Goal: Task Accomplishment & Management: Use online tool/utility

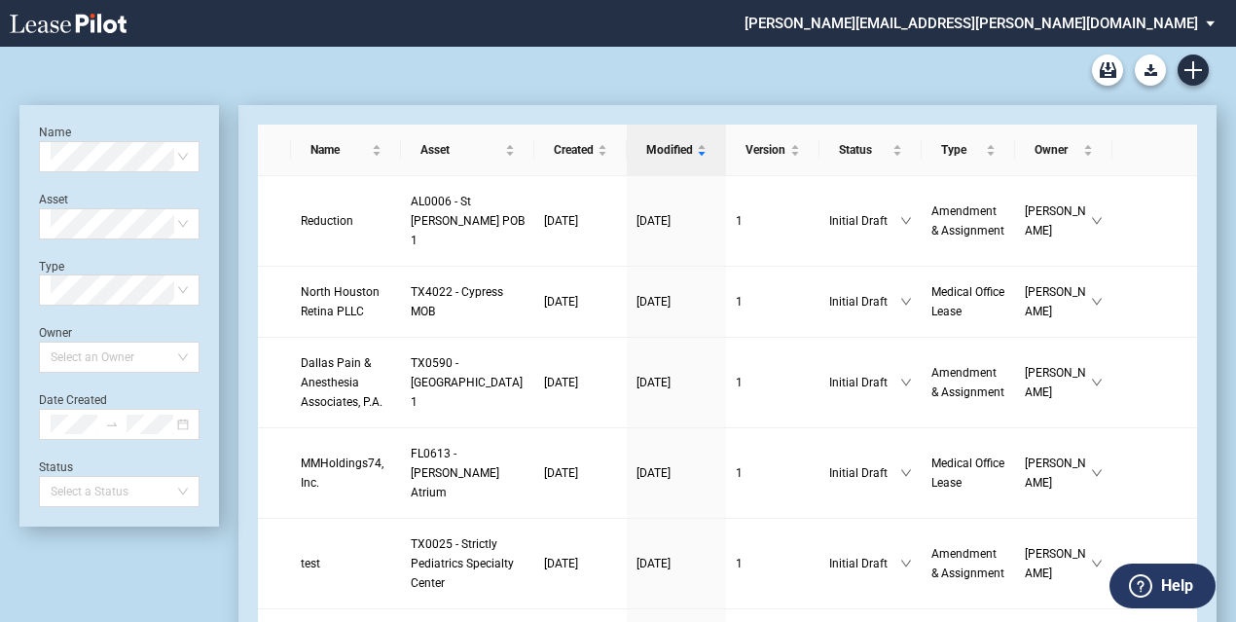
click at [269, 67] on div "Medical Office Lease Blank Form Medical Office Amendment Blank Form Medical Off…" at bounding box center [617, 70] width 1197 height 47
click at [1191, 73] on icon "Create new document" at bounding box center [1194, 70] width 18 height 18
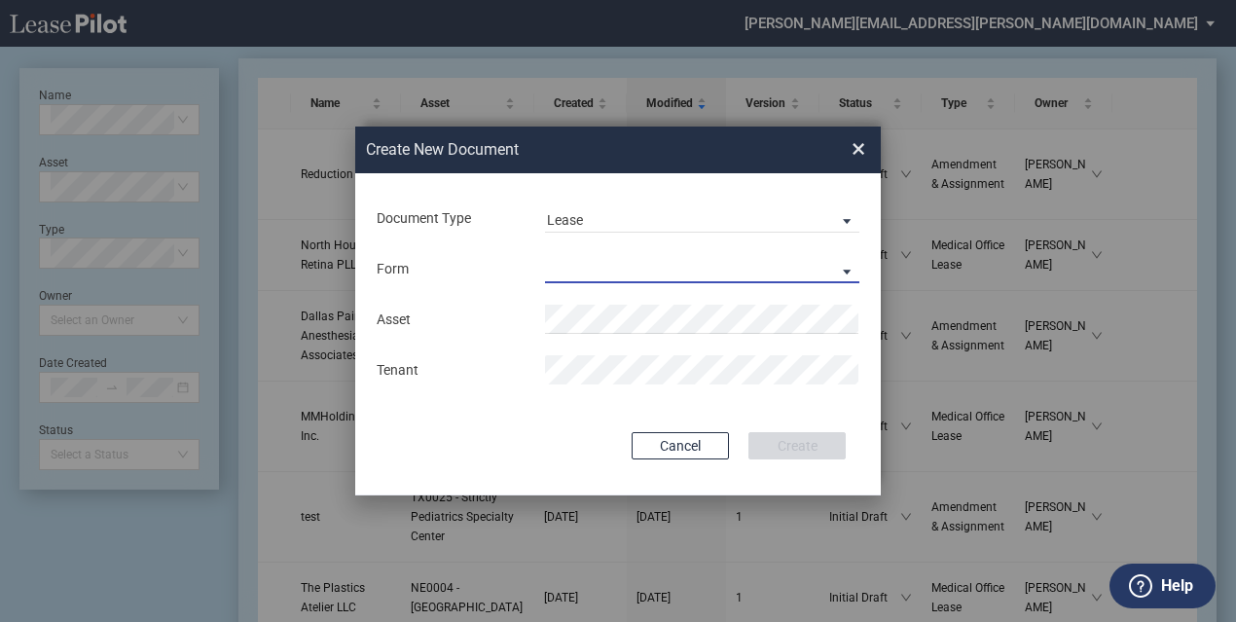
click at [605, 266] on md-select "Medical Office Lease Scottsdale Lease Louisville Lease [GEOGRAPHIC_DATA] [GEOGR…" at bounding box center [702, 268] width 314 height 29
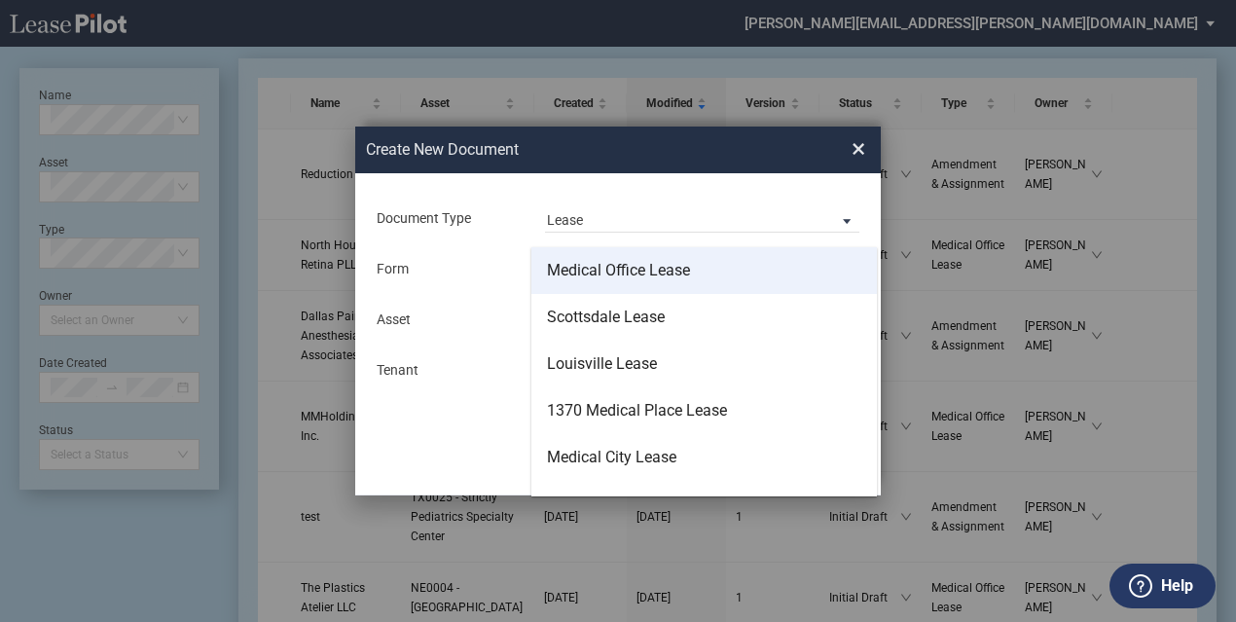
click at [633, 276] on div "Medical Office Lease" at bounding box center [618, 270] width 143 height 21
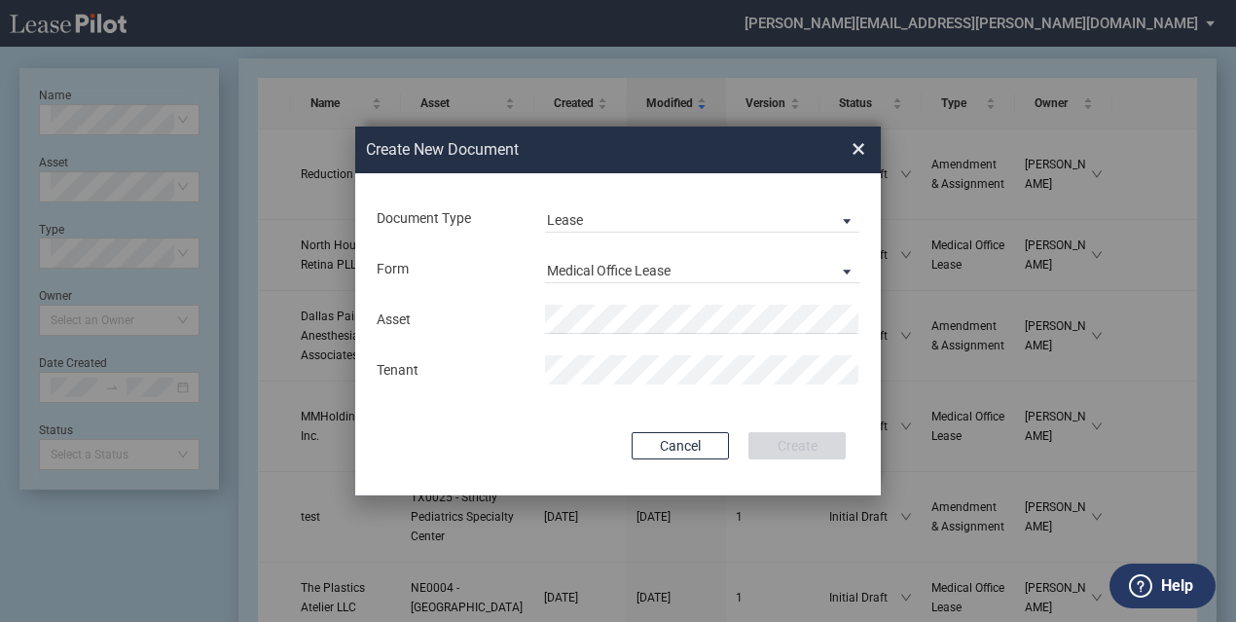
click at [374, 320] on div "Asset" at bounding box center [450, 320] width 168 height 19
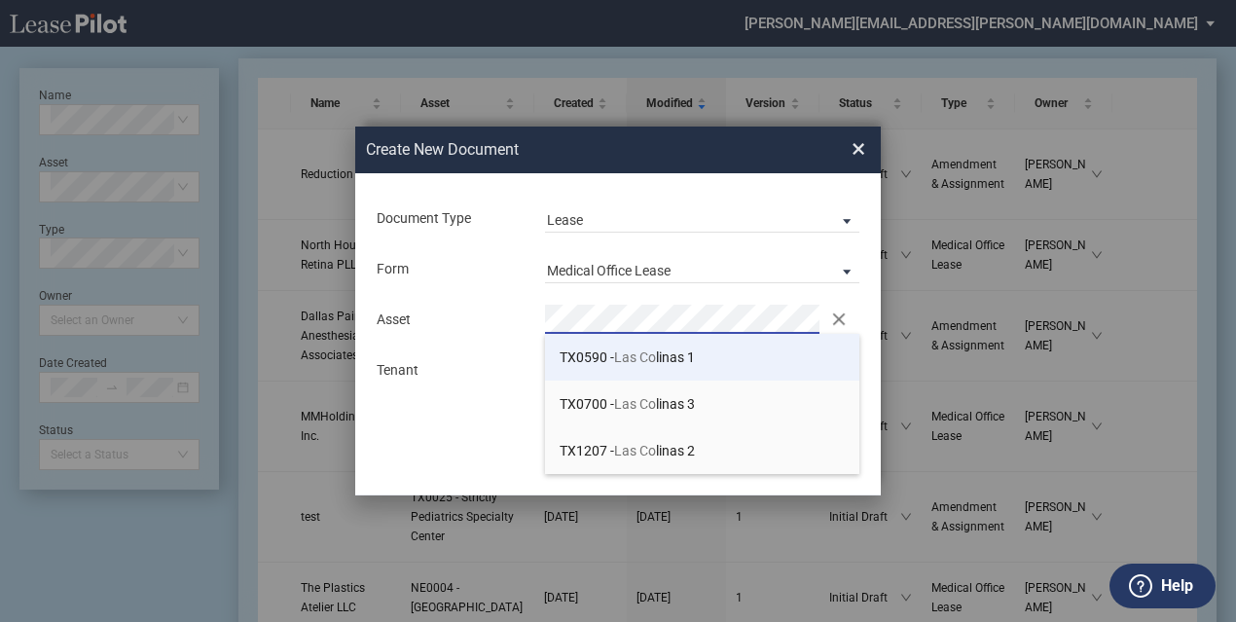
click at [663, 352] on span "TX0590 - Las Co linas 1" at bounding box center [627, 357] width 135 height 16
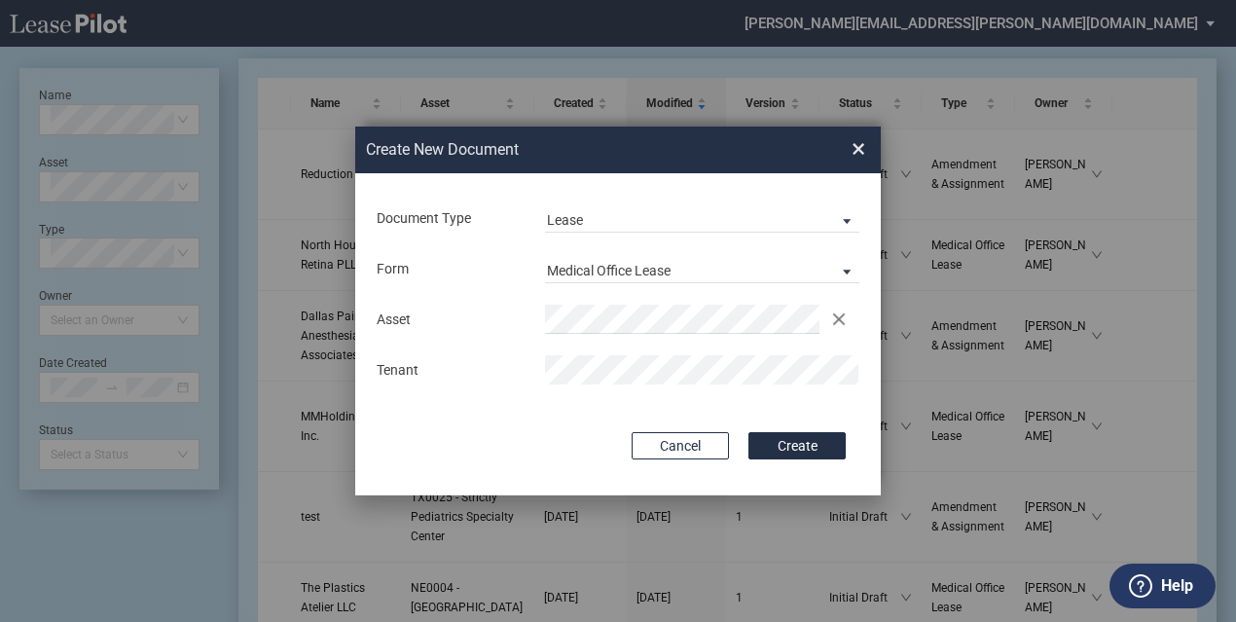
click at [385, 456] on div "Document Type Lease Lease Amendment Deal Type Office Deal Type Office Form Medi…" at bounding box center [618, 334] width 526 height 322
click at [812, 449] on button "Create" at bounding box center [797, 445] width 97 height 27
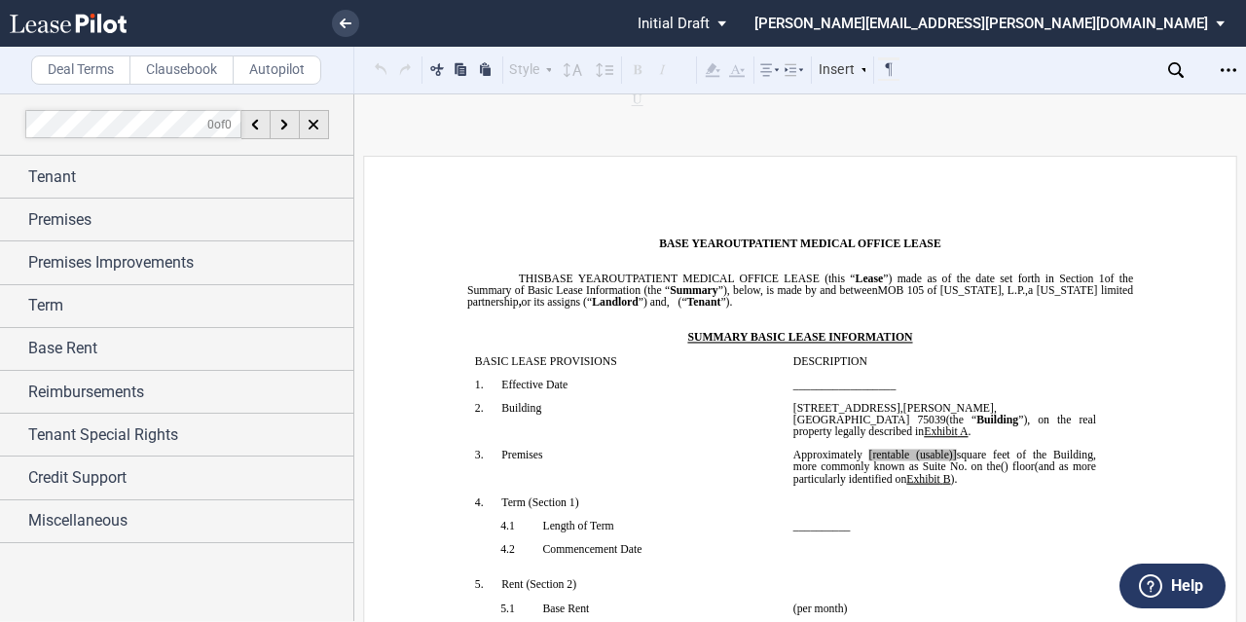
click at [389, 135] on div "Deal Terms Clausebook Autopilot Style Normal 8pt 9pt 10pt 10.5pt 11pt 12pt 14pt…" at bounding box center [623, 357] width 1246 height 529
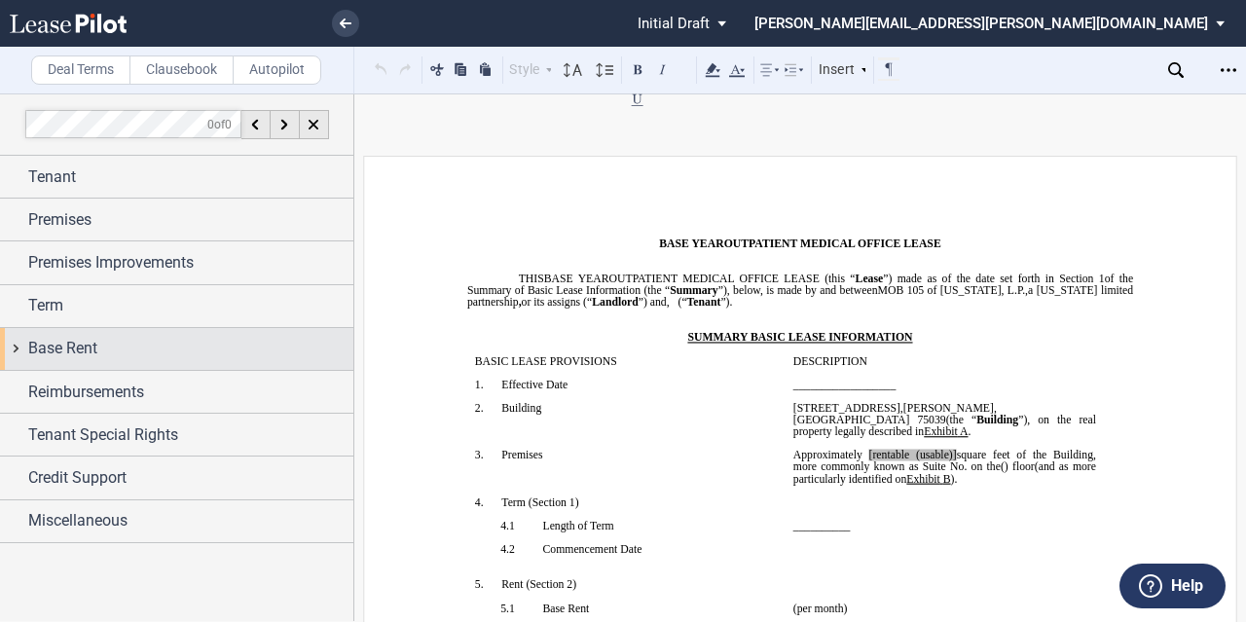
click at [53, 345] on span "Base Rent" at bounding box center [62, 348] width 69 height 23
click at [55, 348] on span "Base Rent" at bounding box center [62, 348] width 69 height 23
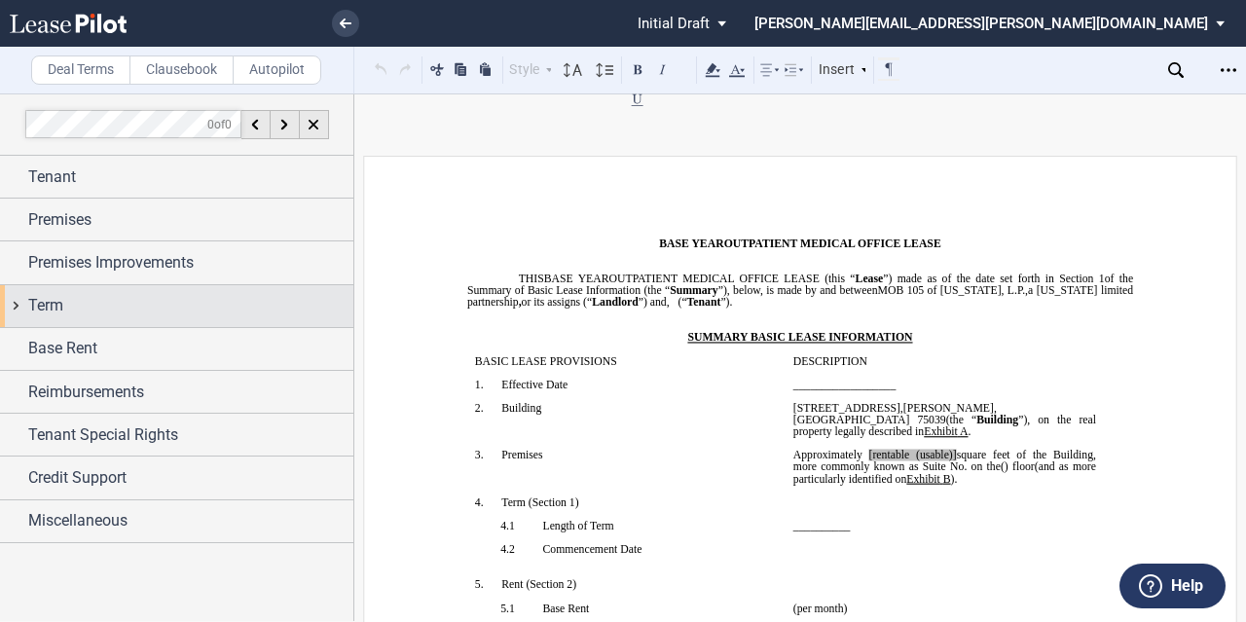
click at [52, 299] on span "Term" at bounding box center [45, 305] width 35 height 23
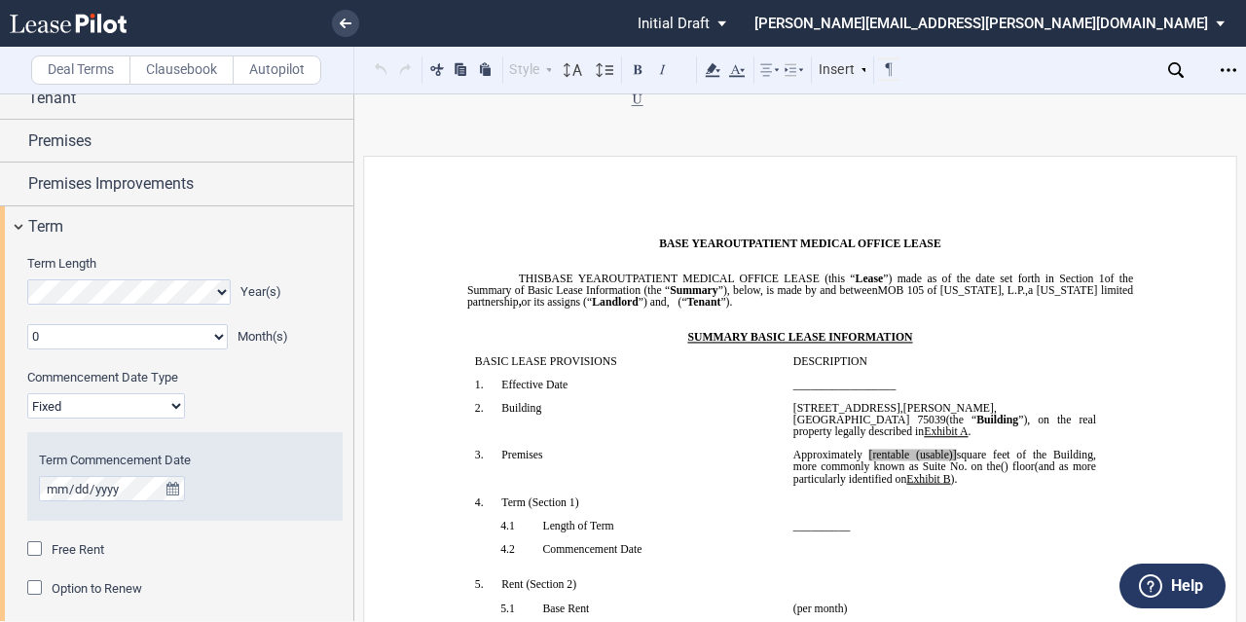
scroll to position [80, 0]
click at [143, 406] on select "Fixed Floating" at bounding box center [106, 404] width 158 height 25
click at [144, 406] on select "Fixed Floating" at bounding box center [106, 404] width 158 height 25
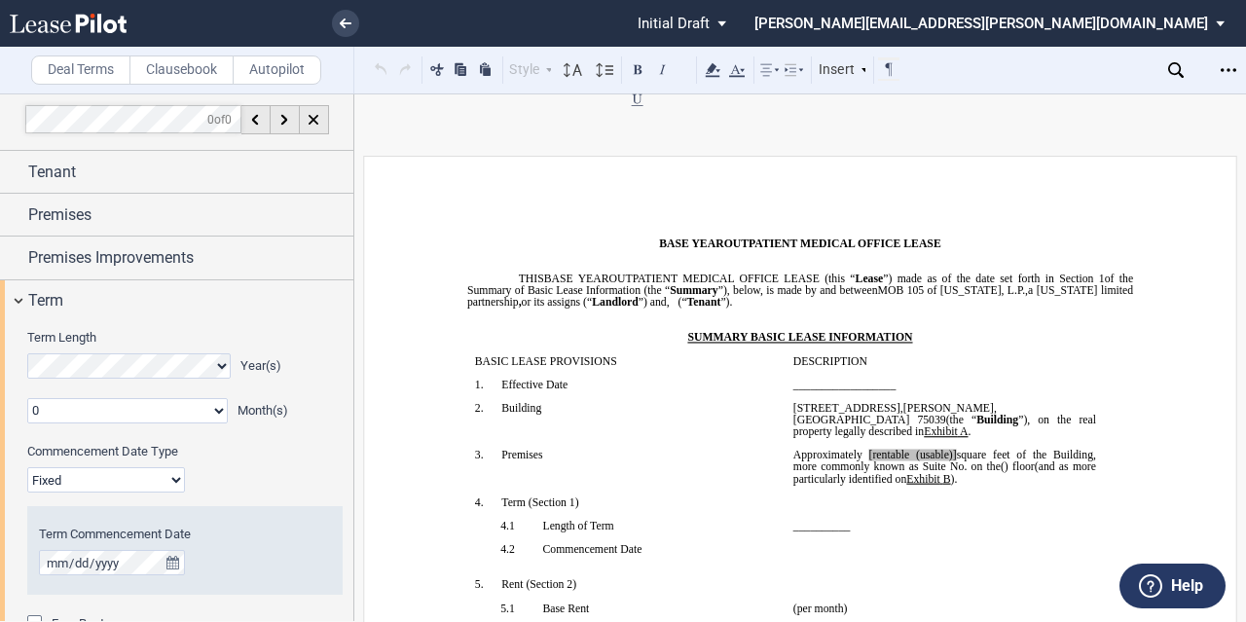
scroll to position [4, 0]
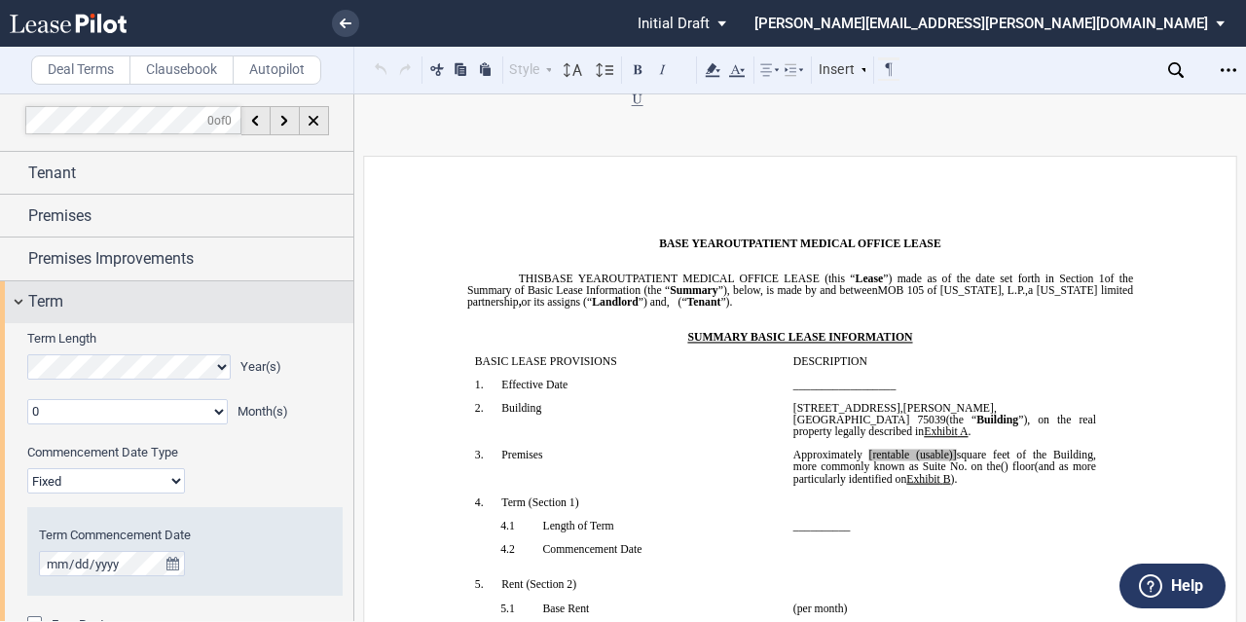
click at [39, 294] on span "Term" at bounding box center [45, 301] width 35 height 23
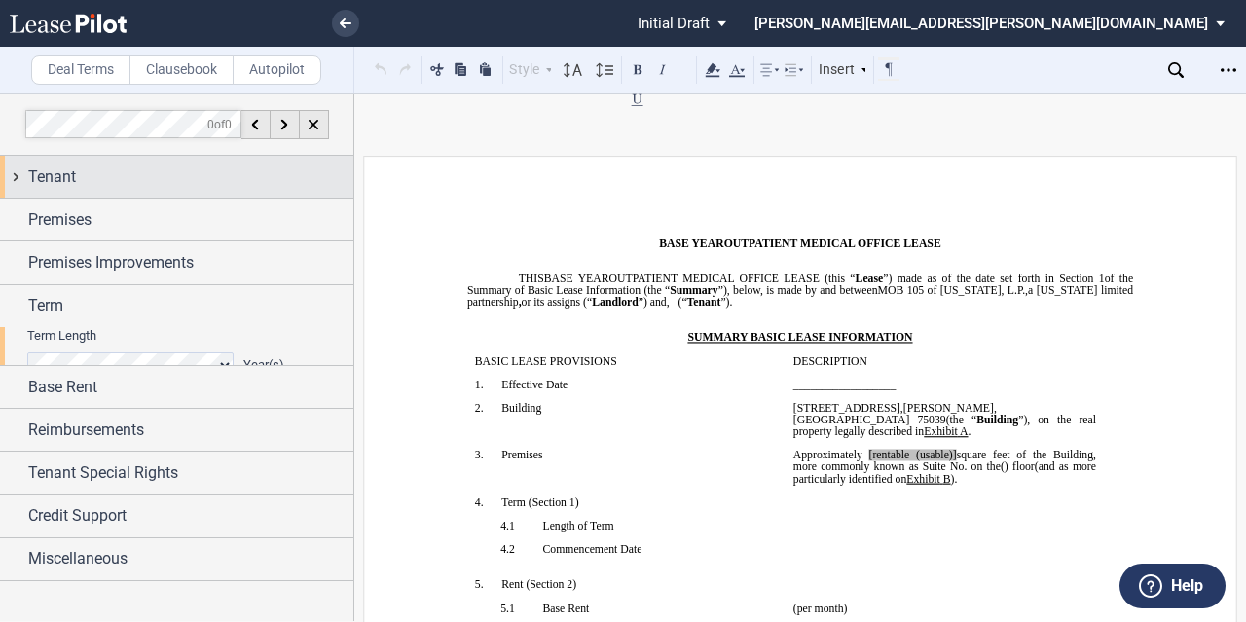
scroll to position [0, 0]
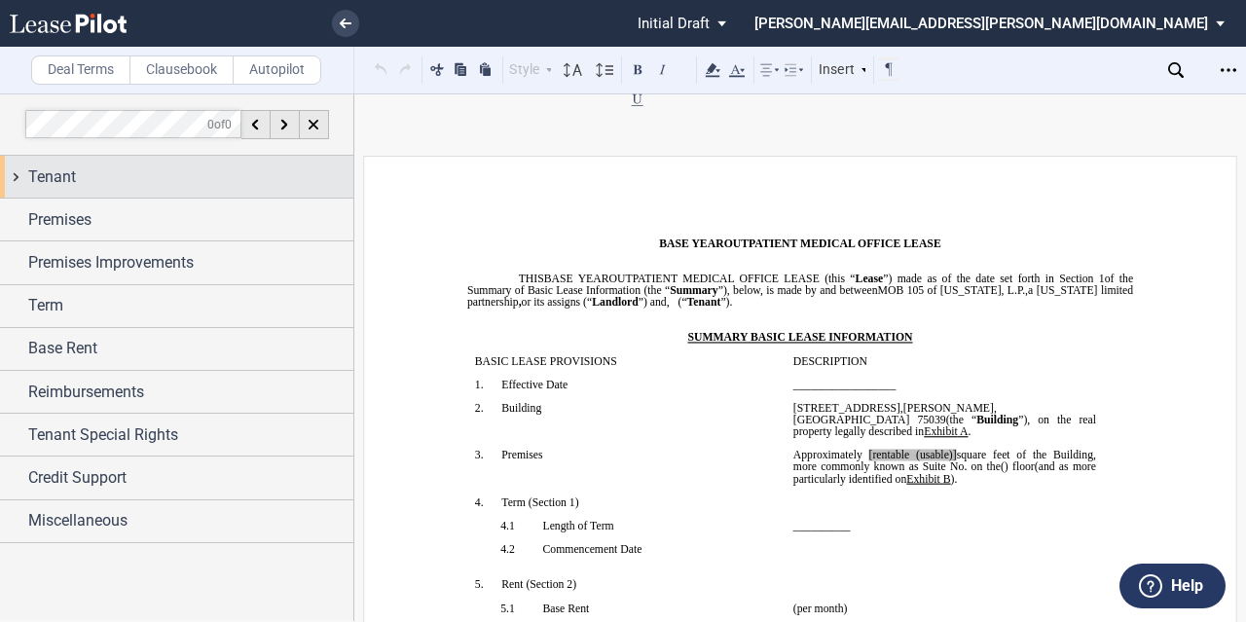
click at [55, 182] on span "Tenant" at bounding box center [52, 176] width 48 height 23
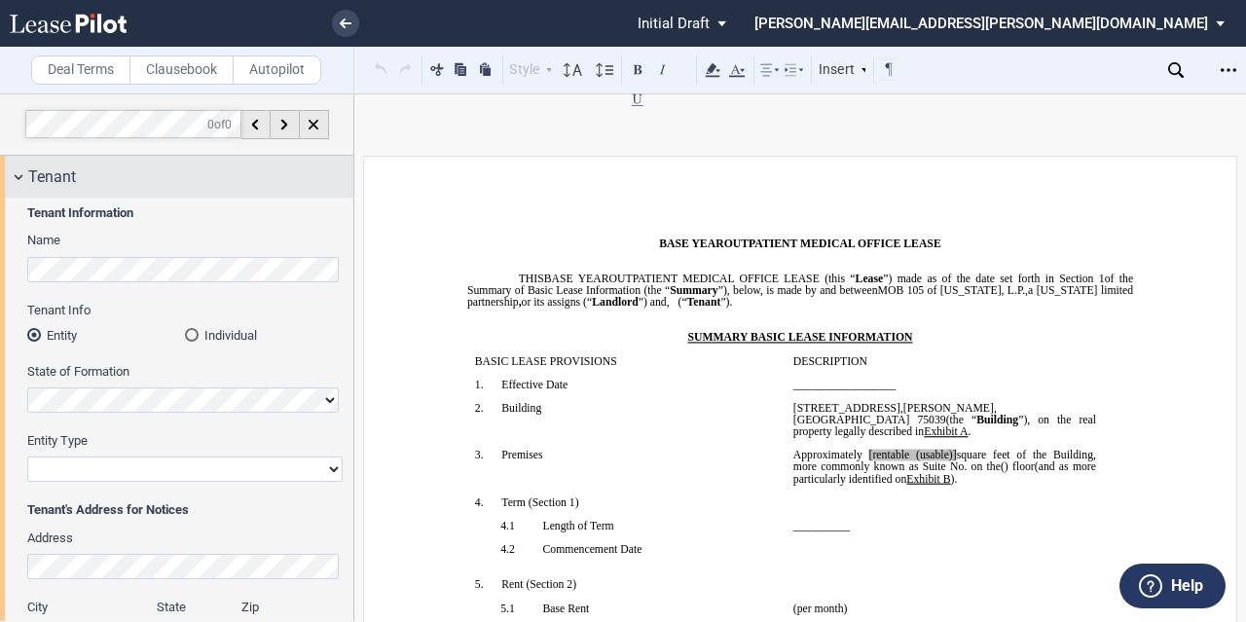
click at [64, 171] on span "Tenant" at bounding box center [52, 176] width 48 height 23
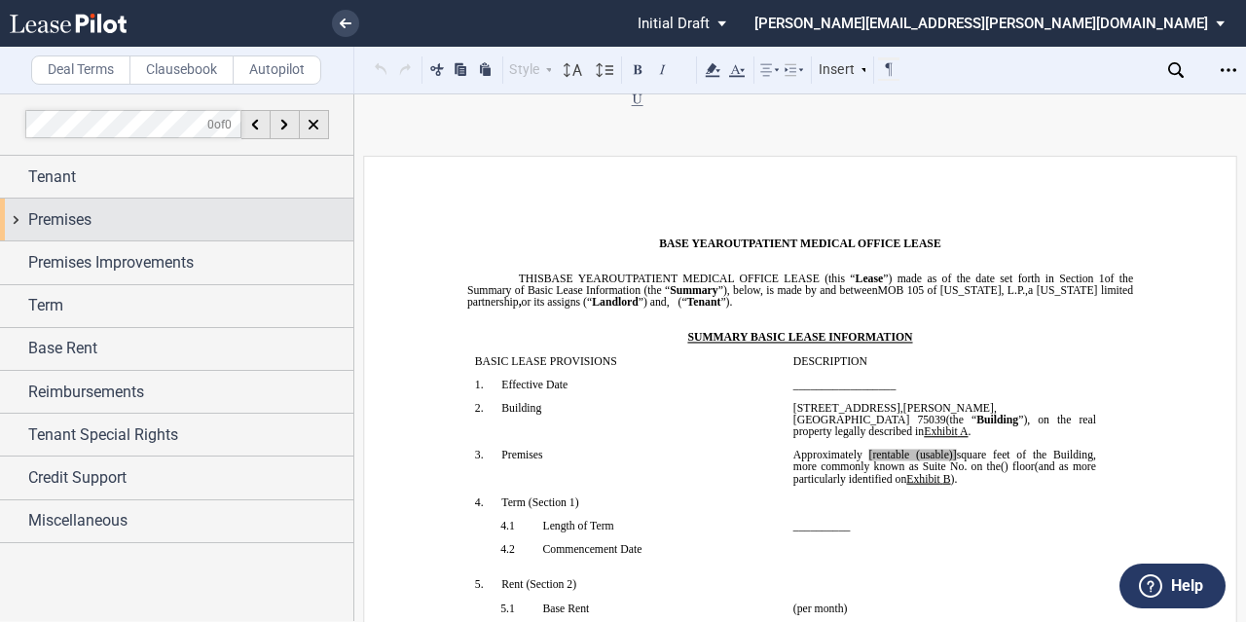
click at [68, 217] on span "Premises" at bounding box center [59, 219] width 63 height 23
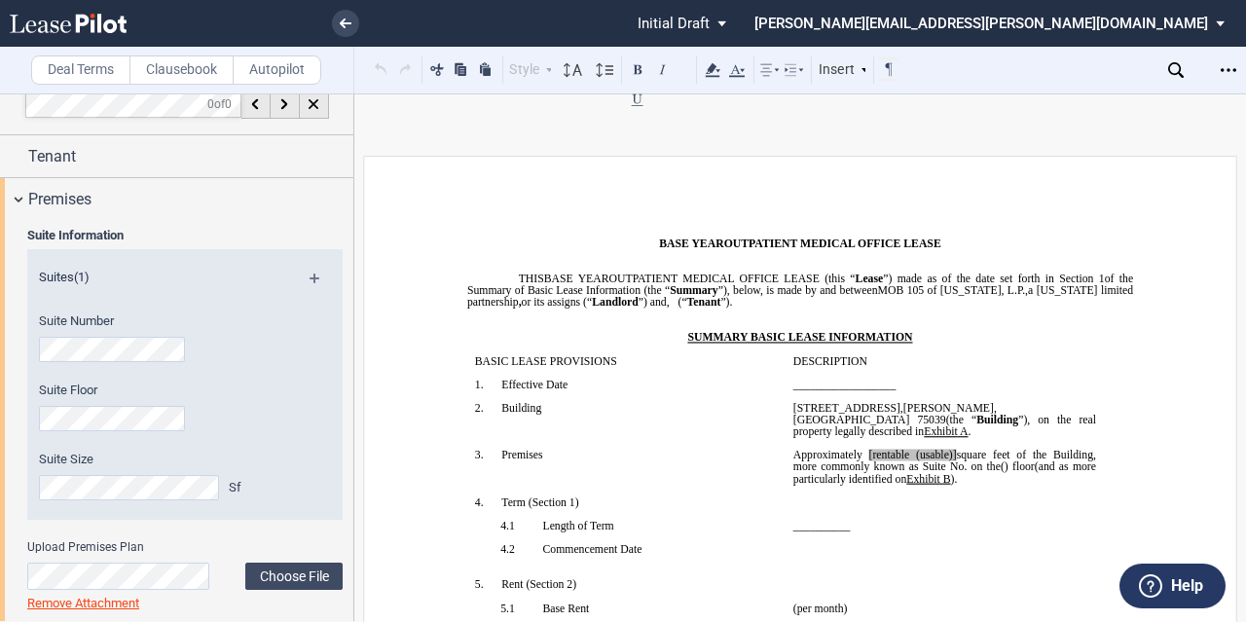
scroll to position [19, 0]
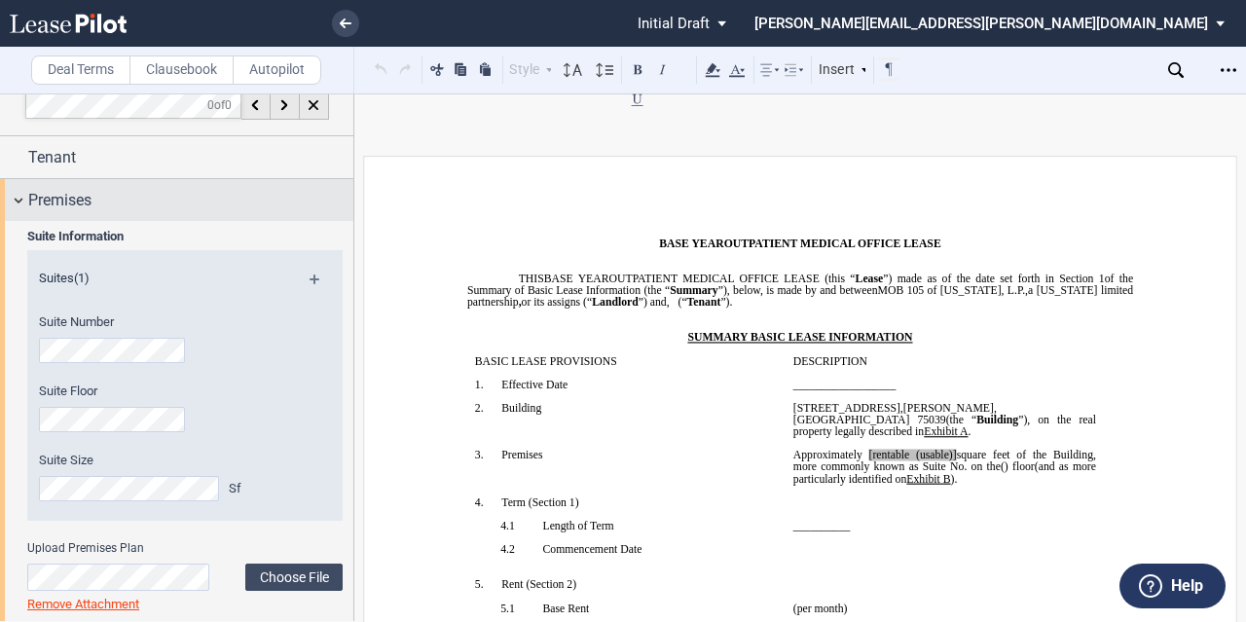
click at [60, 208] on span "Premises" at bounding box center [59, 200] width 63 height 23
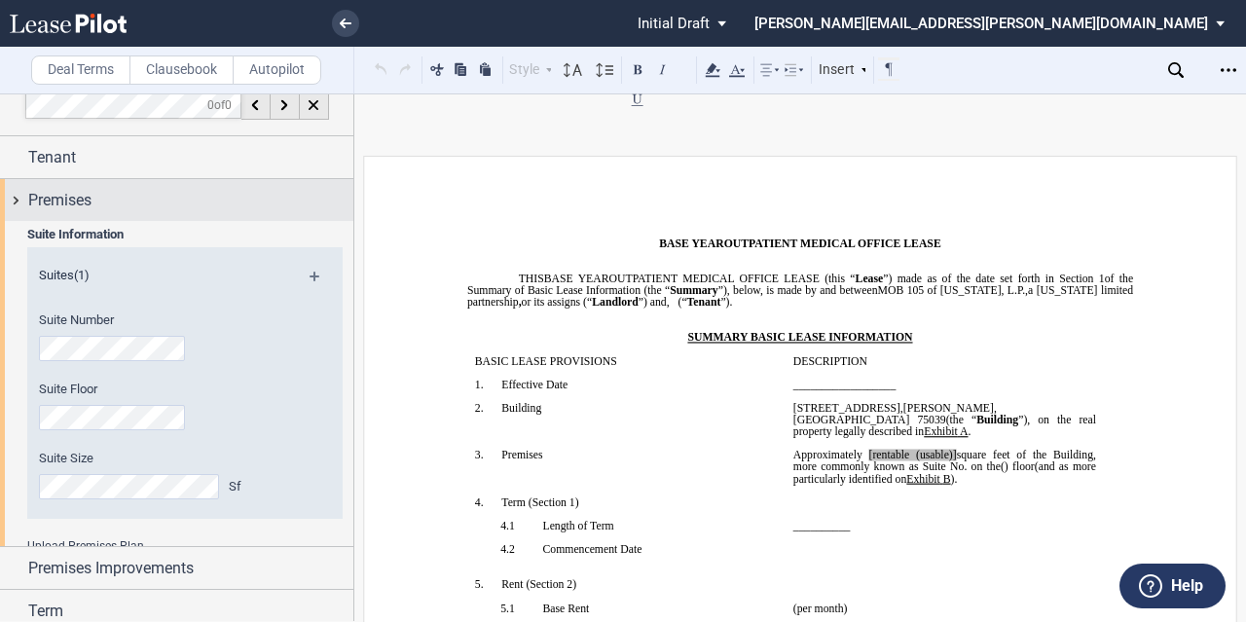
scroll to position [0, 0]
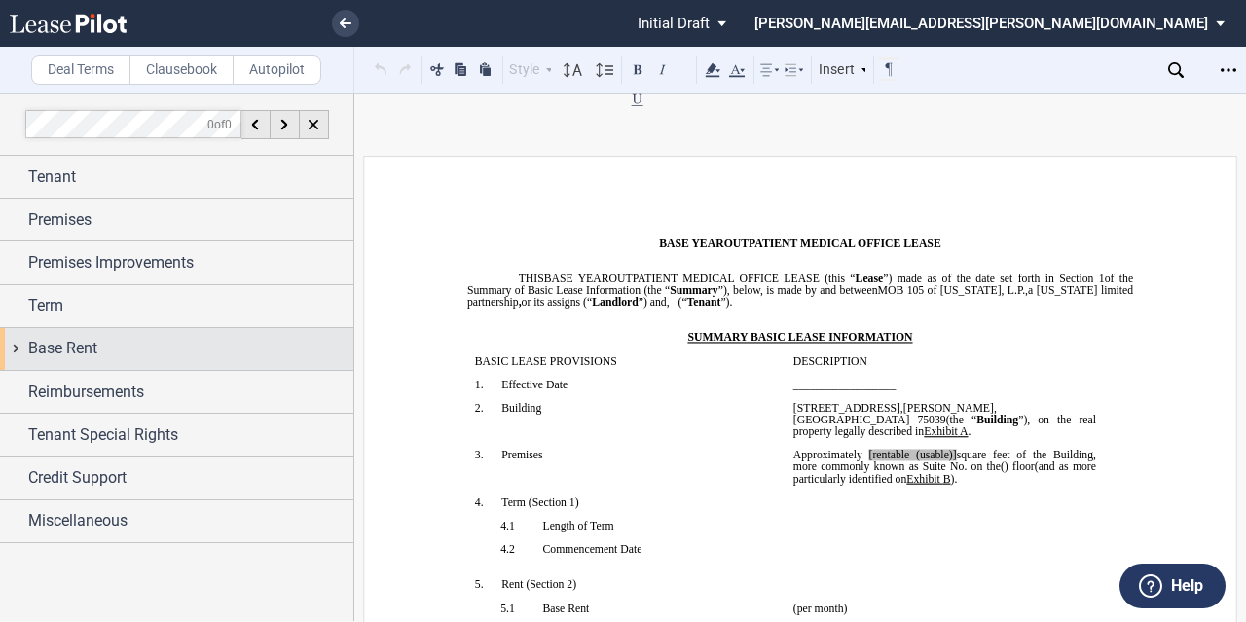
click at [59, 342] on span "Base Rent" at bounding box center [62, 348] width 69 height 23
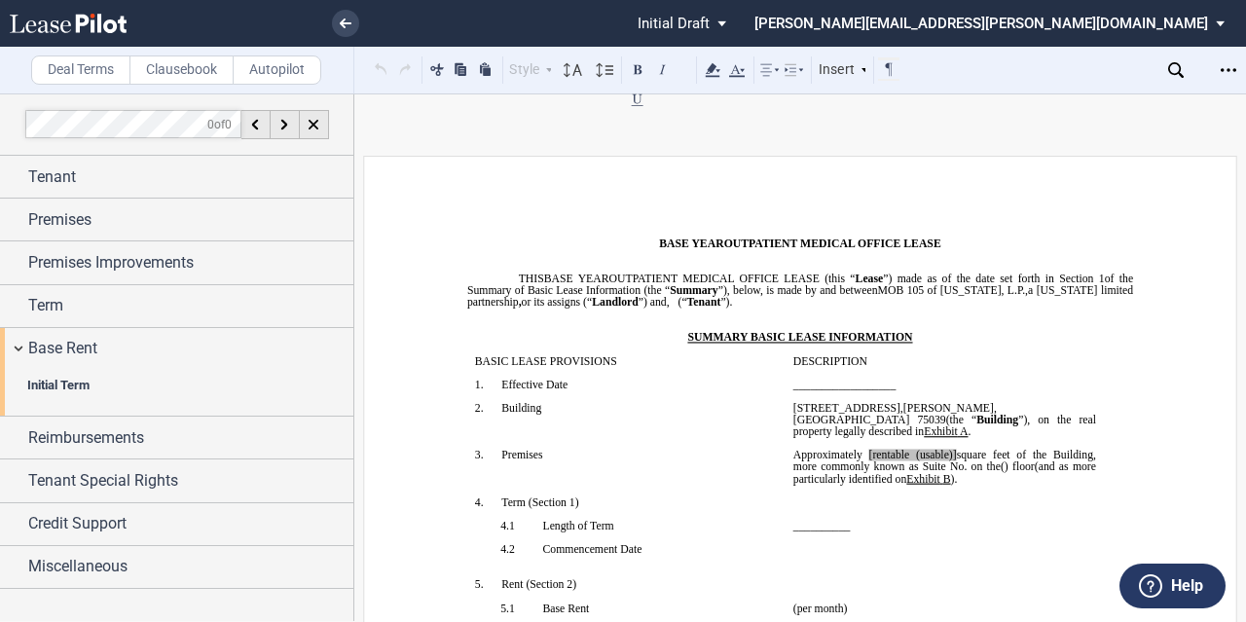
click at [61, 383] on b "Initial Term" at bounding box center [58, 385] width 62 height 15
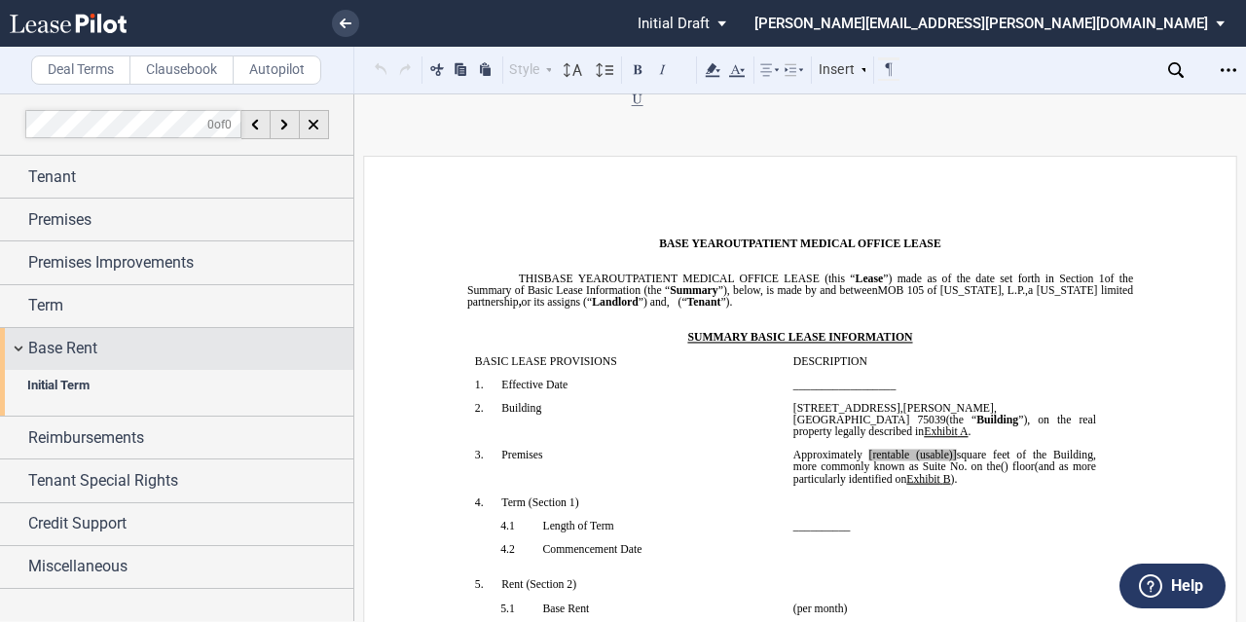
click at [78, 349] on span "Base Rent" at bounding box center [62, 348] width 69 height 23
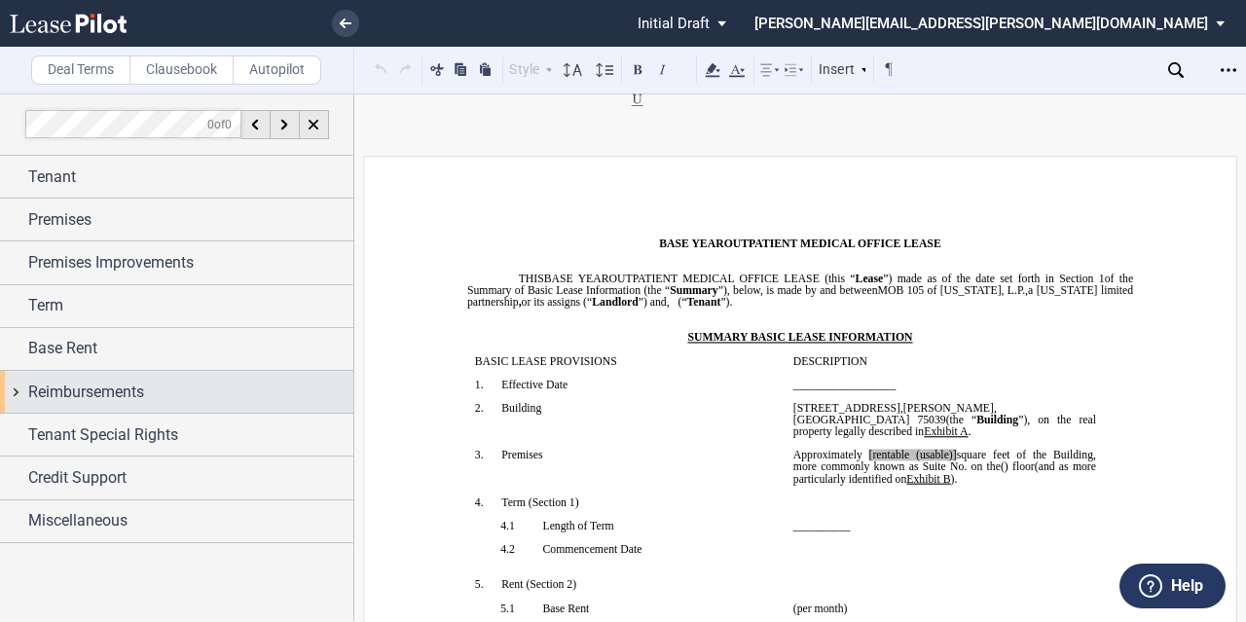
click at [95, 394] on span "Reimbursements" at bounding box center [86, 392] width 116 height 23
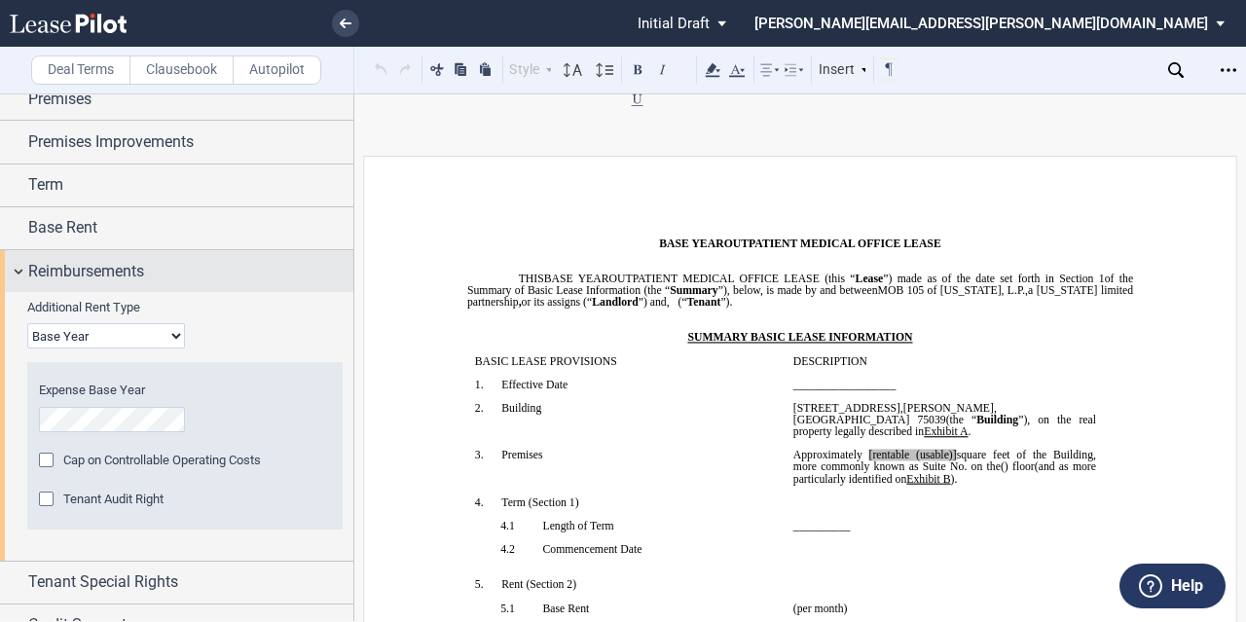
scroll to position [123, 0]
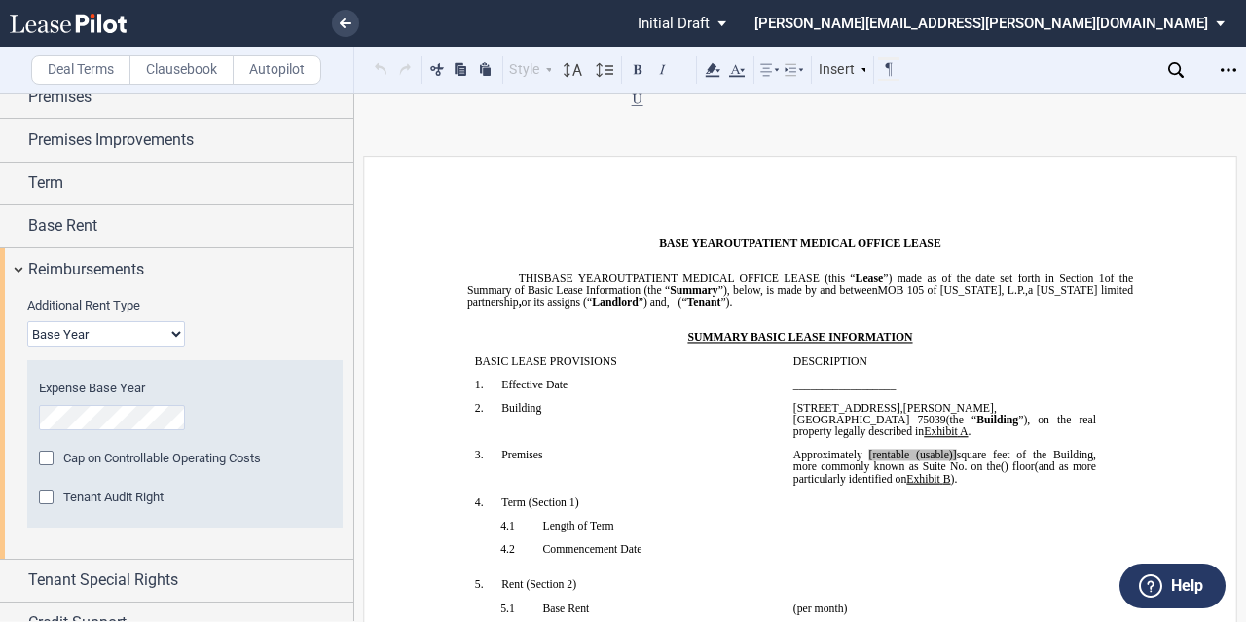
click at [154, 324] on select "Base Year Triple Net" at bounding box center [106, 333] width 158 height 25
select select "triple net"
click at [27, 325] on select "Base Year Triple Net" at bounding box center [106, 333] width 158 height 25
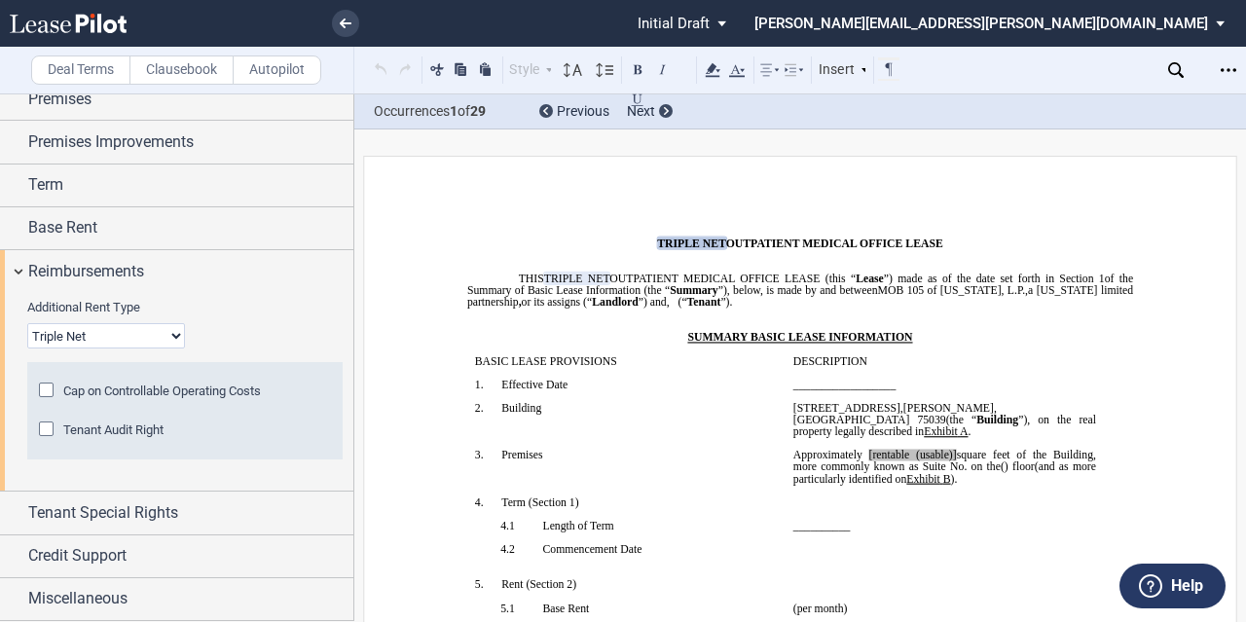
scroll to position [117, 0]
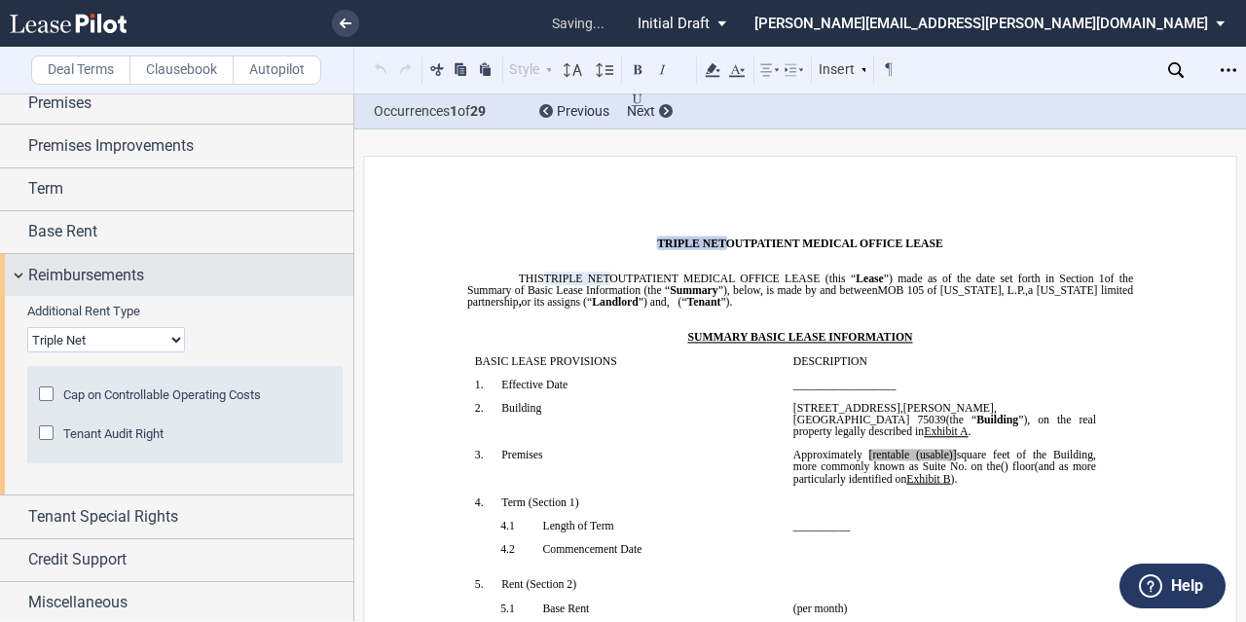
click at [131, 279] on span "Reimbursements" at bounding box center [86, 275] width 116 height 23
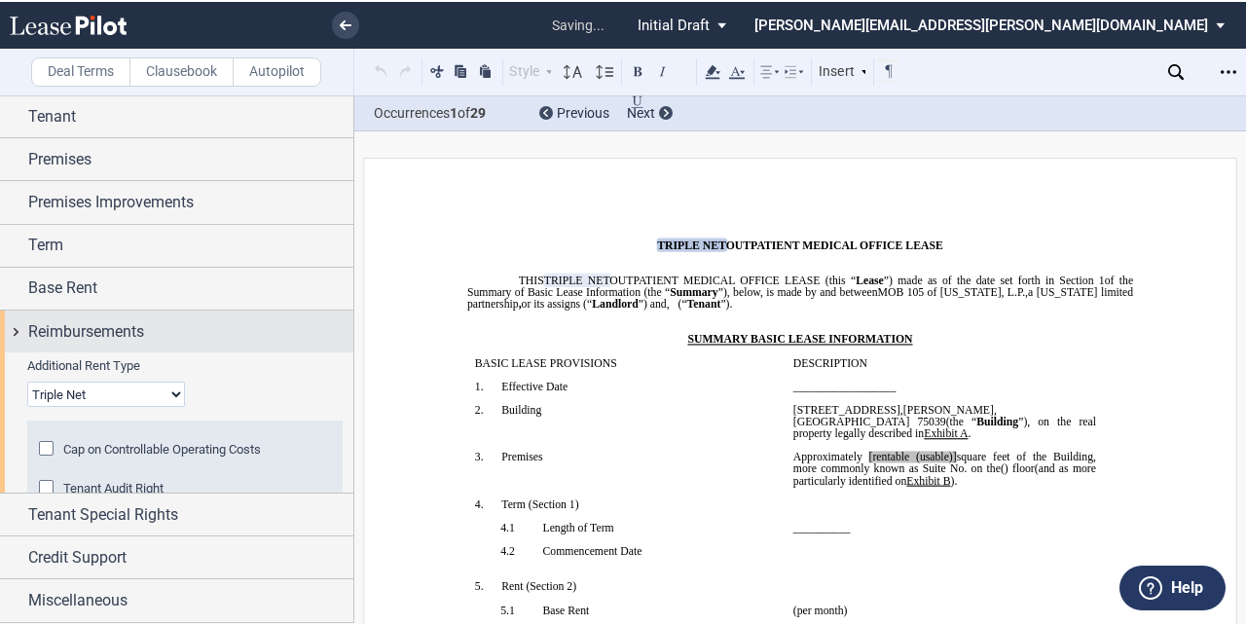
scroll to position [0, 0]
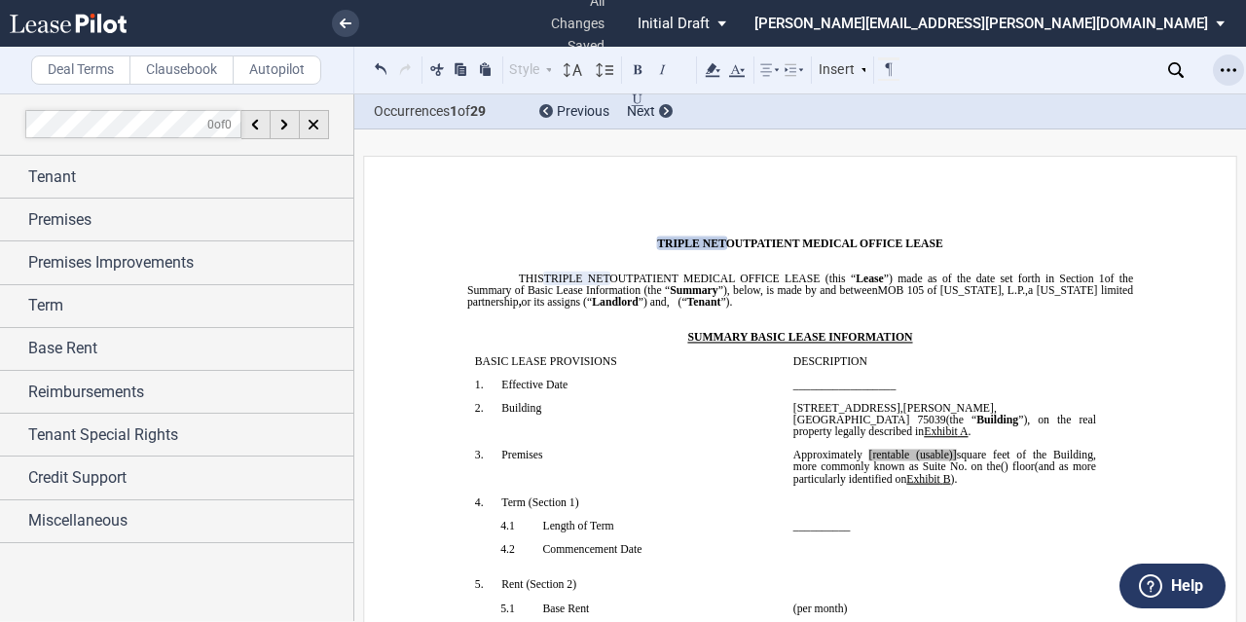
click at [1228, 73] on icon "Open Lease options menu" at bounding box center [1229, 70] width 16 height 16
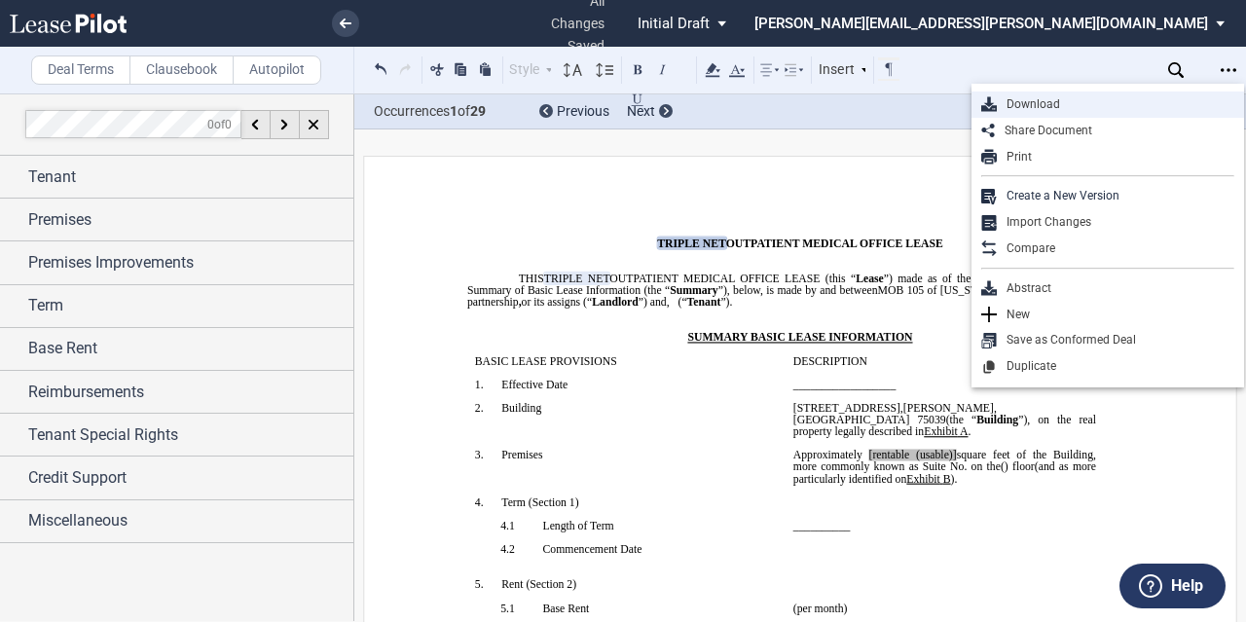
click at [1042, 102] on div "Download" at bounding box center [1116, 104] width 238 height 17
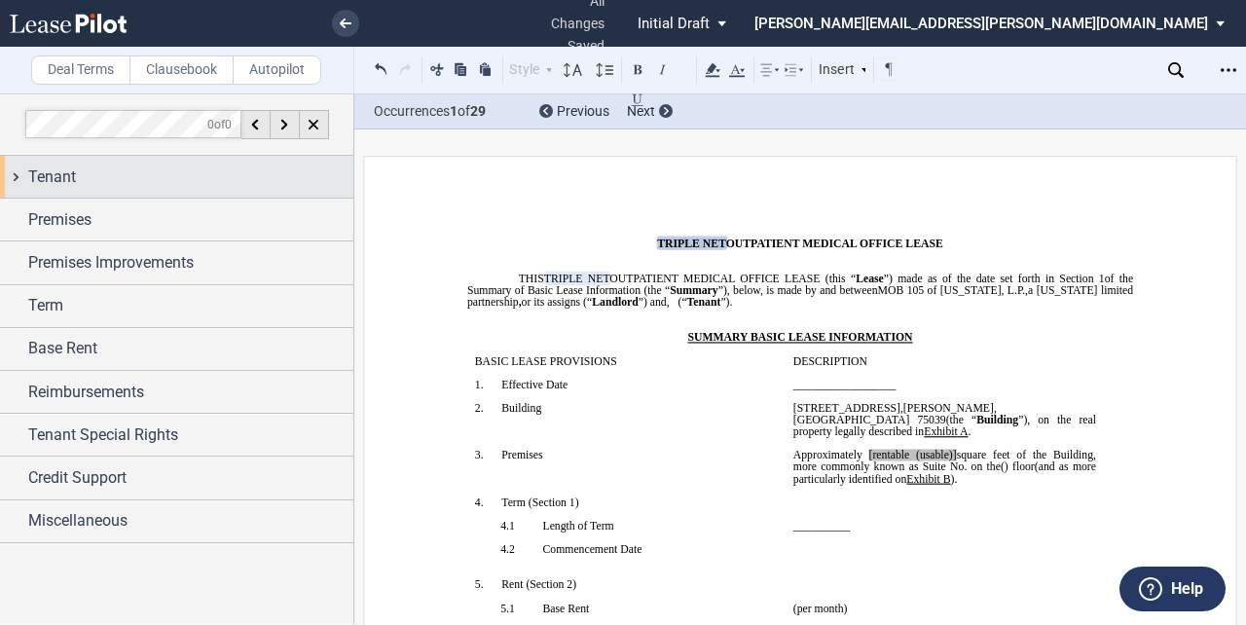
click at [55, 174] on span "Tenant" at bounding box center [52, 176] width 48 height 23
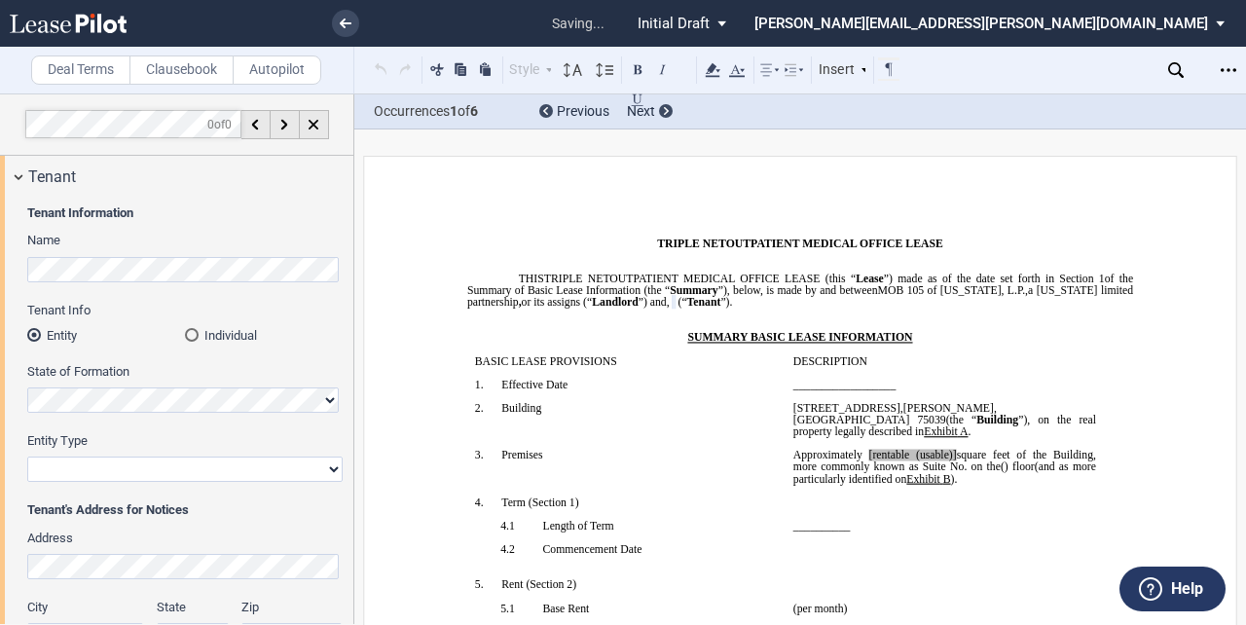
click at [136, 468] on select "Corporation Limited Liability Company General Partnership Limited Partnership O…" at bounding box center [184, 469] width 315 height 25
select select "limited liability company"
click at [27, 457] on select "Corporation Limited Liability Company General Partnership Limited Partnership O…" at bounding box center [184, 469] width 315 height 25
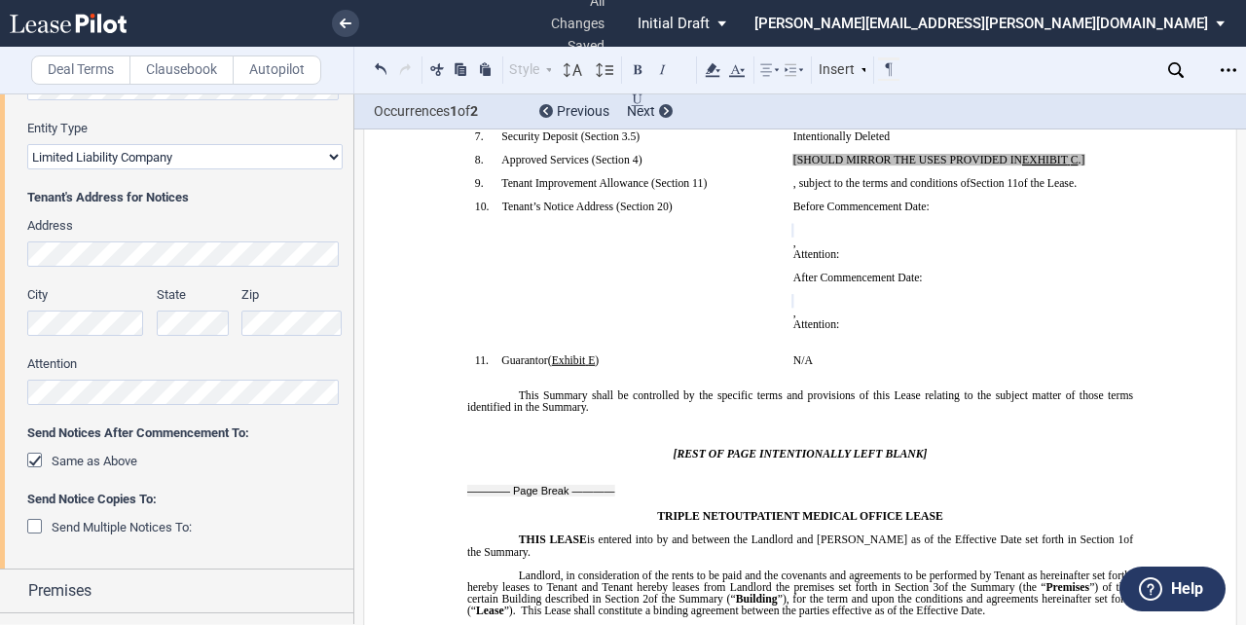
scroll to position [311, 0]
drag, startPoint x: 879, startPoint y: 404, endPoint x: 781, endPoint y: 349, distance: 112.4
click at [786, 349] on td "Before Commencement Date: ﻿ ﻿ ﻿ ﻿ ﻿ , ﻿ ﻿ ﻿ ﻿ Attention: ﻿ ﻿ ﻿ After Commenceme…" at bounding box center [945, 277] width 318 height 153
click at [893, 330] on p "Attention: ﻿ ﻿" at bounding box center [944, 324] width 303 height 12
drag, startPoint x: 890, startPoint y: 408, endPoint x: 787, endPoint y: 347, distance: 120.0
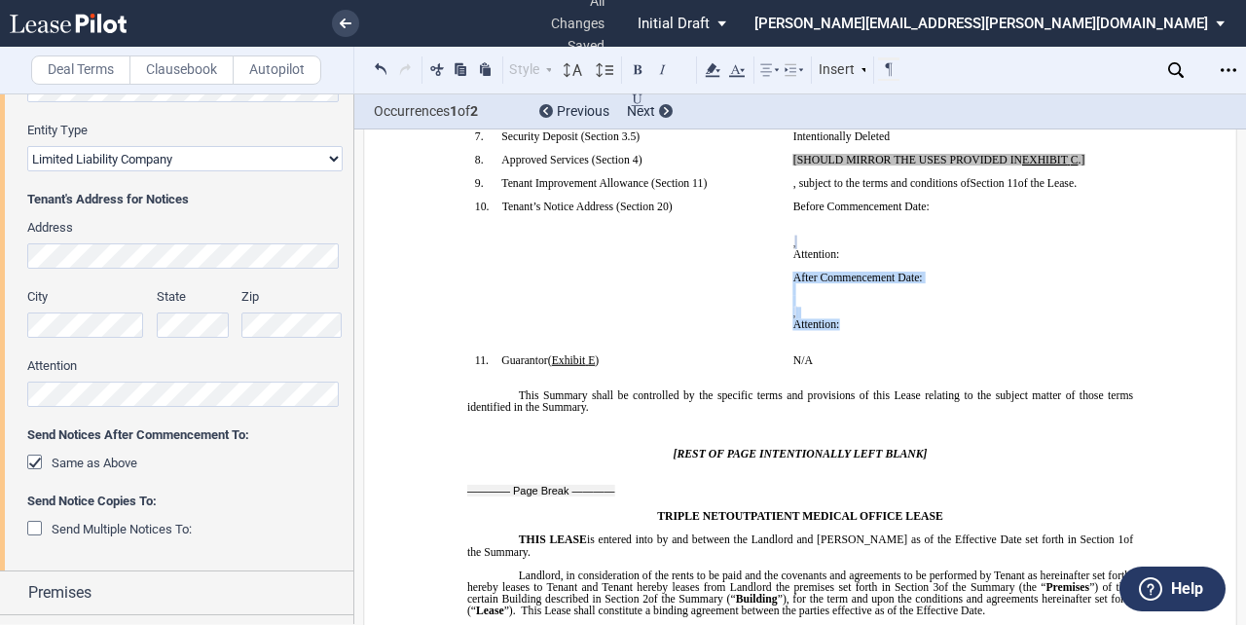
click at [787, 347] on td "Before Commencement Date: ﻿ ﻿ ﻿ ﻿ ﻿ , ﻿ ﻿ ﻿ ﻿ Attention: ﻿ ﻿ ﻿ After Commenceme…" at bounding box center [945, 277] width 318 height 153
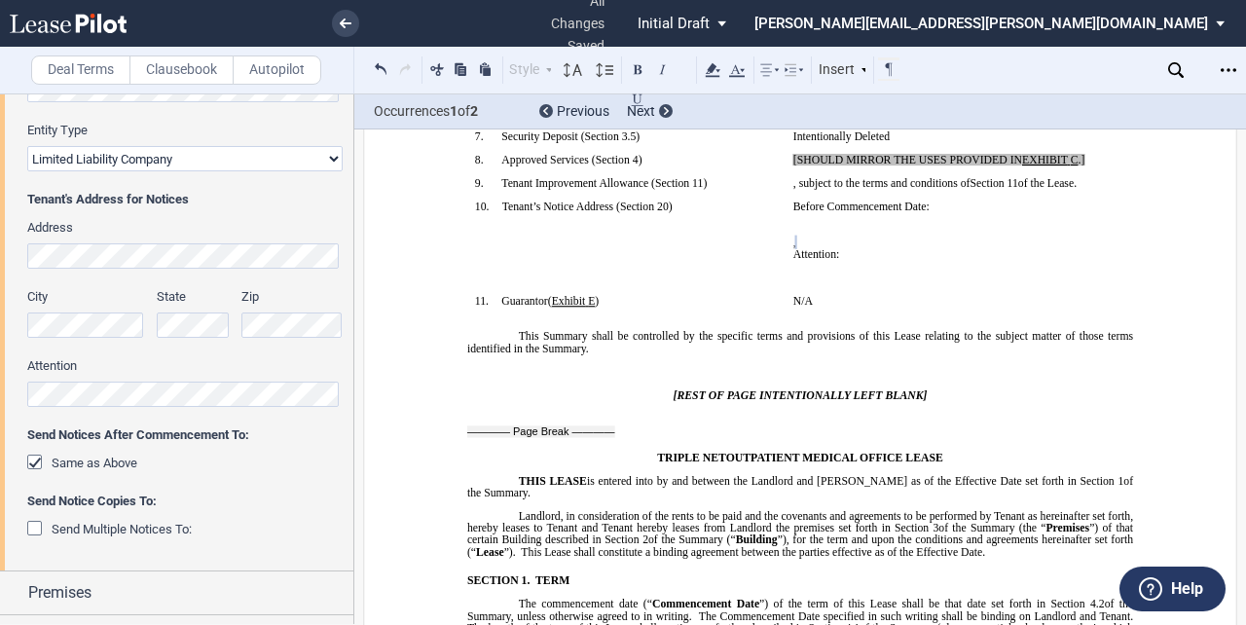
click at [818, 283] on p "﻿" at bounding box center [944, 278] width 303 height 12
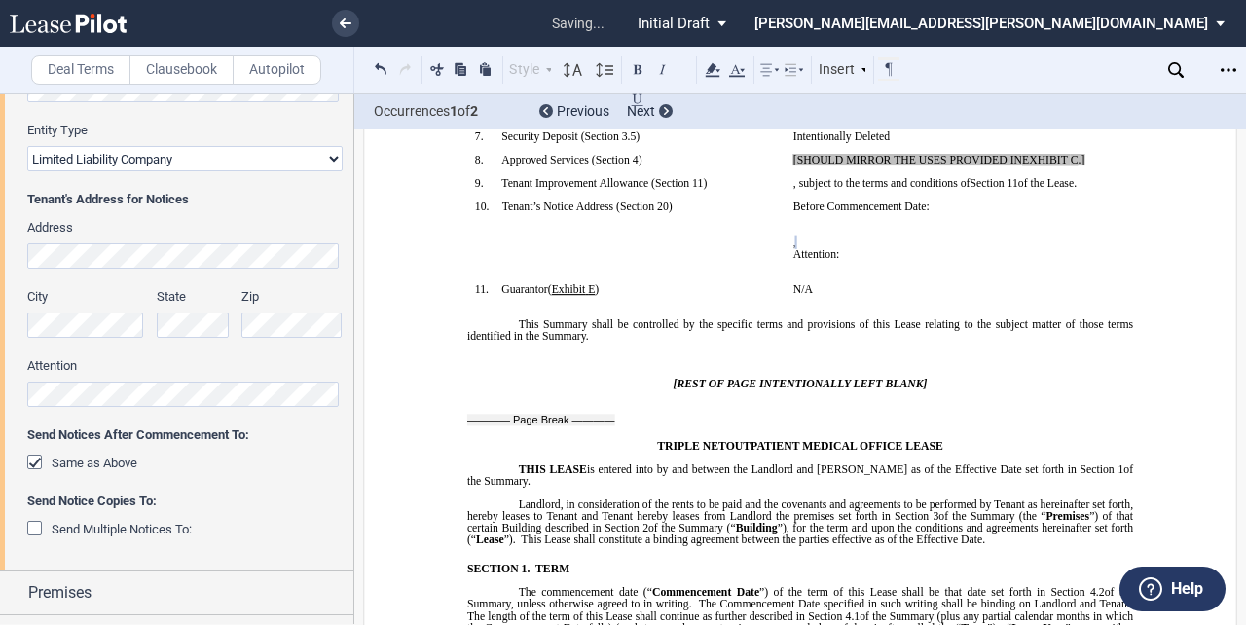
click at [808, 272] on p "﻿" at bounding box center [944, 266] width 303 height 12
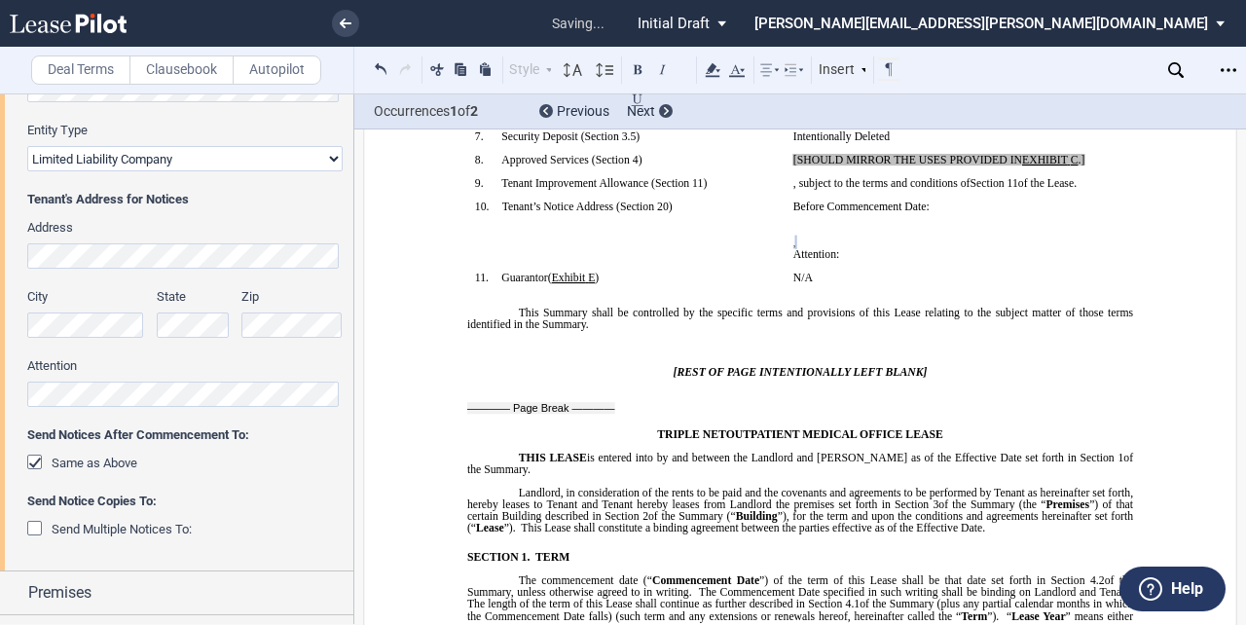
click at [825, 212] on span "Before Commencement Date:" at bounding box center [861, 207] width 136 height 12
drag, startPoint x: 878, startPoint y: 326, endPoint x: 786, endPoint y: 322, distance: 92.6
click at [786, 272] on td "Before and After Commencement Date: ﻿ ﻿ ﻿ ﻿ ﻿ , ﻿ ﻿ ﻿ ﻿ Attention: ﻿ ﻿ ﻿ ﻿ ﻿ ﻿ …" at bounding box center [945, 236] width 318 height 71
click at [840, 260] on span "Attention: ﻿ ﻿" at bounding box center [816, 254] width 47 height 12
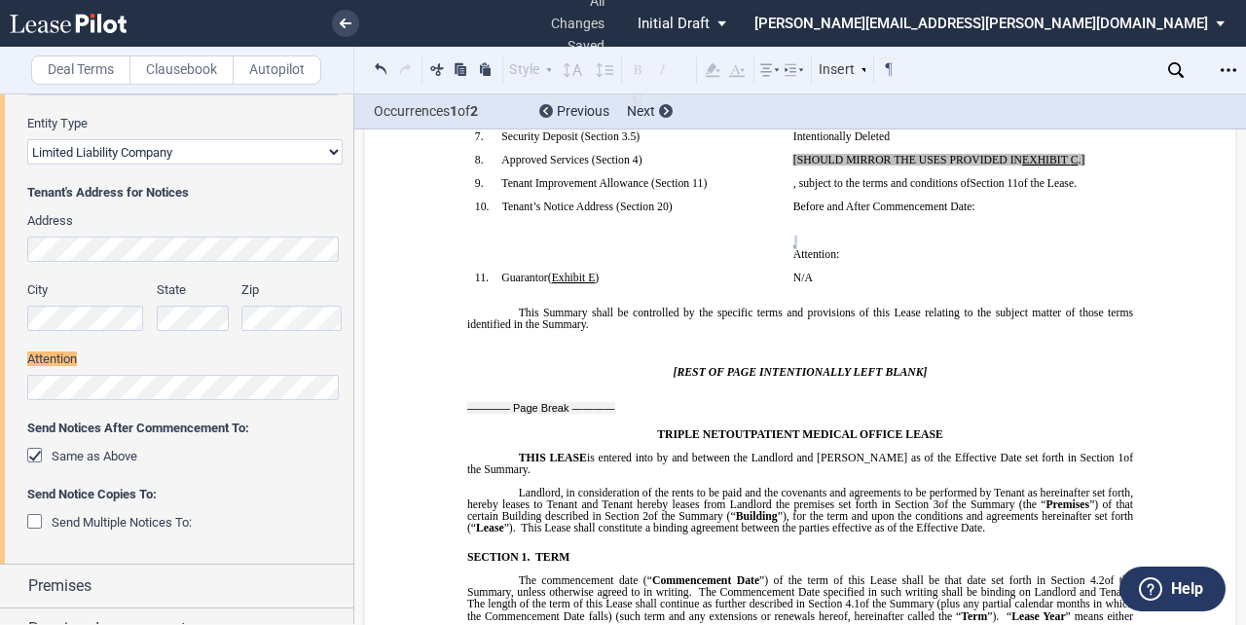
click at [887, 260] on p "Attention: ﻿ ﻿" at bounding box center [944, 254] width 303 height 12
drag, startPoint x: 887, startPoint y: 320, endPoint x: 787, endPoint y: 324, distance: 100.3
click at [787, 272] on td "Before and After Commencement Date: ﻿ ﻿ ﻿ ﻿ ﻿ , ﻿ ﻿ ﻿ ﻿ Attention: ﻿ ﻿ ﻿ ﻿ ﻿ ﻿ …" at bounding box center [945, 236] width 318 height 71
click at [787, 272] on td "Before and After Commencement Date: ﻿ ﻿ ﻿ ﻿ ﻿ , ﻿ ﻿ ﻿ ﻿ ﻿ ﻿ ﻿ ﻿ ﻿ ﻿ ﻿ , ﻿ ﻿ ﻿ ﻿…" at bounding box center [945, 236] width 318 height 71
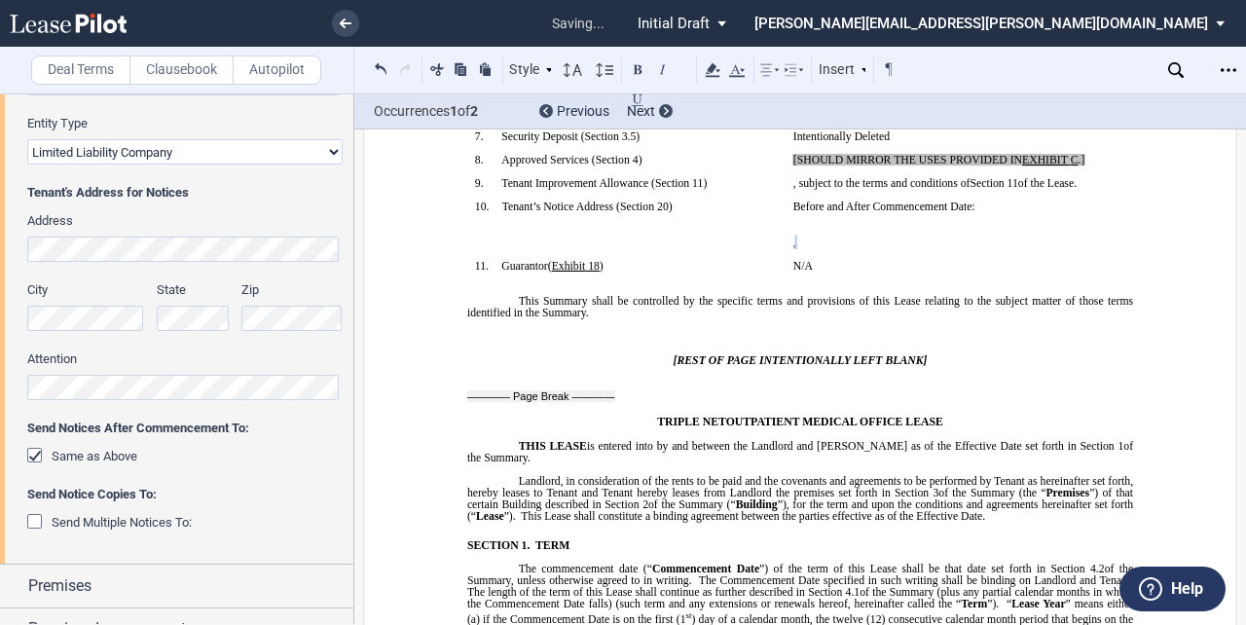
click at [706, 260] on td "!!SET_LEVEL_0!! !!SBL_LEVEL_1!! 10. Tenant’s Notice Address ( ﻿ Section 20 ﻿ ) ﻿" at bounding box center [626, 230] width 318 height 59
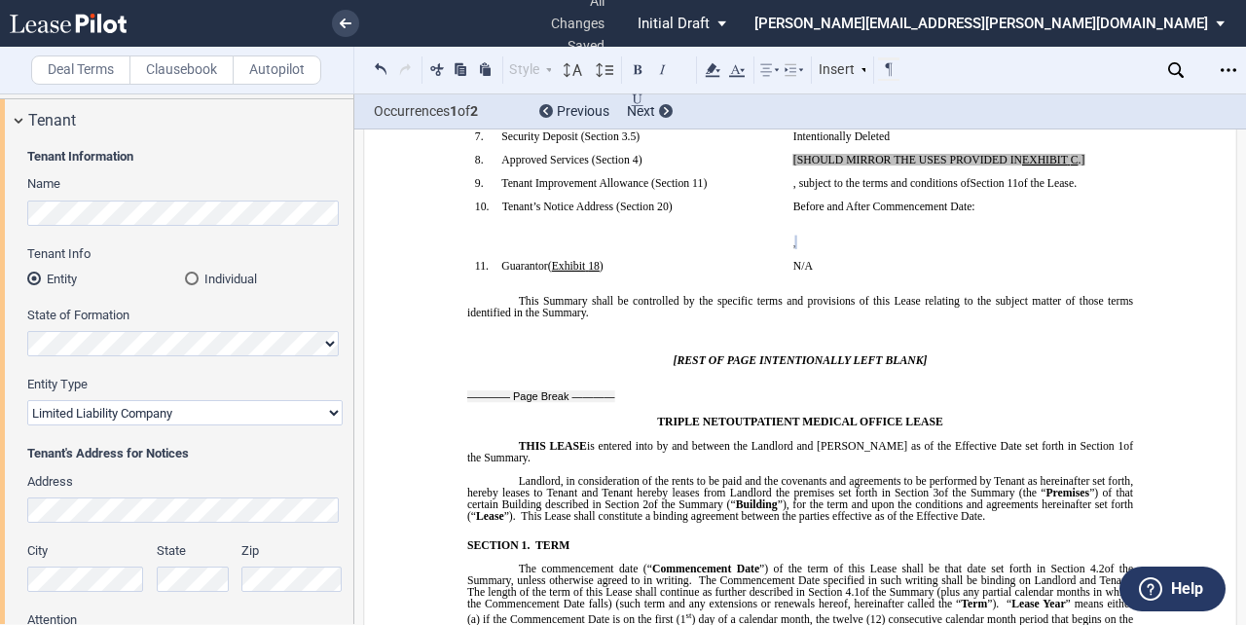
scroll to position [0, 0]
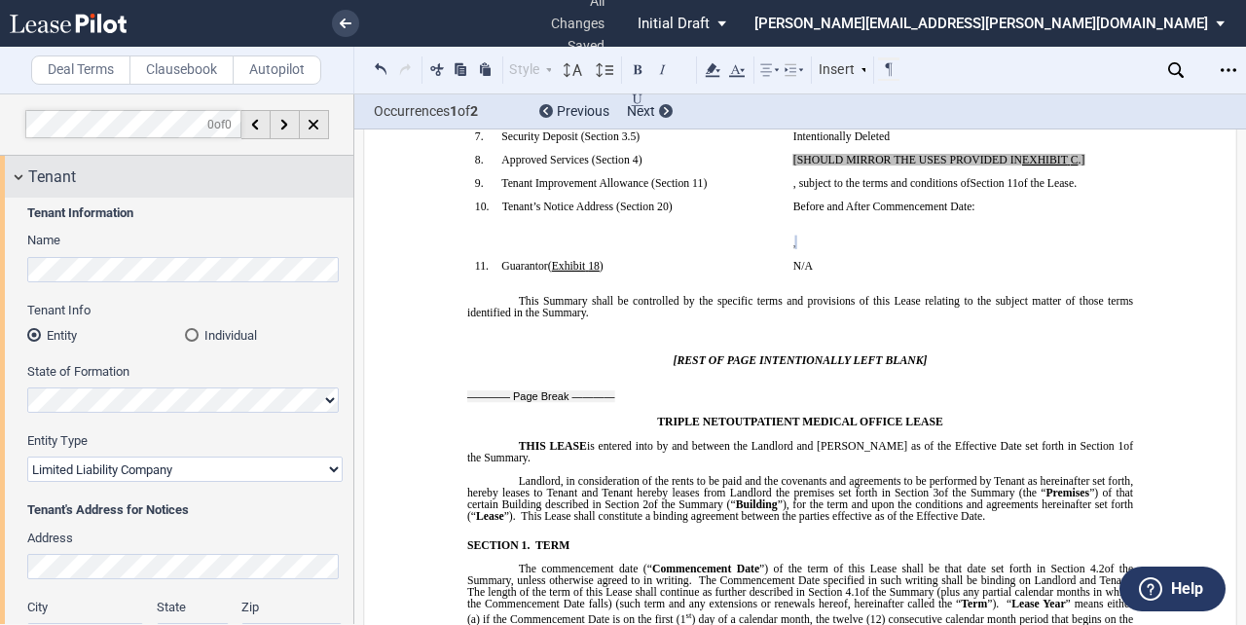
click at [68, 172] on span "Tenant" at bounding box center [52, 176] width 48 height 23
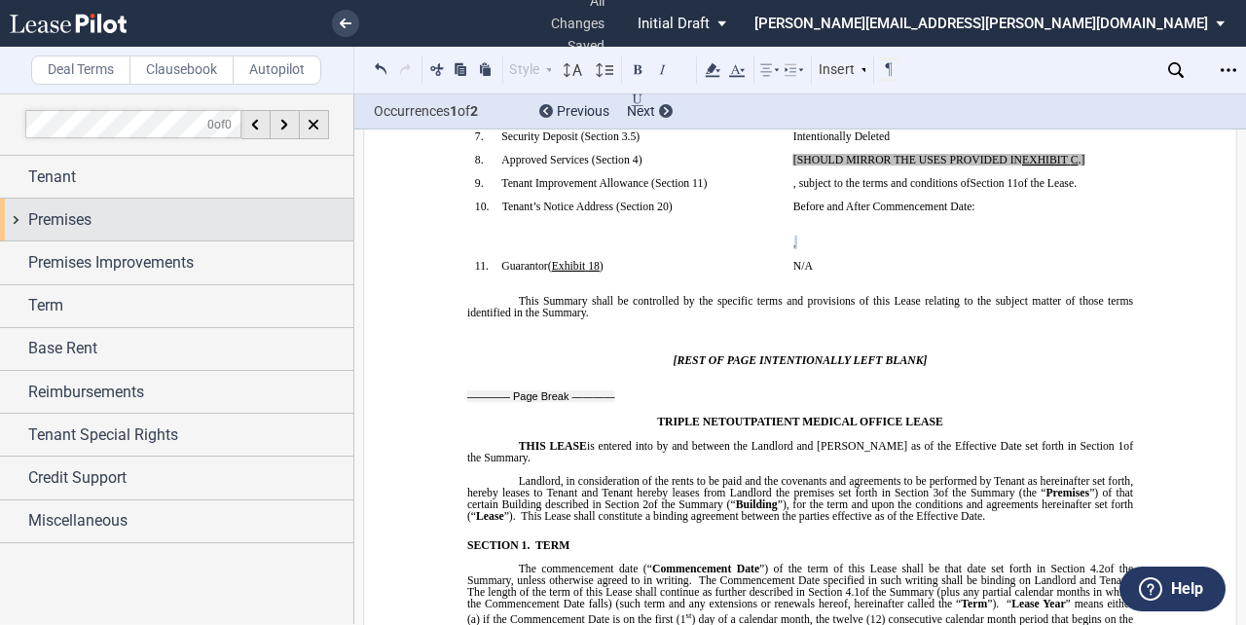
click at [50, 215] on span "Premises" at bounding box center [59, 219] width 63 height 23
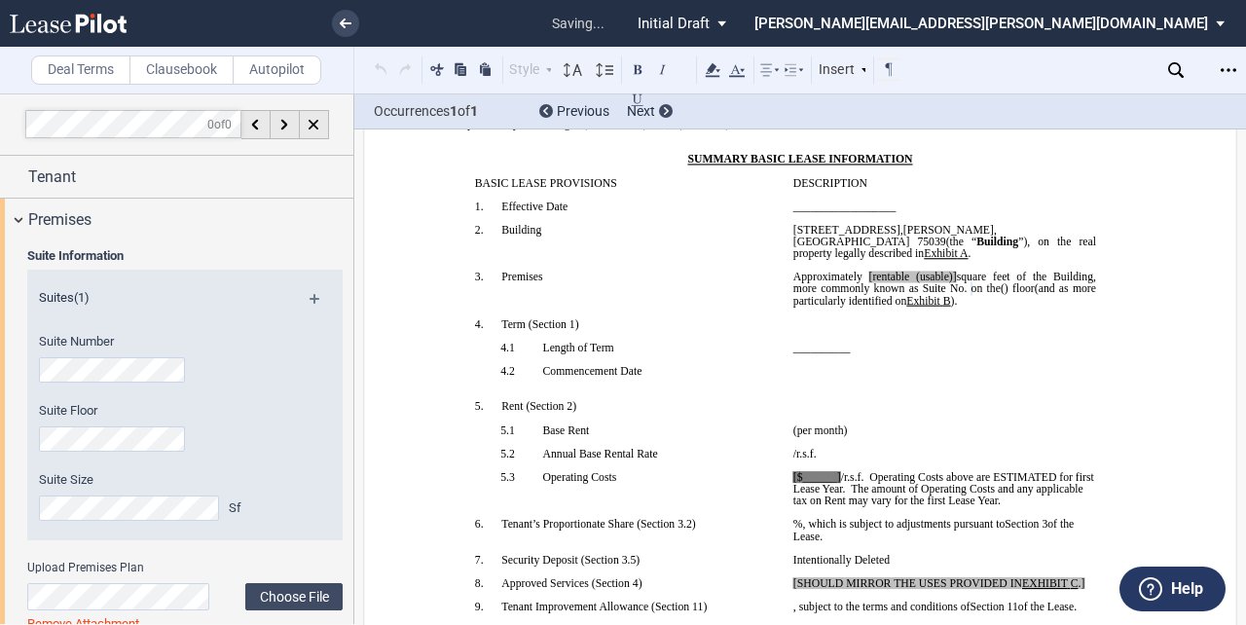
scroll to position [177, 0]
click at [922, 307] on span "(and as more particularly identified on" at bounding box center [946, 295] width 306 height 23
click at [957, 283] on span "[rentable (usable)]" at bounding box center [913, 278] width 88 height 12
click at [893, 283] on span "[rentable" at bounding box center [891, 278] width 41 height 12
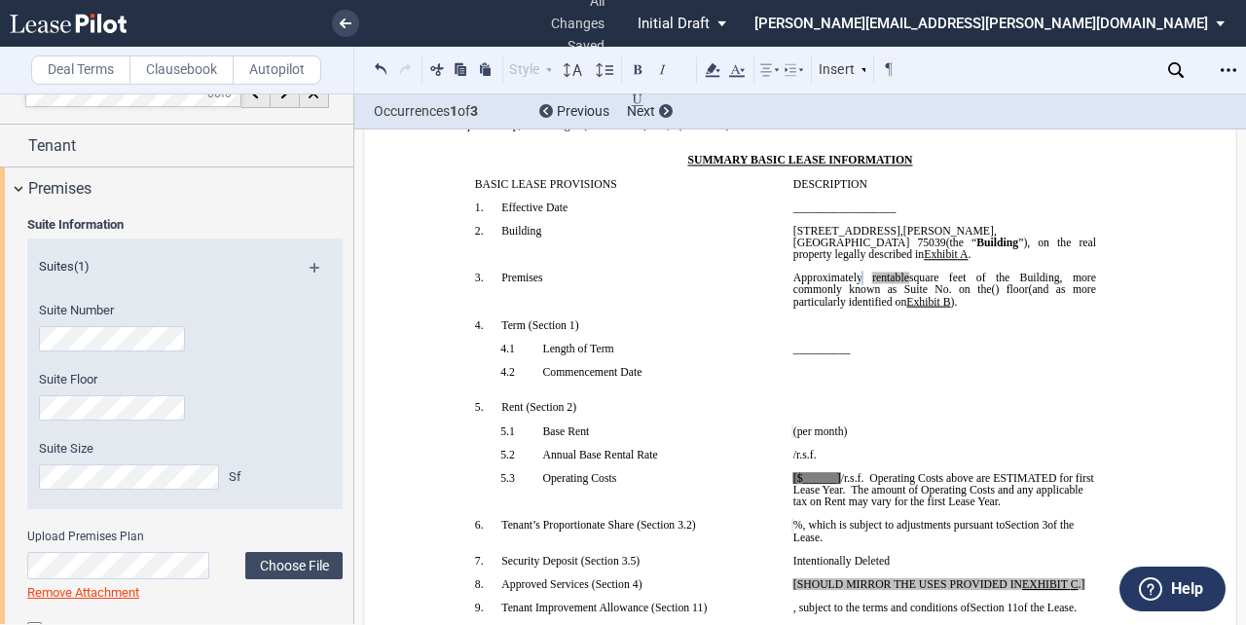
scroll to position [0, 0]
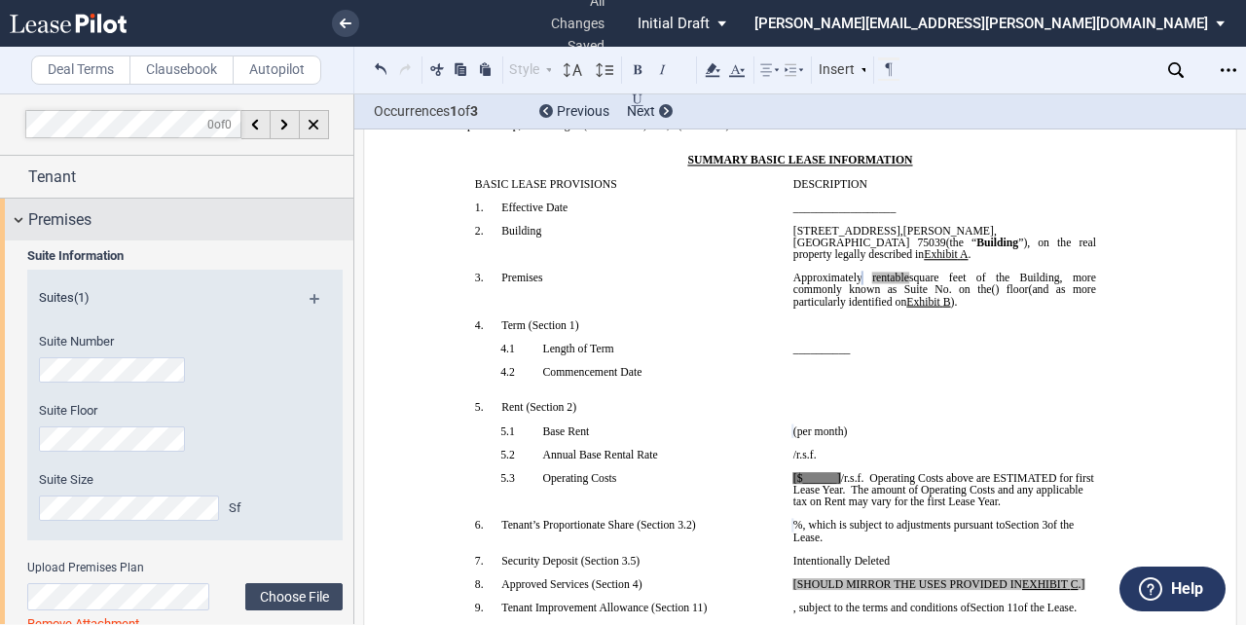
click at [81, 209] on span "Premises" at bounding box center [59, 219] width 63 height 23
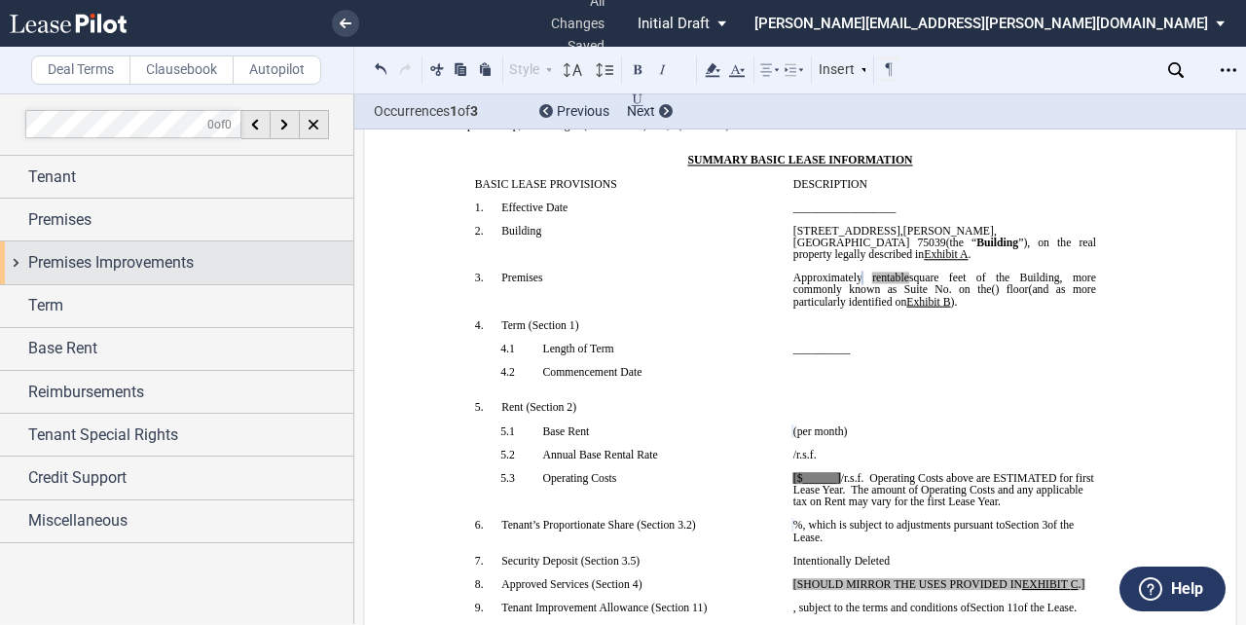
click at [115, 262] on span "Premises Improvements" at bounding box center [110, 262] width 165 height 23
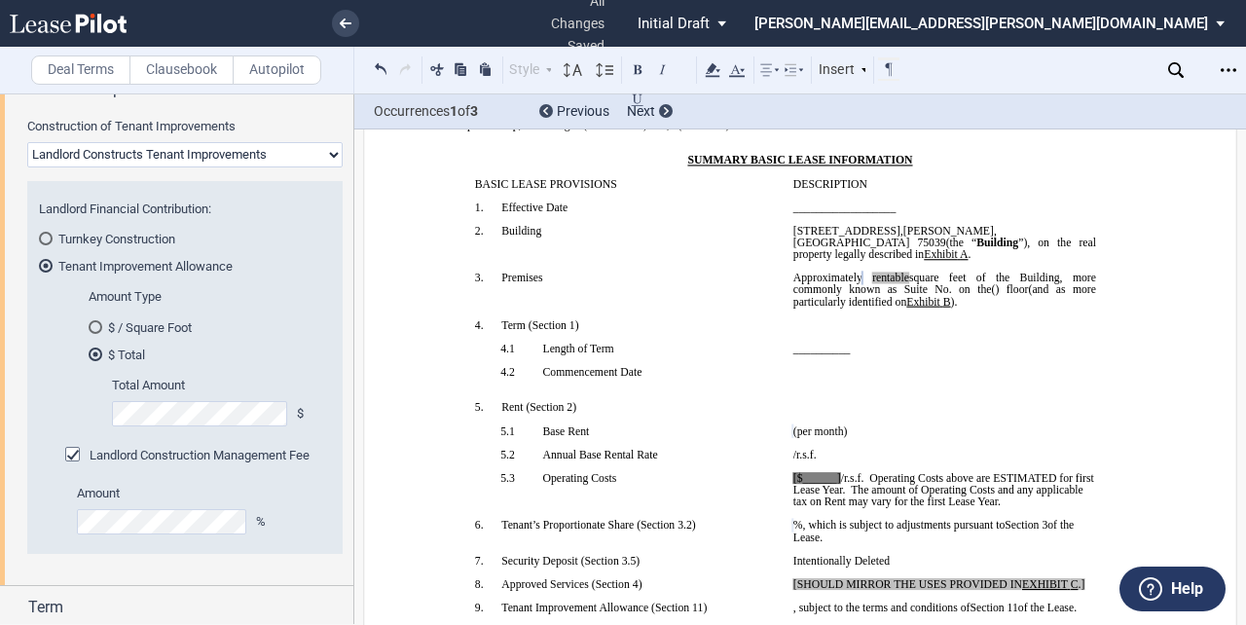
scroll to position [176, 0]
click at [43, 231] on div "Turnkey Construction" at bounding box center [46, 236] width 14 height 14
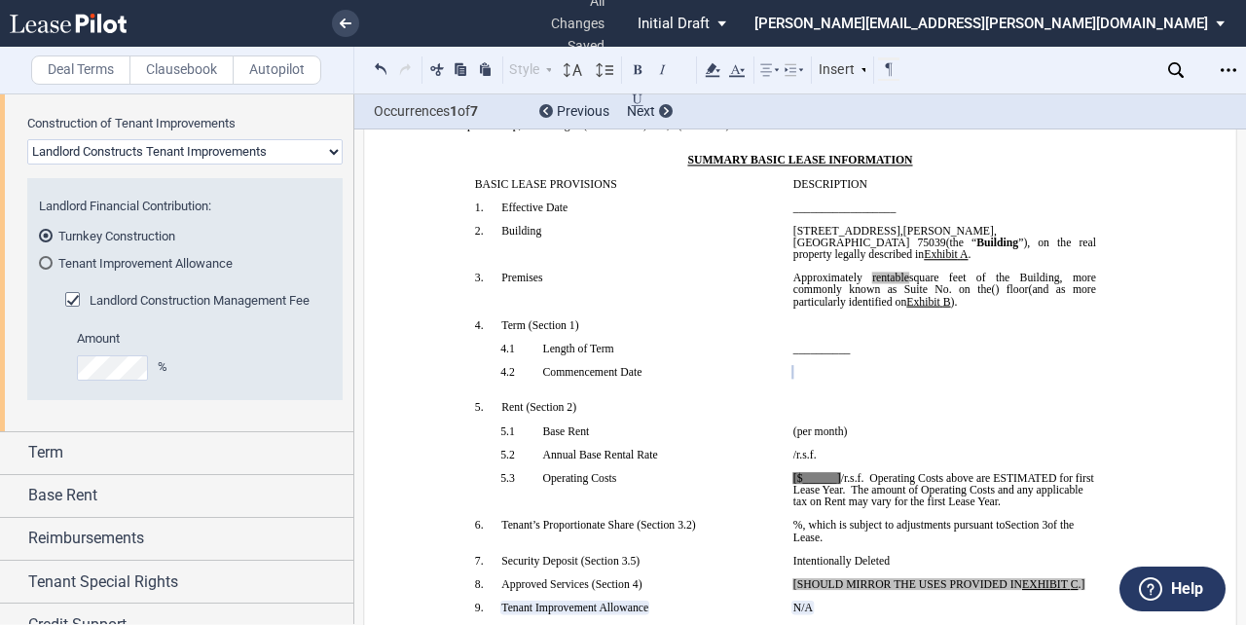
click at [118, 155] on select "Landlord Constructs Tenant Improvements Tenant Constructs Tenant Improvements "…" at bounding box center [184, 151] width 315 height 25
click at [27, 165] on select "Landlord Constructs Tenant Improvements Tenant Constructs Tenant Improvements "…" at bounding box center [184, 151] width 315 height 25
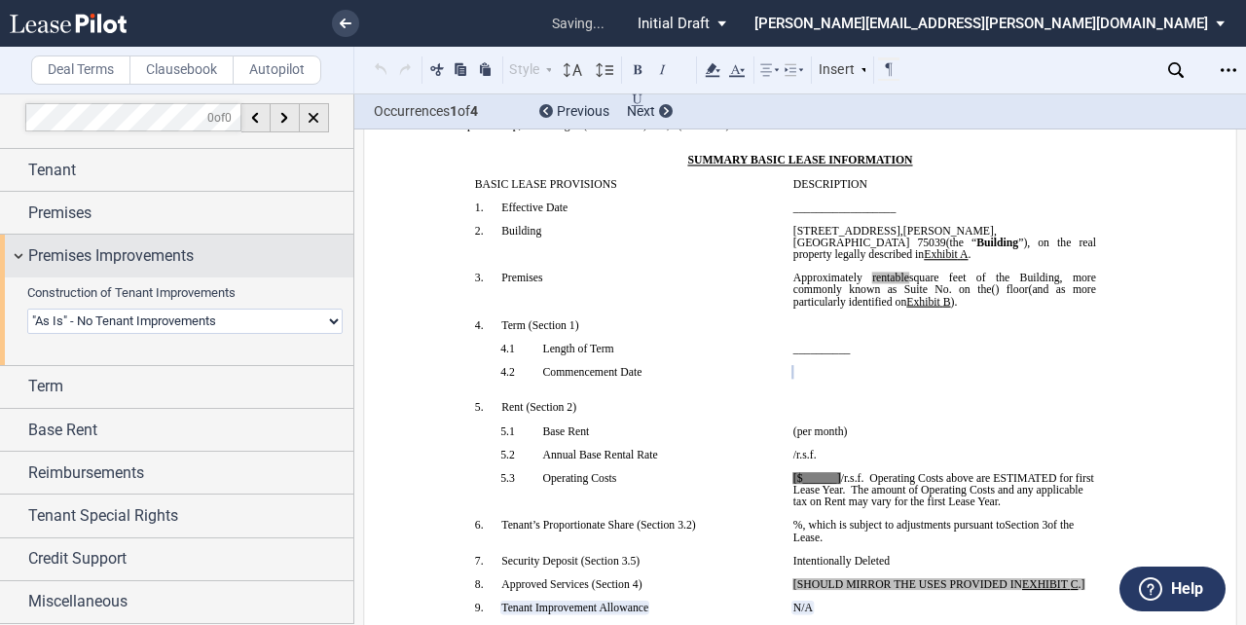
scroll to position [3, 0]
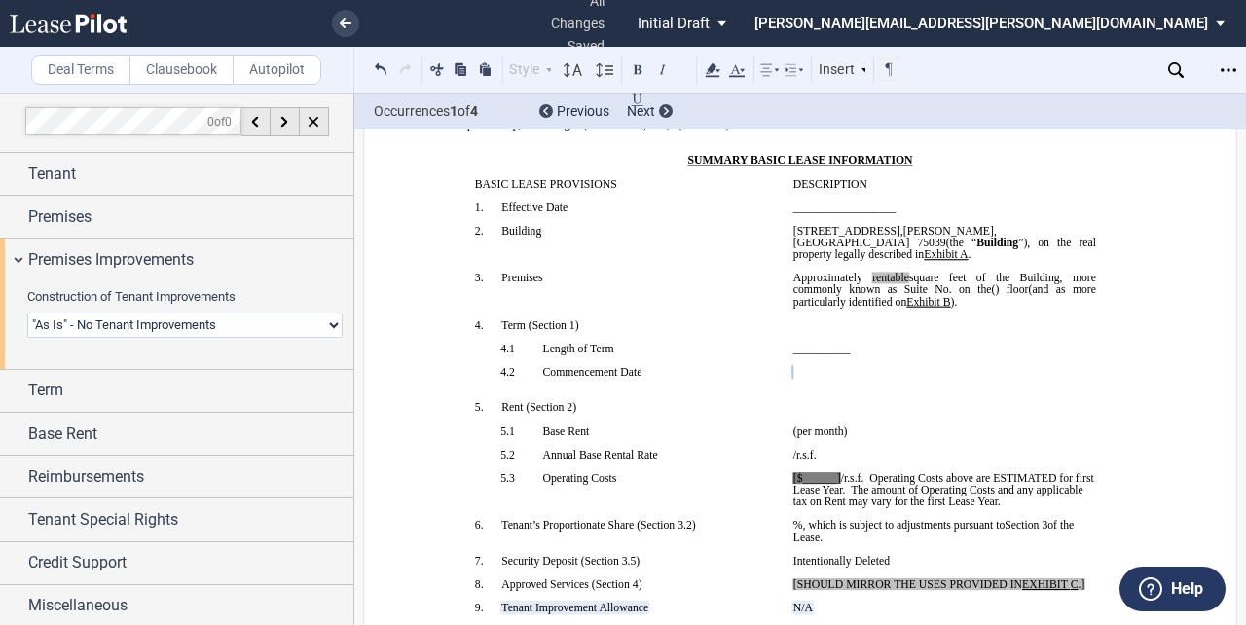
click at [217, 321] on select "Landlord Constructs Tenant Improvements Tenant Constructs Tenant Improvements "…" at bounding box center [184, 324] width 315 height 25
click at [27, 312] on select "Landlord Constructs Tenant Improvements Tenant Constructs Tenant Improvements "…" at bounding box center [184, 324] width 315 height 25
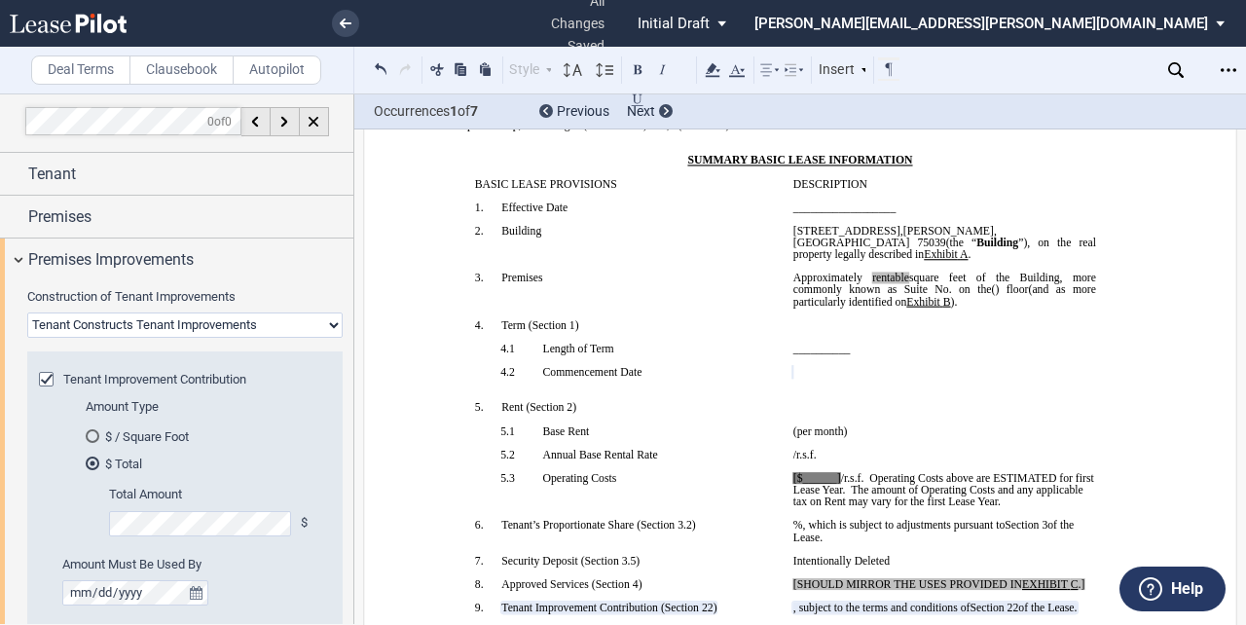
scroll to position [176, 0]
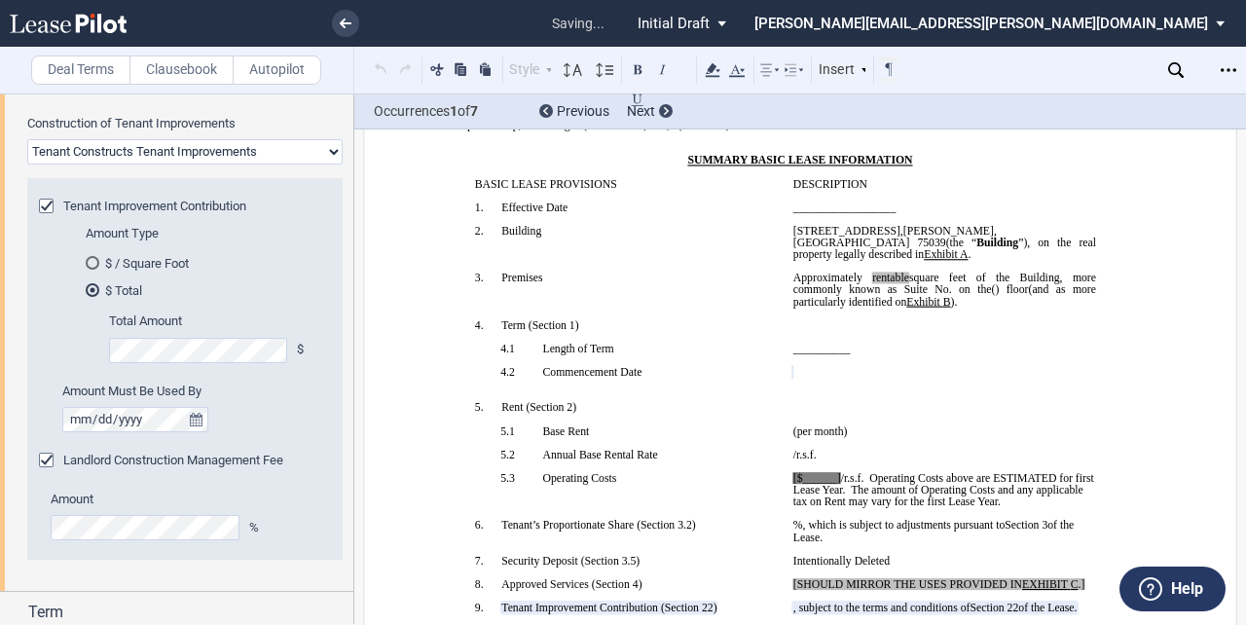
click at [220, 153] on select "Landlord Constructs Tenant Improvements Tenant Constructs Tenant Improvements "…" at bounding box center [184, 151] width 315 height 25
select select "none"
click at [27, 165] on select "Landlord Constructs Tenant Improvements Tenant Constructs Tenant Improvements "…" at bounding box center [184, 151] width 315 height 25
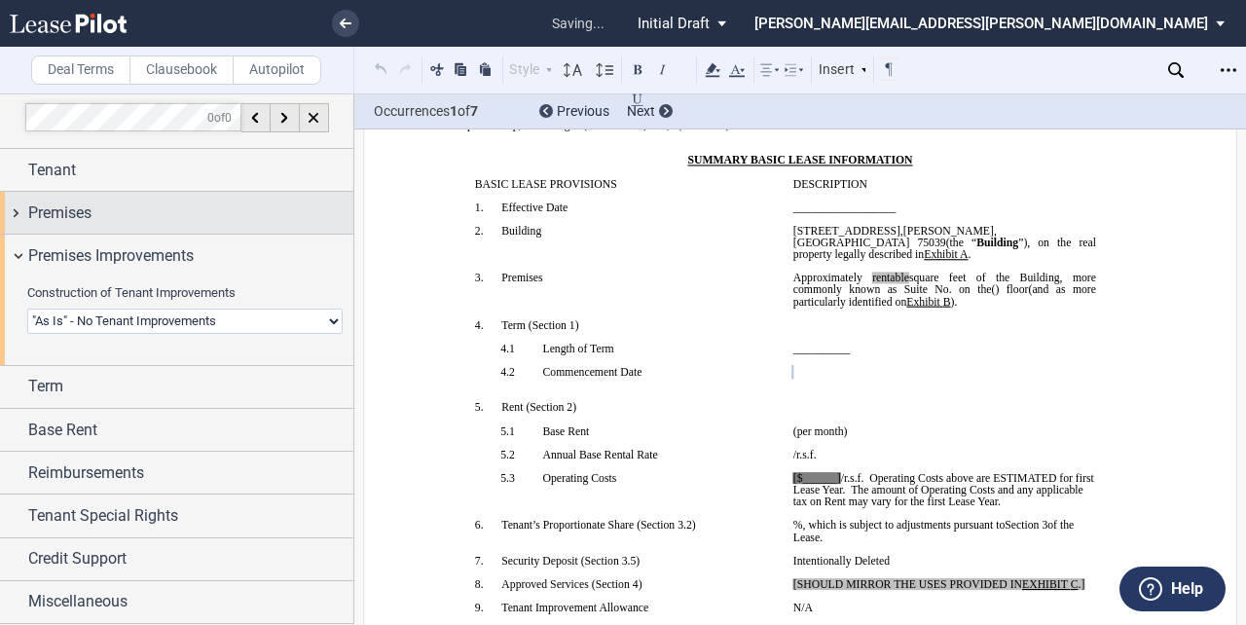
scroll to position [3, 0]
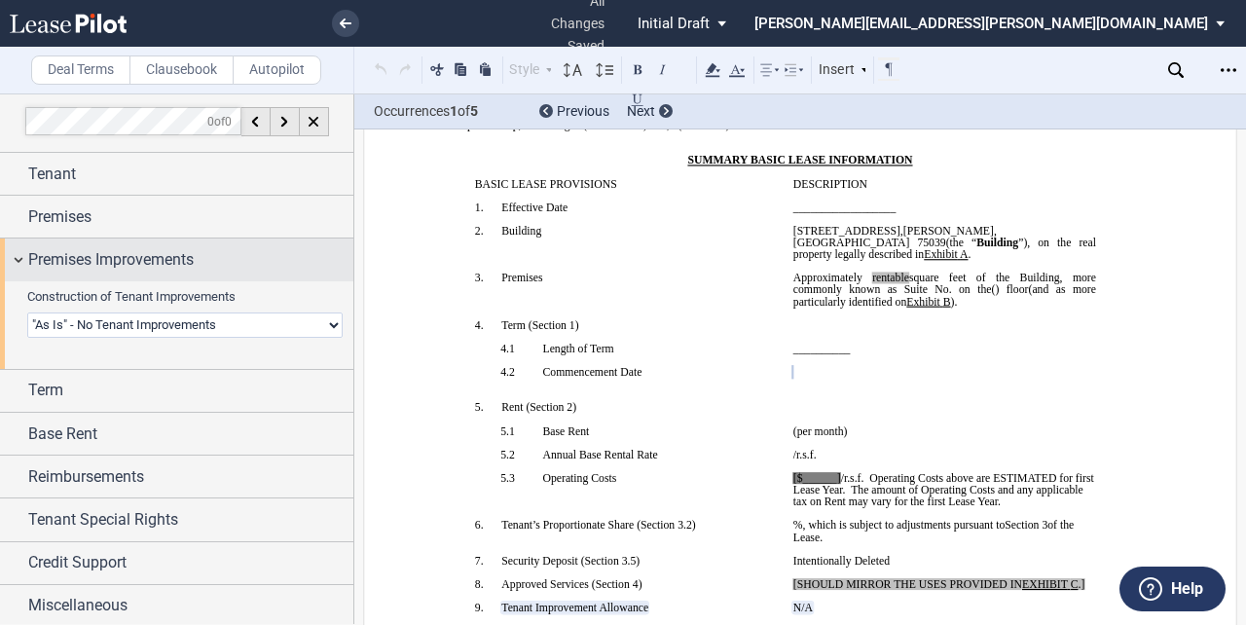
click at [163, 250] on span "Premises Improvements" at bounding box center [110, 259] width 165 height 23
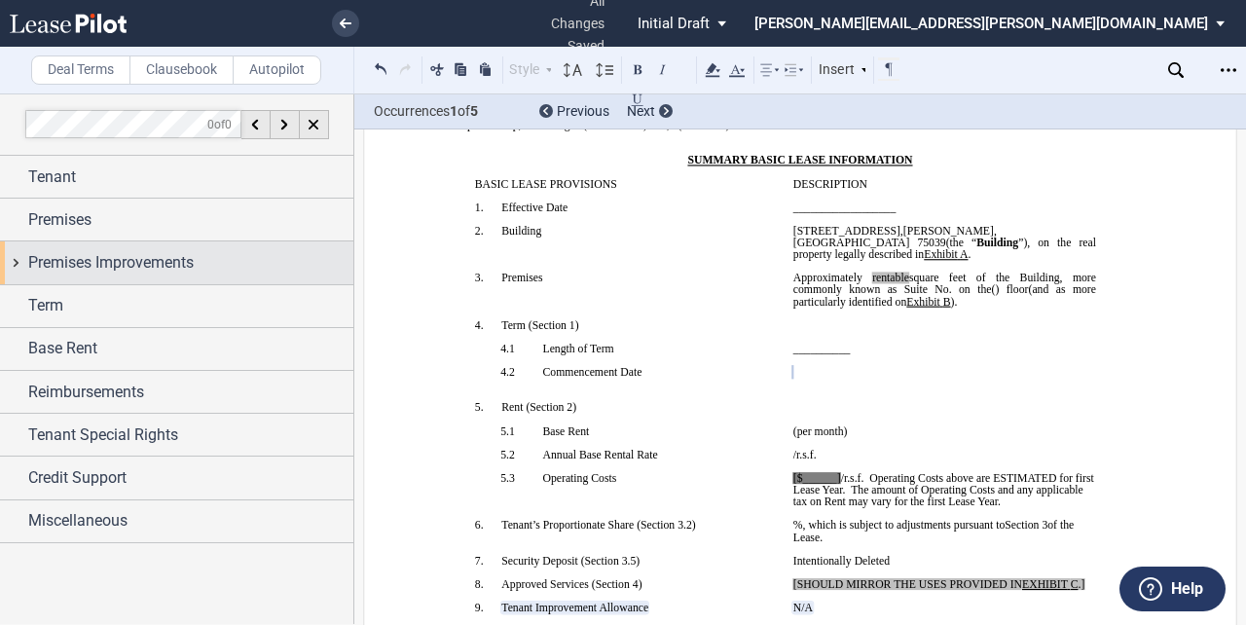
click at [160, 255] on span "Premises Improvements" at bounding box center [110, 262] width 165 height 23
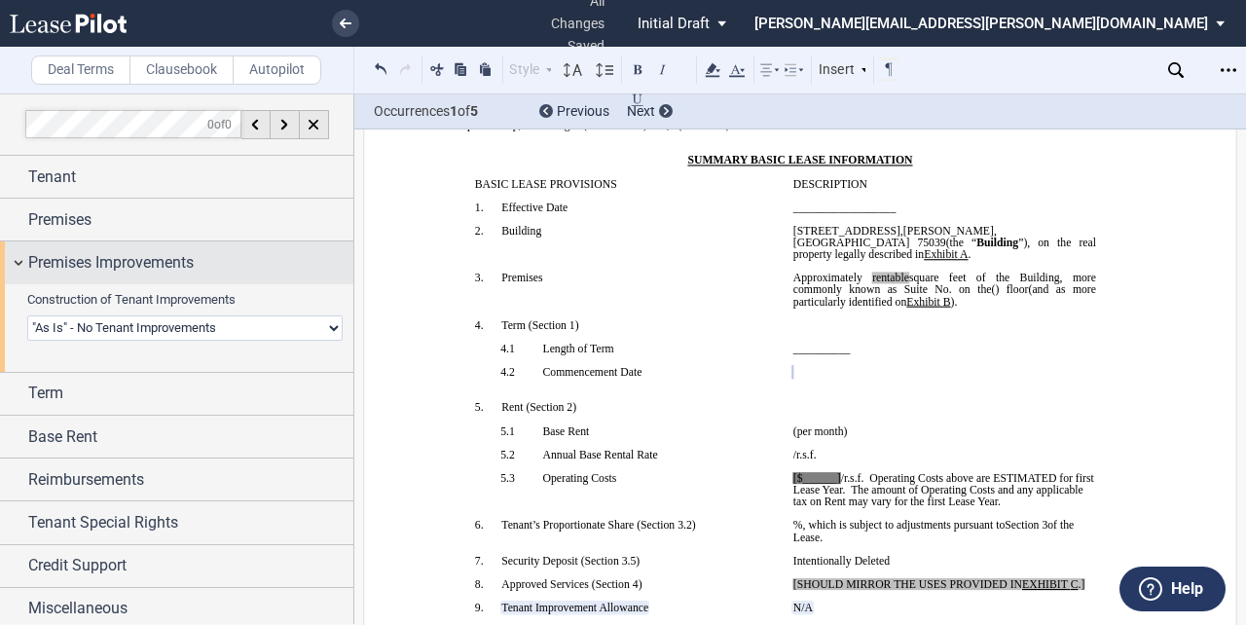
click at [143, 257] on span "Premises Improvements" at bounding box center [110, 262] width 165 height 23
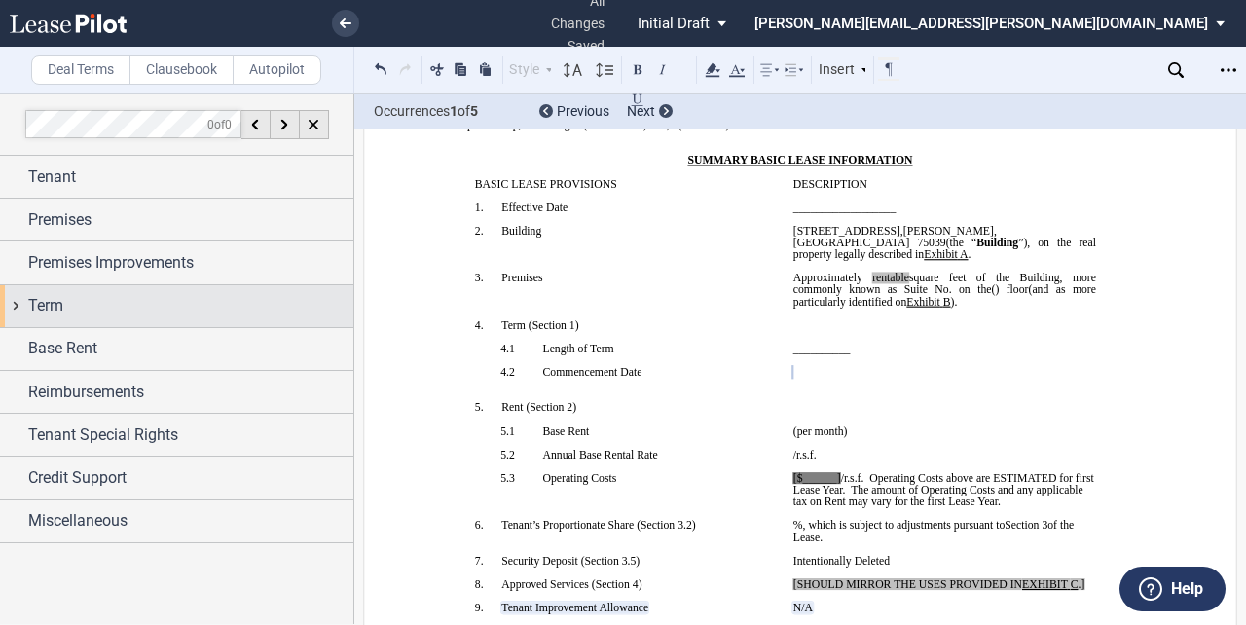
click at [44, 306] on span "Term" at bounding box center [45, 305] width 35 height 23
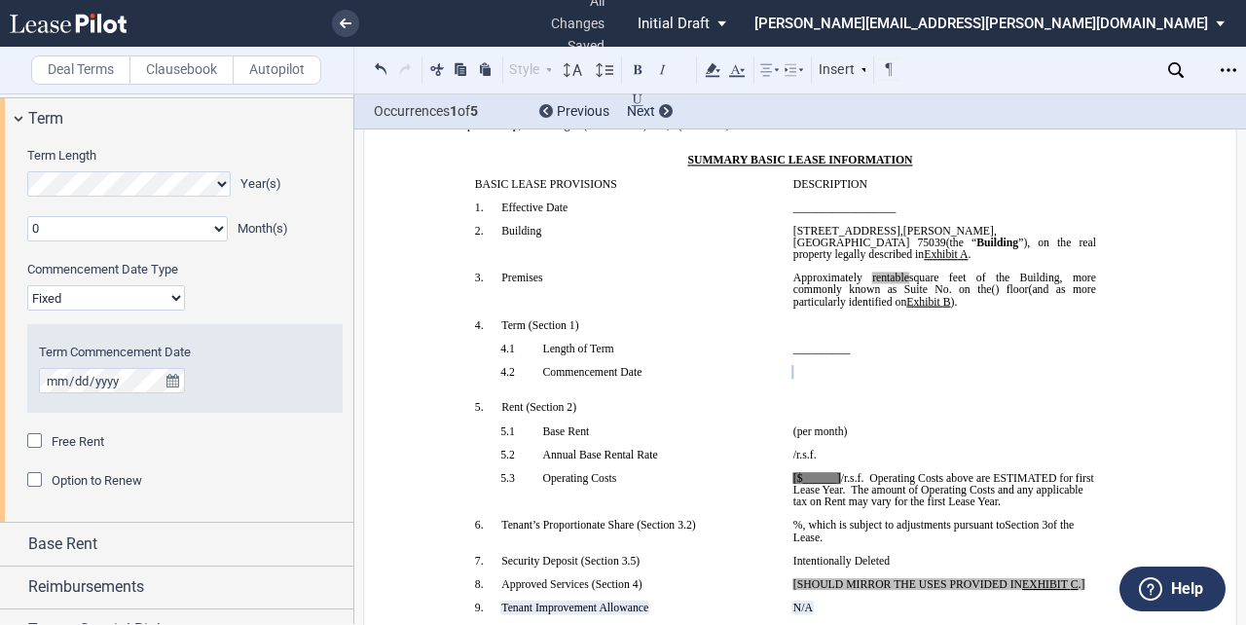
scroll to position [186, 0]
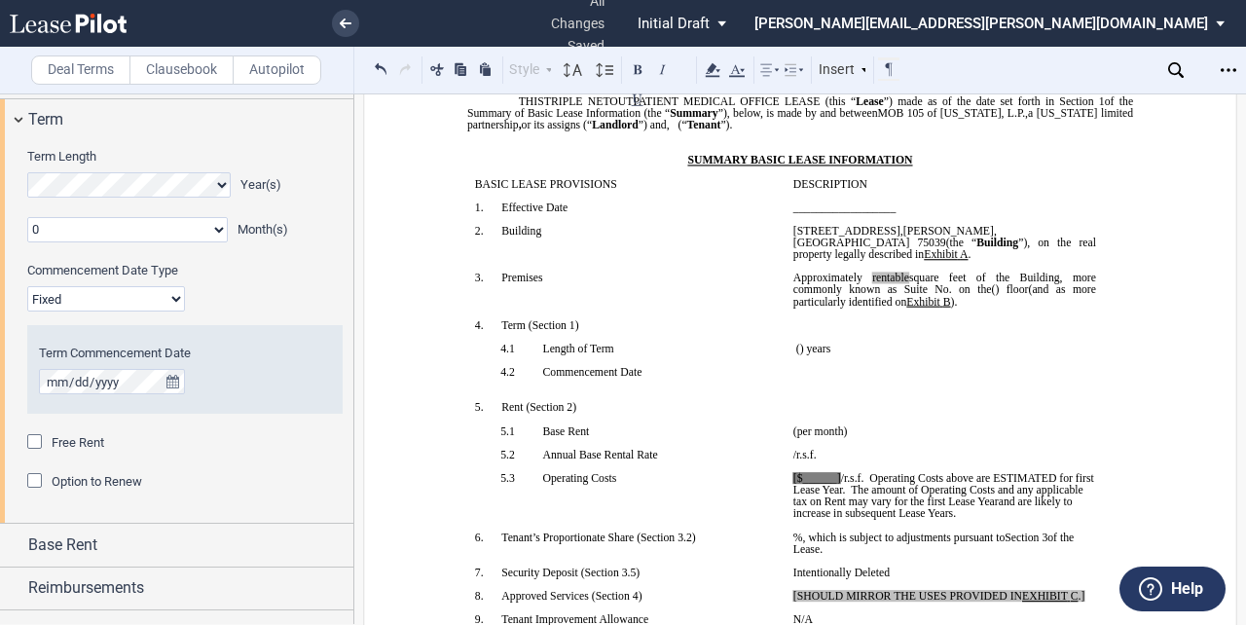
click at [132, 233] on select "0 1 2 3 4 5 6 7 8 9 10 11" at bounding box center [127, 229] width 201 height 25
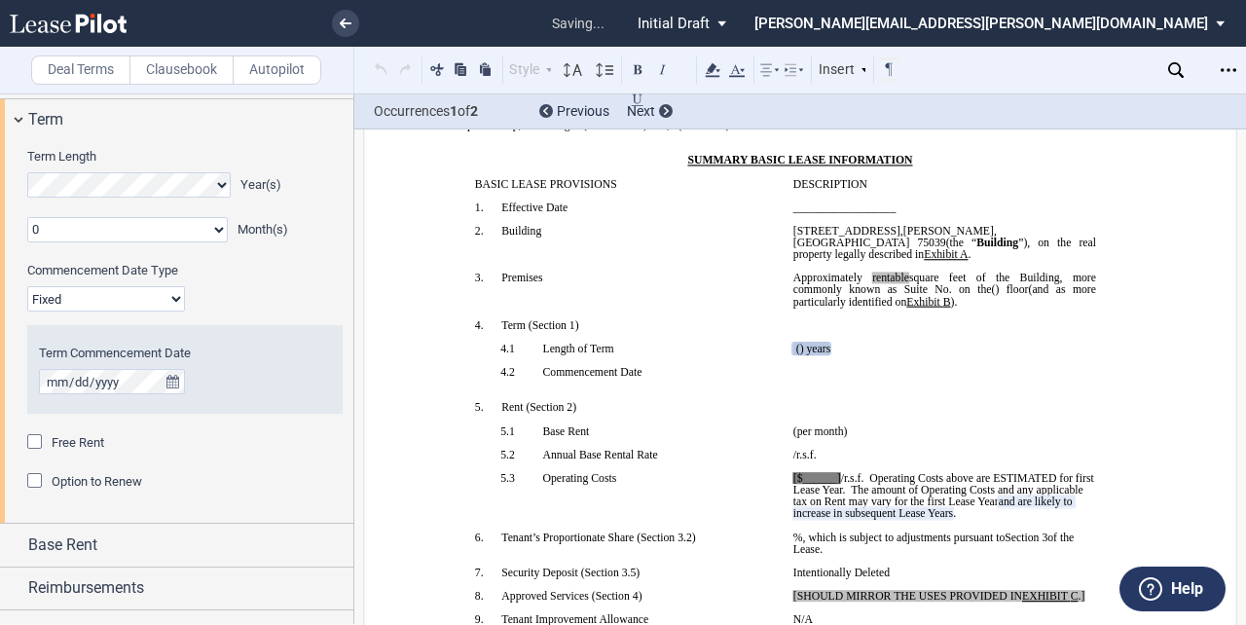
click at [175, 226] on select "0 1 2 3 4 5 6 7 8 9 10 11" at bounding box center [127, 229] width 201 height 25
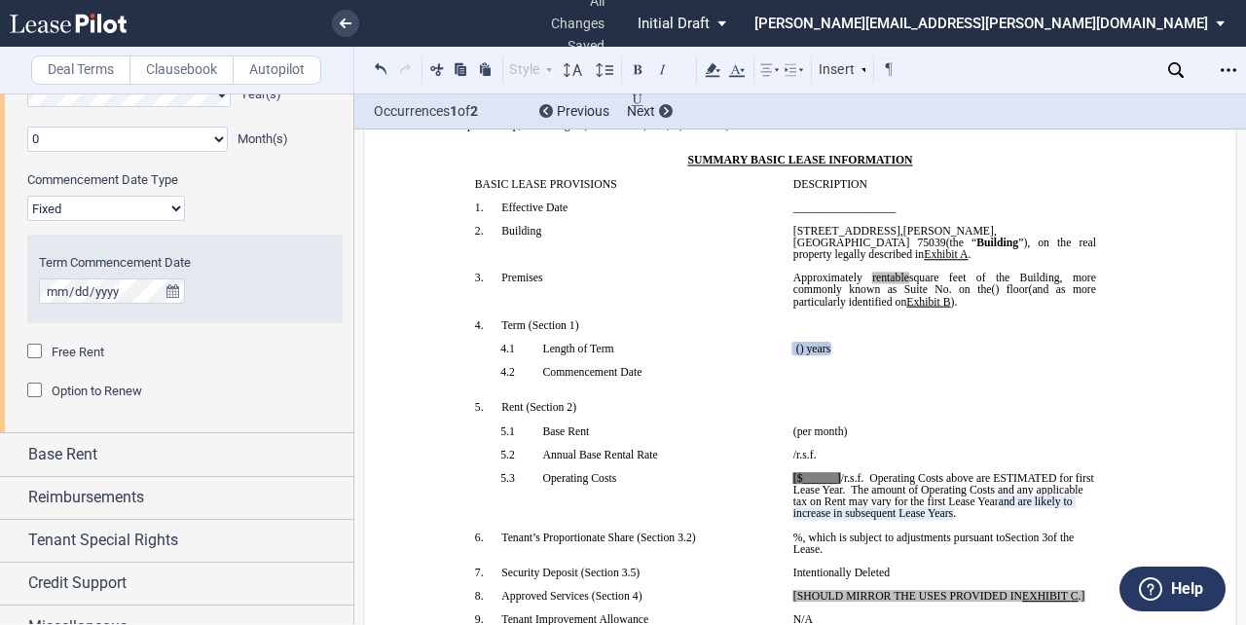
scroll to position [298, 0]
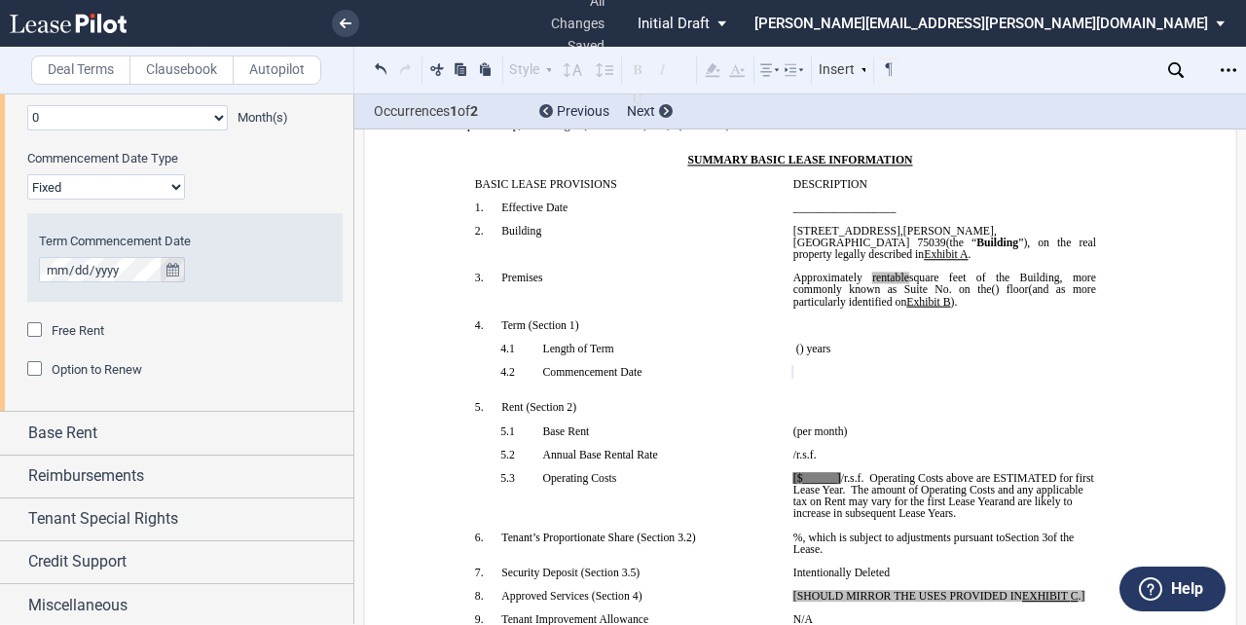
click at [166, 265] on icon "true" at bounding box center [172, 270] width 13 height 14
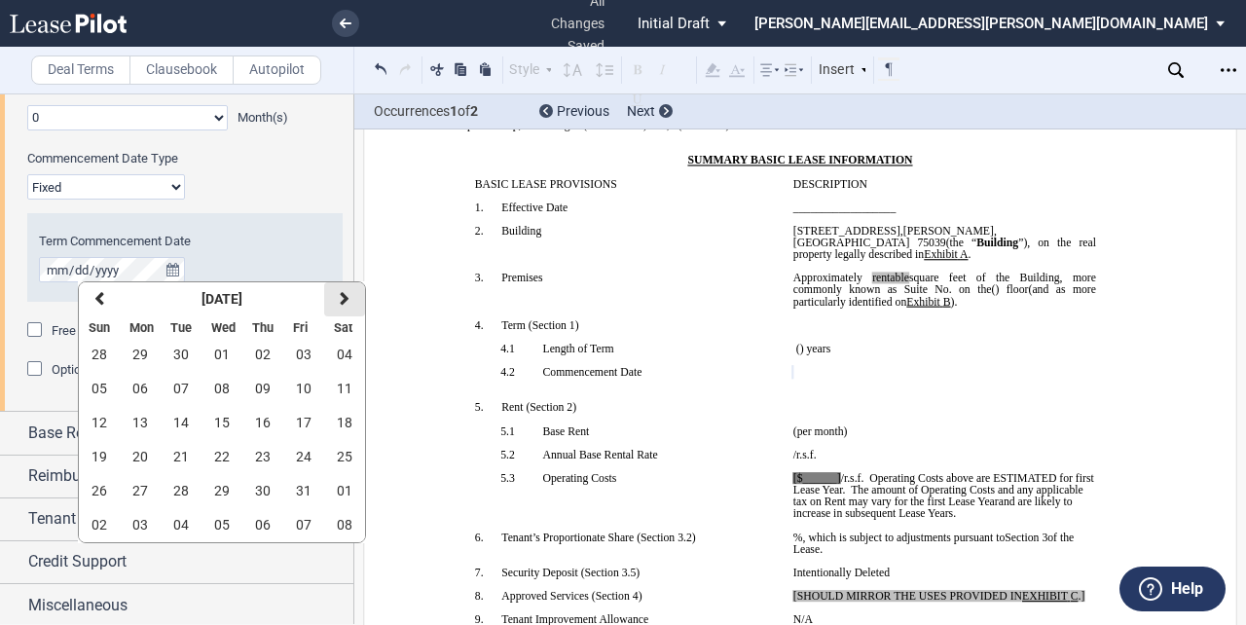
click at [340, 301] on icon "button" at bounding box center [345, 299] width 10 height 16
click at [310, 452] on span "21" at bounding box center [304, 457] width 16 height 16
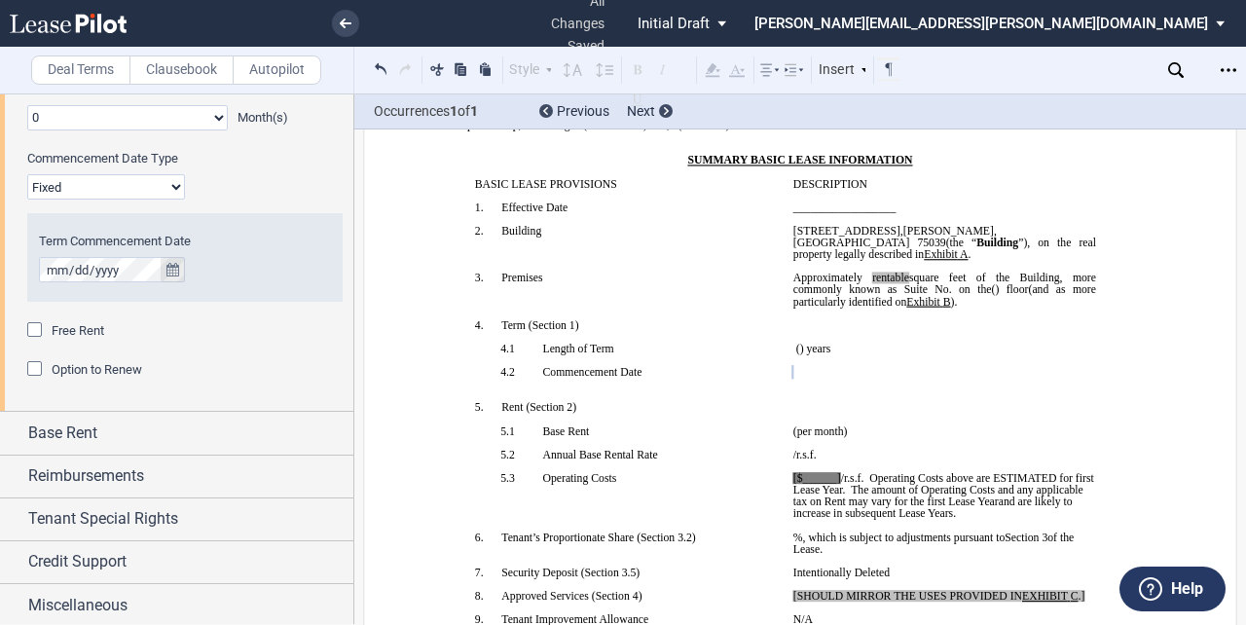
click at [167, 267] on icon "true" at bounding box center [172, 270] width 13 height 14
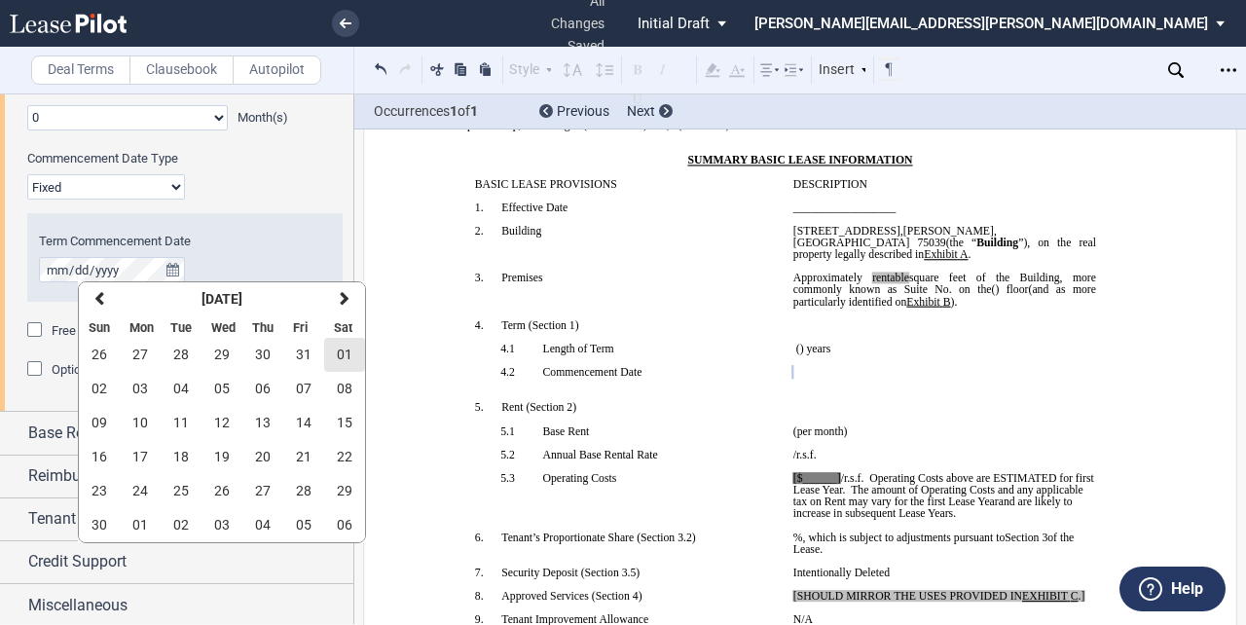
click at [346, 355] on span "01" at bounding box center [345, 355] width 16 height 16
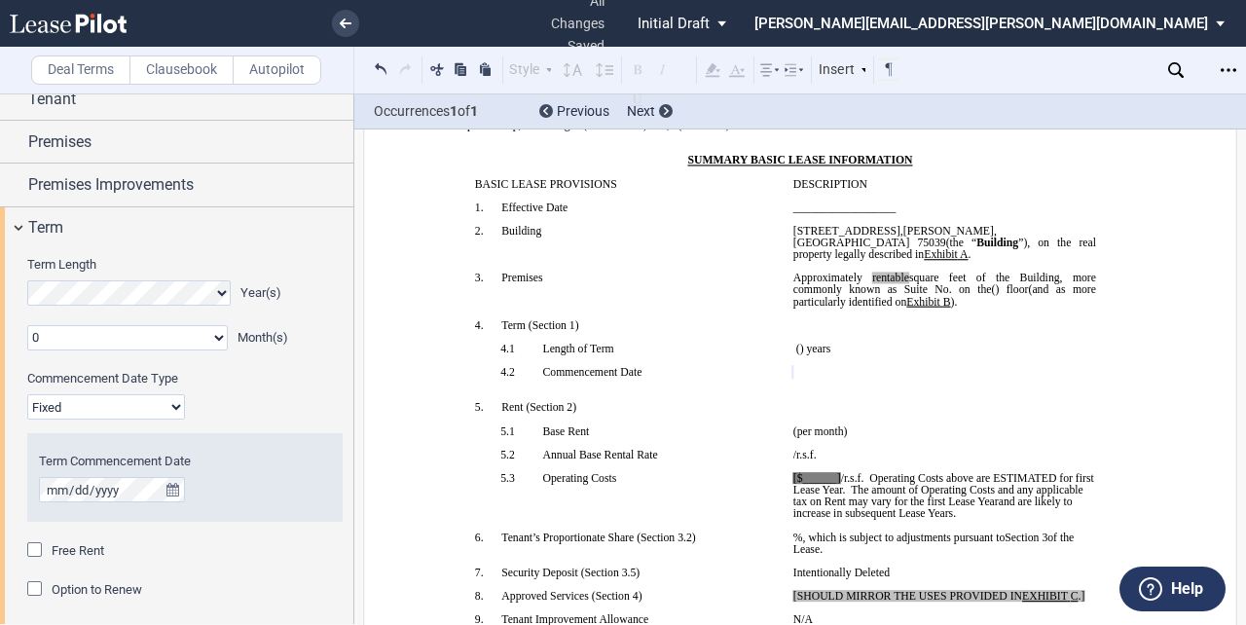
scroll to position [65, 0]
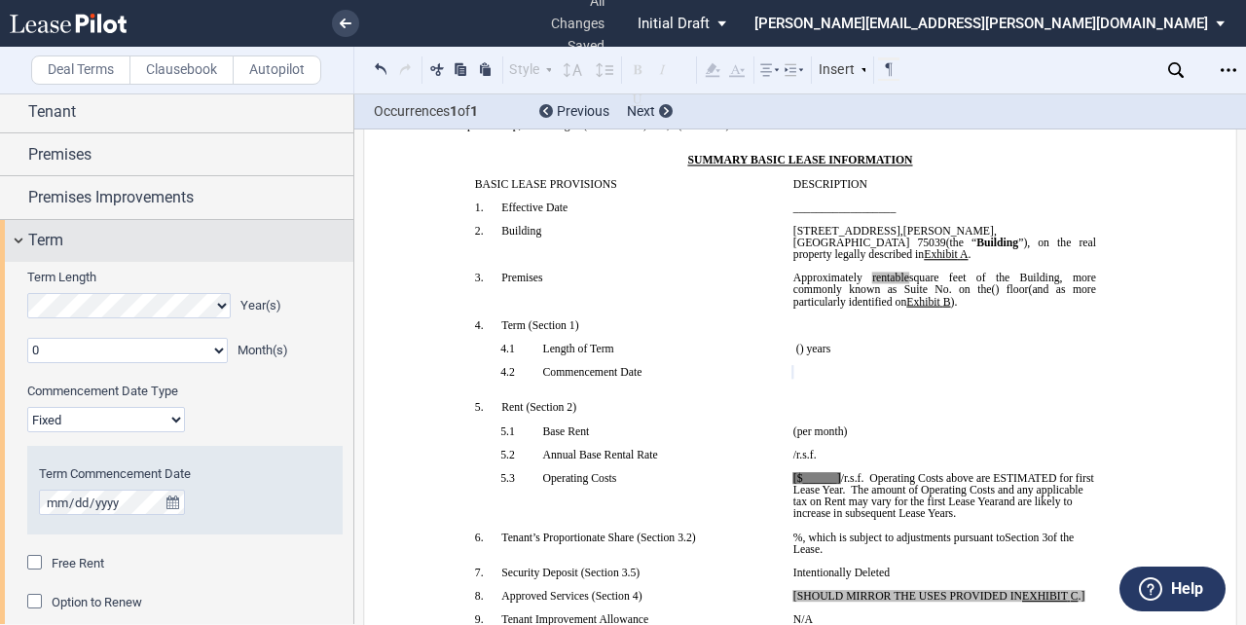
click at [83, 233] on div "Term" at bounding box center [190, 240] width 325 height 23
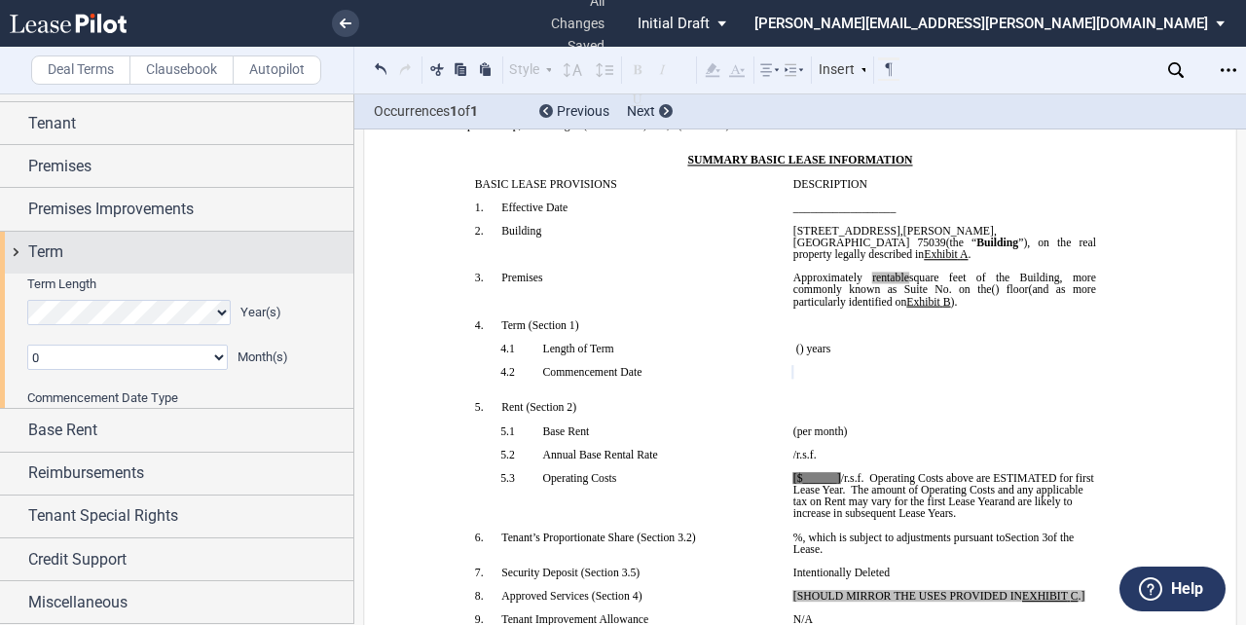
scroll to position [0, 0]
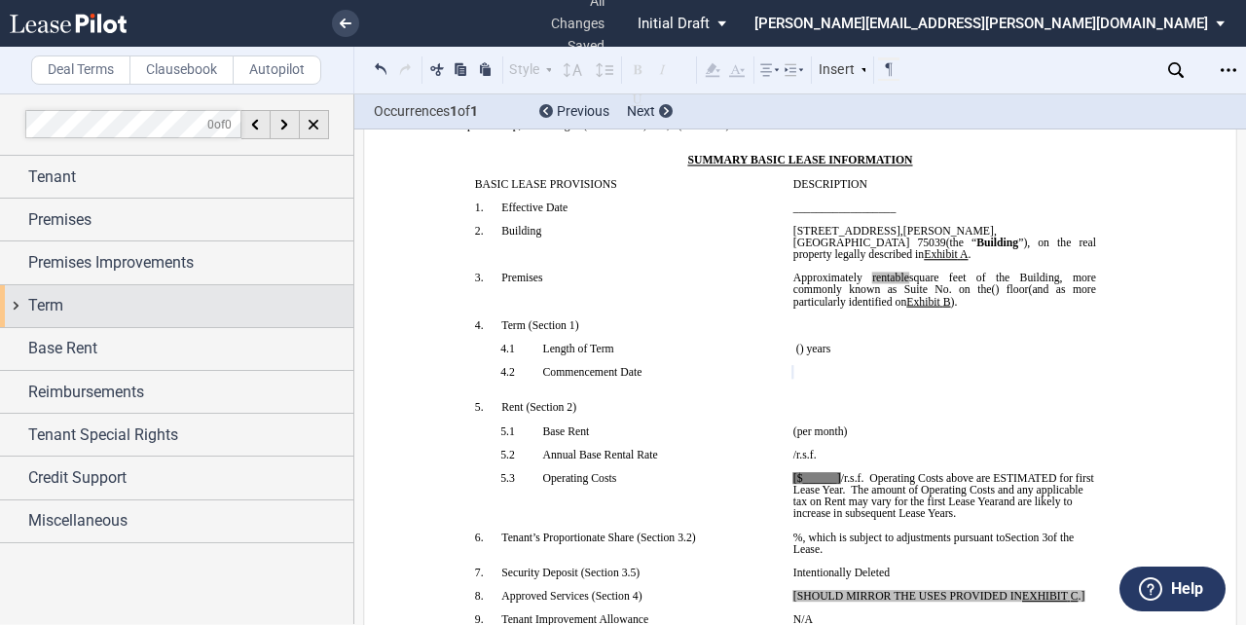
click at [41, 309] on span "Term" at bounding box center [45, 305] width 35 height 23
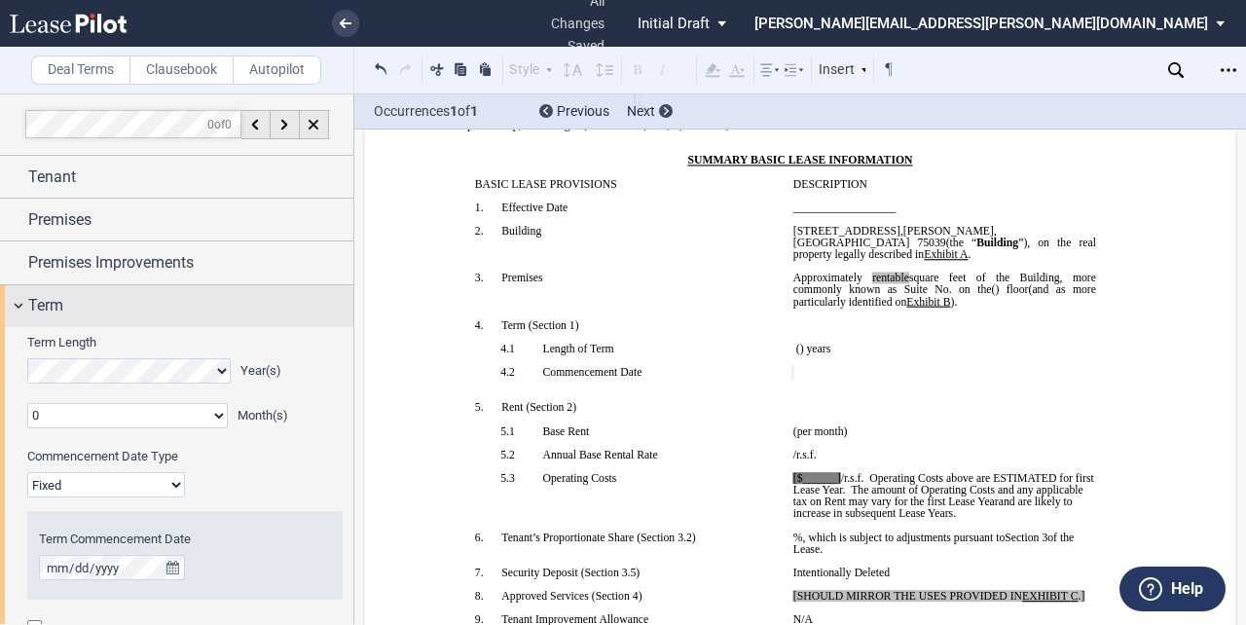
click at [50, 307] on span "Term" at bounding box center [45, 305] width 35 height 23
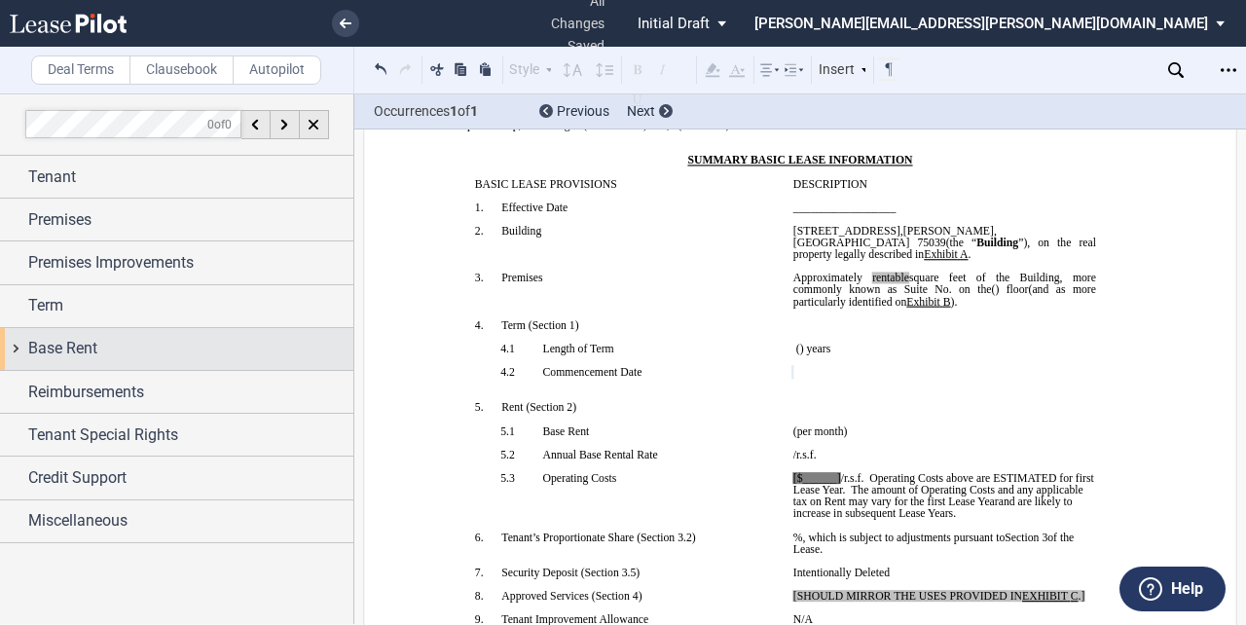
click at [56, 348] on span "Base Rent" at bounding box center [62, 348] width 69 height 23
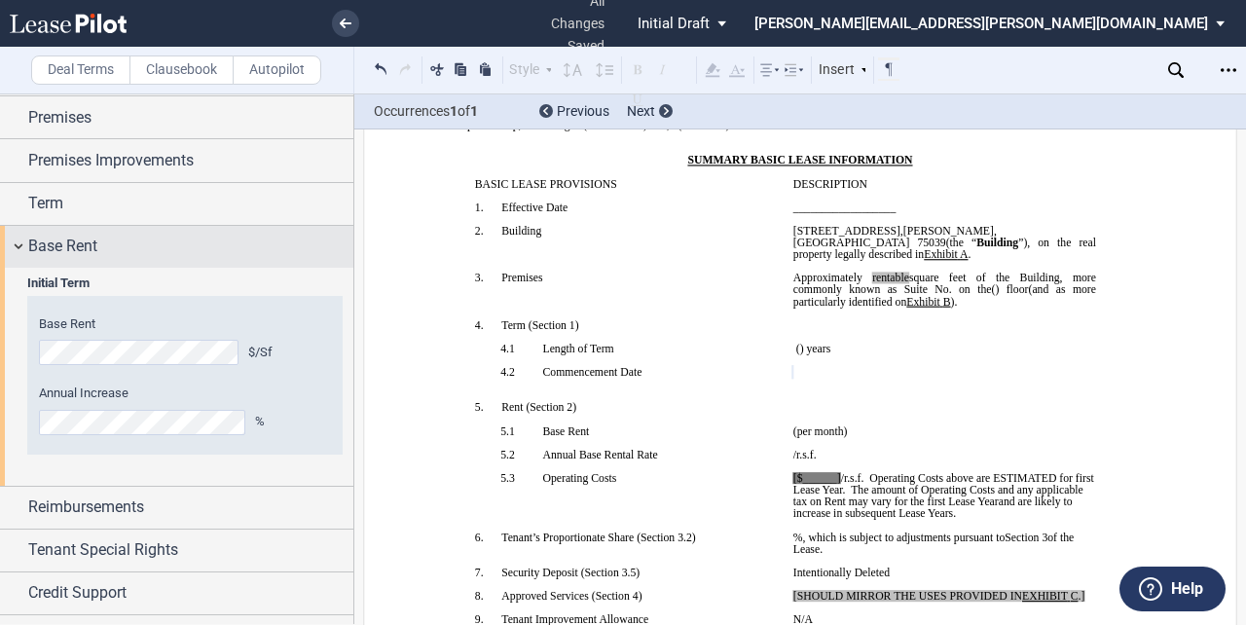
scroll to position [132, 0]
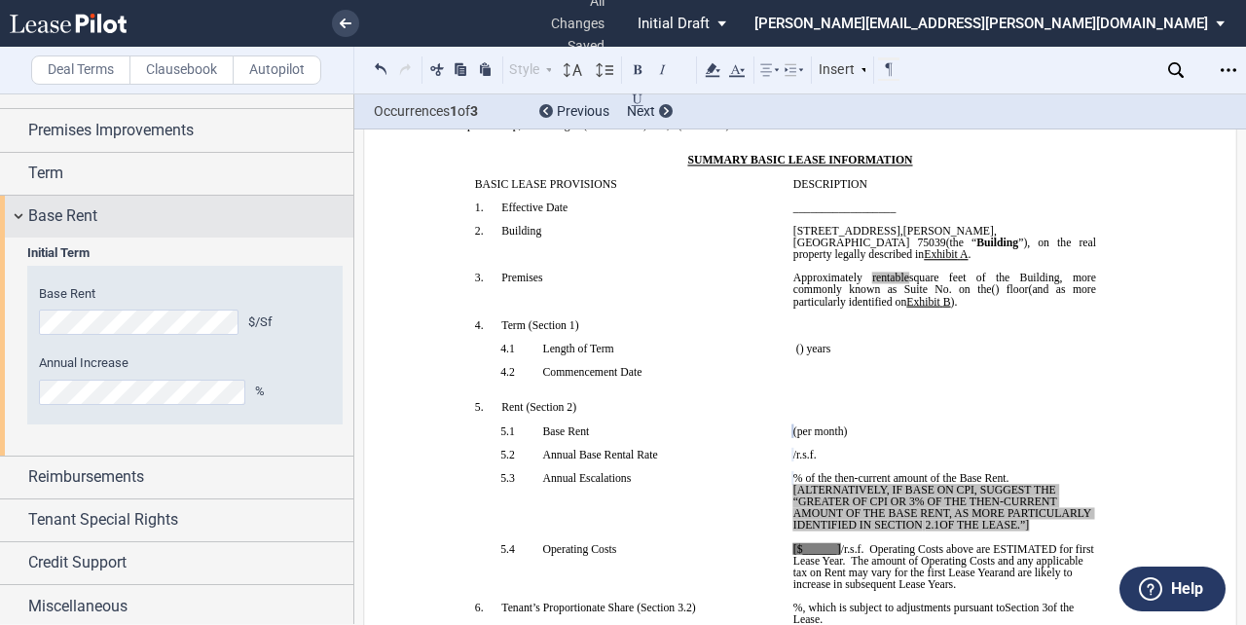
click at [85, 217] on span "Base Rent" at bounding box center [62, 215] width 69 height 23
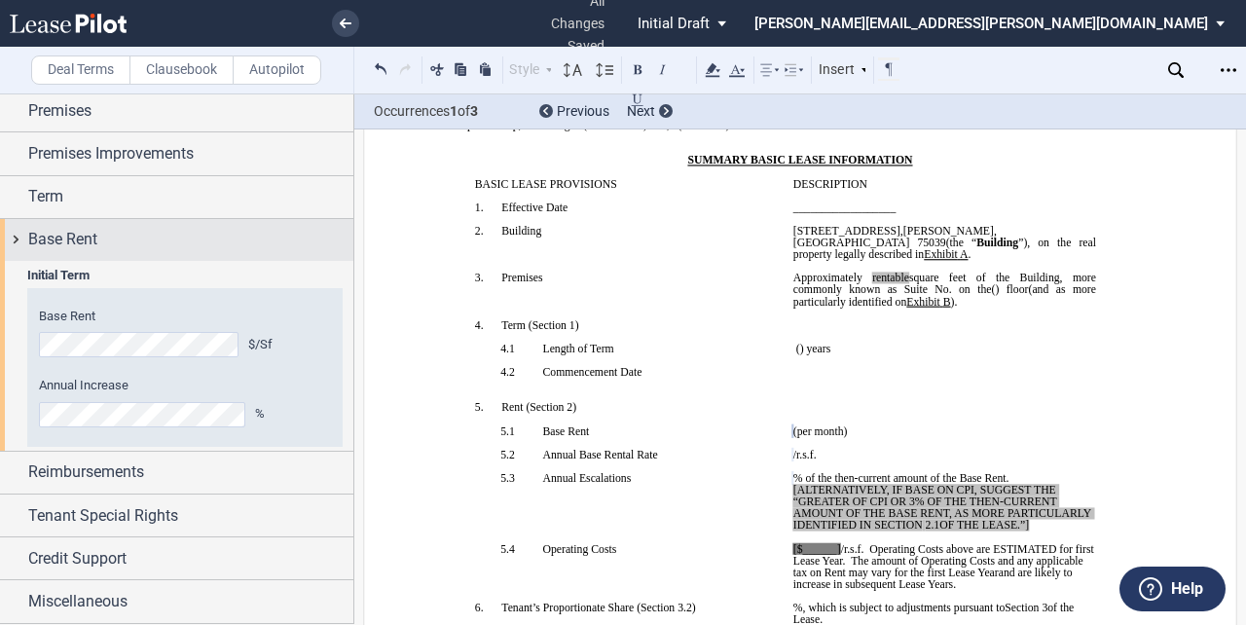
scroll to position [0, 0]
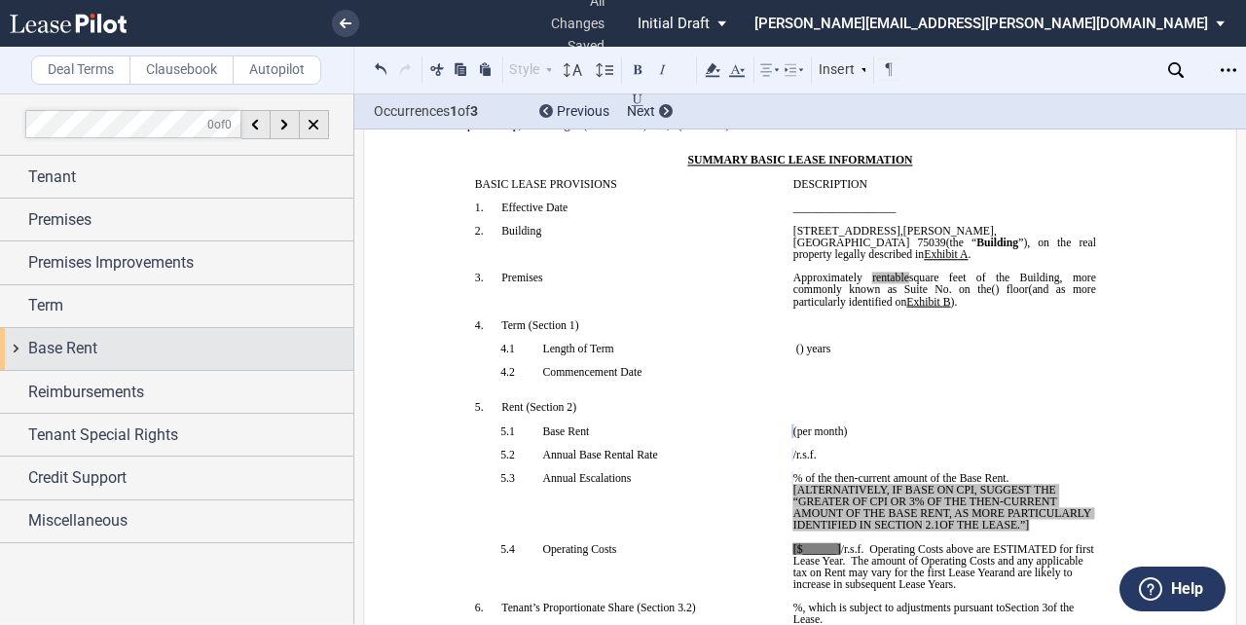
click at [77, 348] on span "Base Rent" at bounding box center [62, 348] width 69 height 23
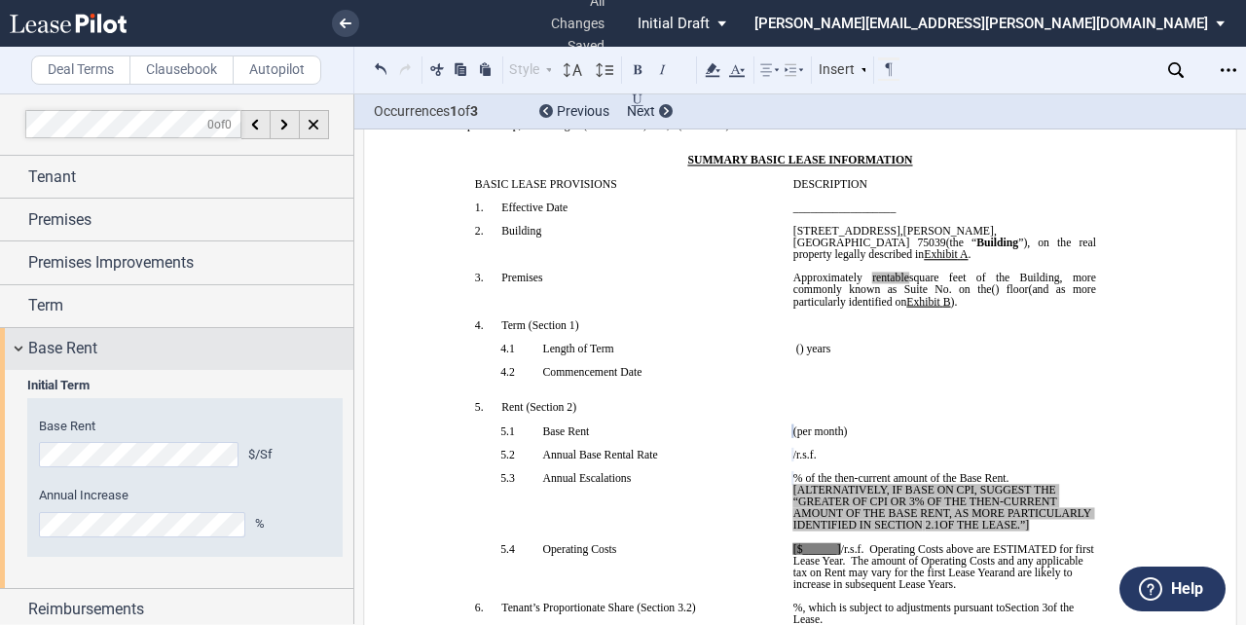
click at [112, 348] on div "Base Rent" at bounding box center [190, 348] width 325 height 23
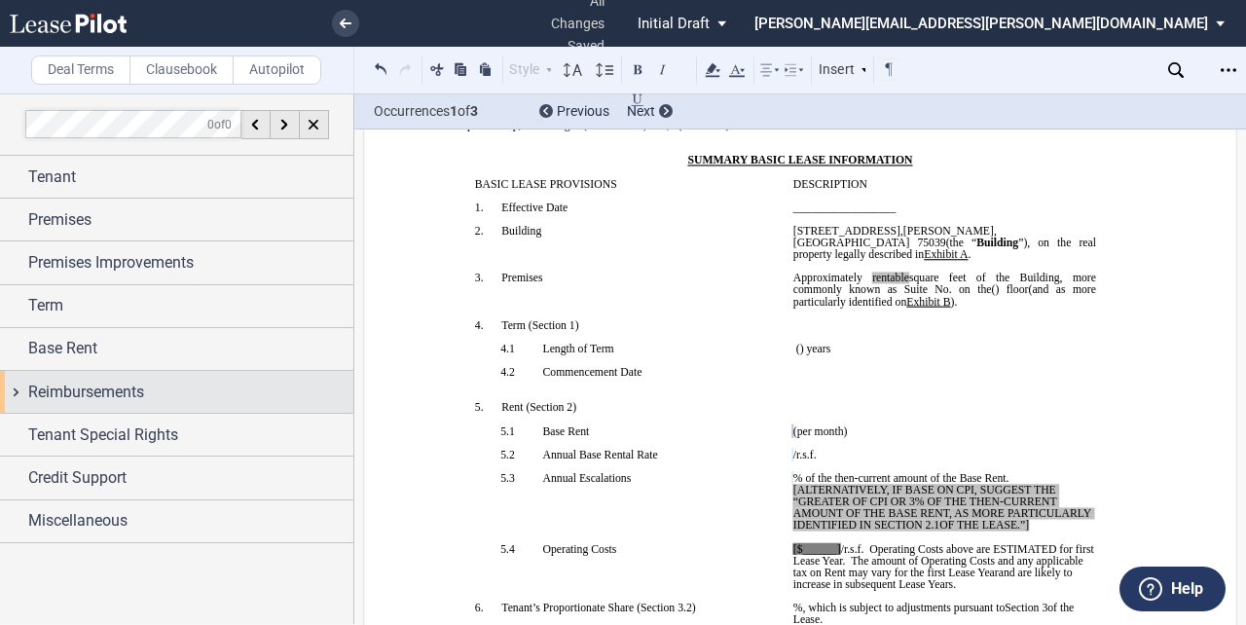
click at [99, 392] on span "Reimbursements" at bounding box center [86, 392] width 116 height 23
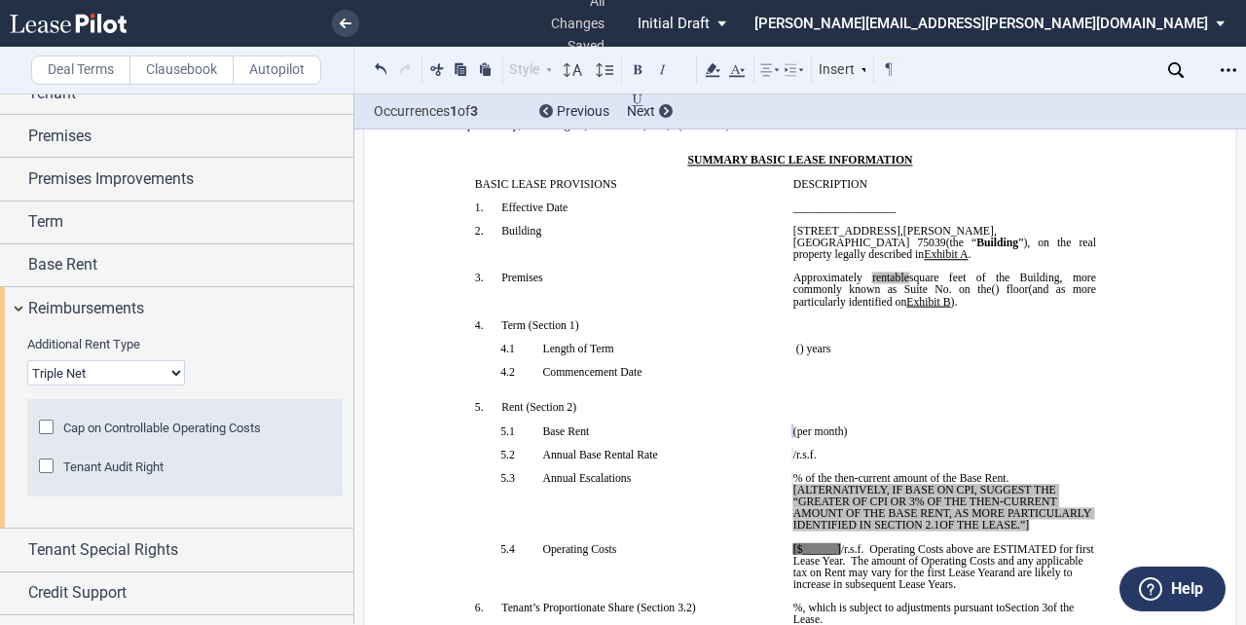
scroll to position [114, 0]
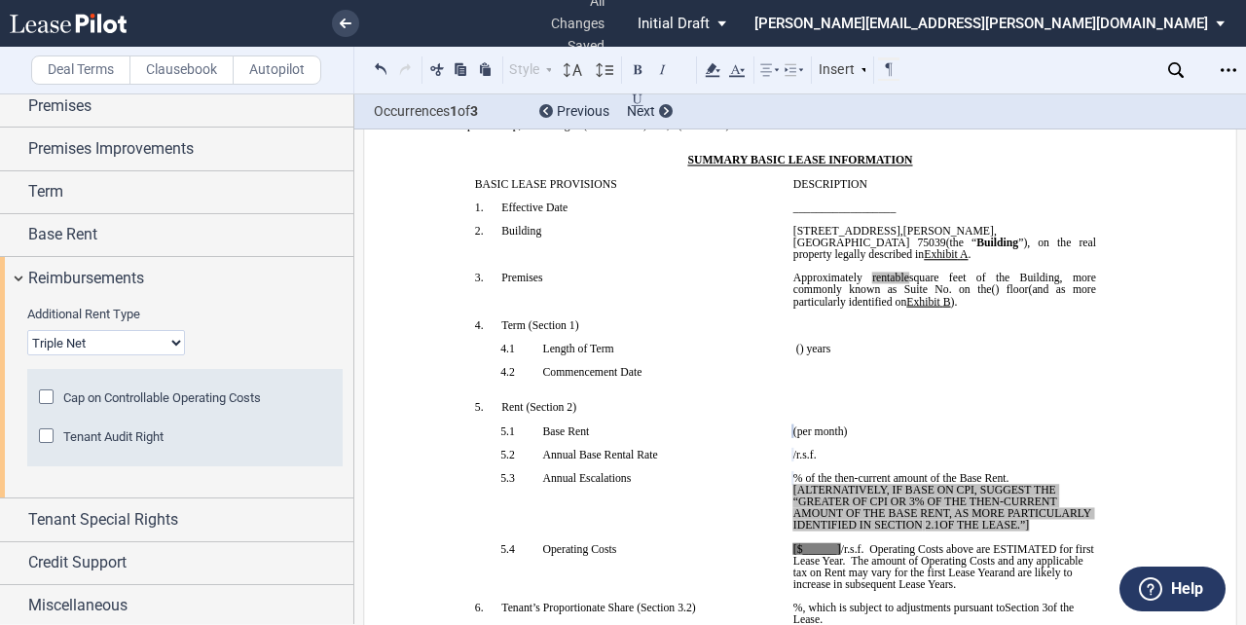
click at [1011, 425] on p "﻿" at bounding box center [944, 420] width 303 height 12
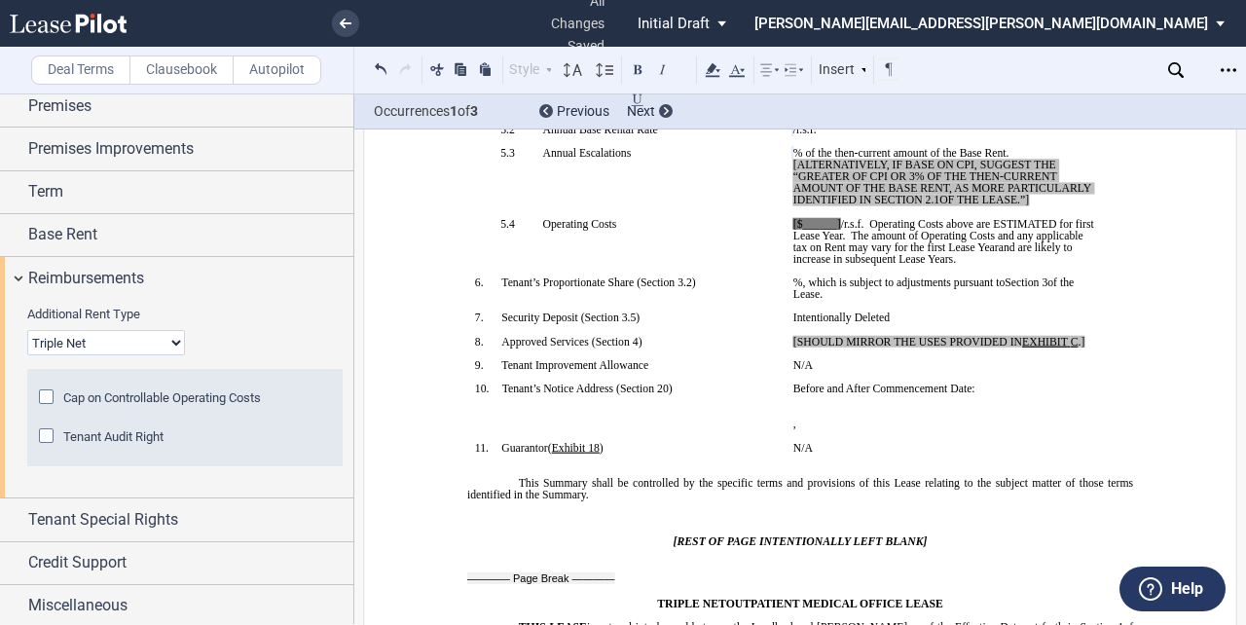
scroll to position [502, 0]
click at [968, 205] on span "[ALTERNATIVELY, IF BASE ON CPI, SUGGEST THE “GREATER OF CPI OR 3% OF THE THEN-C…" at bounding box center [943, 182] width 301 height 47
drag, startPoint x: 1033, startPoint y: 229, endPoint x: 785, endPoint y: 191, distance: 251.1
click at [786, 191] on td "﻿ ﻿ % of the then-current amount of the Base Rent. [ALTERNATIVELY, IF BASE ON C…" at bounding box center [945, 182] width 318 height 71
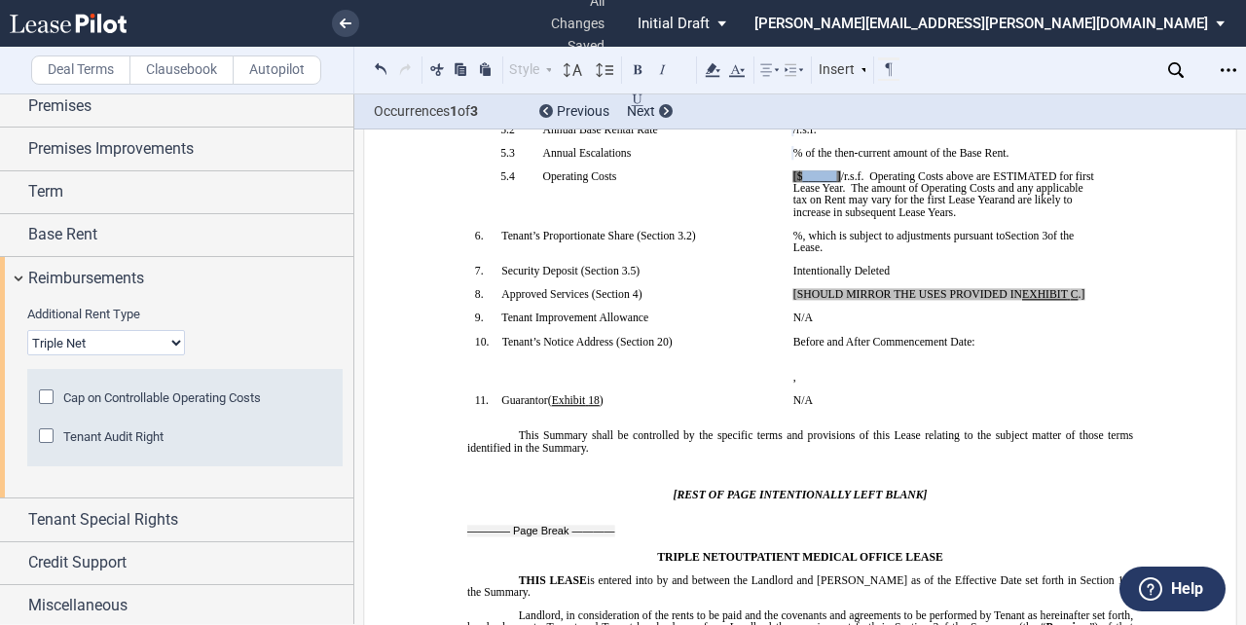
drag, startPoint x: 833, startPoint y: 205, endPoint x: 798, endPoint y: 205, distance: 35.0
click at [798, 182] on span "[$______]" at bounding box center [817, 176] width 48 height 12
click at [832, 182] on span "/r.s.f." at bounding box center [843, 176] width 23 height 12
click at [793, 182] on span "[$15.27" at bounding box center [810, 176] width 35 height 12
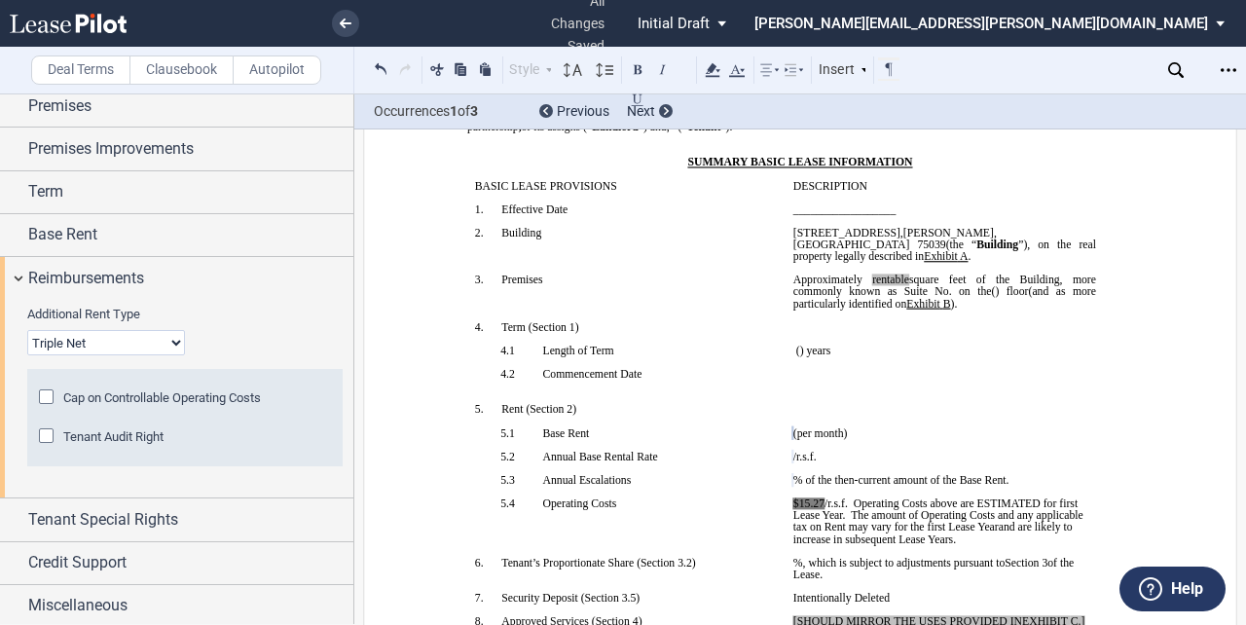
scroll to position [175, 0]
drag, startPoint x: 975, startPoint y: 291, endPoint x: 861, endPoint y: 290, distance: 114.9
click at [861, 290] on span "Approximately ﻿ ﻿ rentable square feet of the Building, more commonly known as …" at bounding box center [946, 285] width 306 height 23
click at [719, 67] on icon at bounding box center [712, 69] width 23 height 23
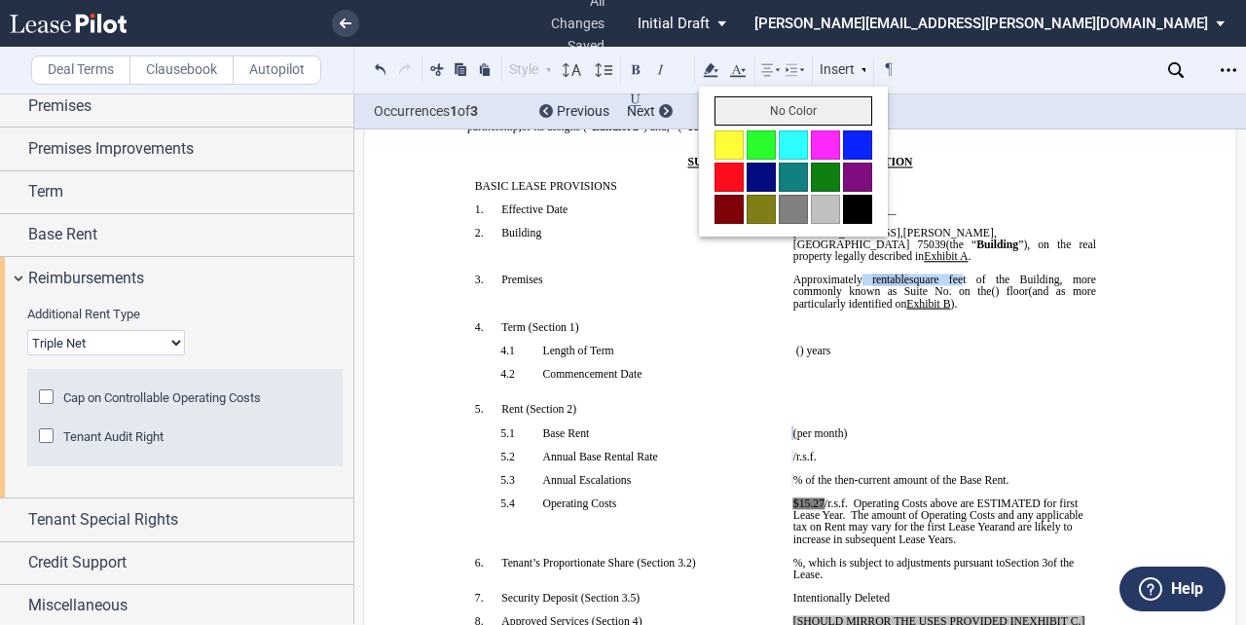
click at [753, 105] on button "No Color" at bounding box center [793, 110] width 158 height 29
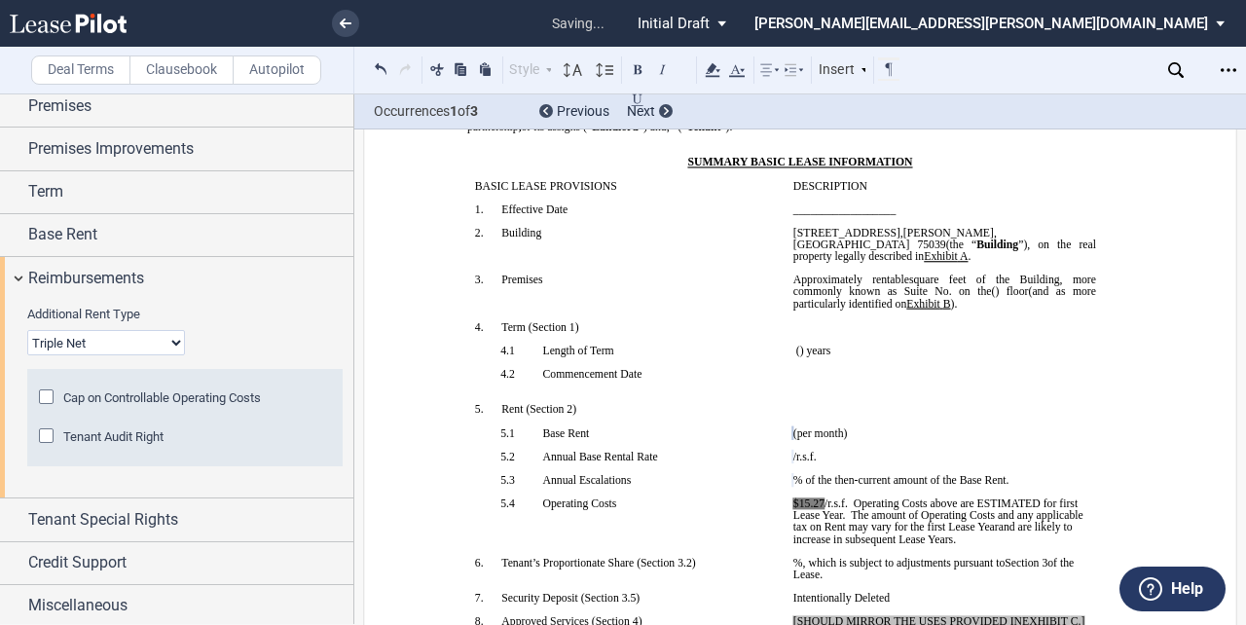
click at [899, 333] on p "﻿" at bounding box center [944, 327] width 303 height 12
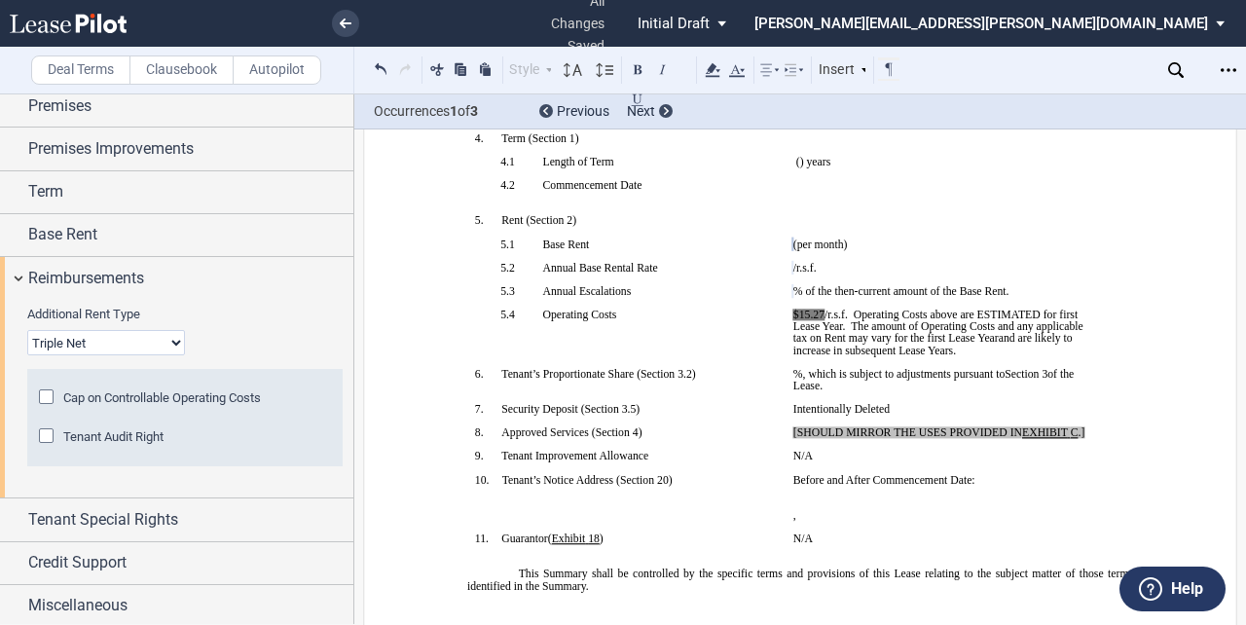
scroll to position [380, 0]
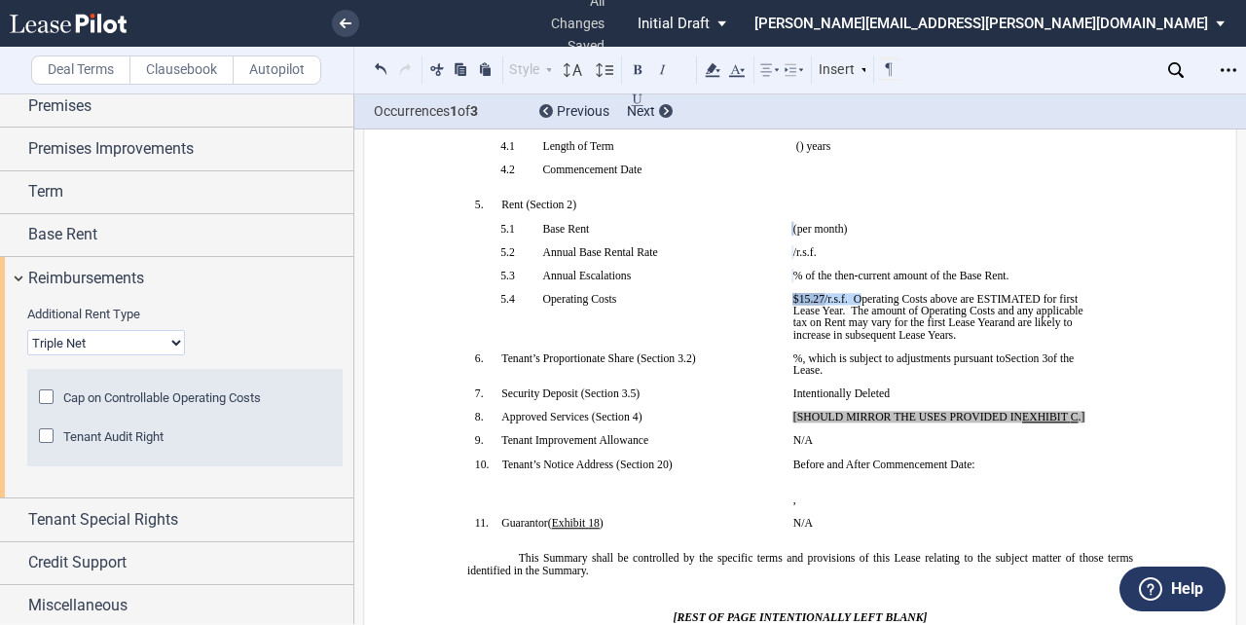
drag, startPoint x: 859, startPoint y: 328, endPoint x: 787, endPoint y: 324, distance: 72.1
click at [787, 324] on td "$15.27 /r.s.f. Operating Costs above are ESTIMATED for first Lease Year. The am…" at bounding box center [945, 322] width 318 height 59
click at [718, 67] on icon at bounding box center [712, 69] width 23 height 23
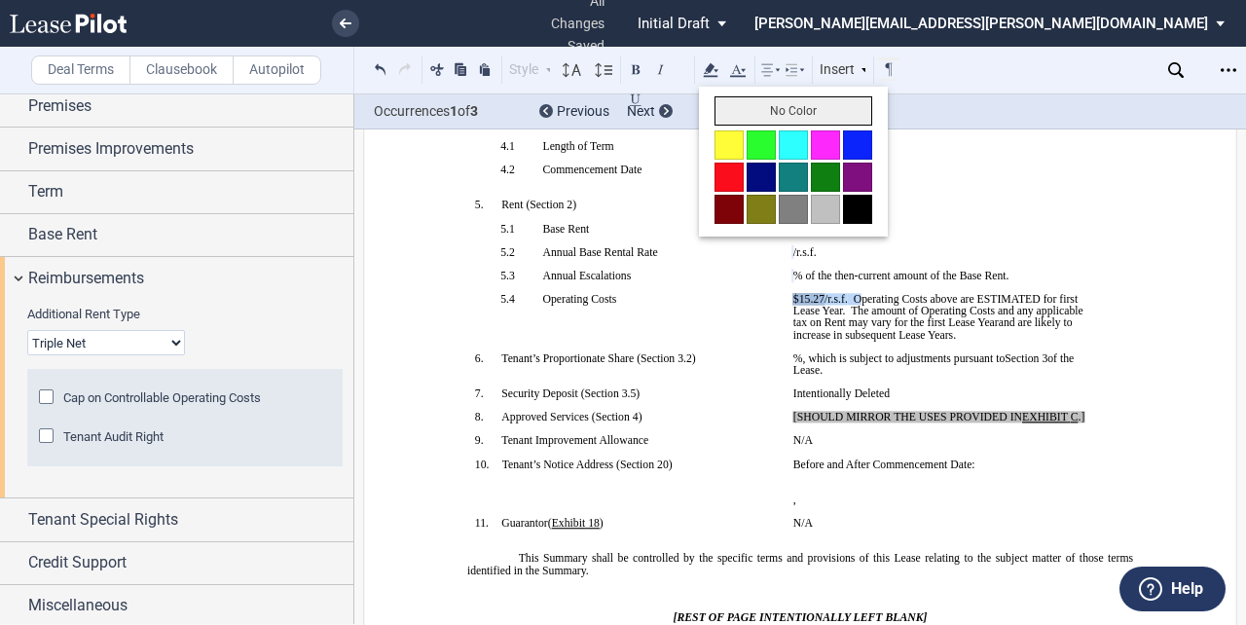
click at [748, 105] on button "No Color" at bounding box center [793, 110] width 158 height 29
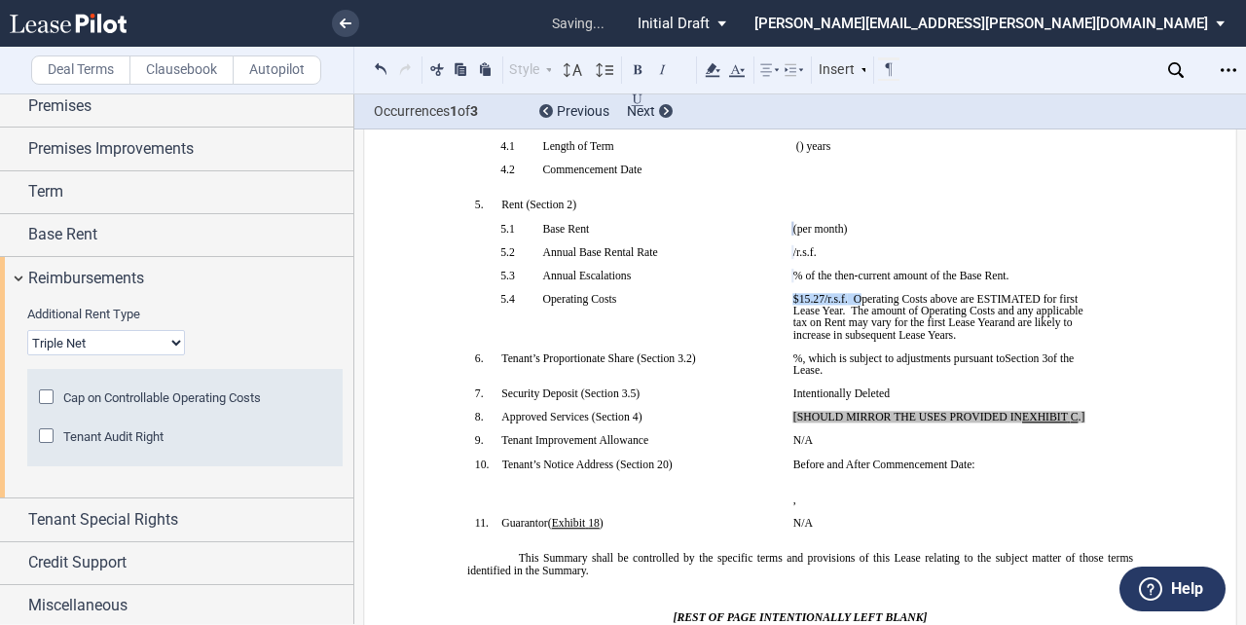
click at [934, 293] on p at bounding box center [944, 287] width 303 height 12
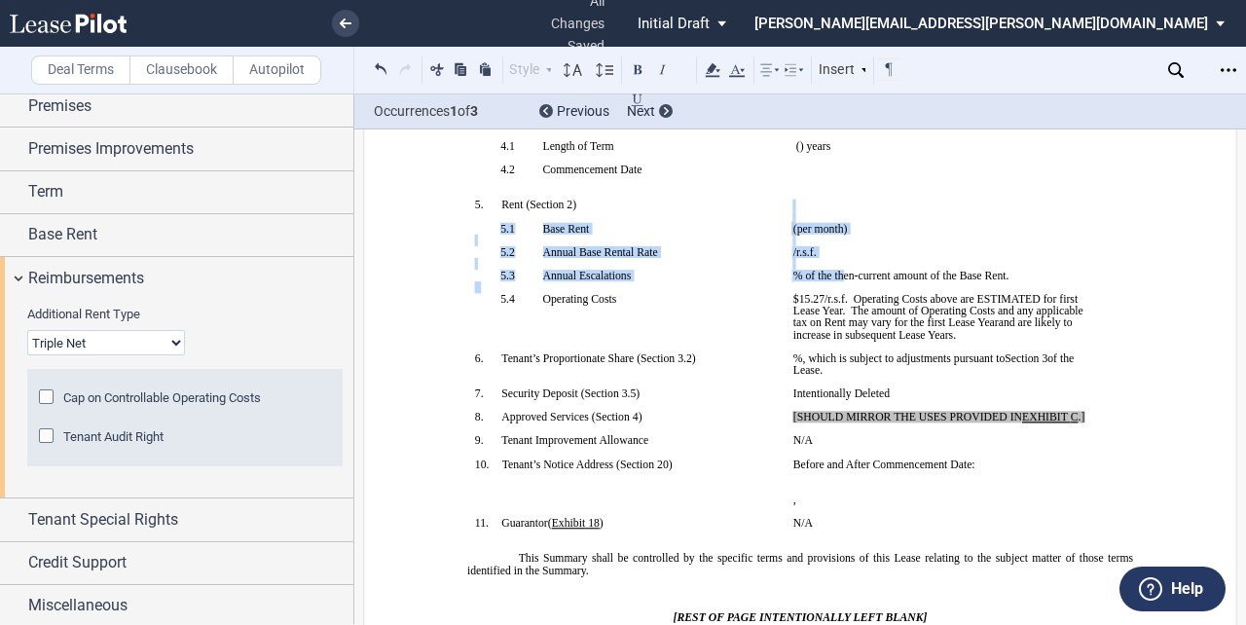
drag, startPoint x: 846, startPoint y: 304, endPoint x: 765, endPoint y: 237, distance: 105.1
click at [715, 67] on use at bounding box center [713, 70] width 15 height 14
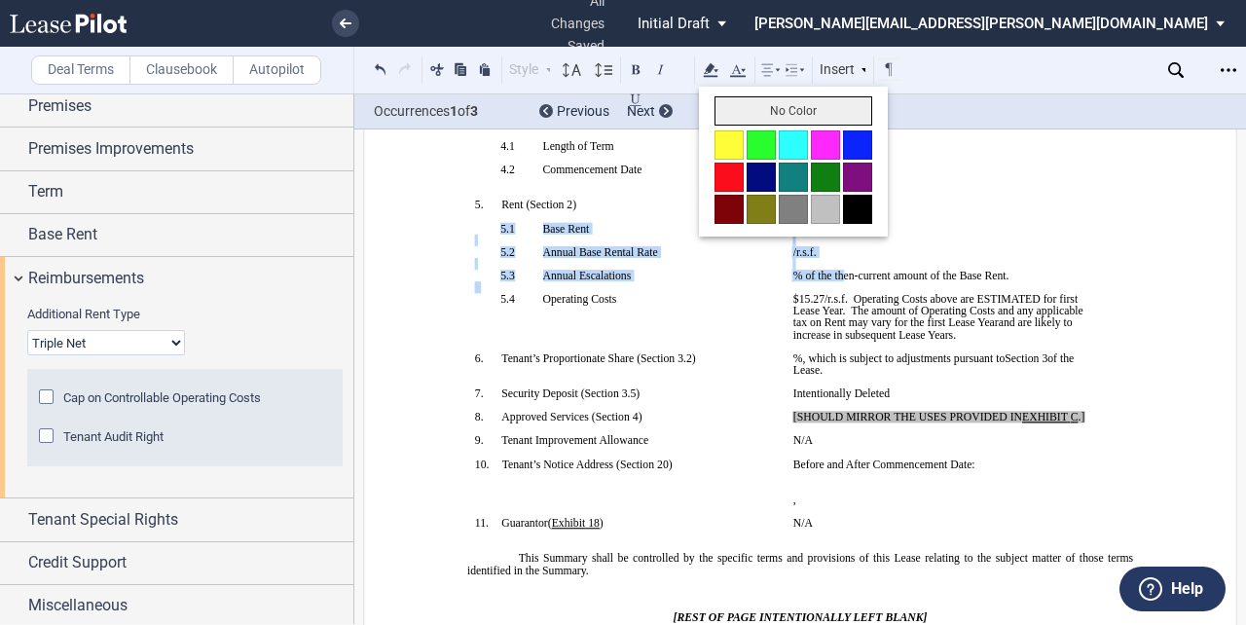
click at [734, 104] on button "No Color" at bounding box center [793, 110] width 158 height 29
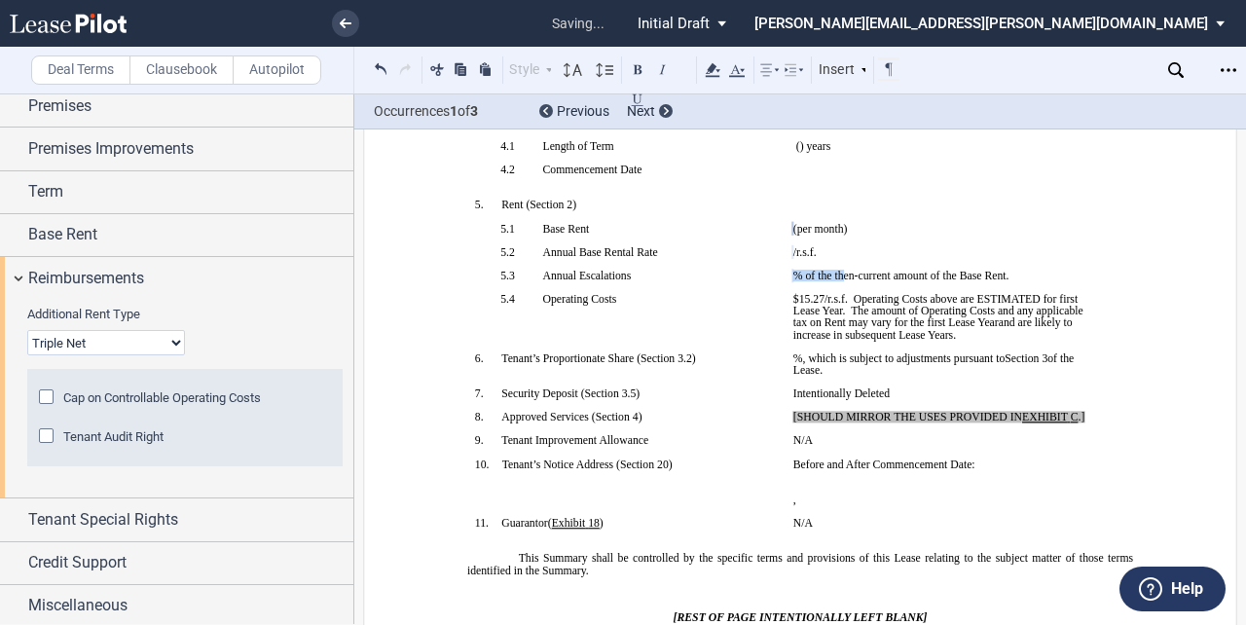
click at [921, 235] on p "﻿ ﻿ (per month)" at bounding box center [944, 229] width 303 height 12
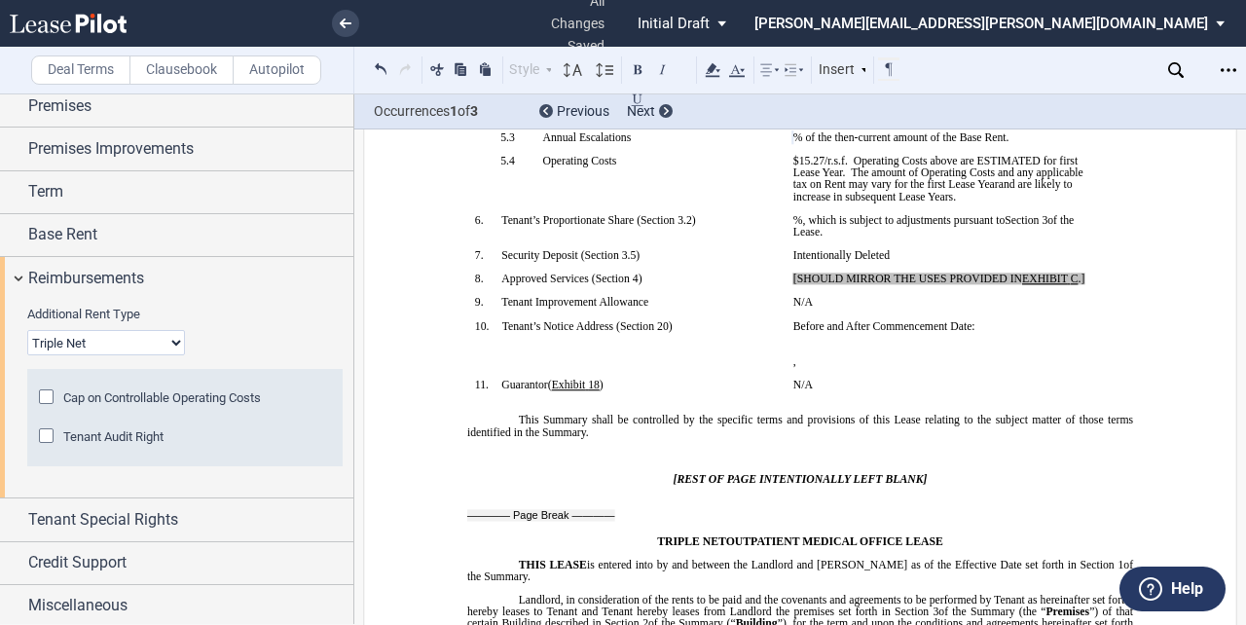
scroll to position [518, 0]
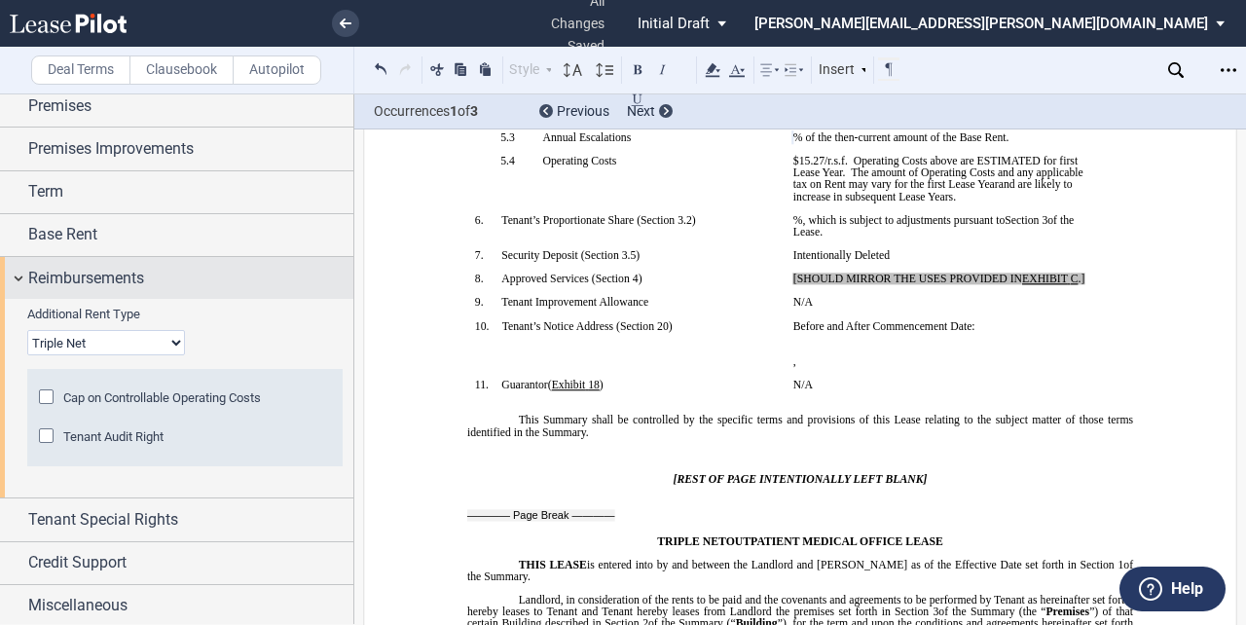
click at [74, 274] on span "Reimbursements" at bounding box center [86, 278] width 116 height 23
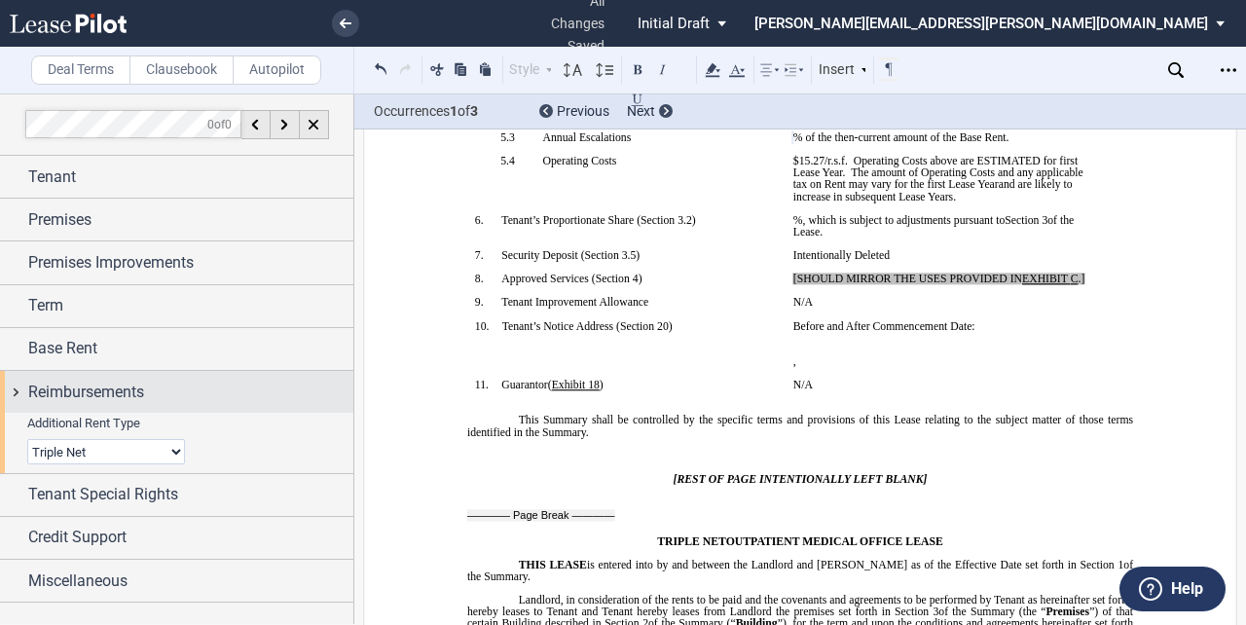
scroll to position [0, 0]
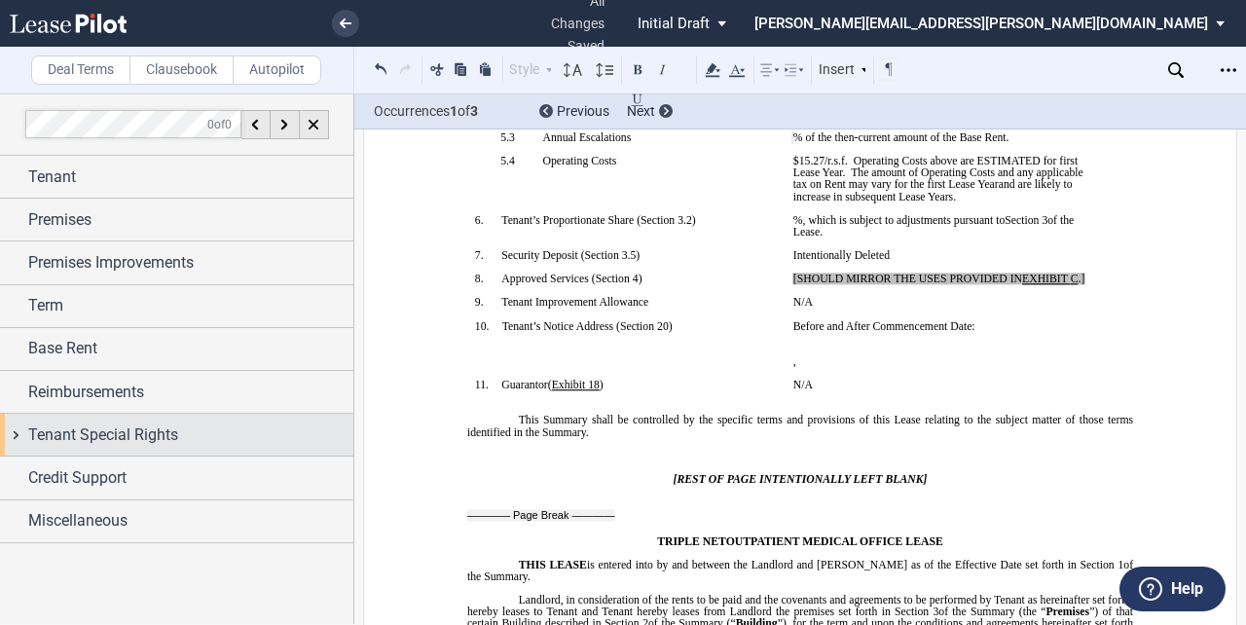
click at [111, 423] on span "Tenant Special Rights" at bounding box center [103, 434] width 150 height 23
click at [159, 432] on span "Tenant Special Rights" at bounding box center [103, 434] width 150 height 23
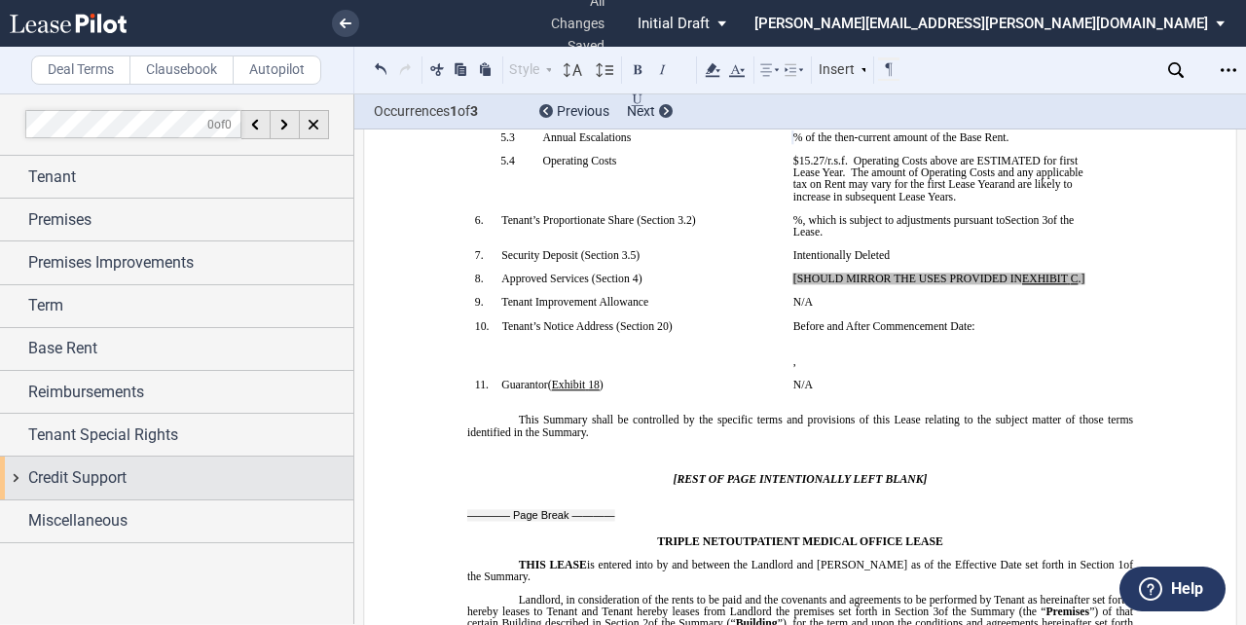
click at [95, 478] on span "Credit Support" at bounding box center [77, 477] width 98 height 23
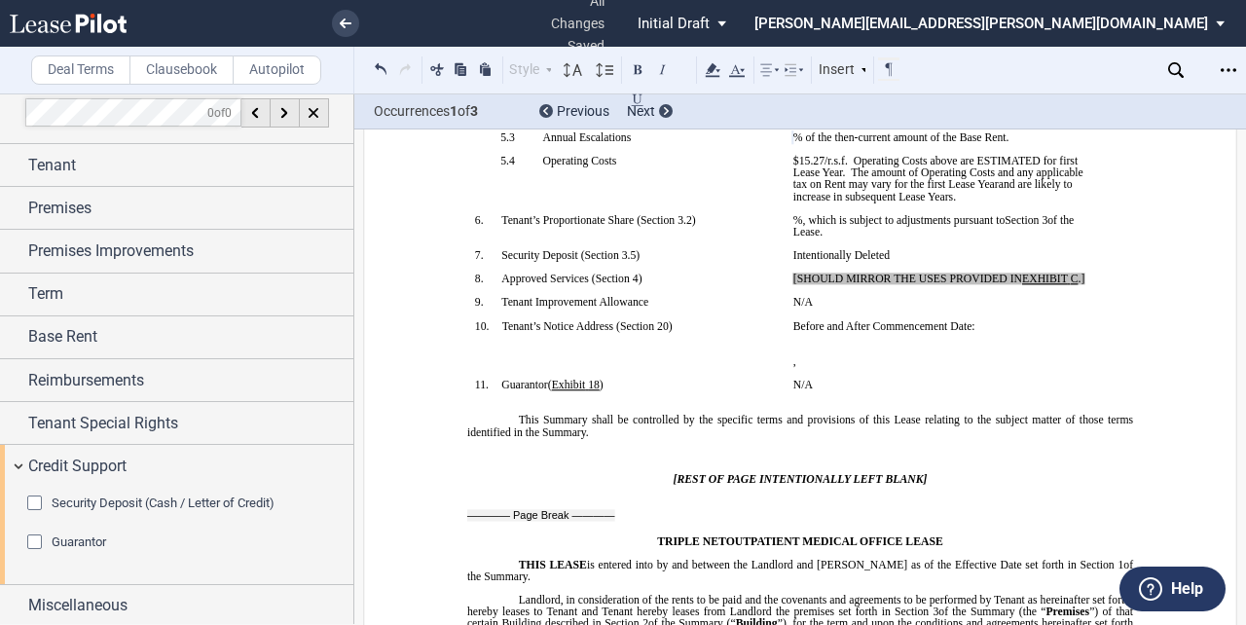
click at [34, 498] on div "Security Deposit (Cash / Letter of Credit)" at bounding box center [36, 504] width 19 height 19
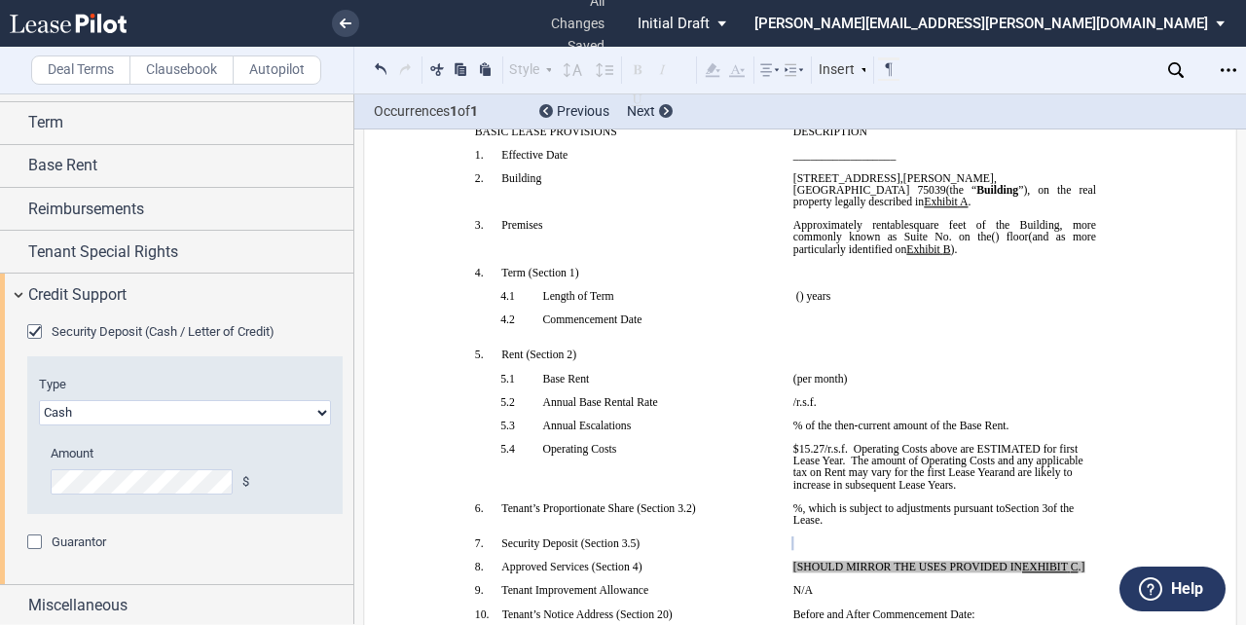
scroll to position [230, 0]
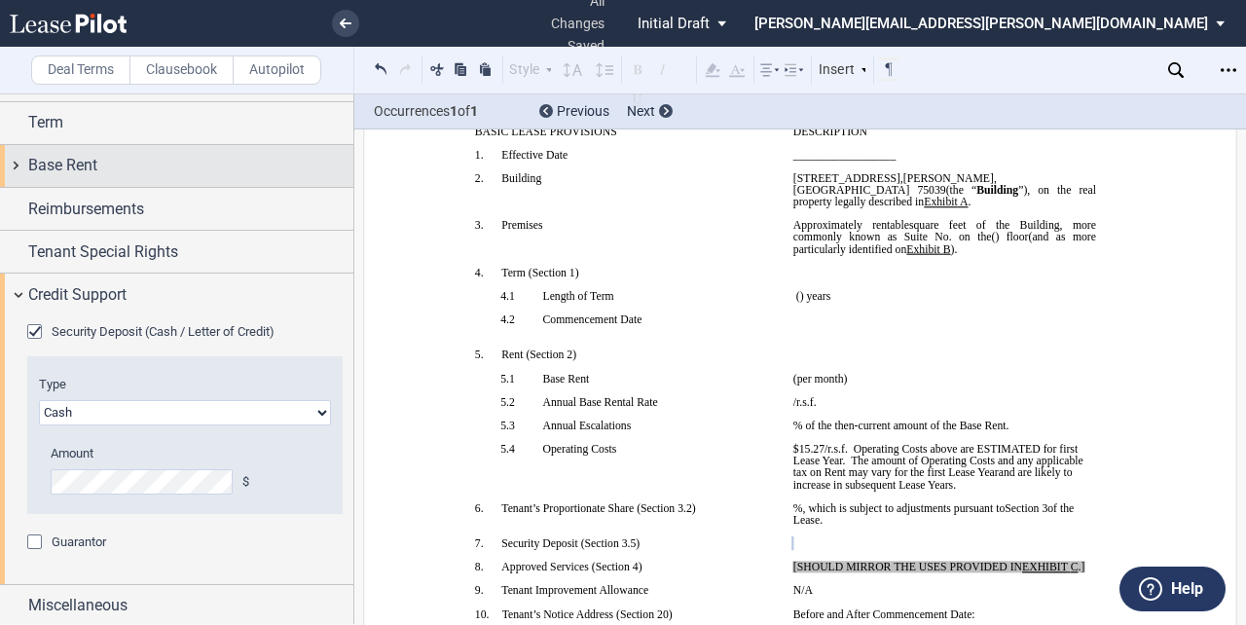
click at [92, 168] on span "Base Rent" at bounding box center [62, 165] width 69 height 23
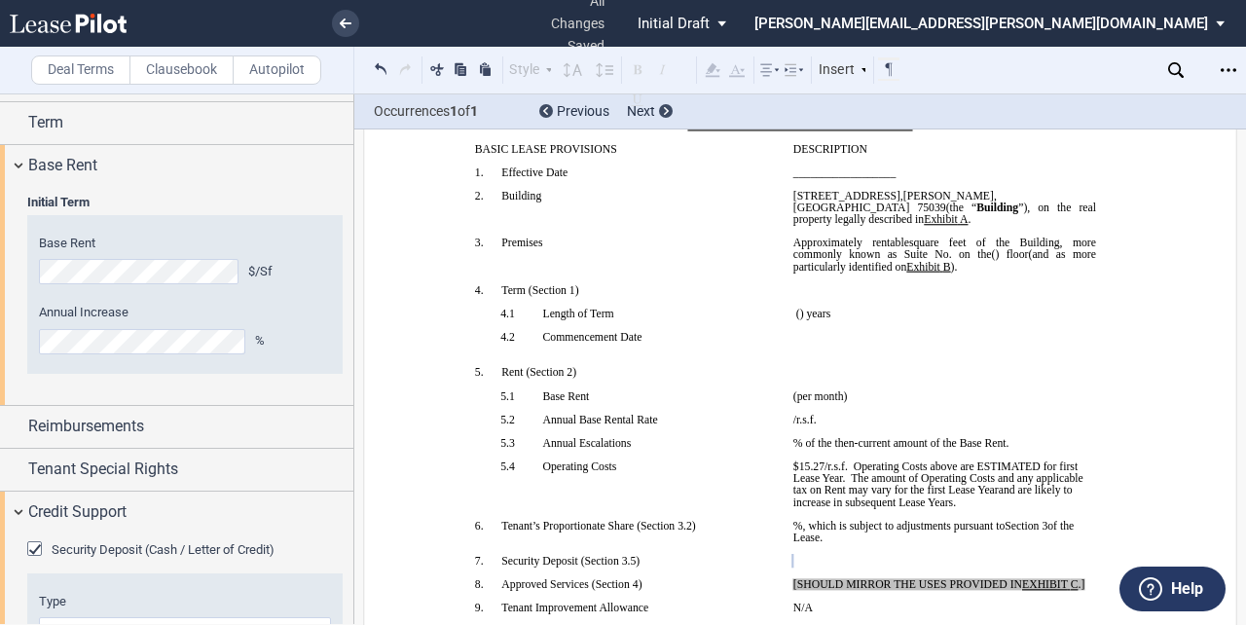
scroll to position [210, 0]
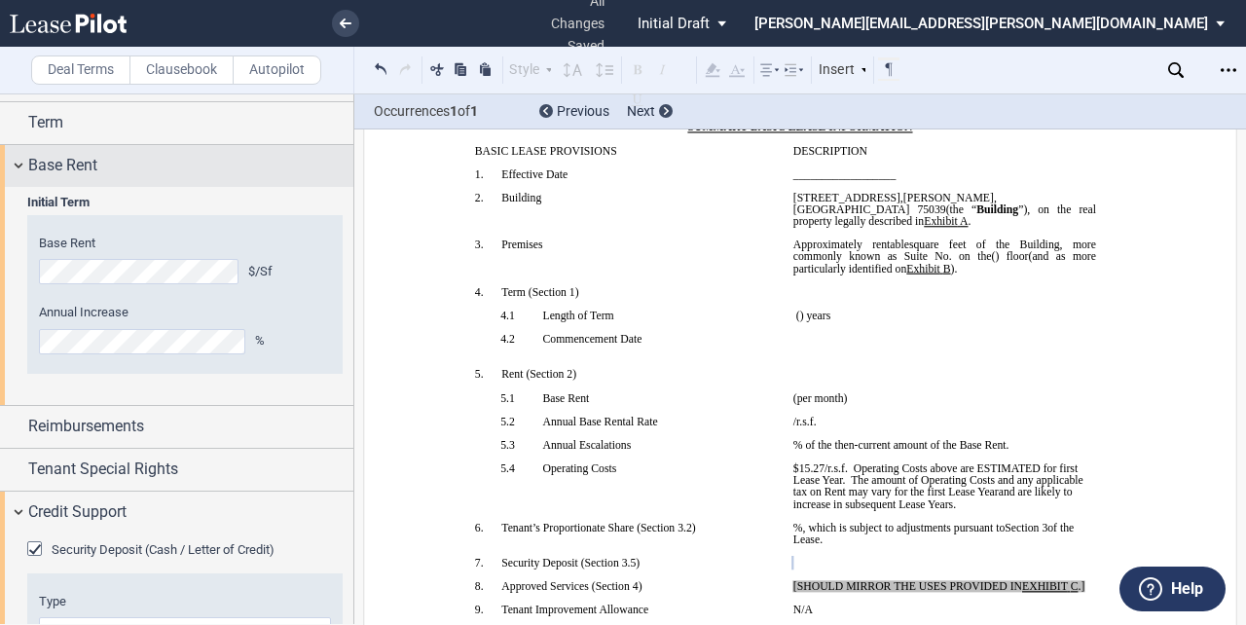
click at [74, 160] on span "Base Rent" at bounding box center [62, 165] width 69 height 23
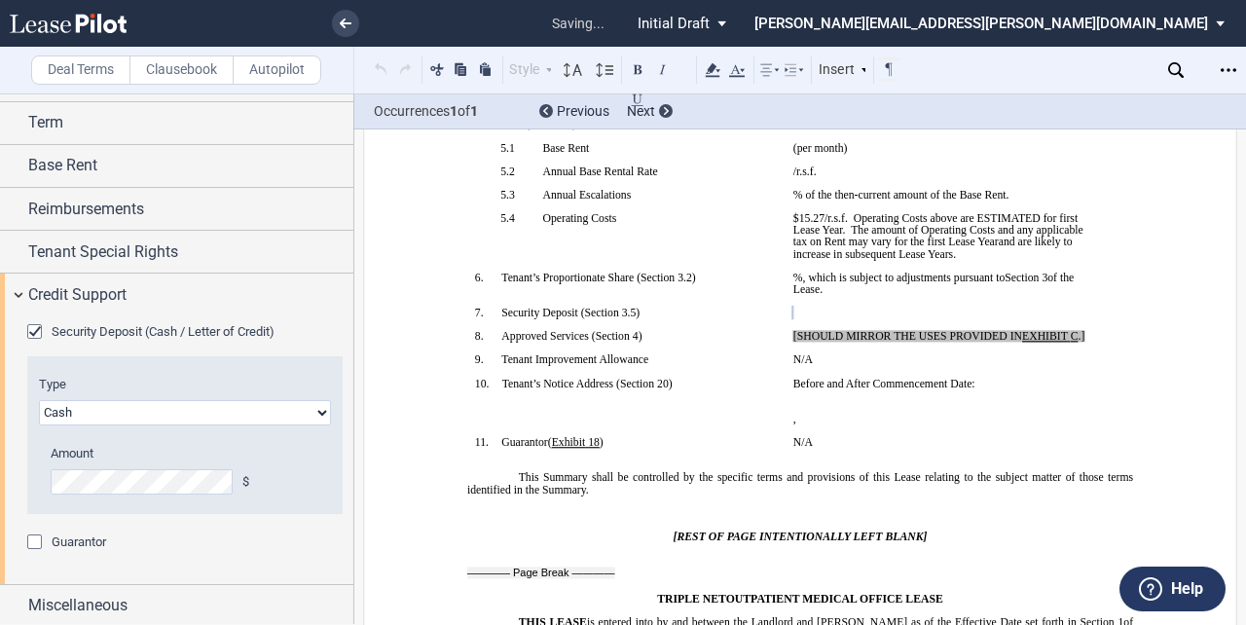
scroll to position [511, 0]
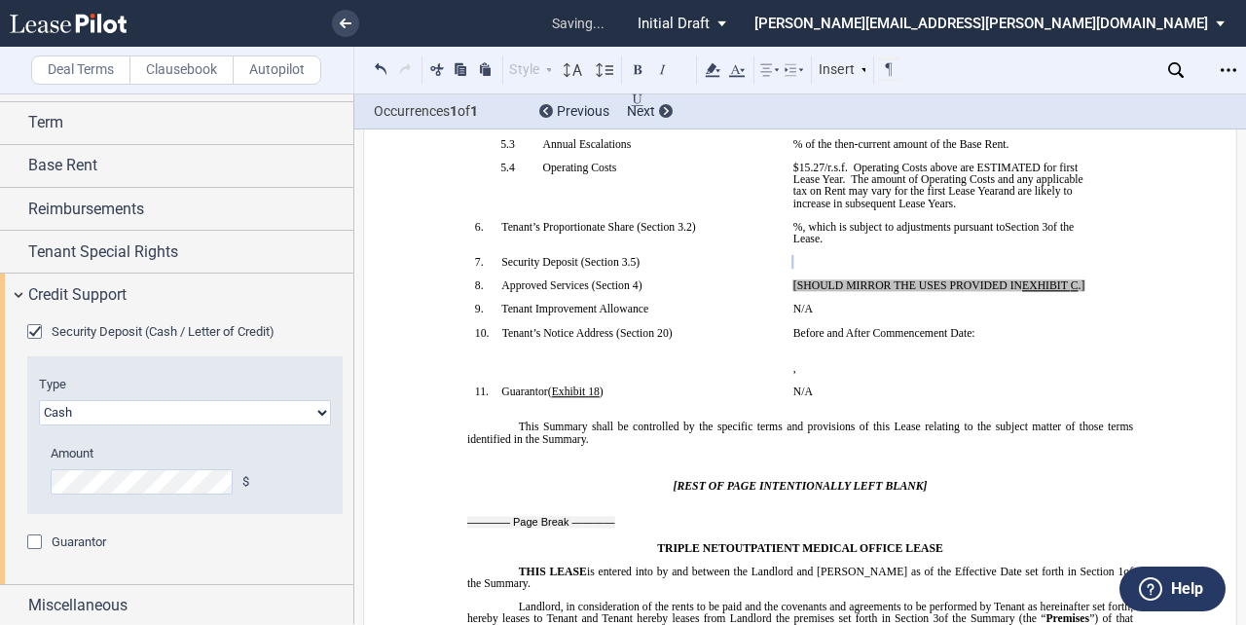
click at [317, 468] on div "Type Letter of Credit (L/C) Cash Cash and Letter of Credit Amount $ LoC Burndow…" at bounding box center [184, 445] width 315 height 138
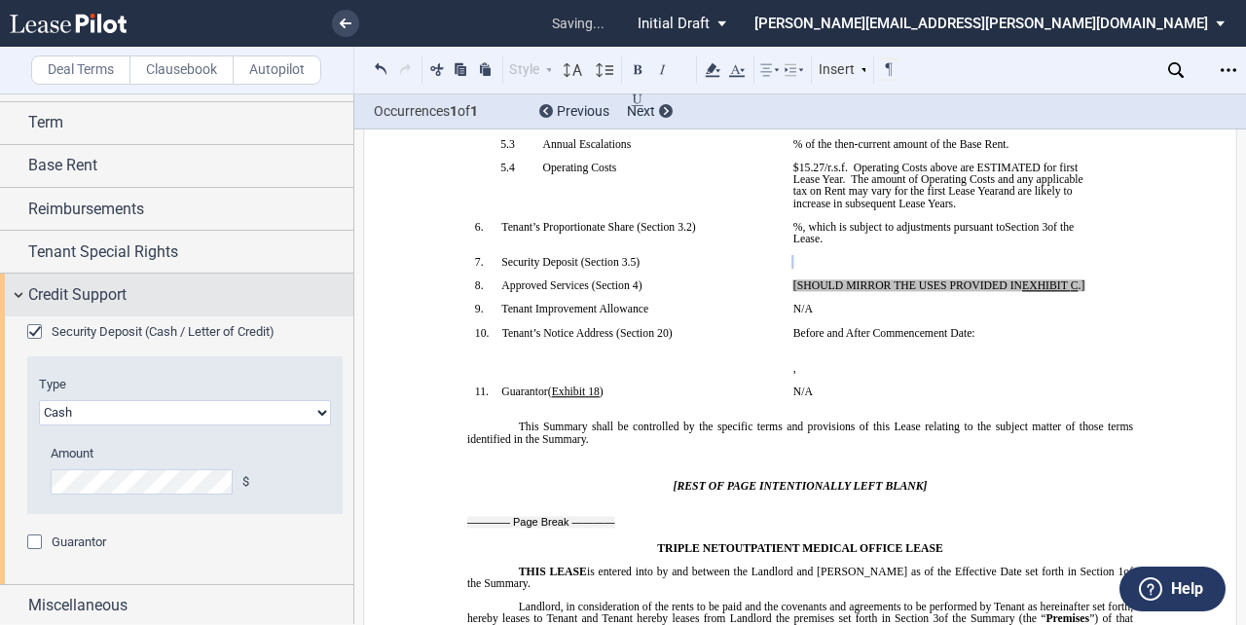
click at [154, 291] on div "Credit Support" at bounding box center [190, 294] width 325 height 23
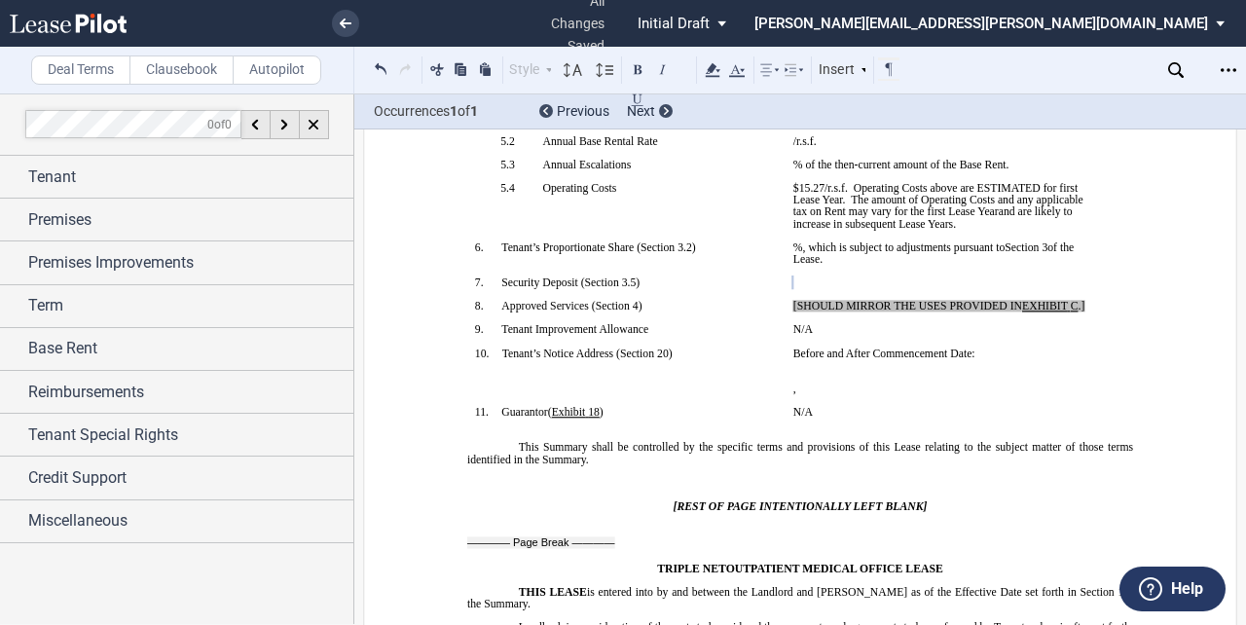
scroll to position [490, 0]
click at [879, 277] on p "﻿" at bounding box center [944, 272] width 303 height 12
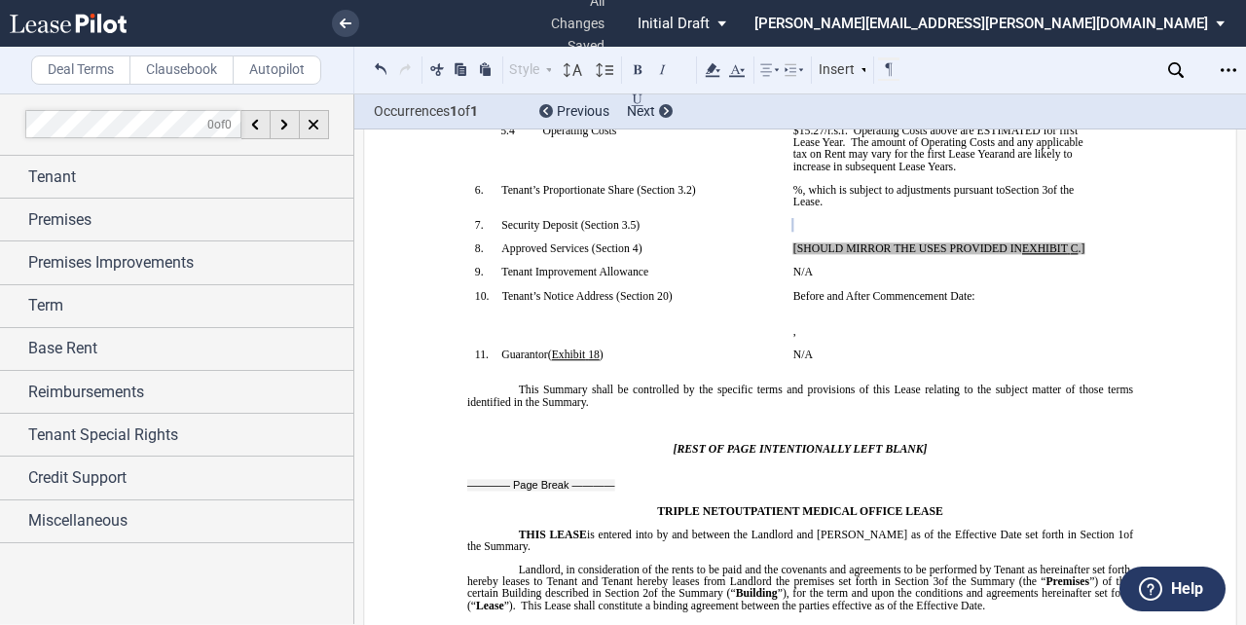
scroll to position [551, 0]
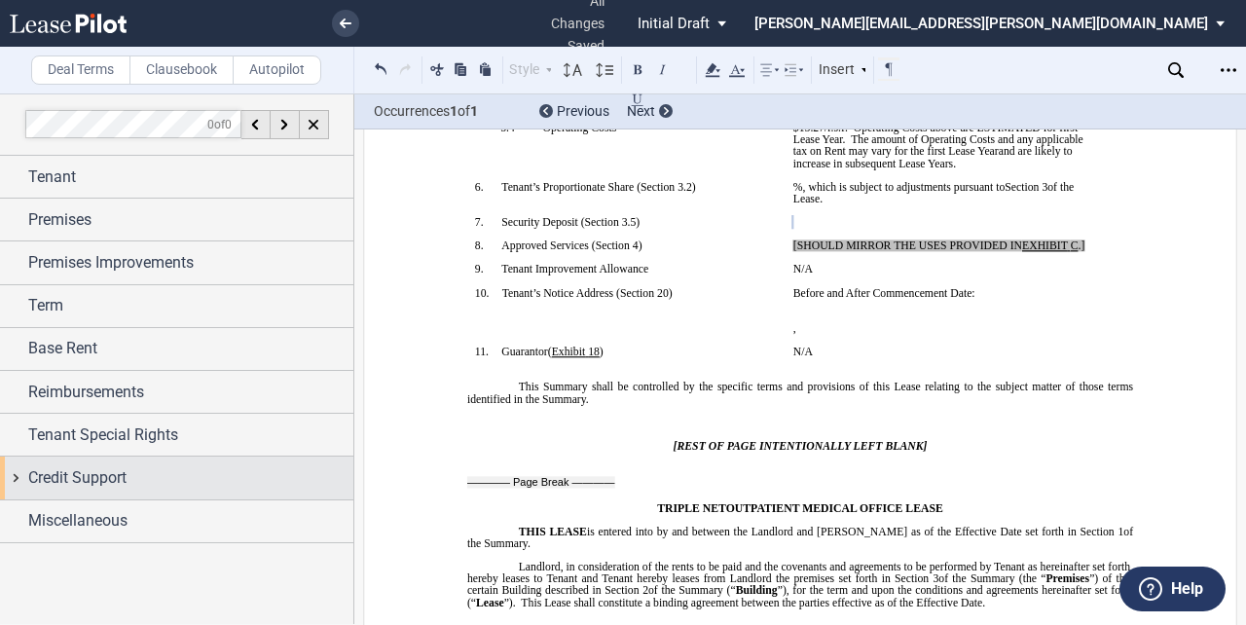
click at [70, 466] on span "Credit Support" at bounding box center [77, 477] width 98 height 23
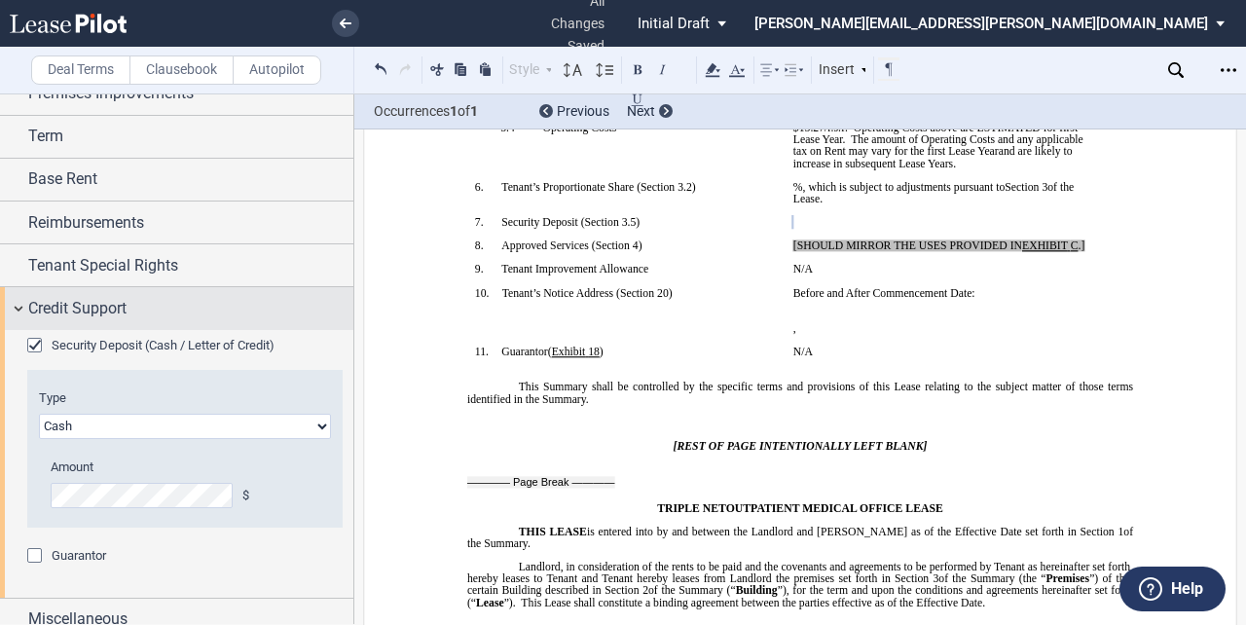
scroll to position [183, 0]
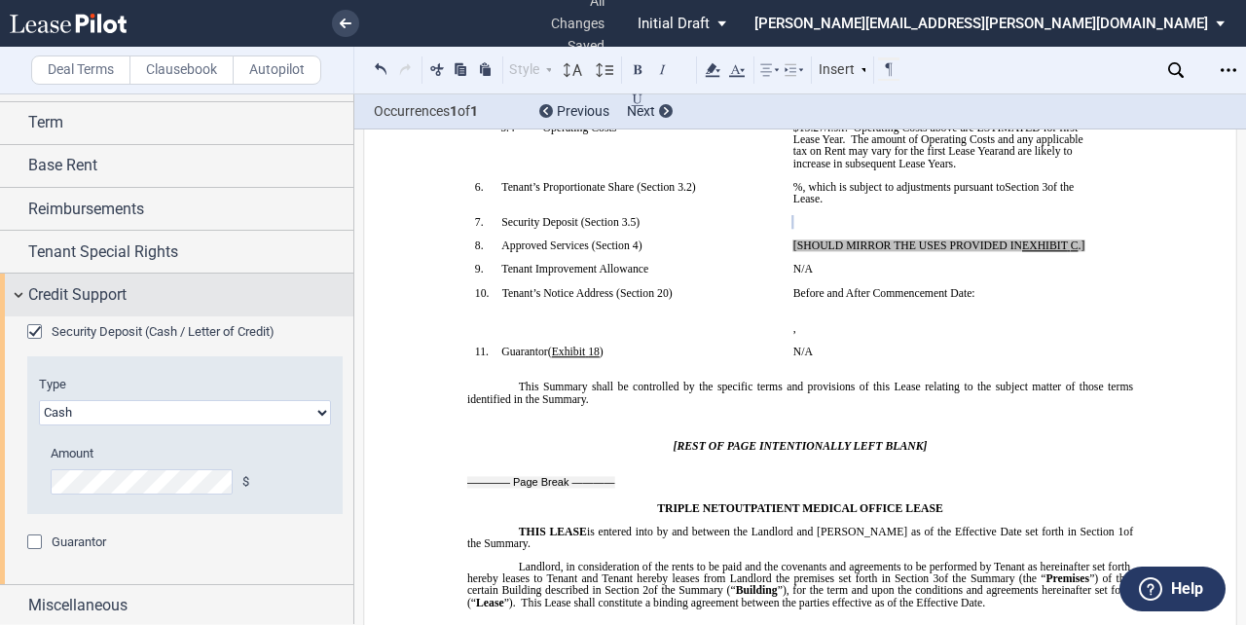
click at [105, 287] on span "Credit Support" at bounding box center [77, 294] width 98 height 23
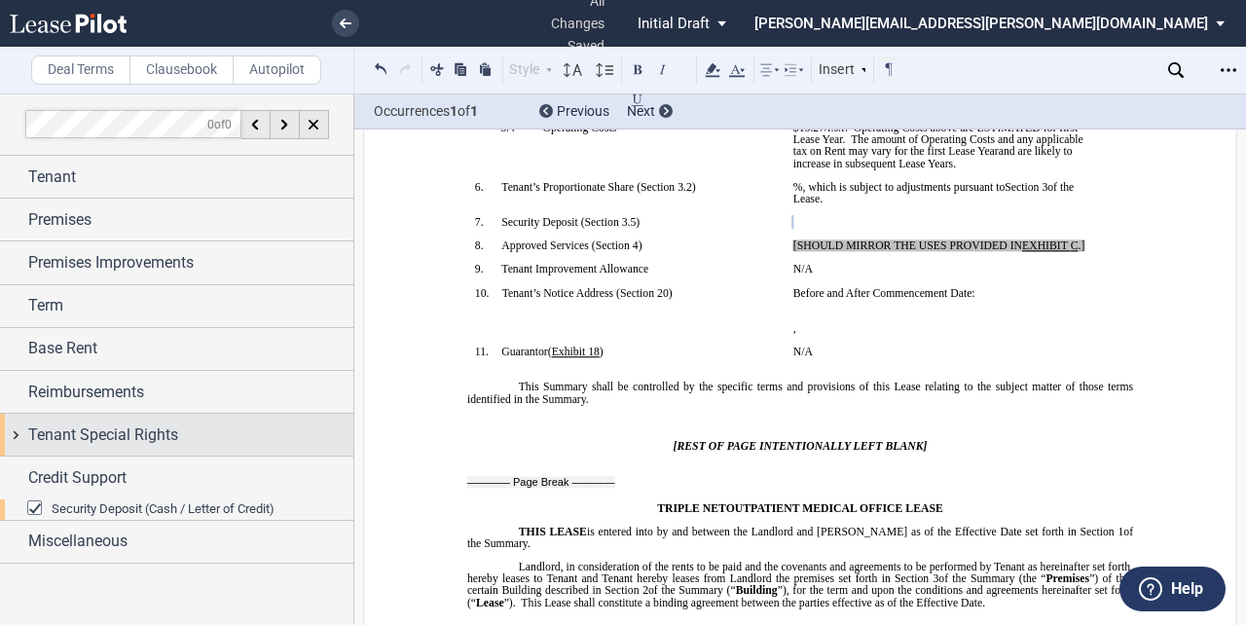
scroll to position [0, 0]
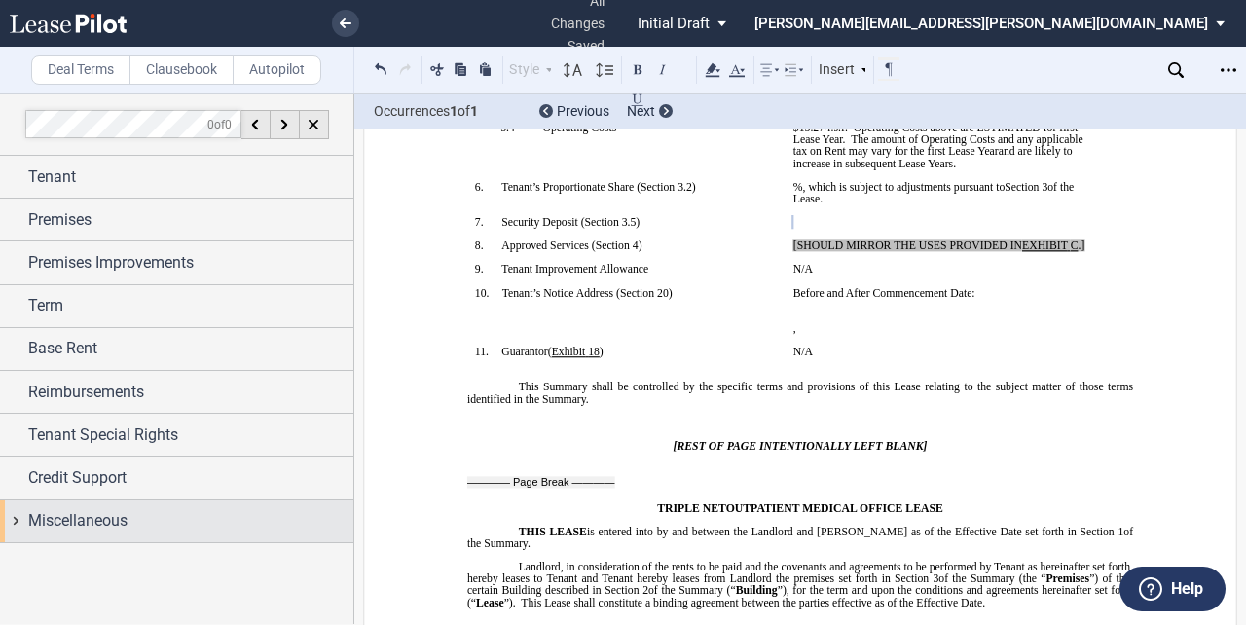
click at [110, 514] on span "Miscellaneous" at bounding box center [77, 520] width 99 height 23
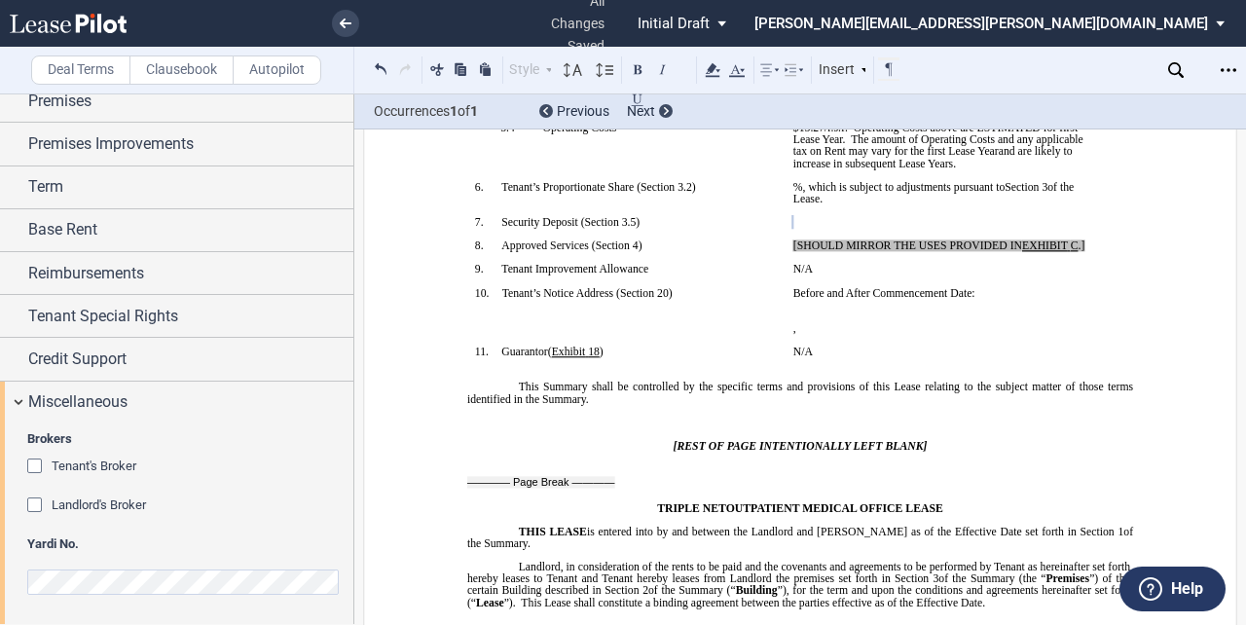
click at [33, 462] on div "Tenant's Broker" at bounding box center [36, 467] width 19 height 19
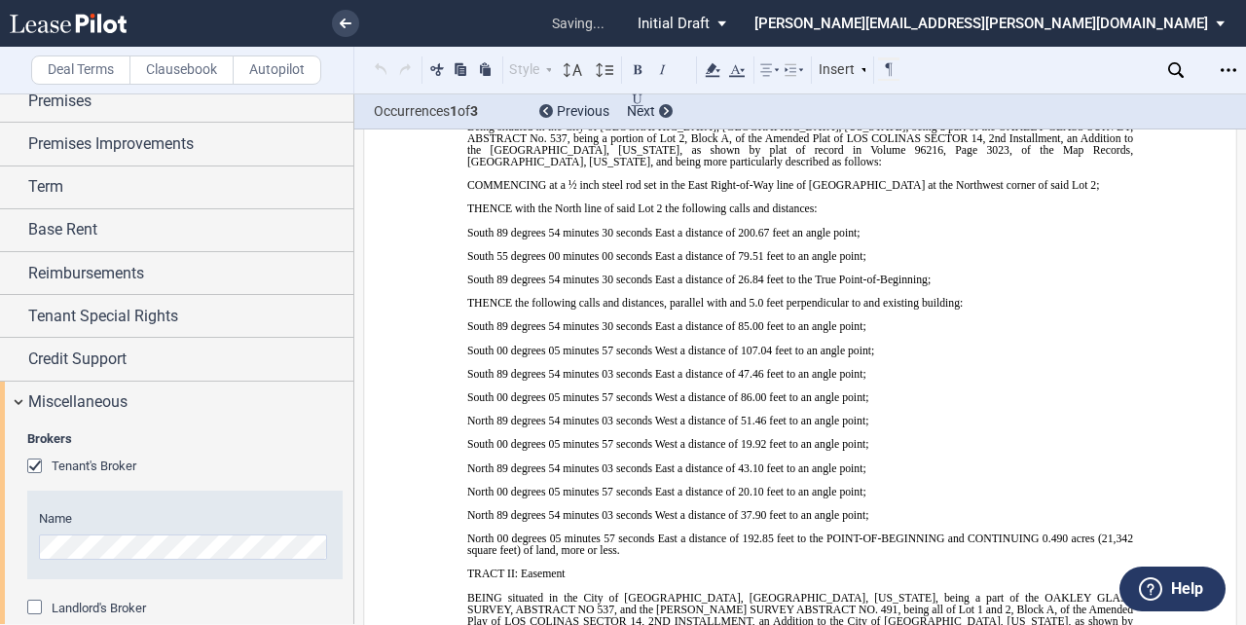
scroll to position [220, 0]
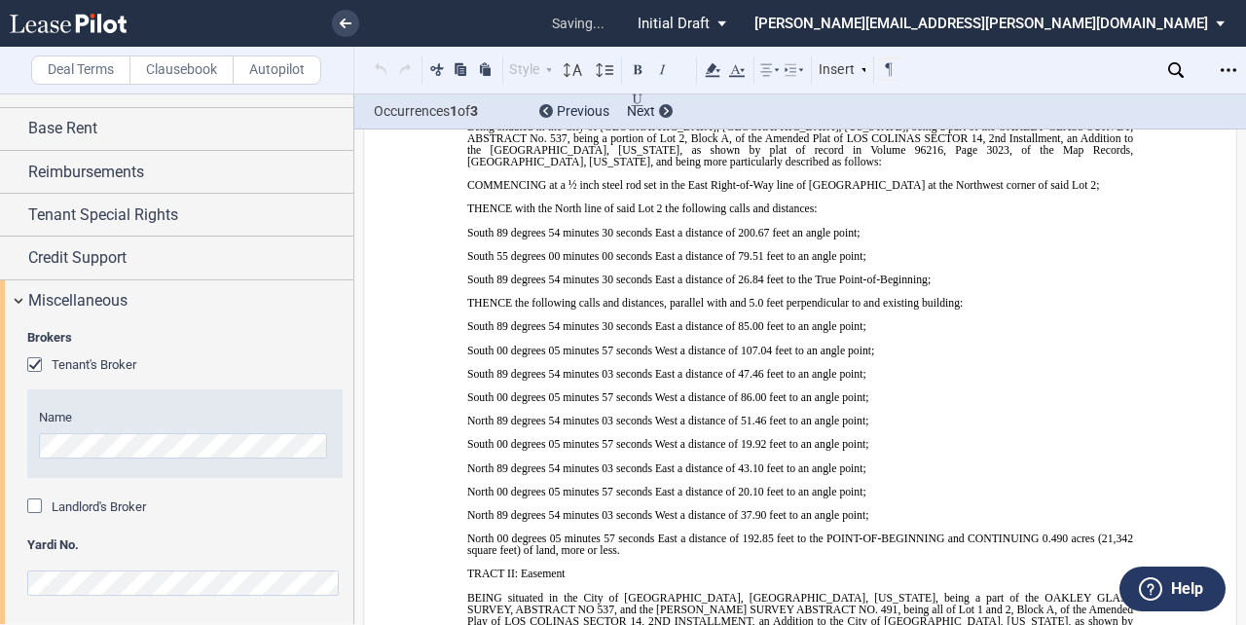
click at [30, 503] on div "Landlord's Broker" at bounding box center [36, 507] width 19 height 19
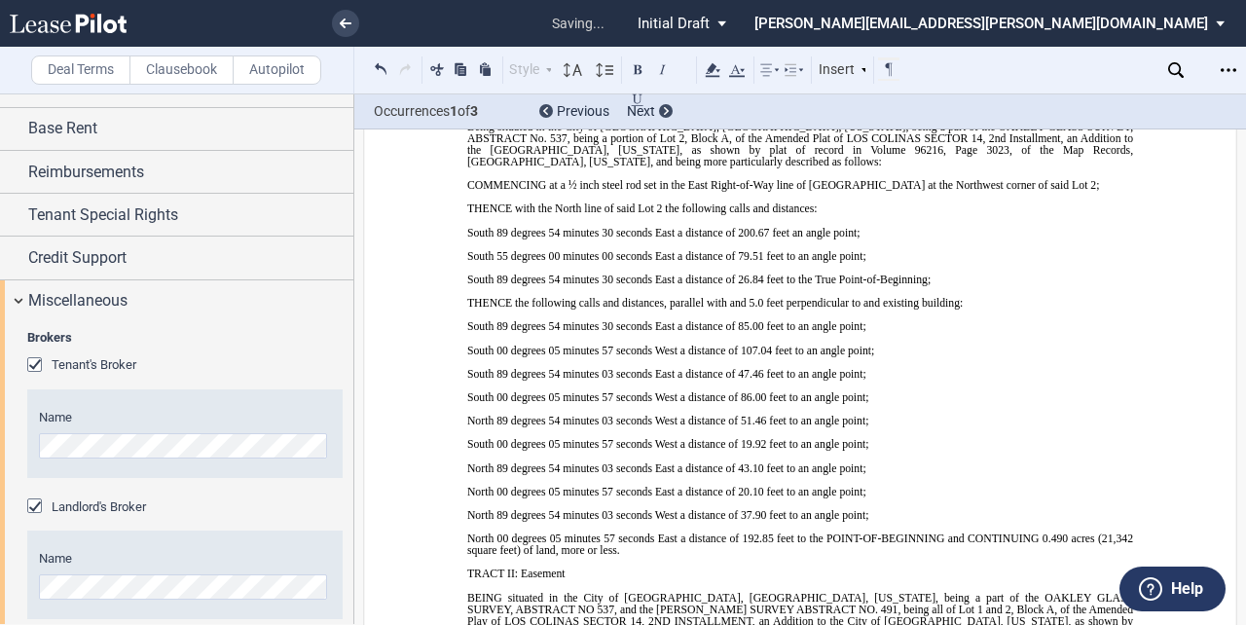
scroll to position [323, 0]
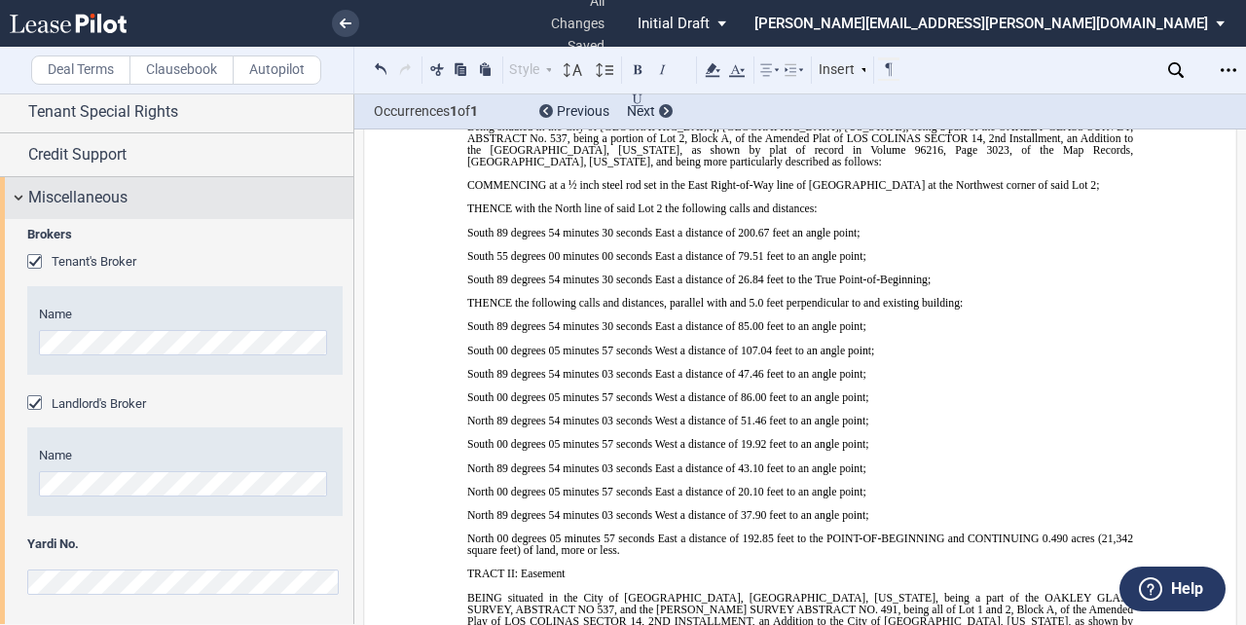
click at [130, 196] on div "Miscellaneous" at bounding box center [190, 197] width 325 height 23
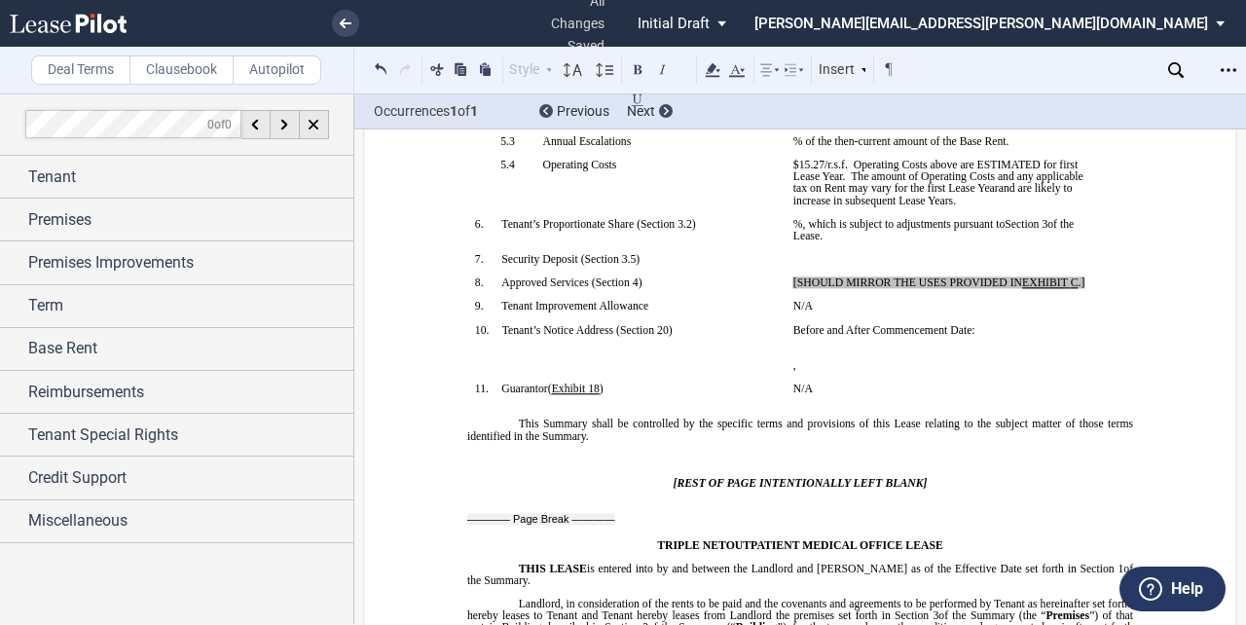
scroll to position [514, 0]
drag, startPoint x: 1082, startPoint y: 319, endPoint x: 787, endPoint y: 320, distance: 295.9
click at [787, 300] on td "[SHOULD MIRROR THE USES PROVIDED IN EXHIBIT ﻿ C ﻿ .] ﻿" at bounding box center [945, 287] width 318 height 23
click at [923, 288] on p "﻿ prequalifying tests for trials ﻿ ﻿" at bounding box center [944, 282] width 303 height 12
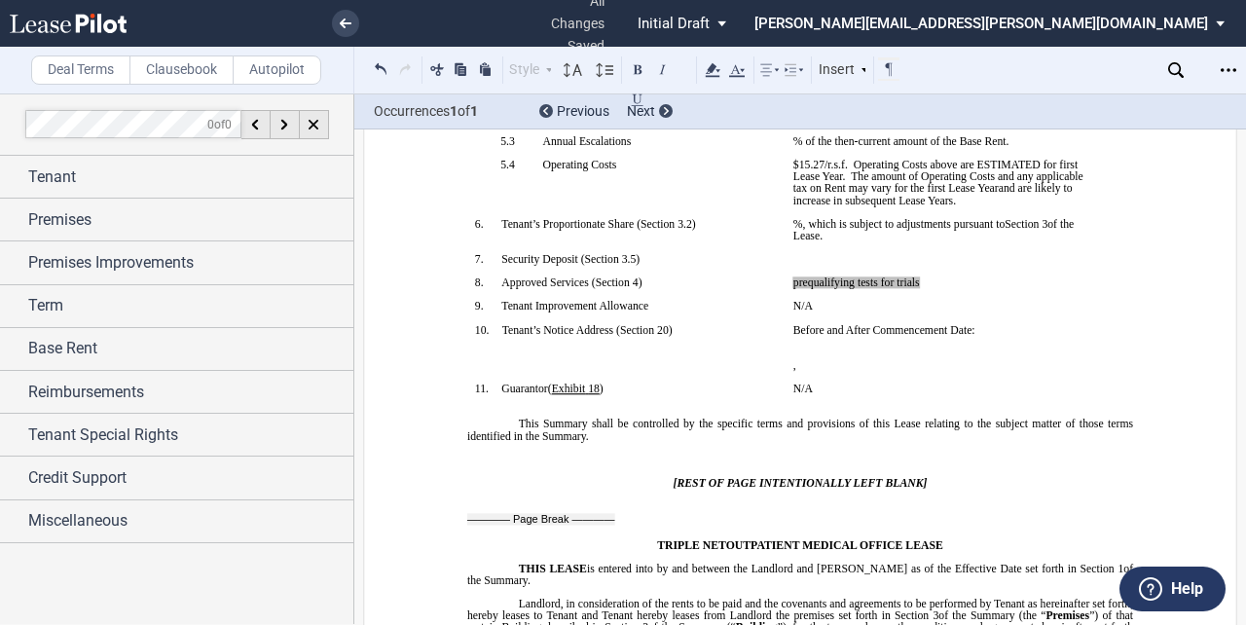
drag, startPoint x: 917, startPoint y: 320, endPoint x: 878, endPoint y: 334, distance: 41.3
click at [878, 300] on p "﻿" at bounding box center [944, 294] width 303 height 12
click at [916, 288] on p "﻿ prequalifying tests for trials ﻿ ﻿ ﻿" at bounding box center [944, 282] width 303 height 12
drag, startPoint x: 919, startPoint y: 321, endPoint x: 838, endPoint y: 353, distance: 86.9
click at [838, 324] on p "﻿" at bounding box center [944, 318] width 303 height 12
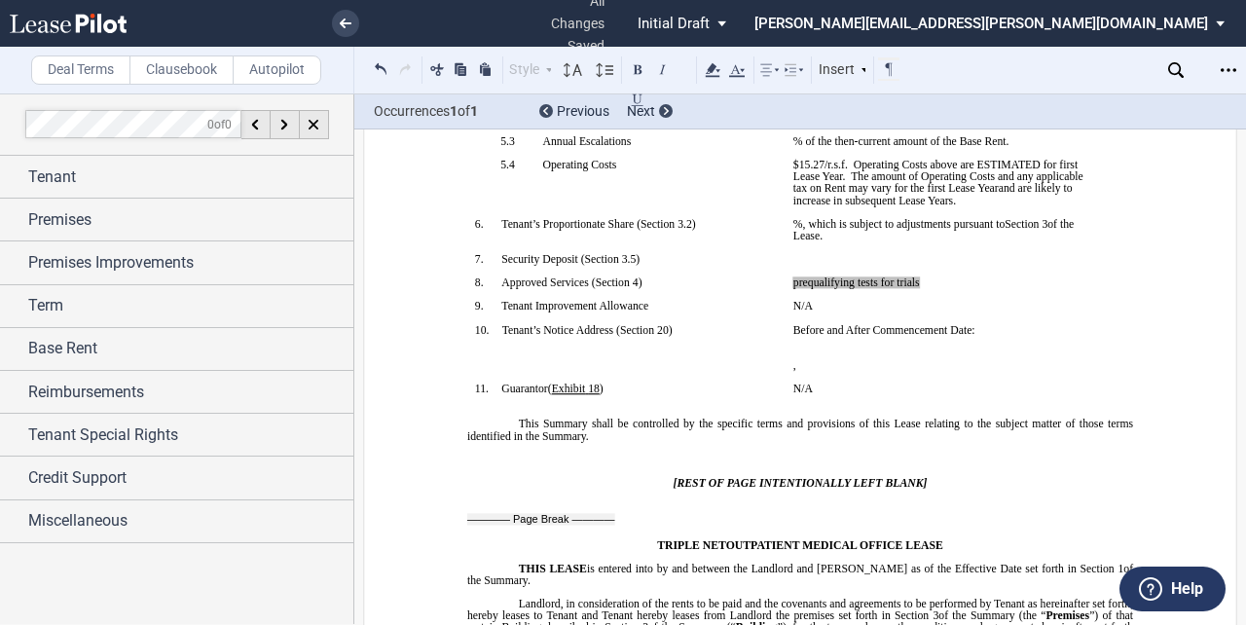
click at [909, 288] on span "prequalifying tests for trials" at bounding box center [856, 282] width 127 height 12
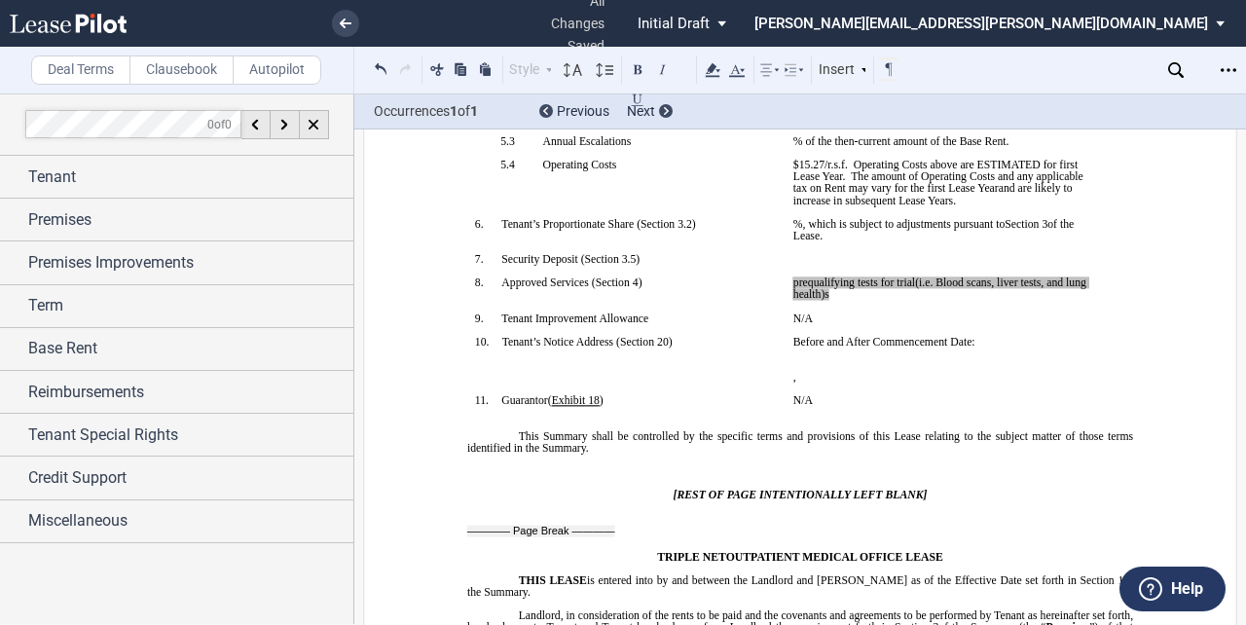
click at [909, 300] on span "(i.e. Blood scans, liver tests, and lung health)" at bounding box center [941, 287] width 296 height 23
click at [824, 300] on span "prequalifying tests for trials (i.e. Blood scans, liver tests, and lung health)…" at bounding box center [943, 287] width 301 height 23
drag, startPoint x: 825, startPoint y: 317, endPoint x: 793, endPoint y: 351, distance: 46.8
click at [793, 312] on p "﻿" at bounding box center [944, 307] width 303 height 12
click at [829, 300] on p "﻿ prequalifying tests for trials (i.e. Blood scans, liver tests, and lung healt…" at bounding box center [944, 287] width 303 height 23
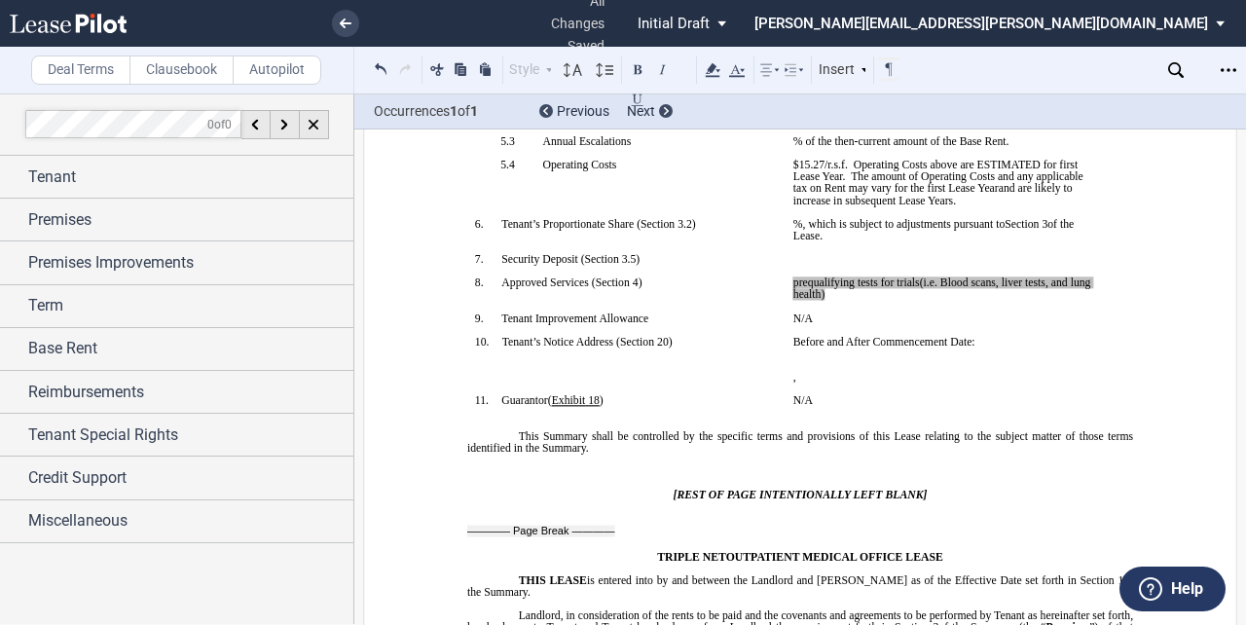
drag, startPoint x: 827, startPoint y: 334, endPoint x: 783, endPoint y: 295, distance: 59.3
drag, startPoint x: 783, startPoint y: 295, endPoint x: 709, endPoint y: 323, distance: 79.2
click at [709, 288] on p "8. Approved Services ( ﻿ Section 4 ﻿ )" at bounding box center [638, 282] width 277 height 12
drag, startPoint x: 831, startPoint y: 338, endPoint x: 753, endPoint y: 314, distance: 81.3
click at [753, 311] on tr "!!SET_LEVEL_0!! !!SBL_LEVEL_1!! 8. Approved Services ( ﻿ Section 4 ﻿ ) ﻿ ﻿ preq…" at bounding box center [785, 293] width 637 height 35
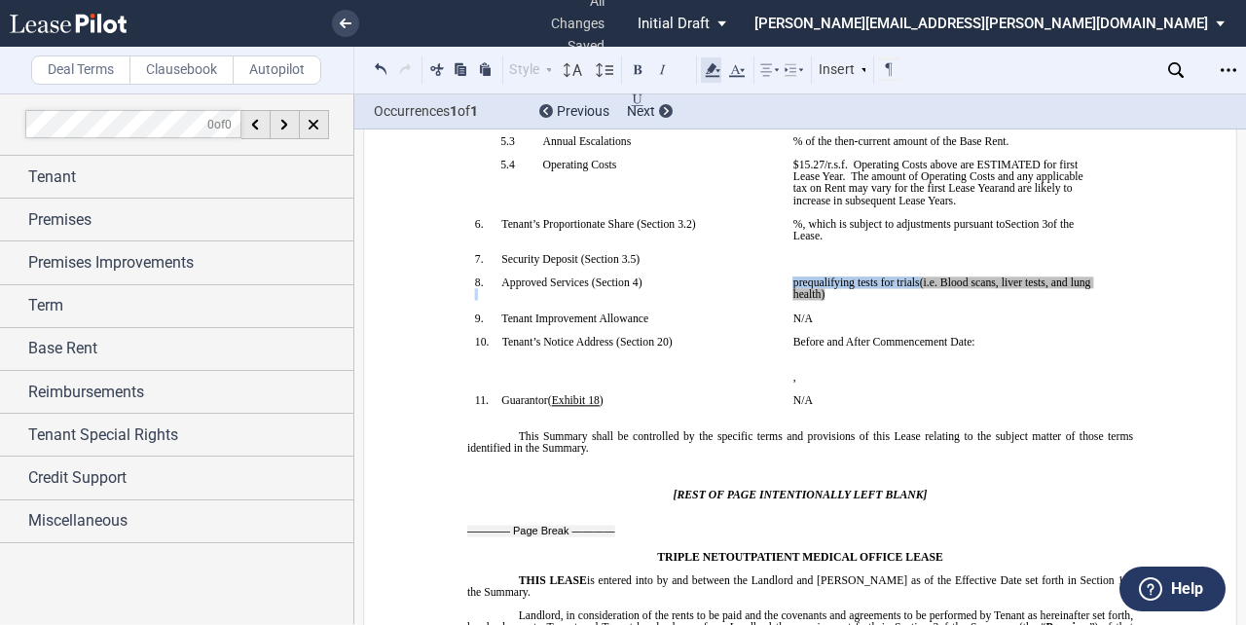
click at [717, 67] on icon at bounding box center [712, 69] width 23 height 23
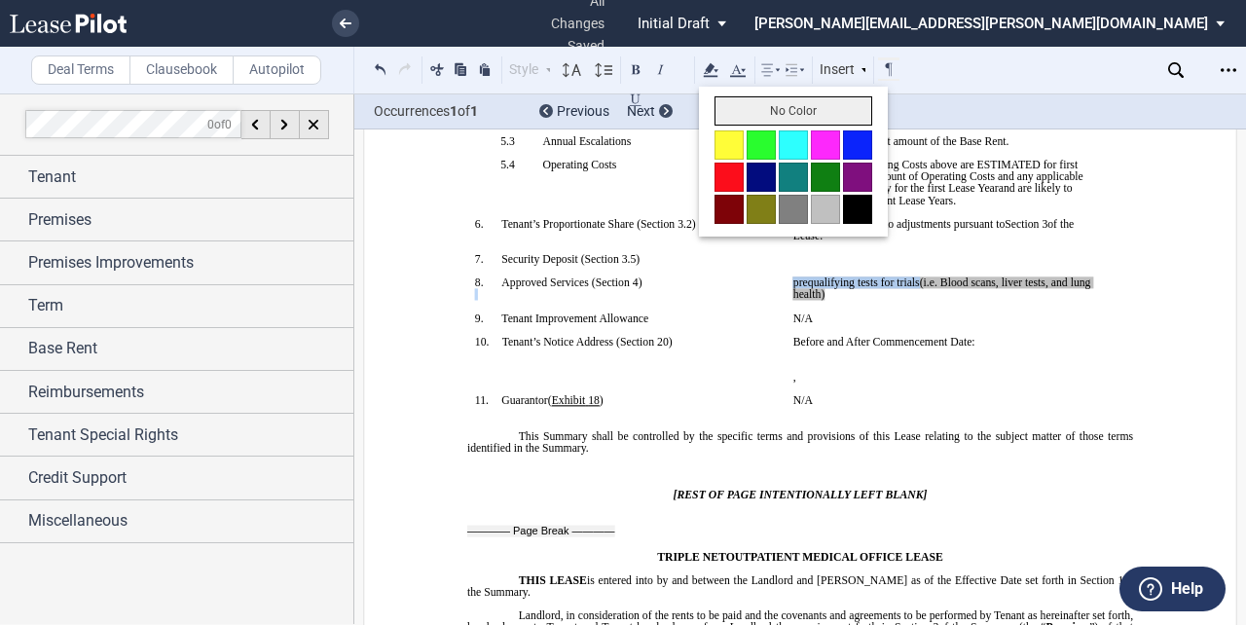
click at [725, 104] on button "No Color" at bounding box center [793, 110] width 158 height 29
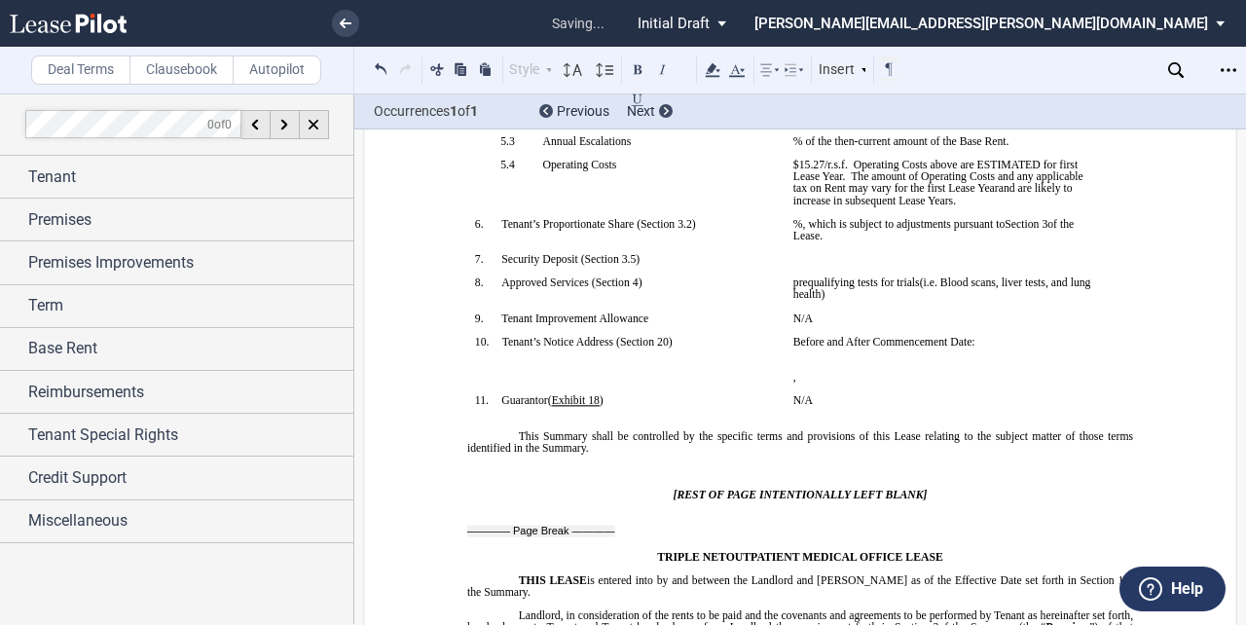
click at [923, 312] on p "﻿" at bounding box center [944, 307] width 303 height 12
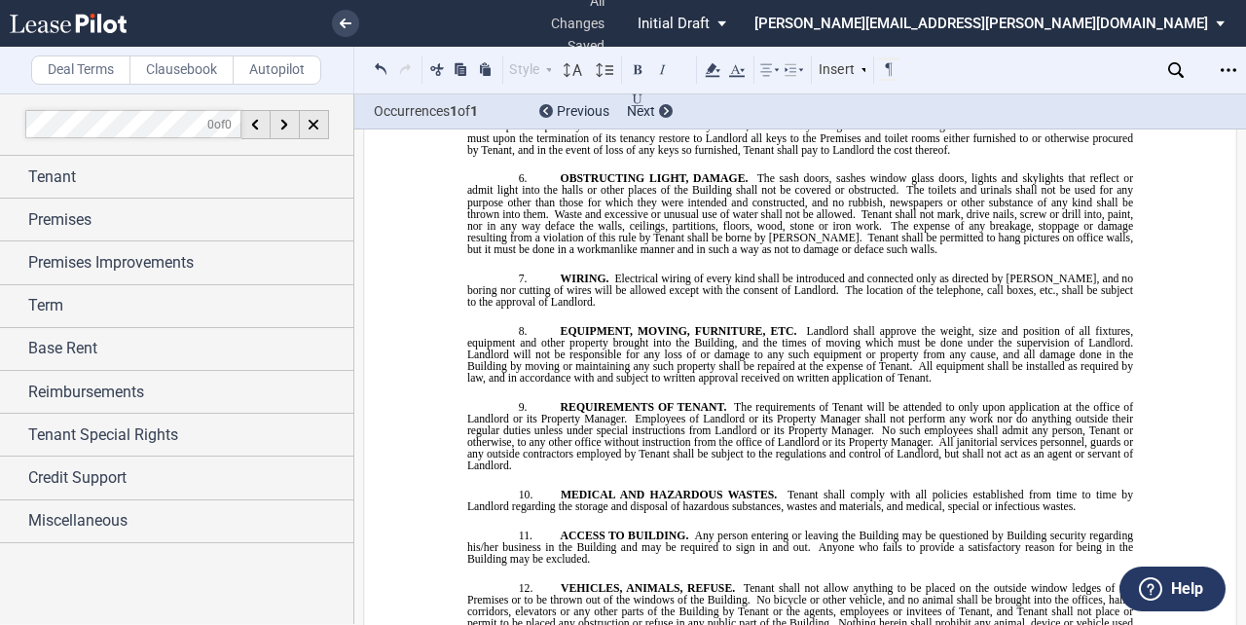
scroll to position [18758, 0]
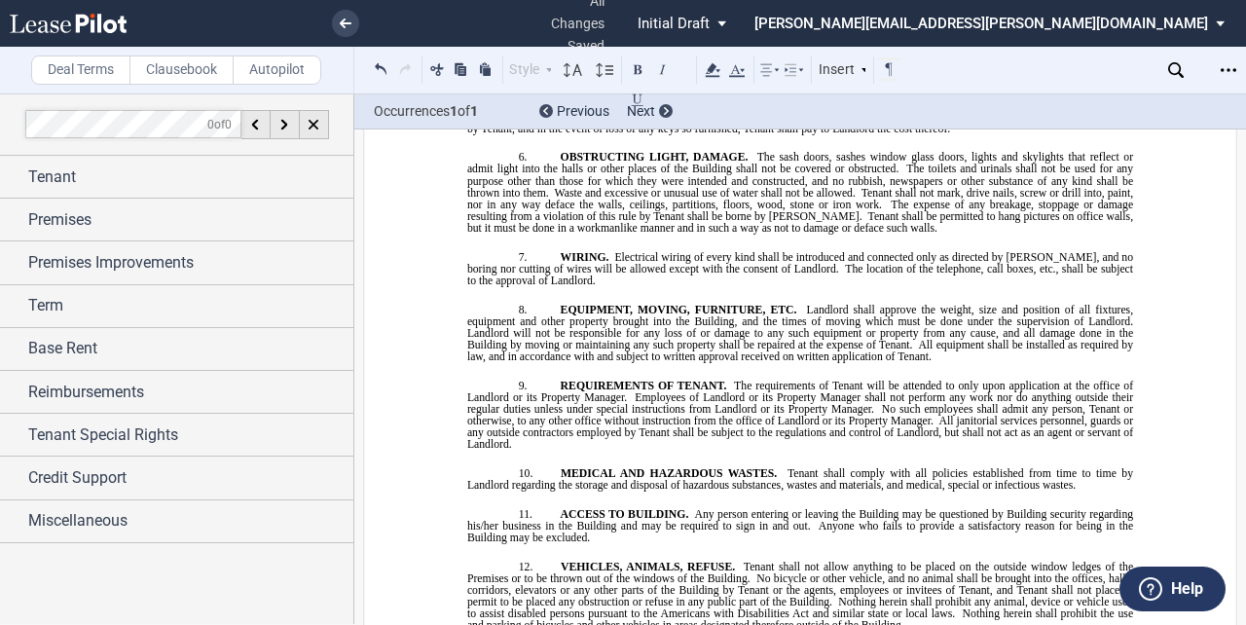
drag, startPoint x: 793, startPoint y: 330, endPoint x: 644, endPoint y: 327, distance: 149.0
drag, startPoint x: 1002, startPoint y: 326, endPoint x: 544, endPoint y: 323, distance: 457.5
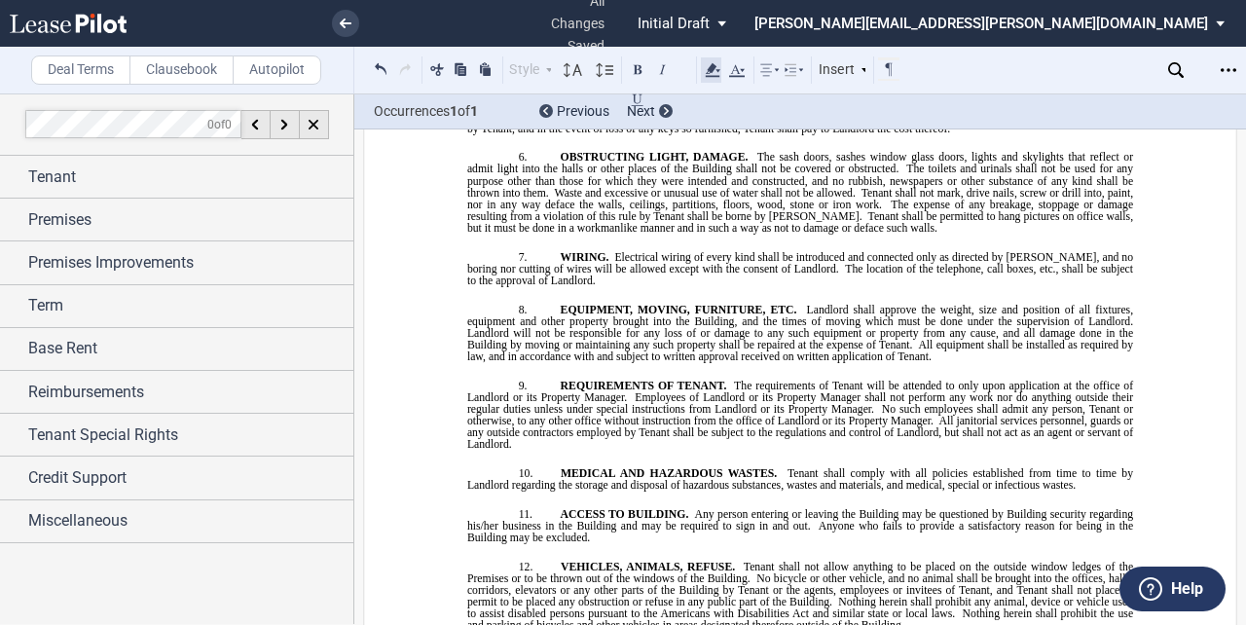
click at [721, 67] on icon at bounding box center [712, 69] width 23 height 23
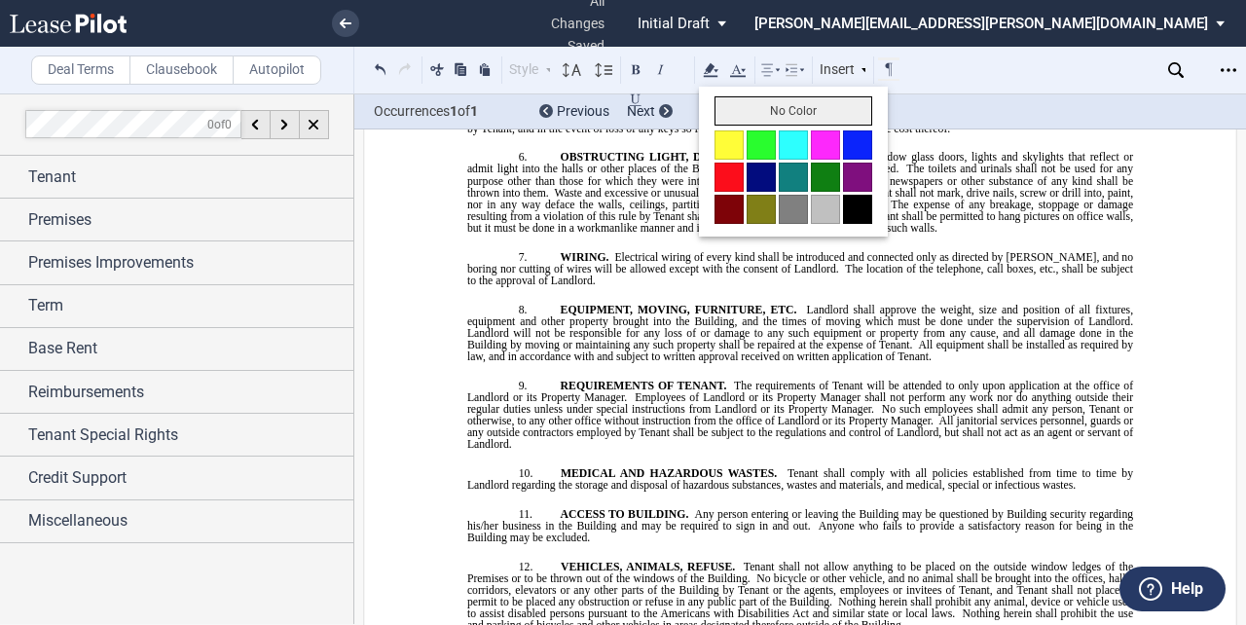
click at [734, 111] on button "No Color" at bounding box center [793, 110] width 158 height 29
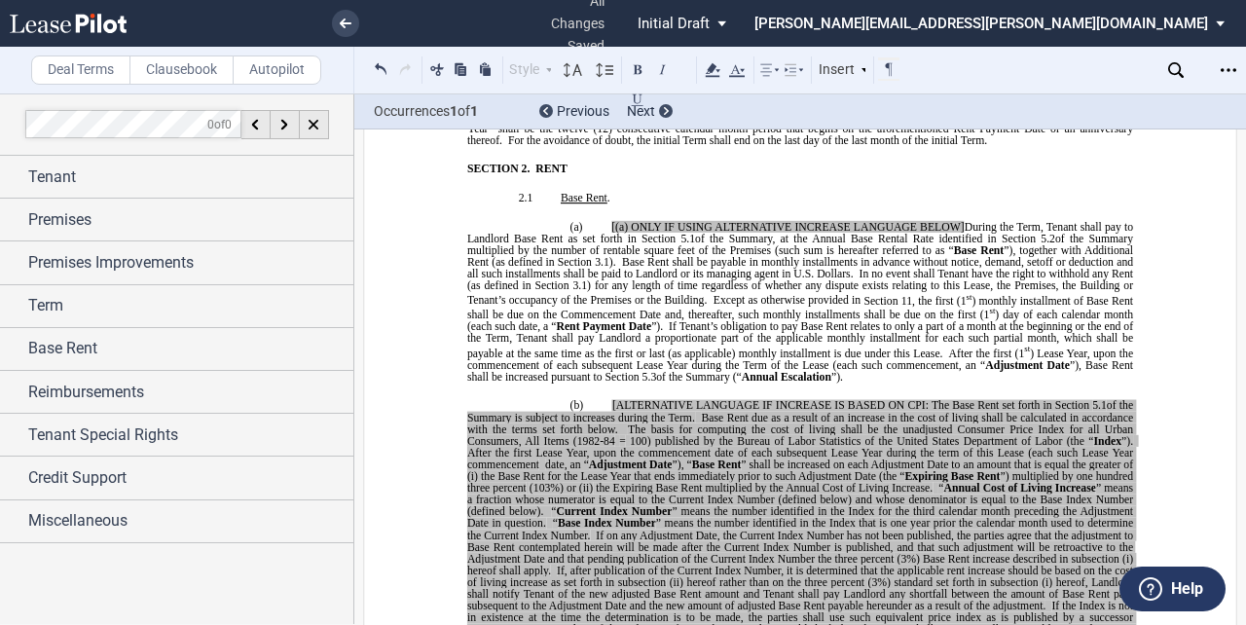
scroll to position [1216, 0]
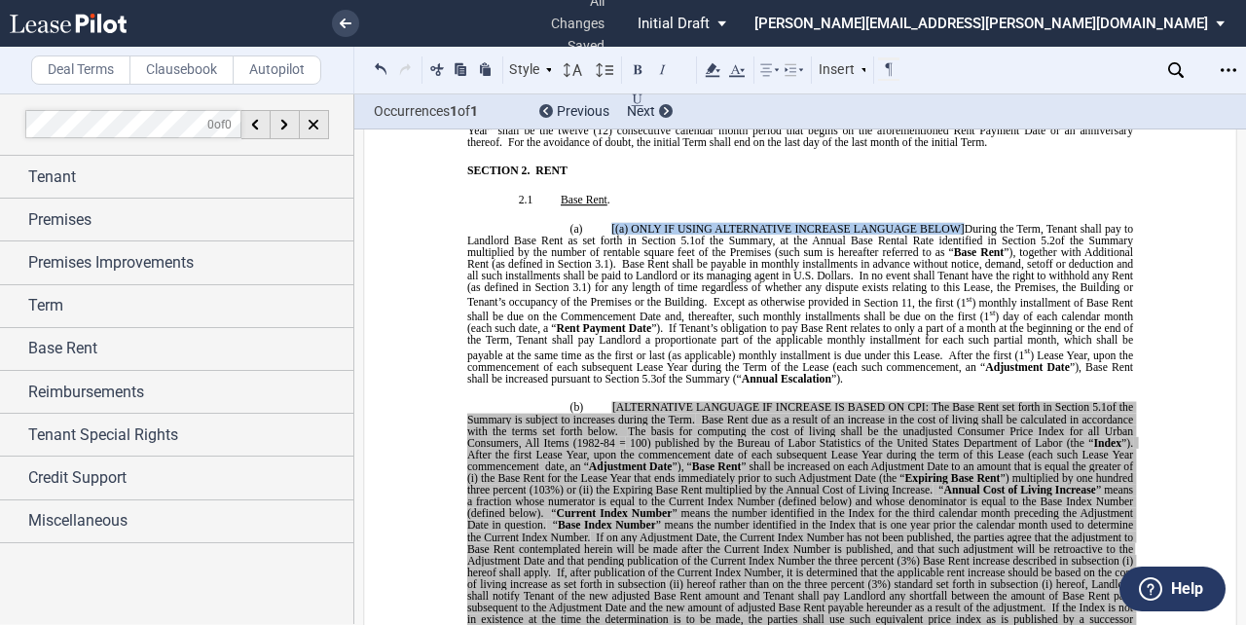
drag, startPoint x: 958, startPoint y: 299, endPoint x: 594, endPoint y: 300, distance: 364.1
click at [594, 300] on p "(a) [(a) ONLY IF USING ALTERNATIVE INCREASE LANGUAGE BELOW] During the Term, Te…" at bounding box center [800, 304] width 666 height 162
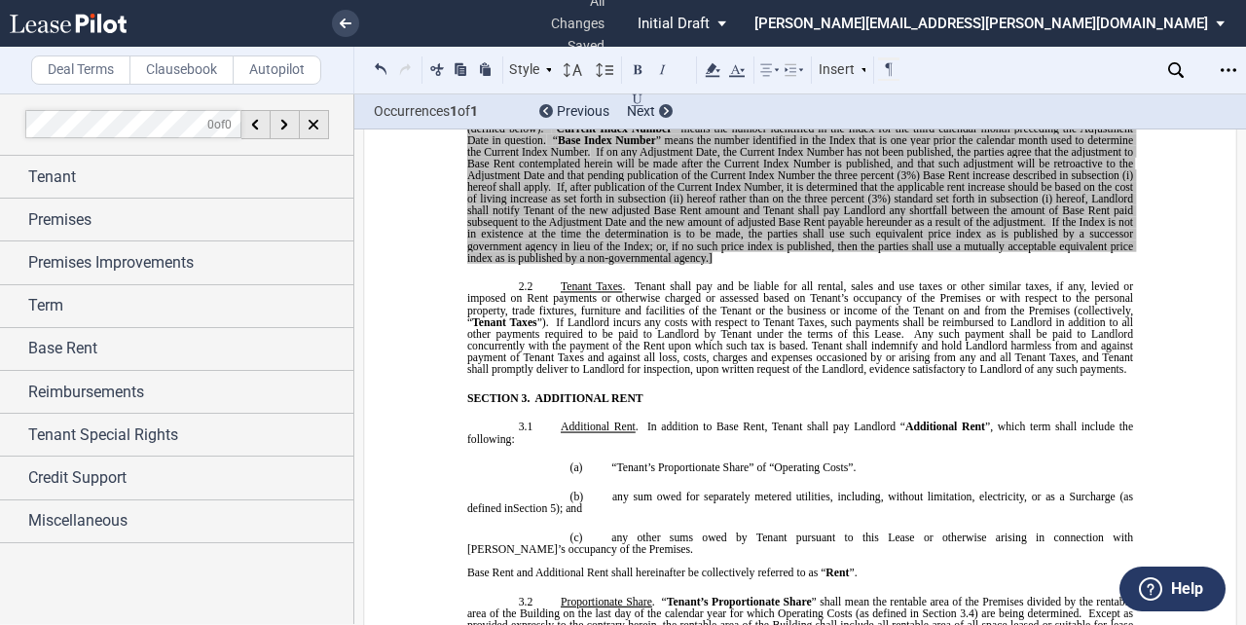
scroll to position [1530, 0]
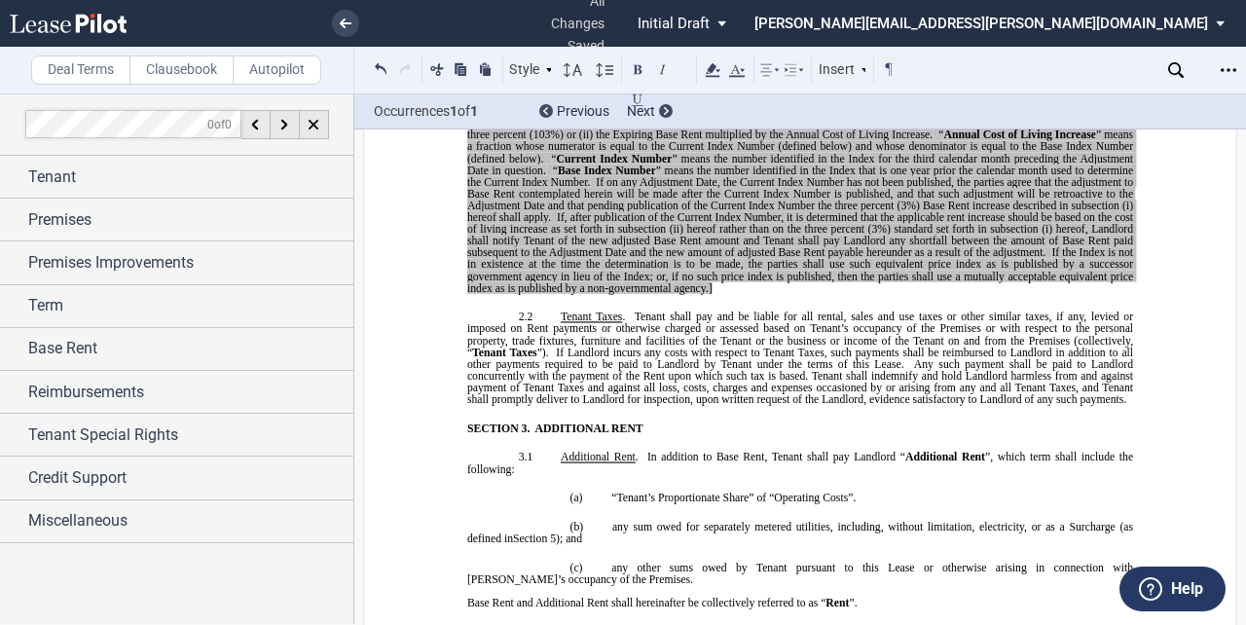
drag, startPoint x: 718, startPoint y: 406, endPoint x: 551, endPoint y: 141, distance: 313.3
drag, startPoint x: 551, startPoint y: 141, endPoint x: 894, endPoint y: 390, distance: 423.7
click at [894, 293] on span "If the Index is not in existence at the time the determination is to be made, t…" at bounding box center [801, 269] width 669 height 47
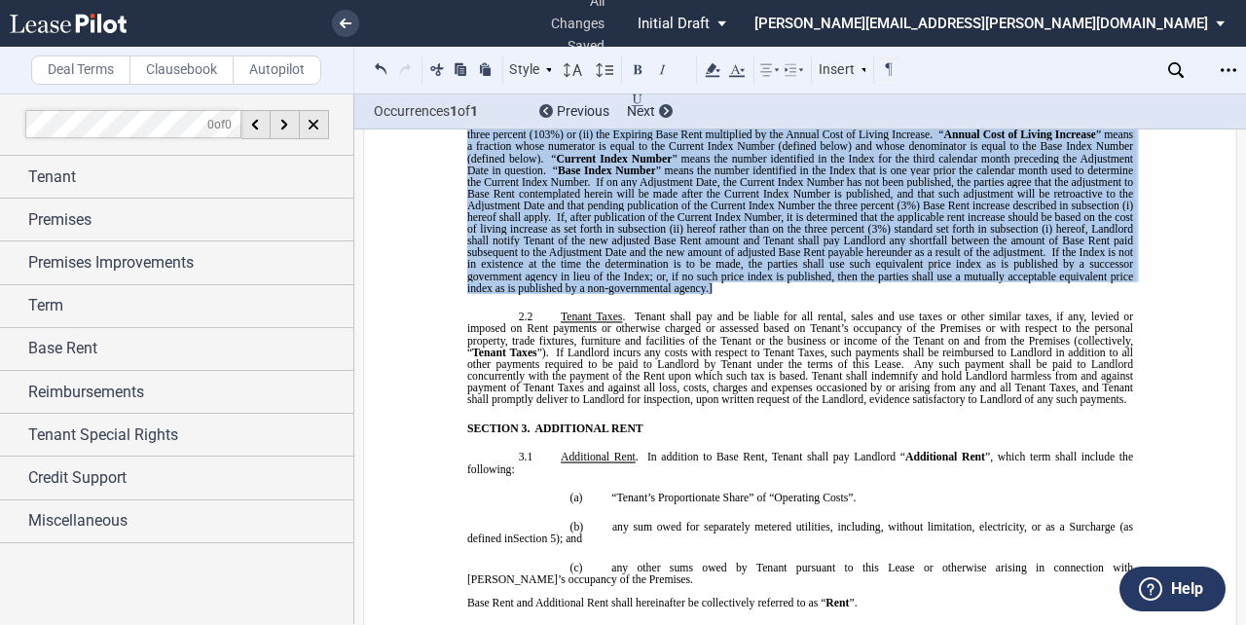
drag, startPoint x: 713, startPoint y: 406, endPoint x: 555, endPoint y: 143, distance: 306.5
click at [555, 143] on p "(a) [ALTERNATIVE LANGUAGE IF INCREASE IS BASED ON CPI: The Base Rent set forth …" at bounding box center [800, 170] width 666 height 247
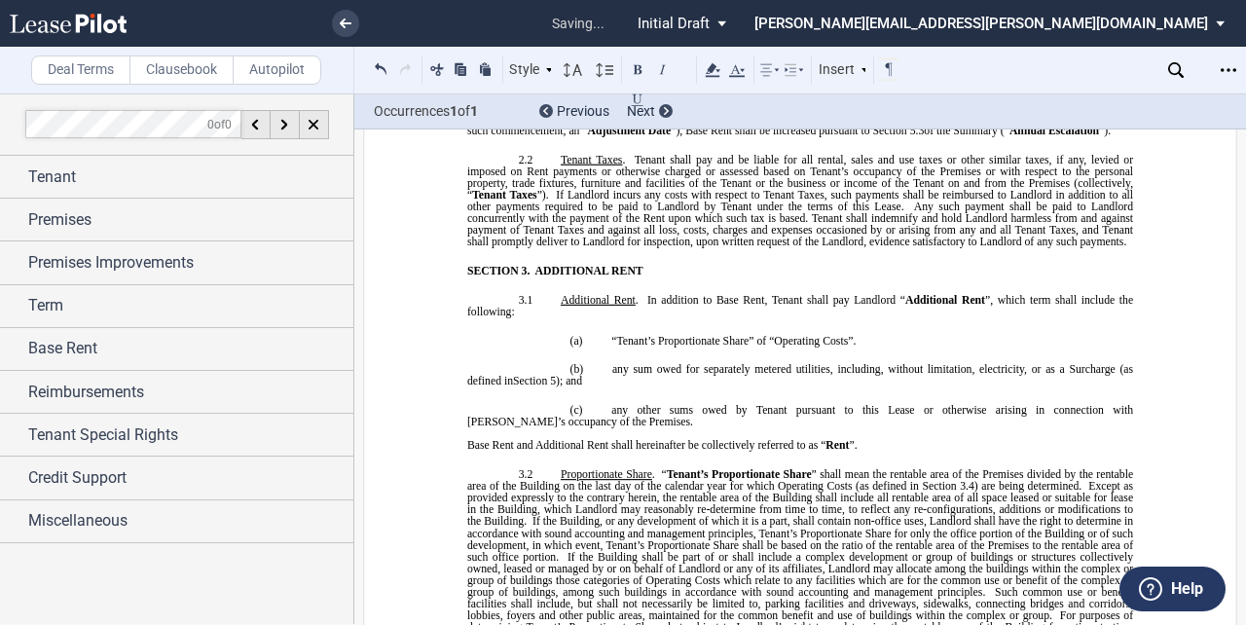
scroll to position [1411, 0]
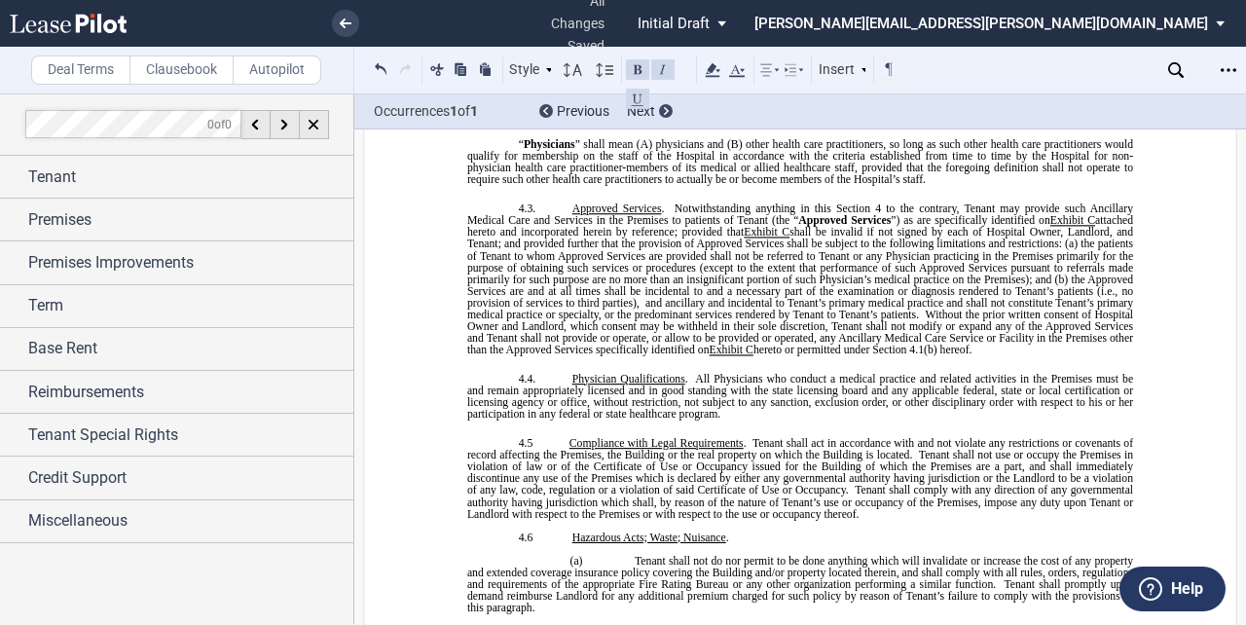
scroll to position [4925, 0]
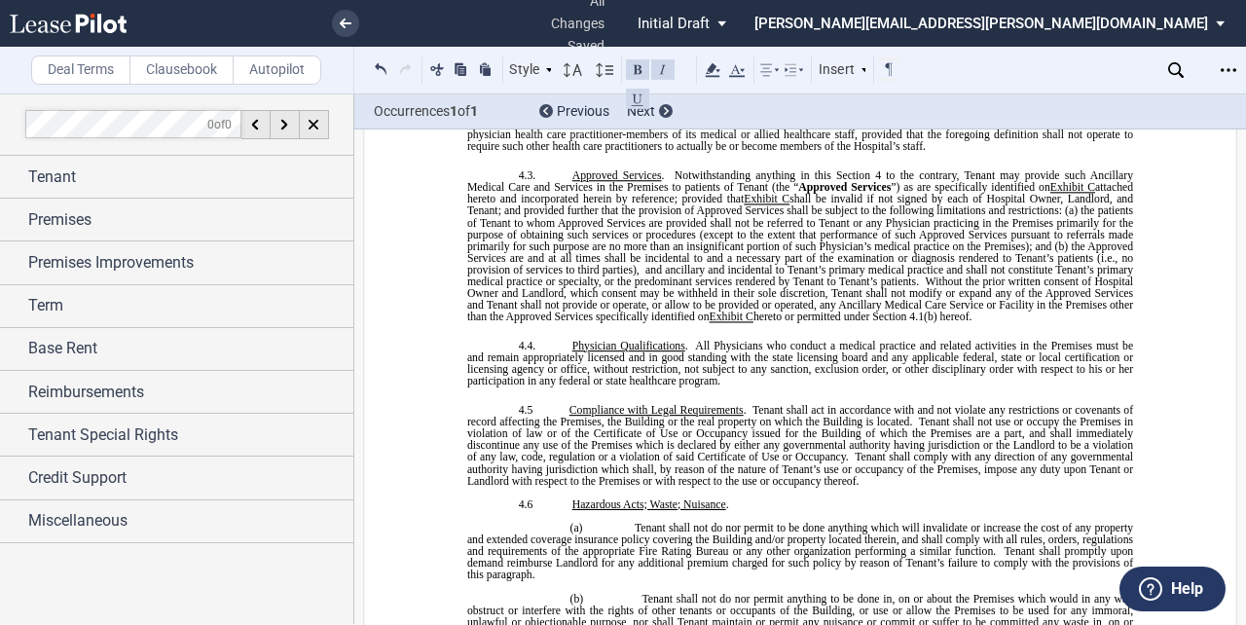
drag, startPoint x: 660, startPoint y: 322, endPoint x: 876, endPoint y: 328, distance: 216.2
click at [876, 35] on span "” shall mean Columbia Medical Center of Las Colinas, Inc., which is the owner o…" at bounding box center [801, 23] width 669 height 23
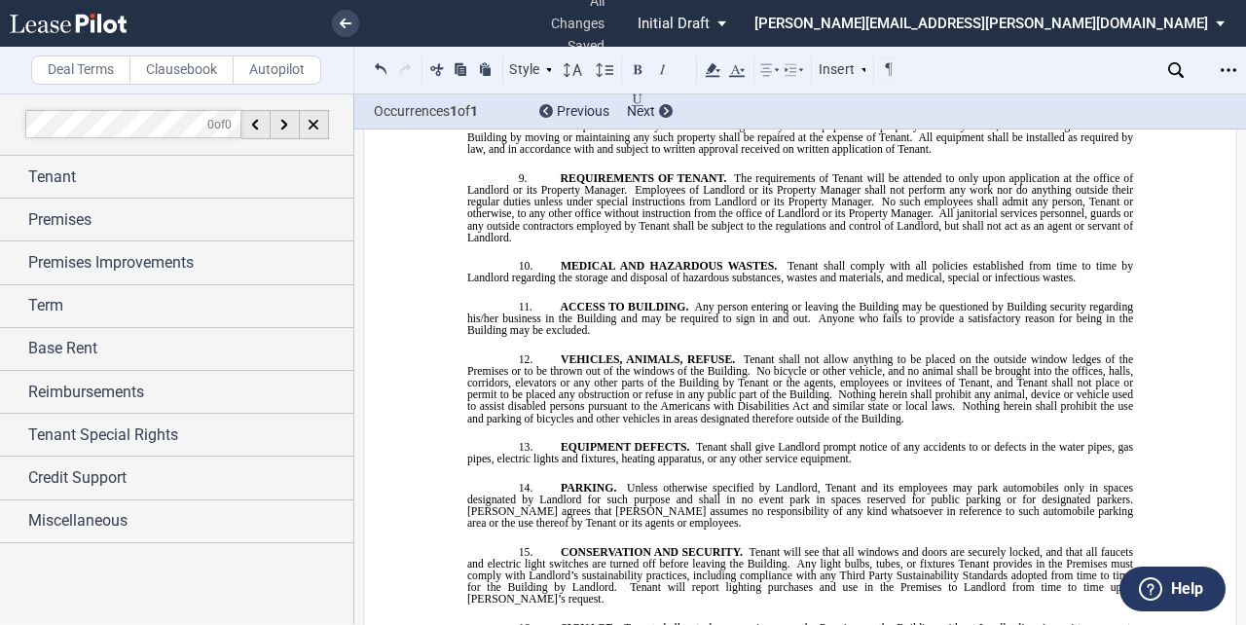
scroll to position [18658, 0]
drag, startPoint x: 615, startPoint y: 310, endPoint x: 469, endPoint y: 296, distance: 146.6
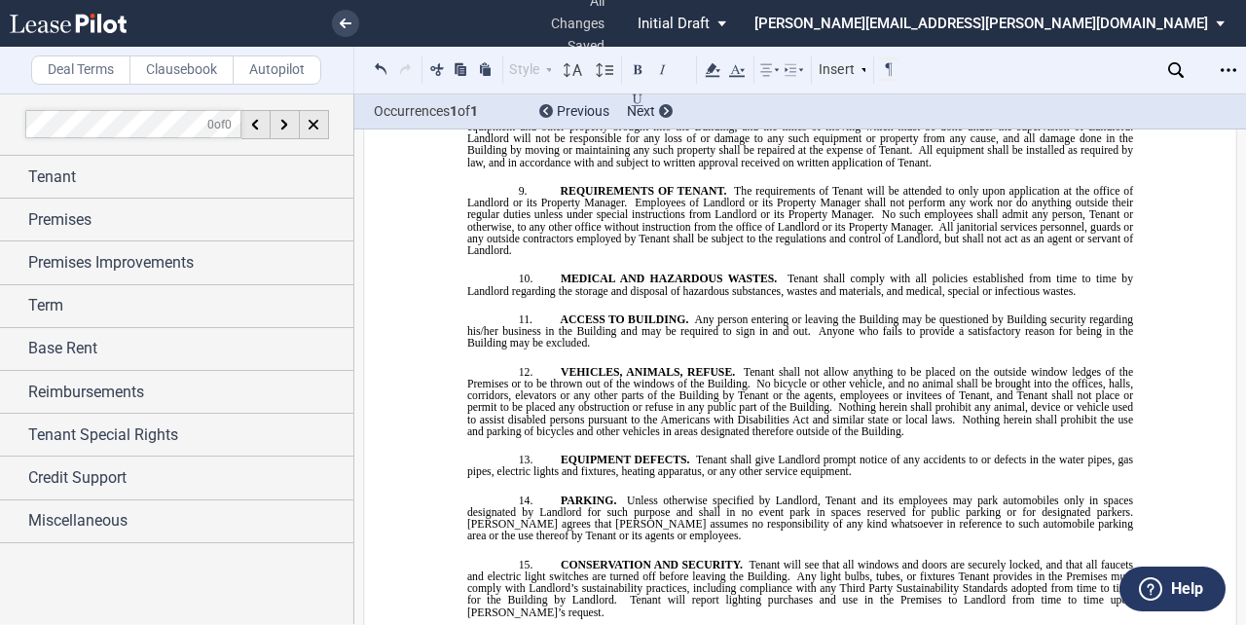
drag, startPoint x: 572, startPoint y: 295, endPoint x: 472, endPoint y: 289, distance: 100.4
click at [637, 63] on button at bounding box center [637, 68] width 23 height 23
drag, startPoint x: 693, startPoint y: 328, endPoint x: 438, endPoint y: 284, distance: 258.8
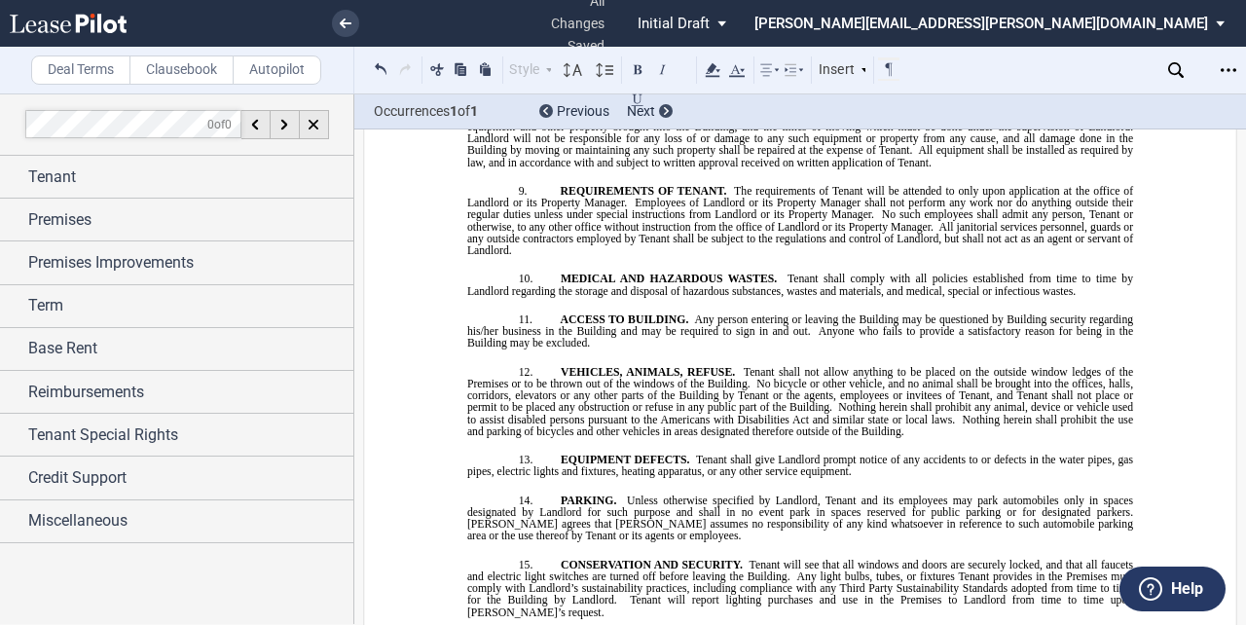
click at [714, 71] on icon at bounding box center [712, 69] width 23 height 23
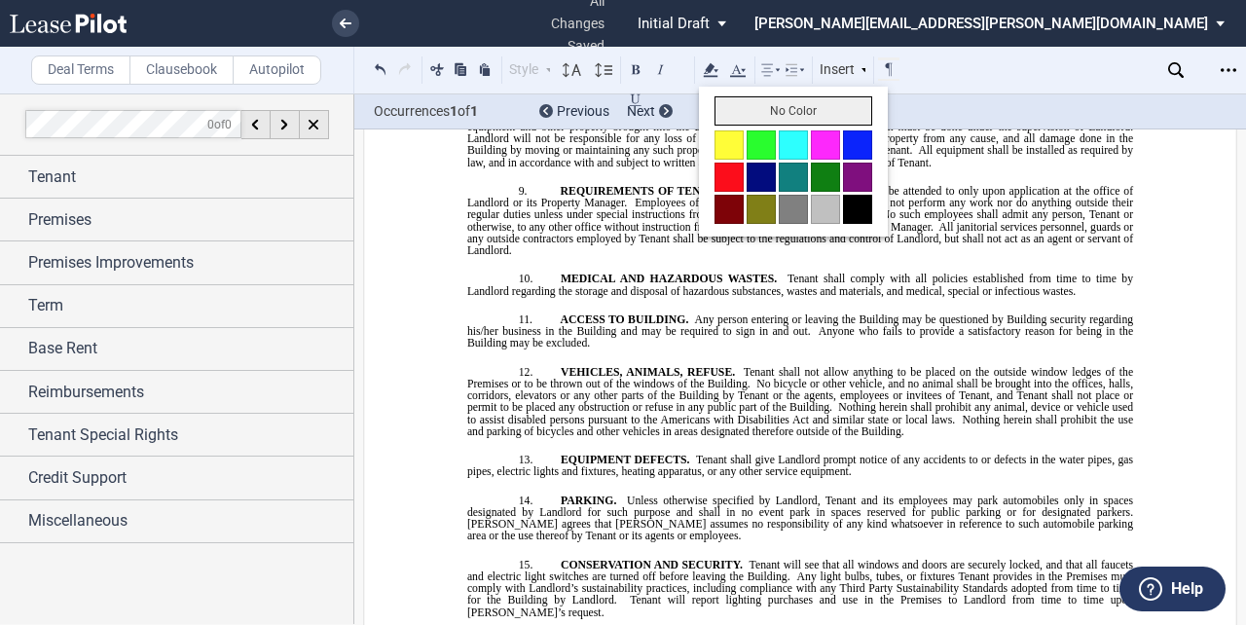
click at [736, 105] on button "No Color" at bounding box center [793, 110] width 158 height 29
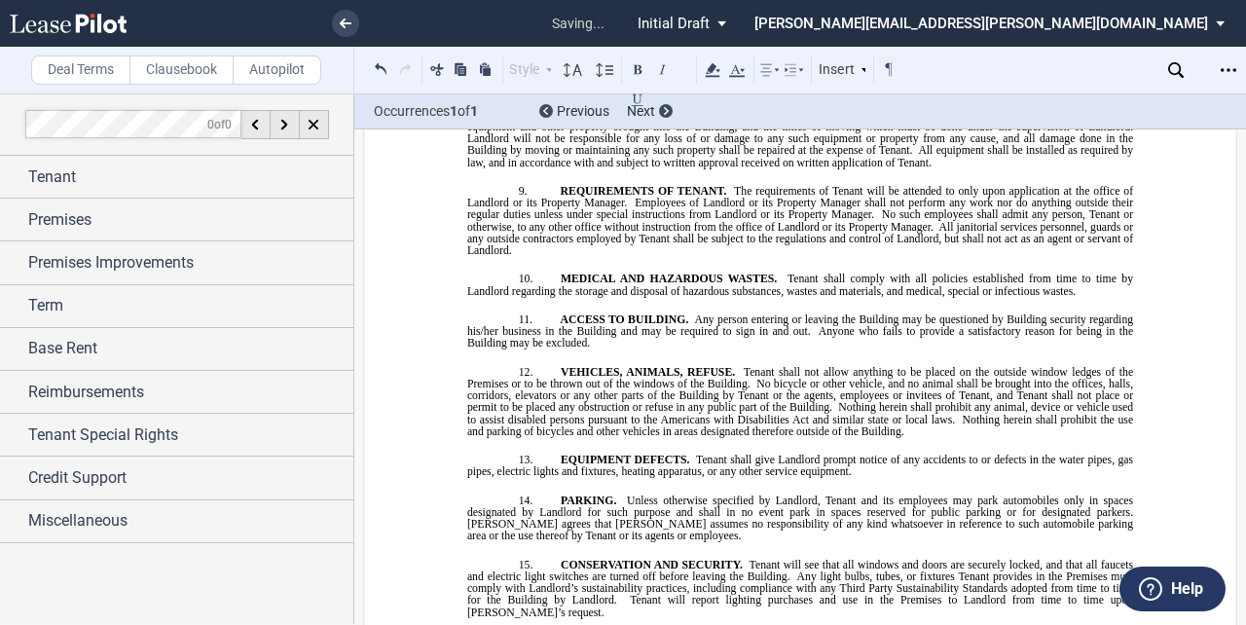
drag, startPoint x: 644, startPoint y: 377, endPoint x: 459, endPoint y: 350, distance: 186.8
drag, startPoint x: 638, startPoint y: 375, endPoint x: 461, endPoint y: 363, distance: 176.6
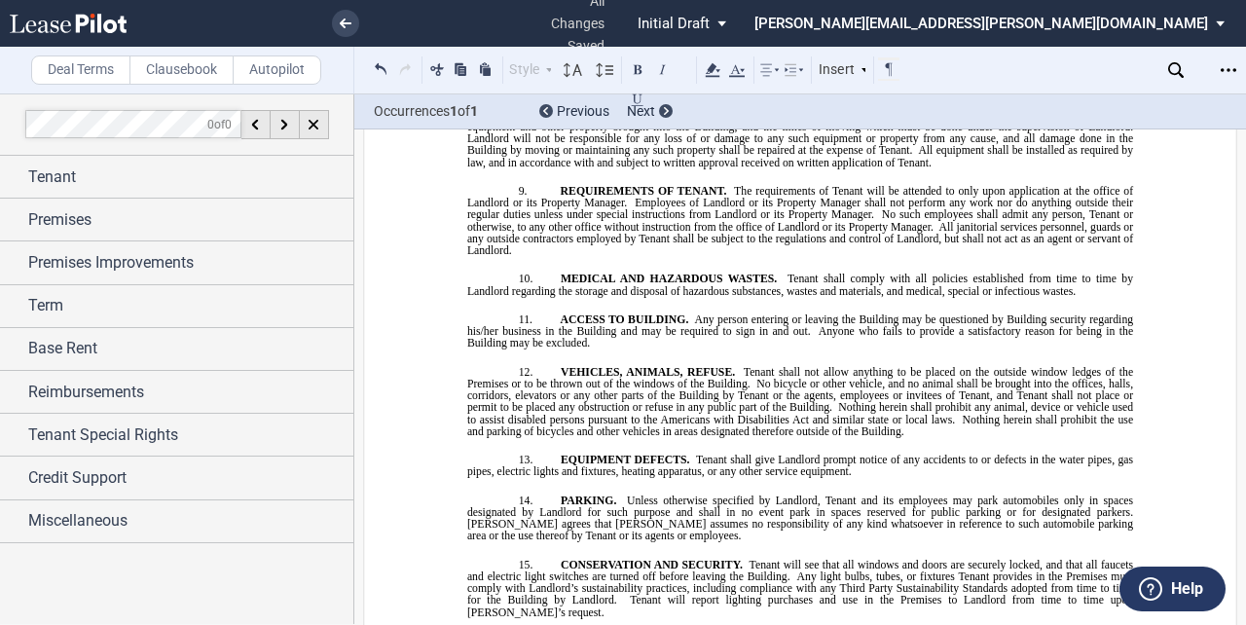
drag, startPoint x: 464, startPoint y: 357, endPoint x: 646, endPoint y: 384, distance: 183.9
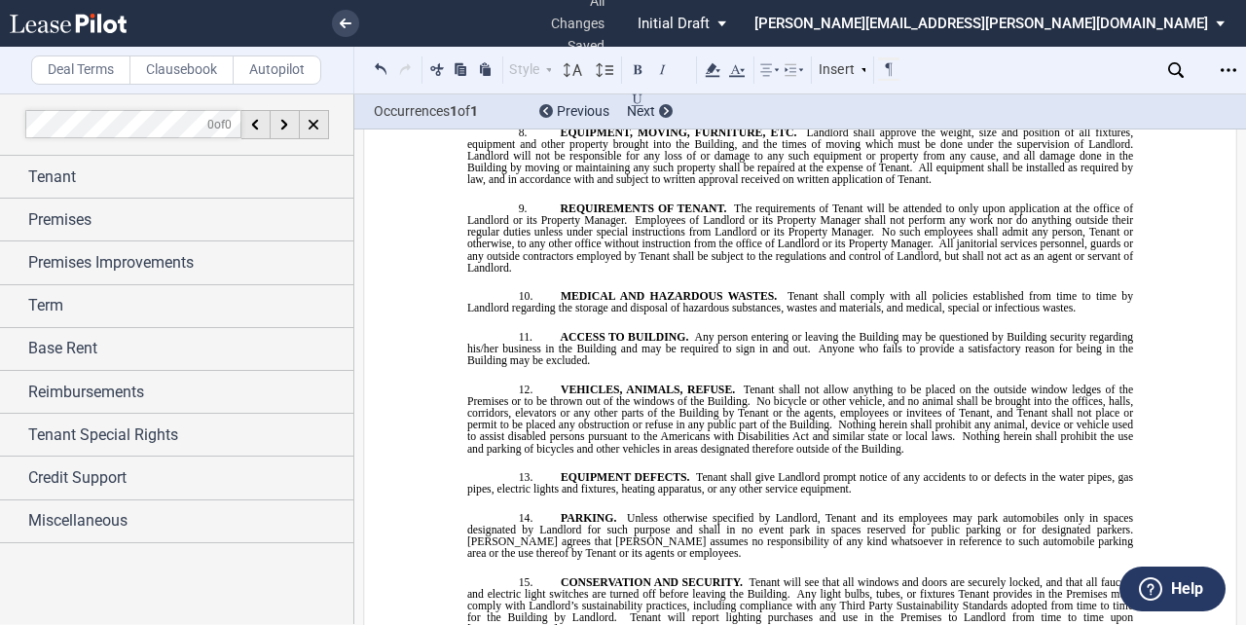
scroll to position [18625, 0]
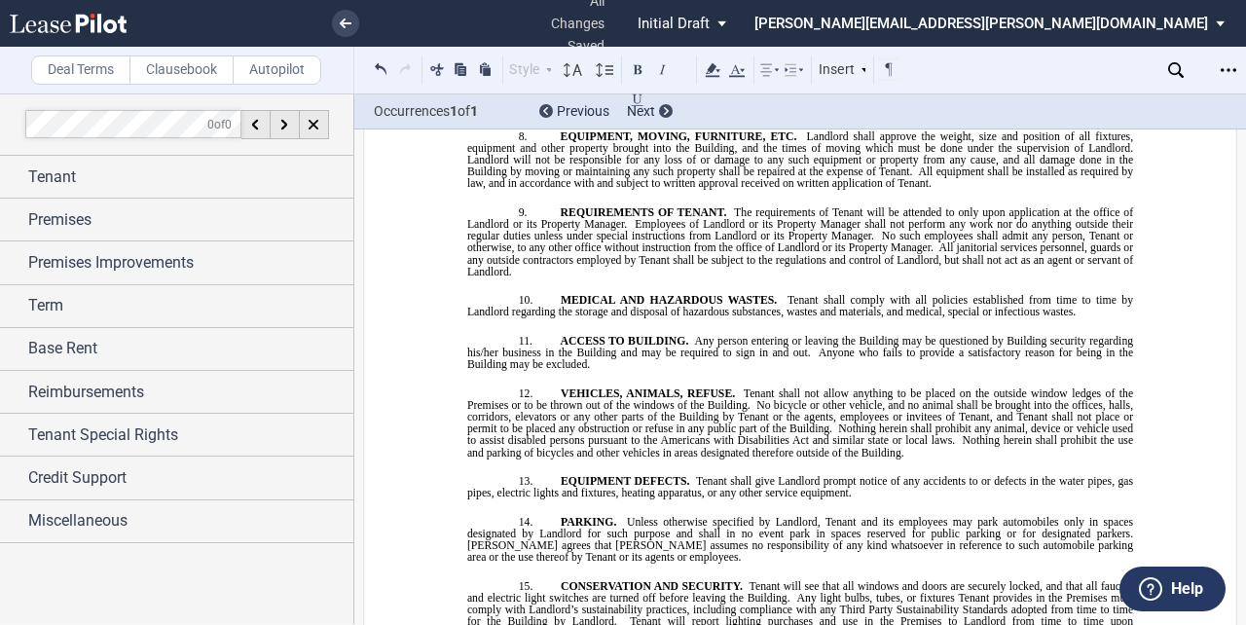
drag, startPoint x: 1113, startPoint y: 264, endPoint x: 806, endPoint y: 266, distance: 306.6
drag, startPoint x: 792, startPoint y: 263, endPoint x: 688, endPoint y: 260, distance: 104.2
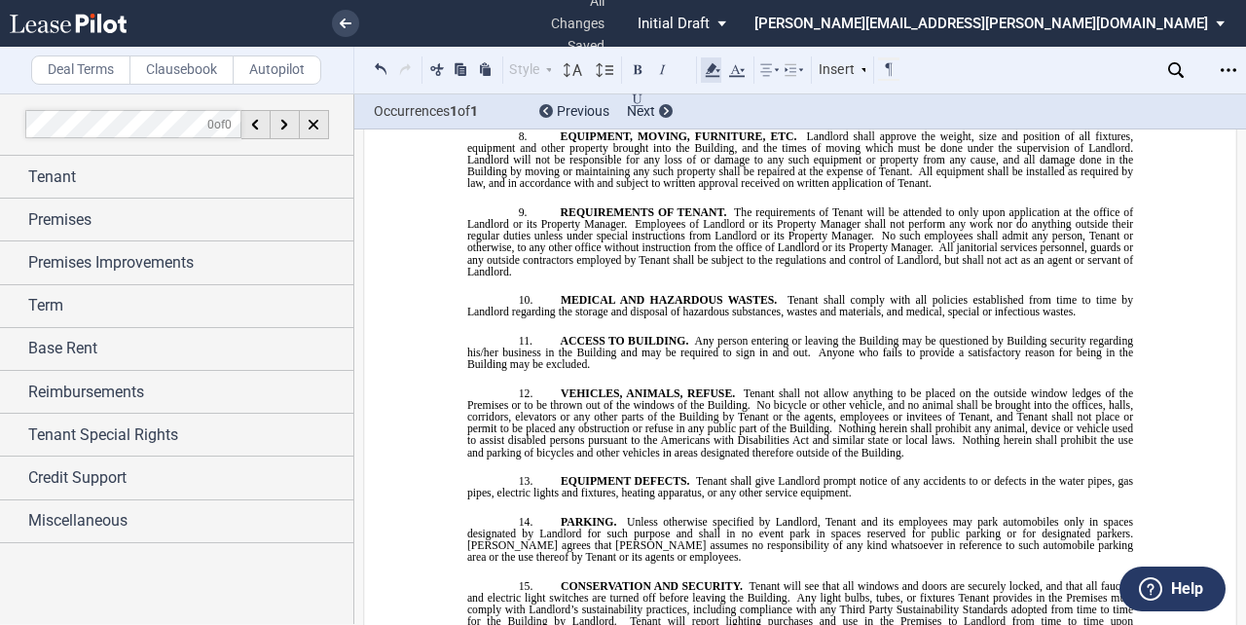
click at [714, 63] on icon at bounding box center [712, 69] width 23 height 23
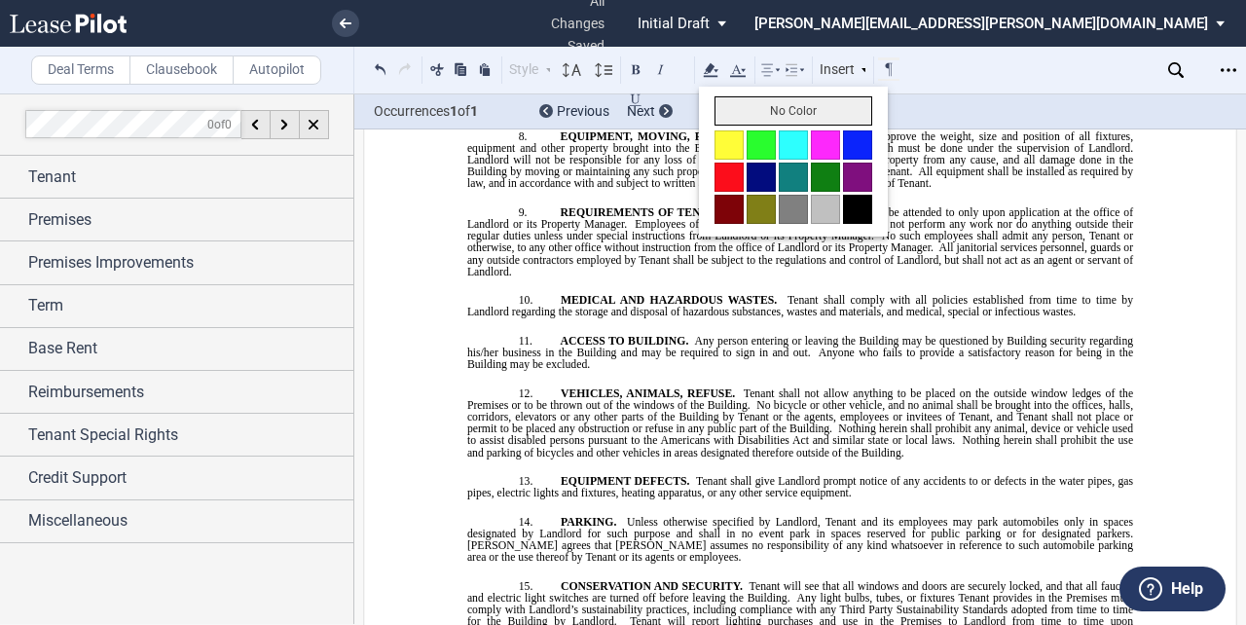
click at [740, 106] on button "No Color" at bounding box center [793, 110] width 158 height 29
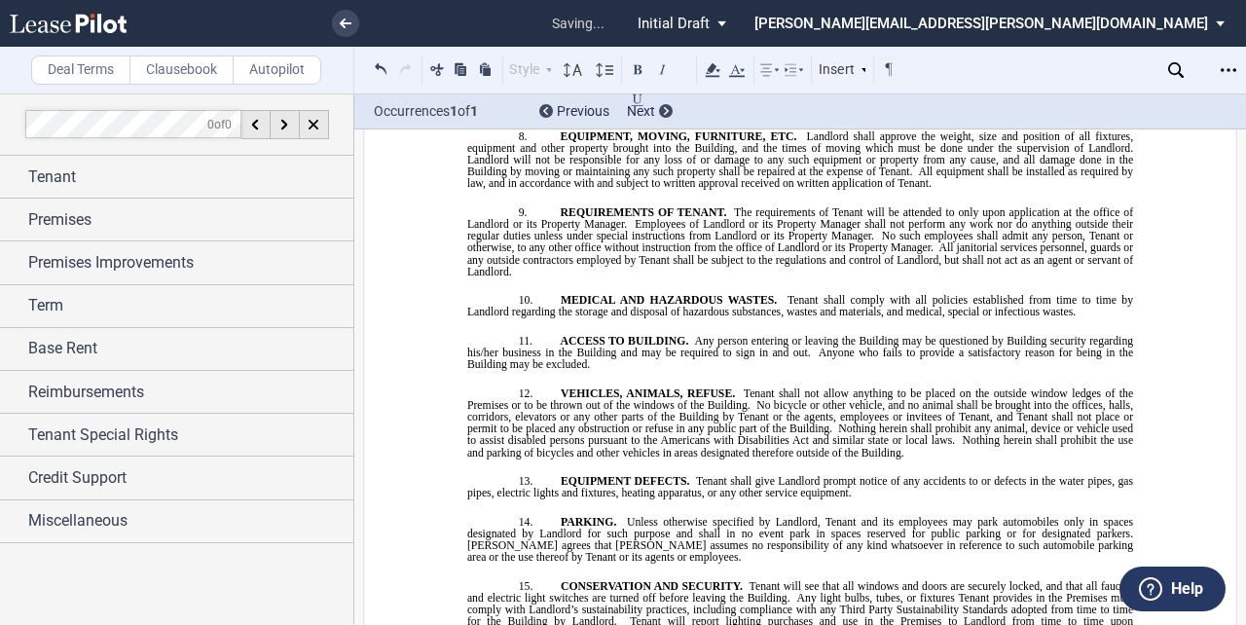
drag, startPoint x: 863, startPoint y: 262, endPoint x: 798, endPoint y: 262, distance: 65.2
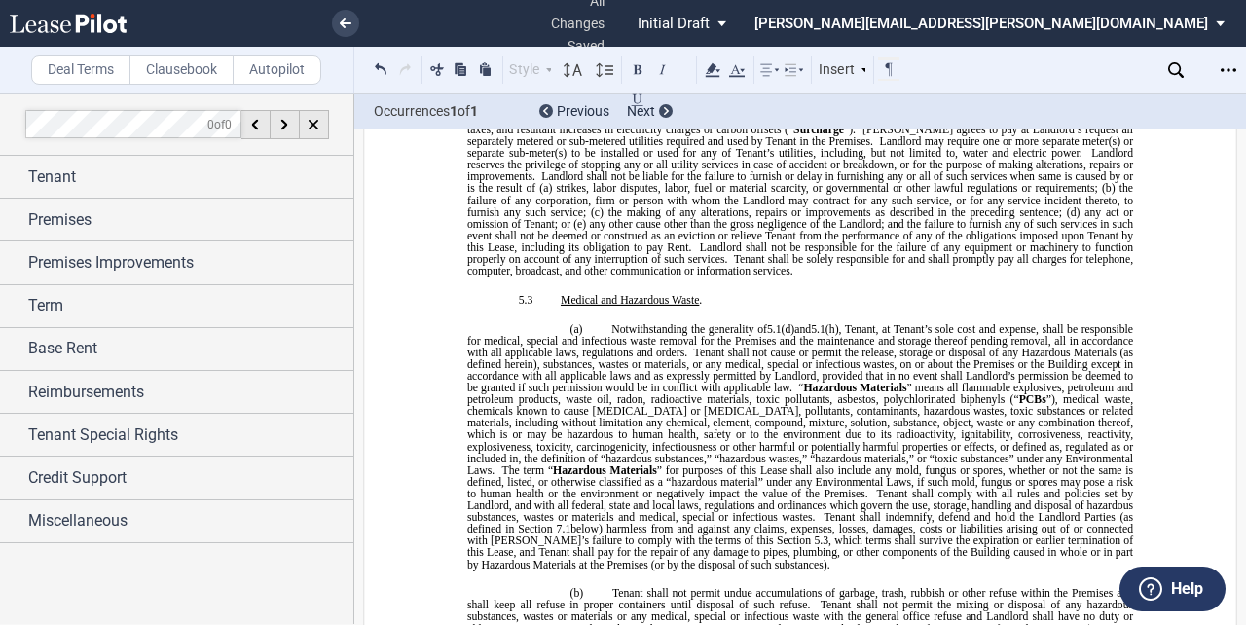
scroll to position [6139, 0]
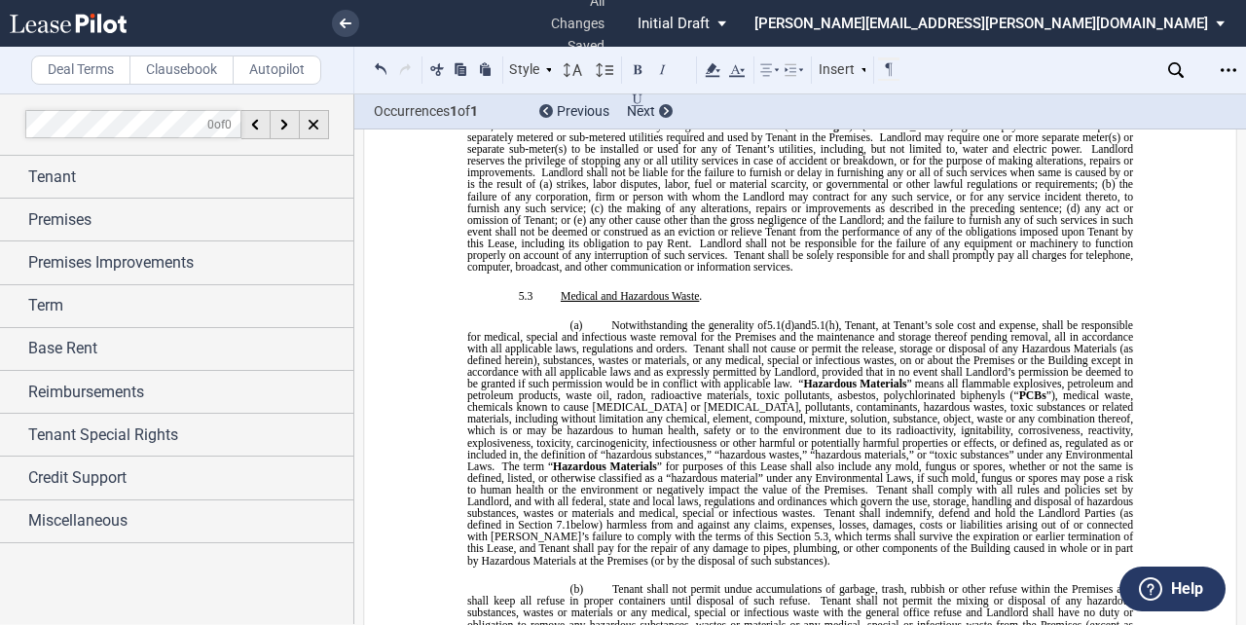
drag, startPoint x: 625, startPoint y: 189, endPoint x: 454, endPoint y: 178, distance: 171.7
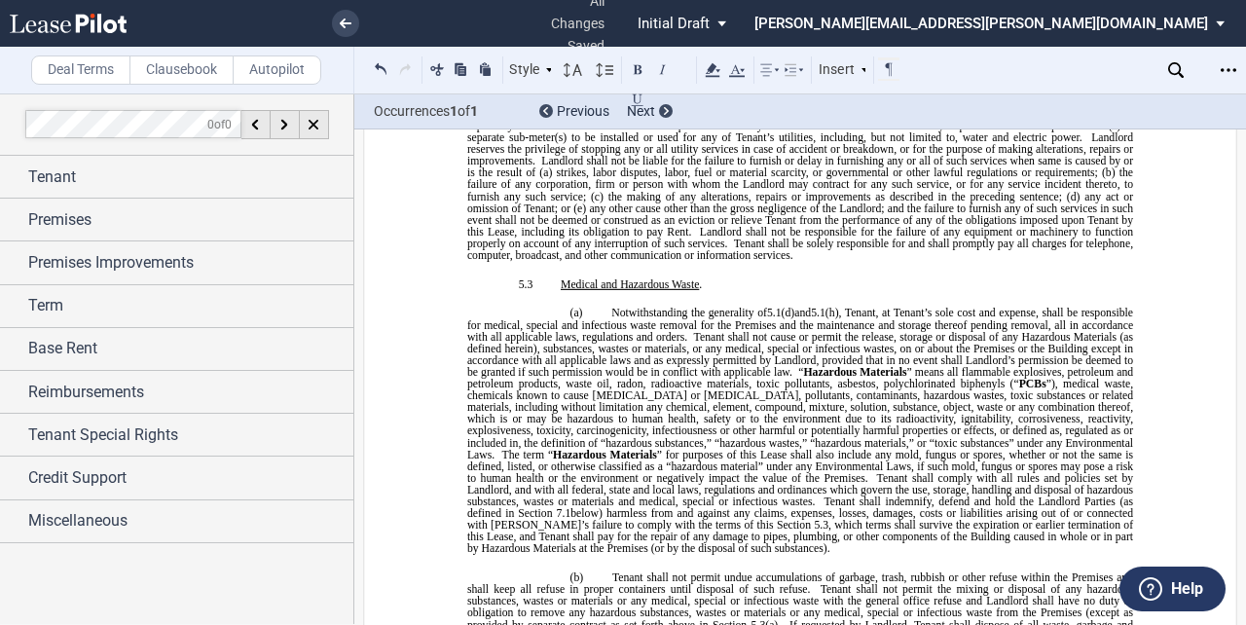
drag, startPoint x: 1022, startPoint y: 163, endPoint x: 877, endPoint y: 165, distance: 145.1
click at [710, 70] on use at bounding box center [713, 70] width 15 height 14
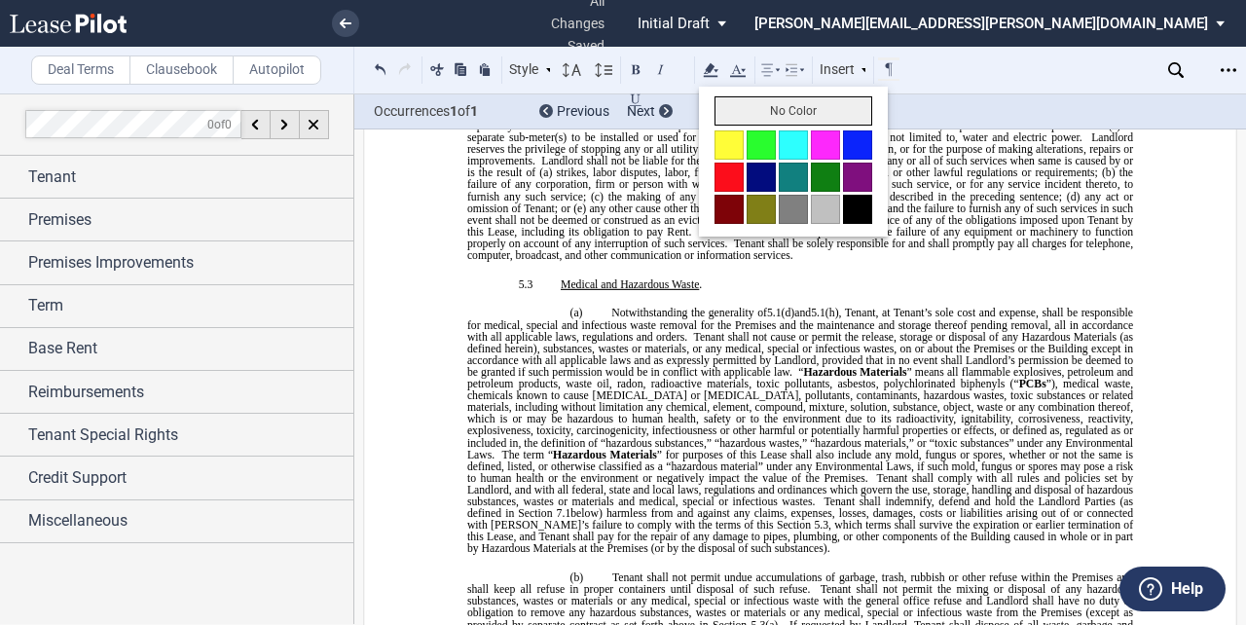
click at [731, 104] on button "No Color" at bounding box center [793, 110] width 158 height 29
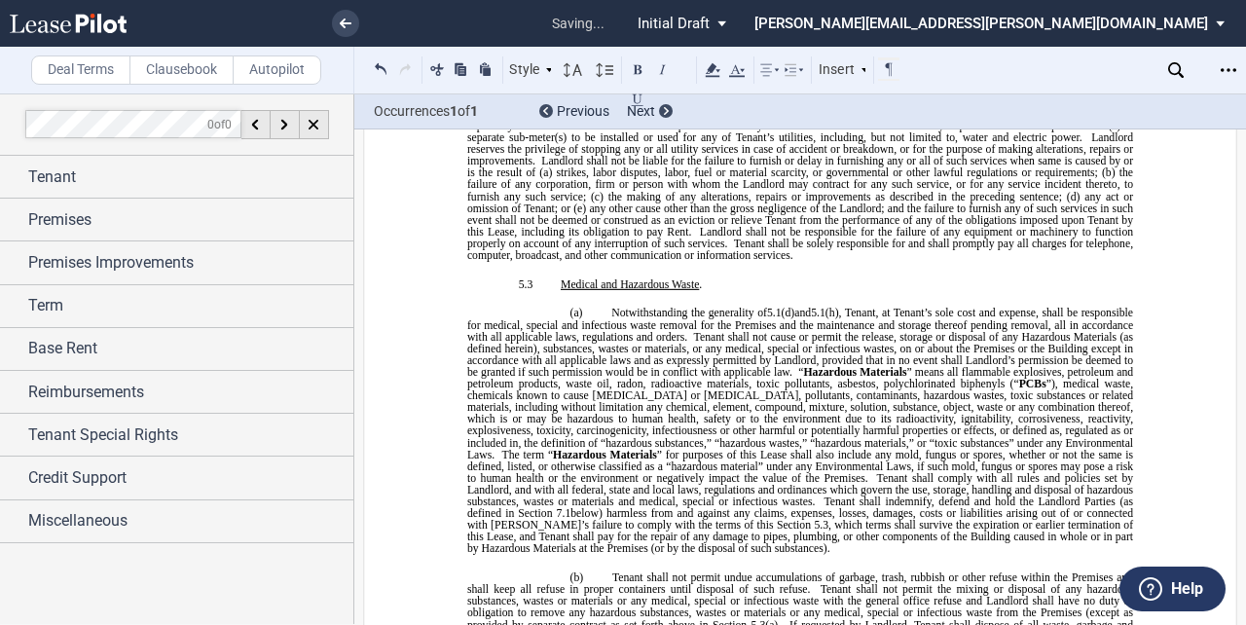
drag, startPoint x: 901, startPoint y: 163, endPoint x: 1127, endPoint y: 165, distance: 225.9
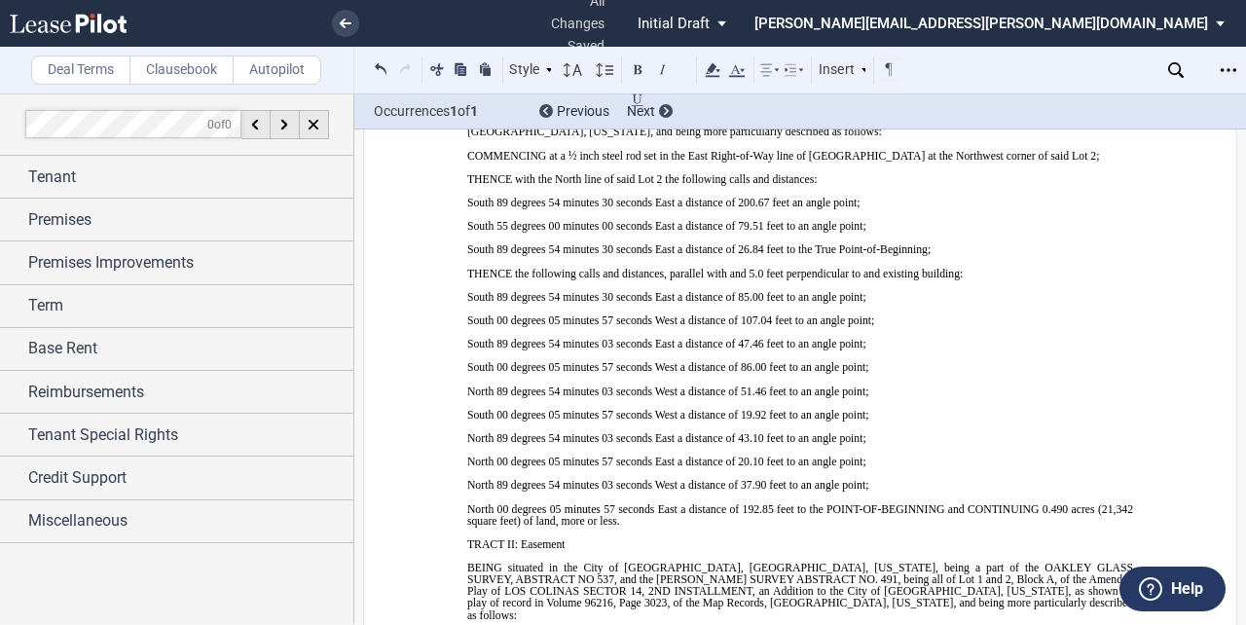
scroll to position [16092, 0]
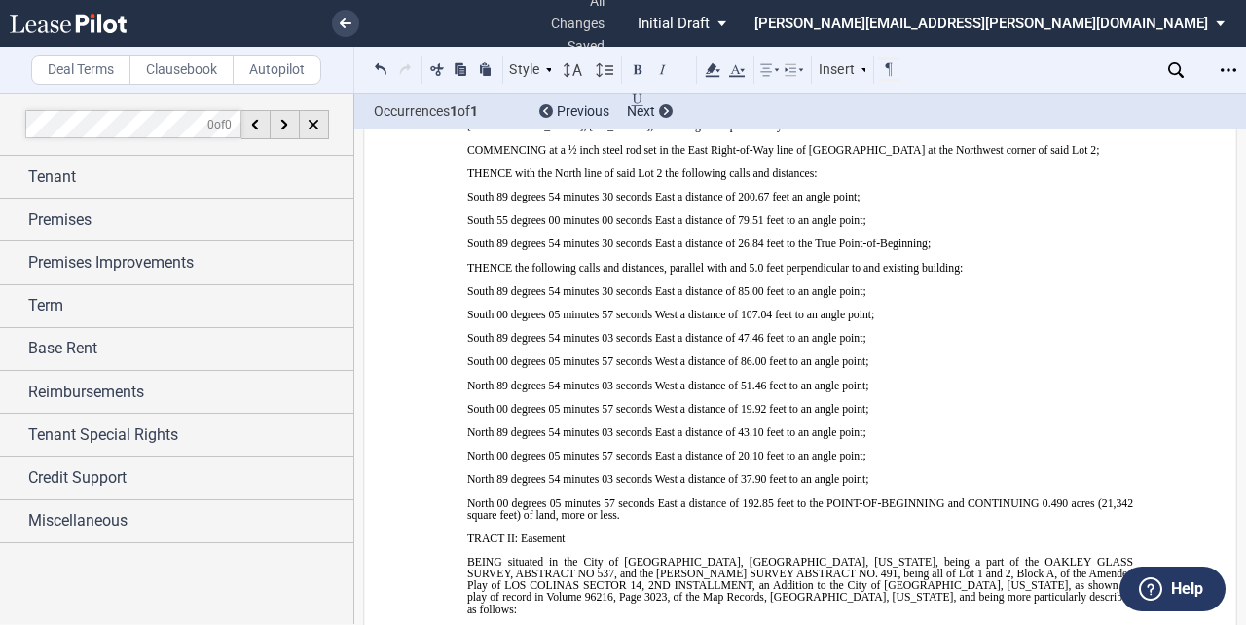
drag, startPoint x: 721, startPoint y: 253, endPoint x: 563, endPoint y: 254, distance: 158.7
click at [725, 67] on icon at bounding box center [736, 69] width 23 height 23
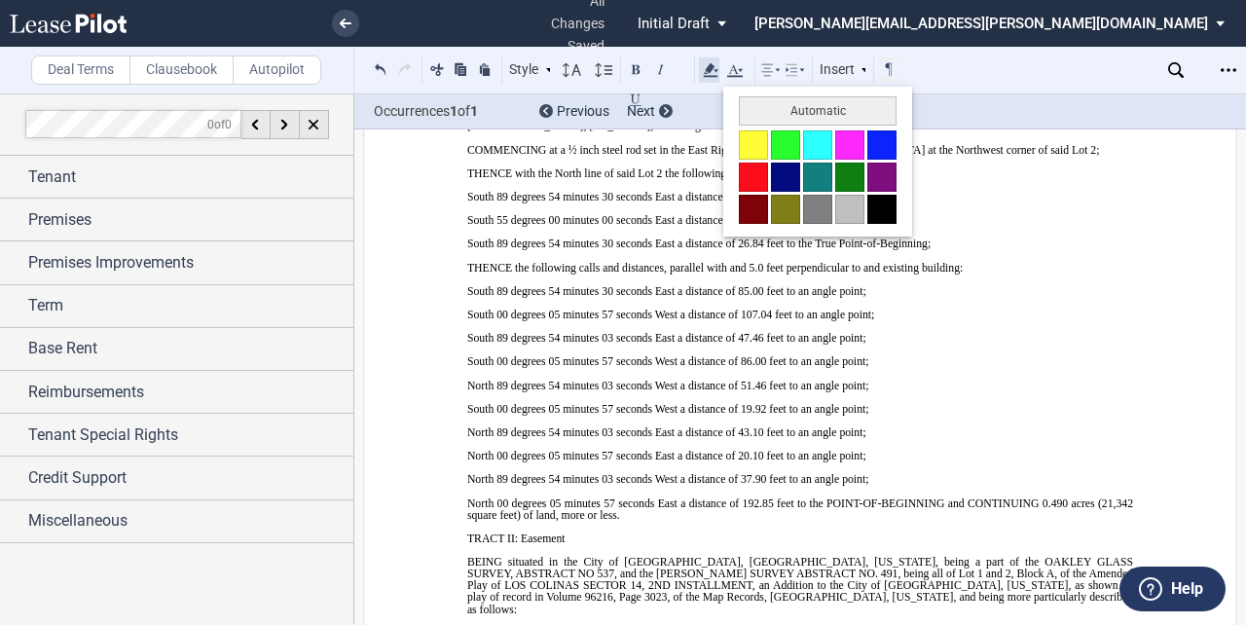
click at [713, 68] on use at bounding box center [711, 70] width 15 height 14
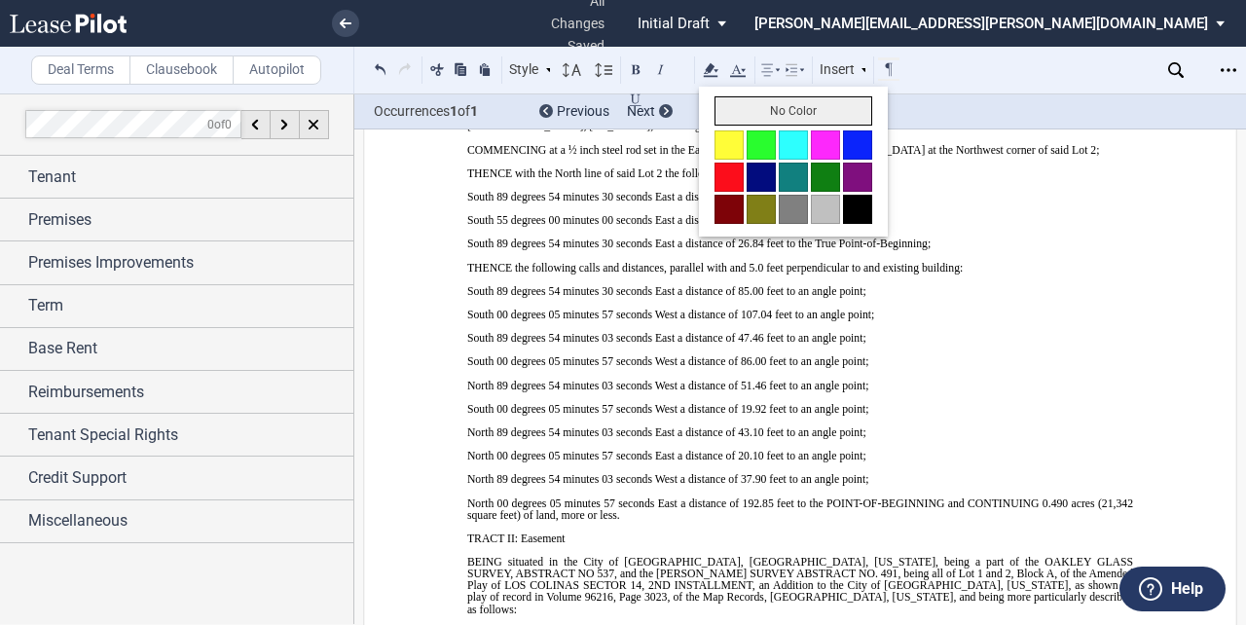
click at [739, 110] on button "No Color" at bounding box center [793, 110] width 158 height 29
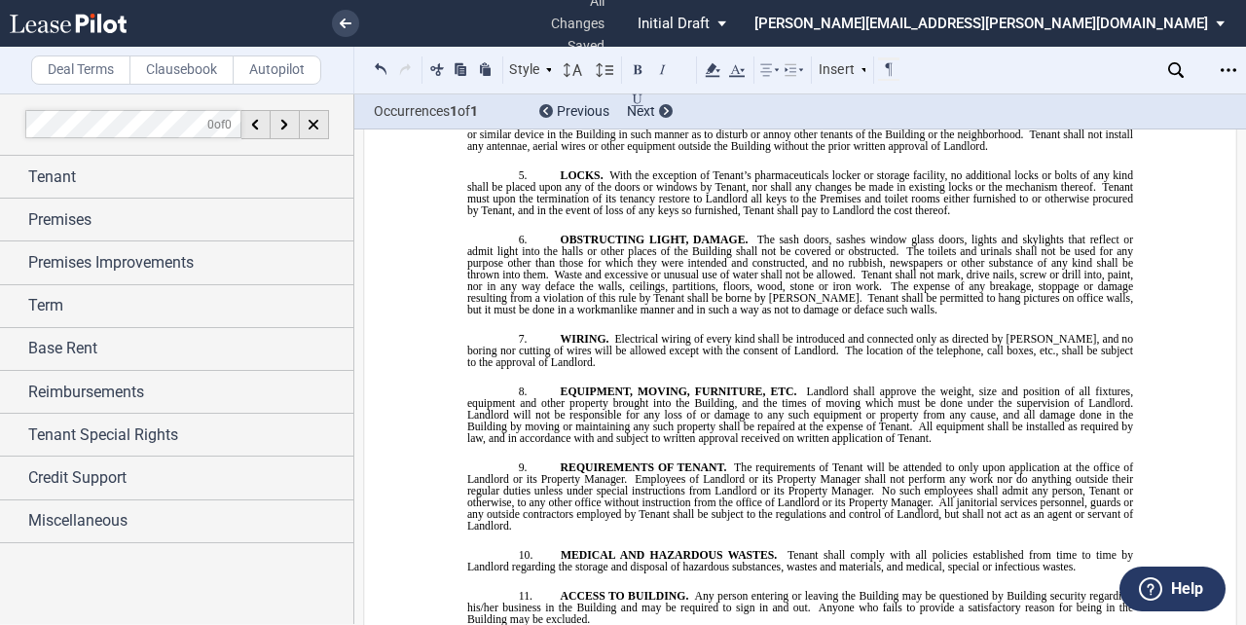
scroll to position [18335, 0]
drag, startPoint x: 956, startPoint y: 278, endPoint x: 643, endPoint y: 270, distance: 312.6
click at [711, 67] on use at bounding box center [713, 70] width 15 height 14
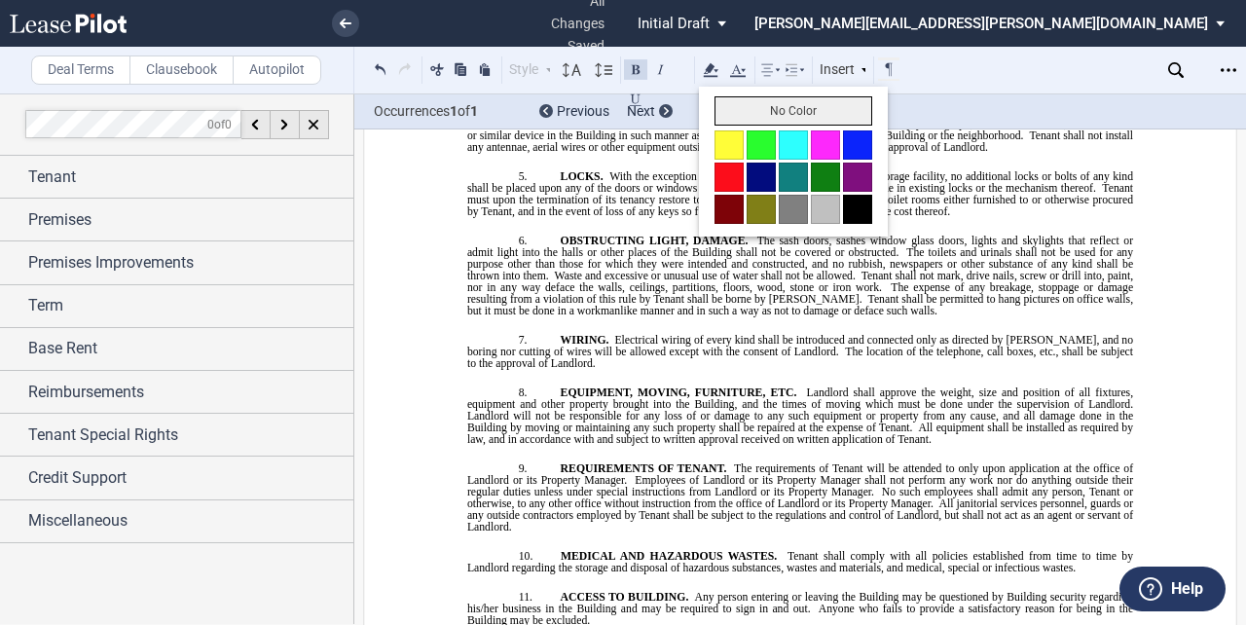
click at [730, 103] on button "No Color" at bounding box center [793, 110] width 158 height 29
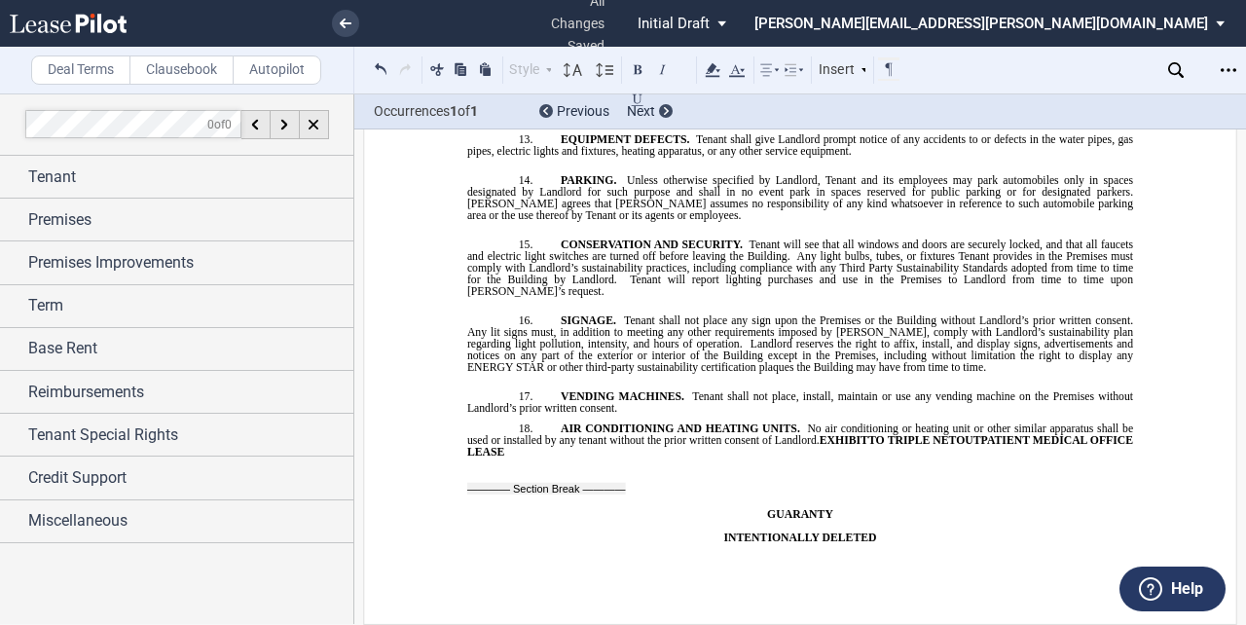
scroll to position [20250, 0]
click at [840, 434] on span "EXHIBIT" at bounding box center [844, 440] width 49 height 12
drag, startPoint x: 841, startPoint y: 447, endPoint x: 548, endPoint y: 459, distance: 293.3
click at [548, 458] on p "18. AIR CONDITIONING AND HEATING UNITS. No air conditioning or heating unit or …" at bounding box center [800, 439] width 666 height 35
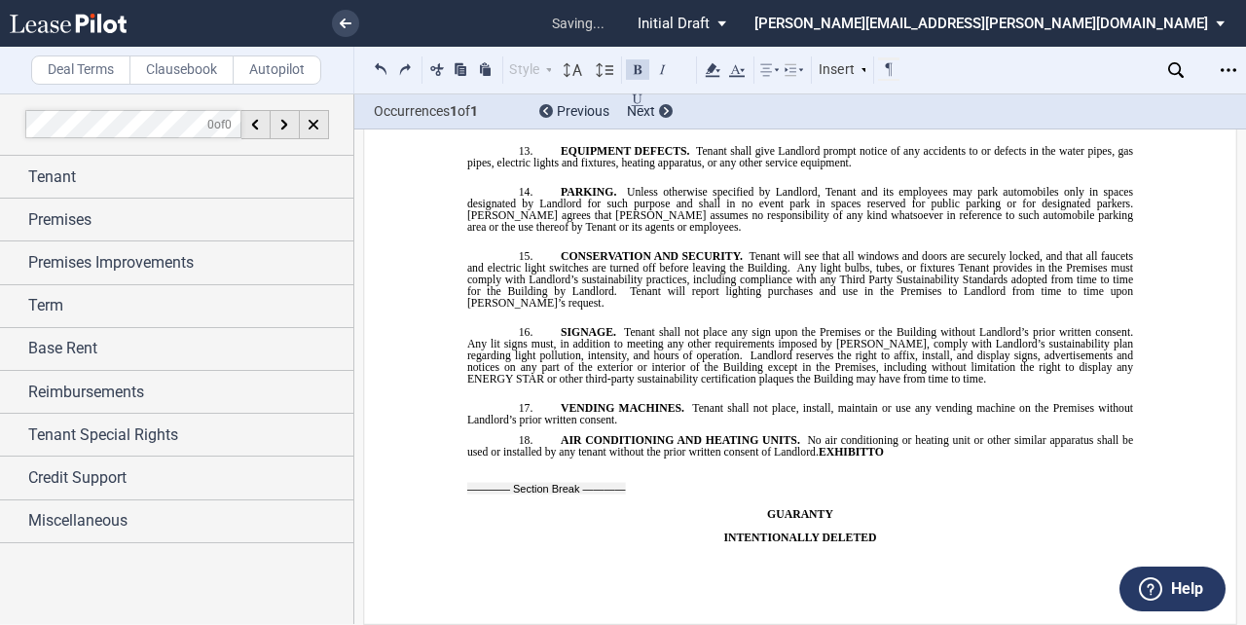
scroll to position [18243, 0]
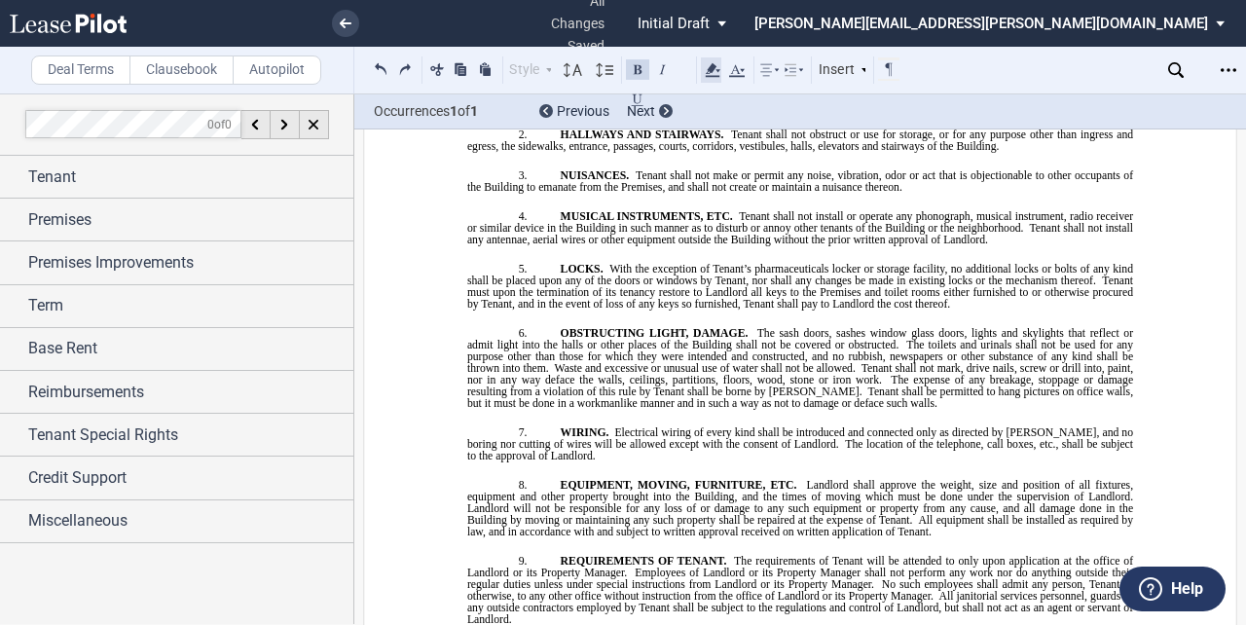
click at [716, 69] on icon at bounding box center [712, 69] width 23 height 23
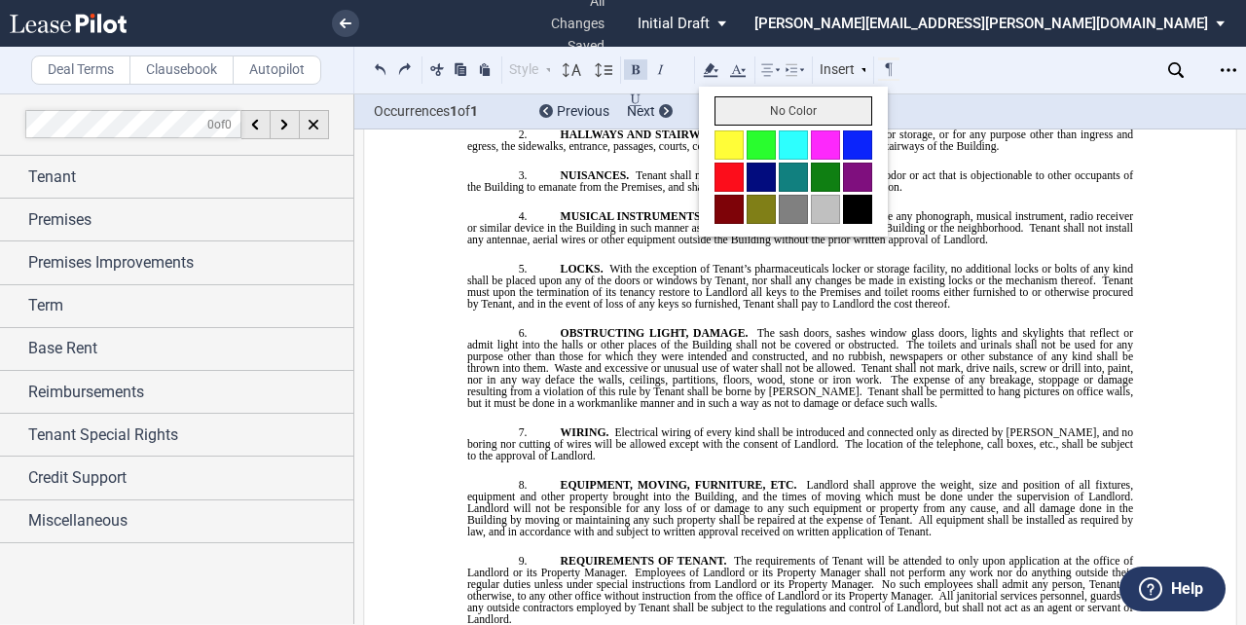
click at [730, 108] on button "No Color" at bounding box center [793, 110] width 158 height 29
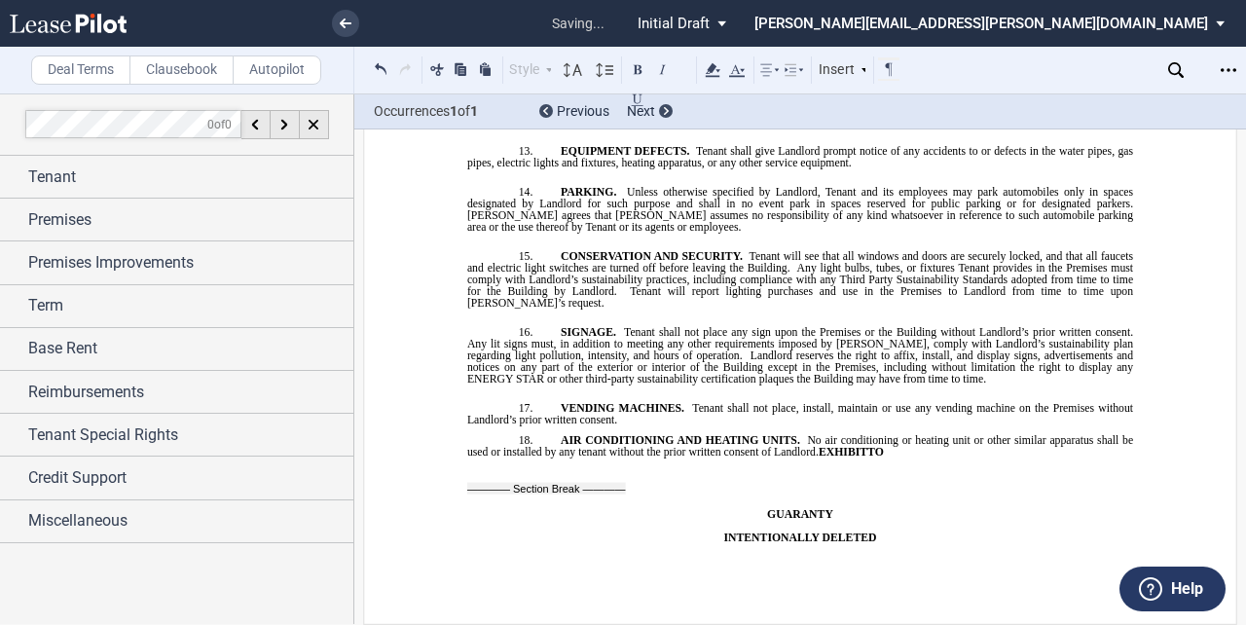
scroll to position [20237, 0]
click at [819, 446] on span "EXHIBIT" at bounding box center [843, 452] width 49 height 12
drag, startPoint x: 898, startPoint y: 443, endPoint x: 819, endPoint y: 447, distance: 79.9
click at [819, 447] on p "18. AIR CONDITIONING AND HEATING UNITS. No air conditioning or heating unit or …" at bounding box center [800, 445] width 666 height 23
click at [878, 529] on p "﻿" at bounding box center [800, 526] width 666 height 12
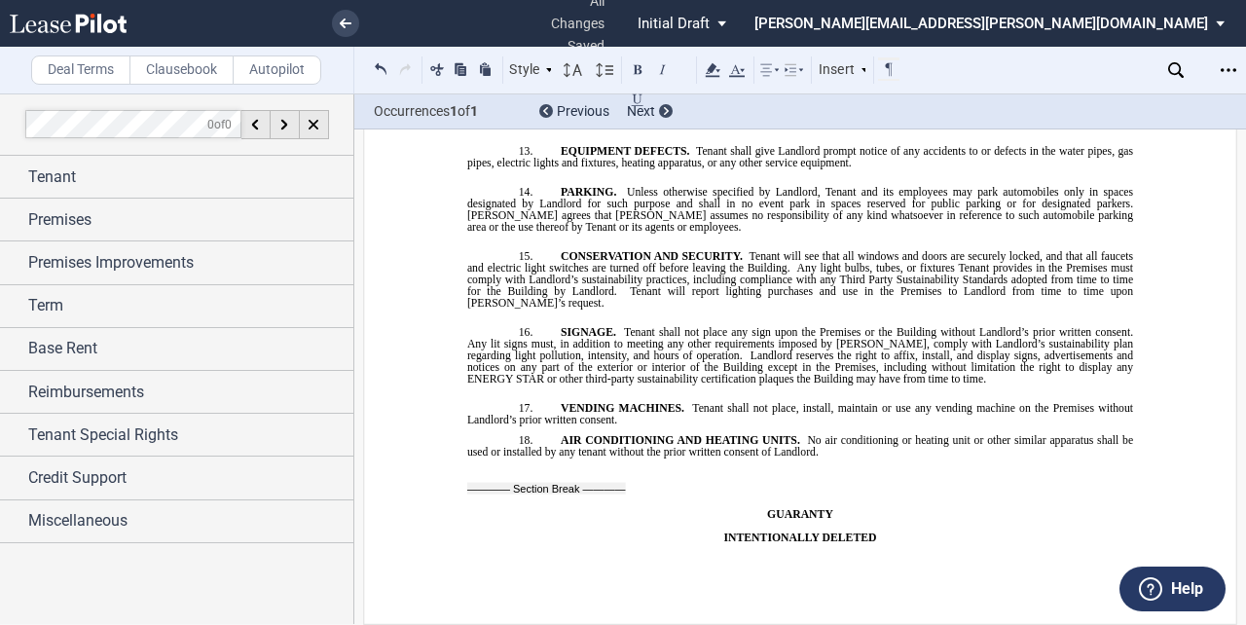
click at [879, 534] on p "INTENTIONALLY DELETED" at bounding box center [800, 537] width 666 height 12
drag, startPoint x: 896, startPoint y: 538, endPoint x: 699, endPoint y: 468, distance: 208.7
drag, startPoint x: 707, startPoint y: 500, endPoint x: 699, endPoint y: 468, distance: 33.1
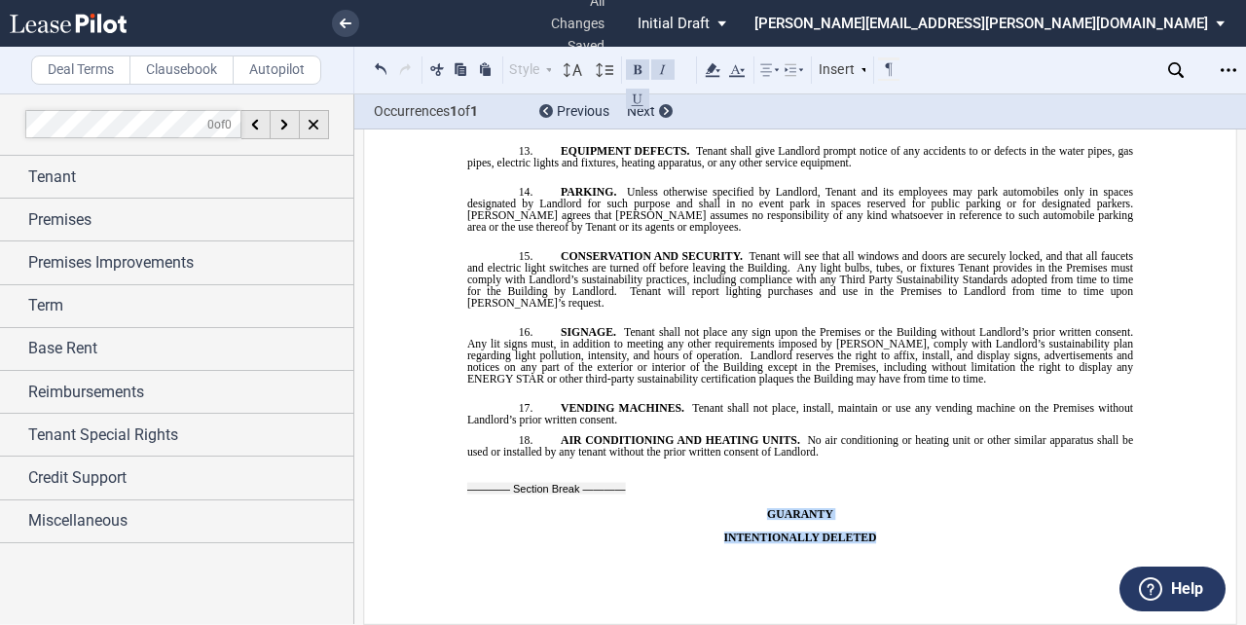
drag, startPoint x: 838, startPoint y: 527, endPoint x: 755, endPoint y: 502, distance: 86.2
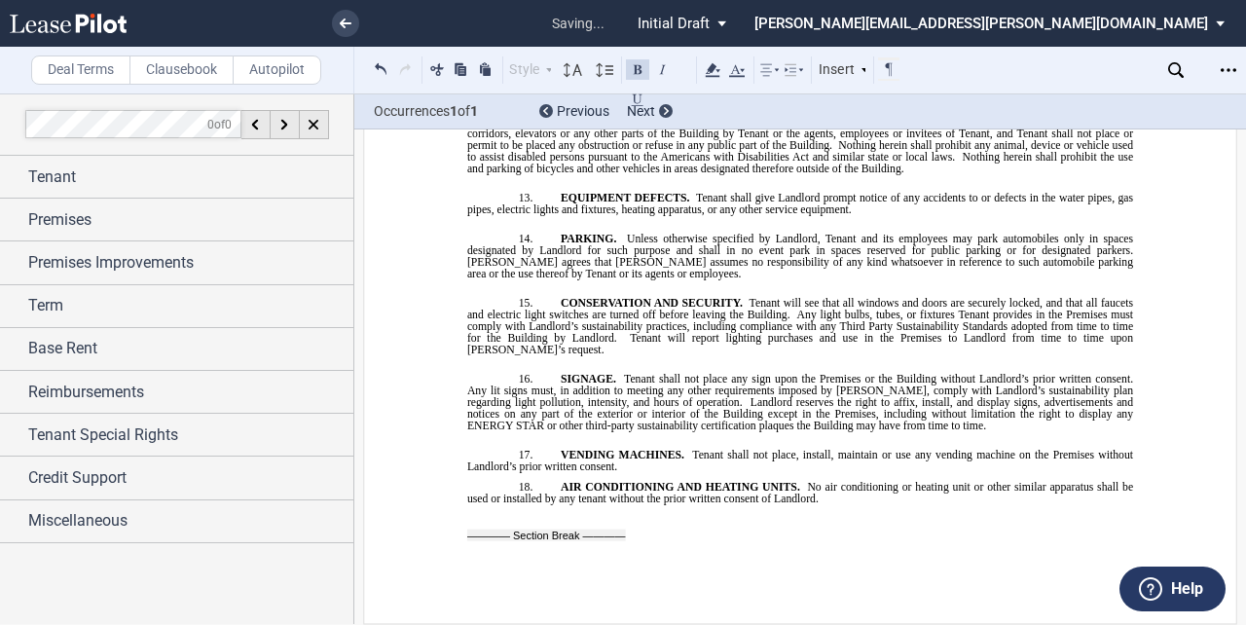
scroll to position [20186, 0]
drag, startPoint x: 643, startPoint y: 539, endPoint x: 472, endPoint y: 523, distance: 172.1
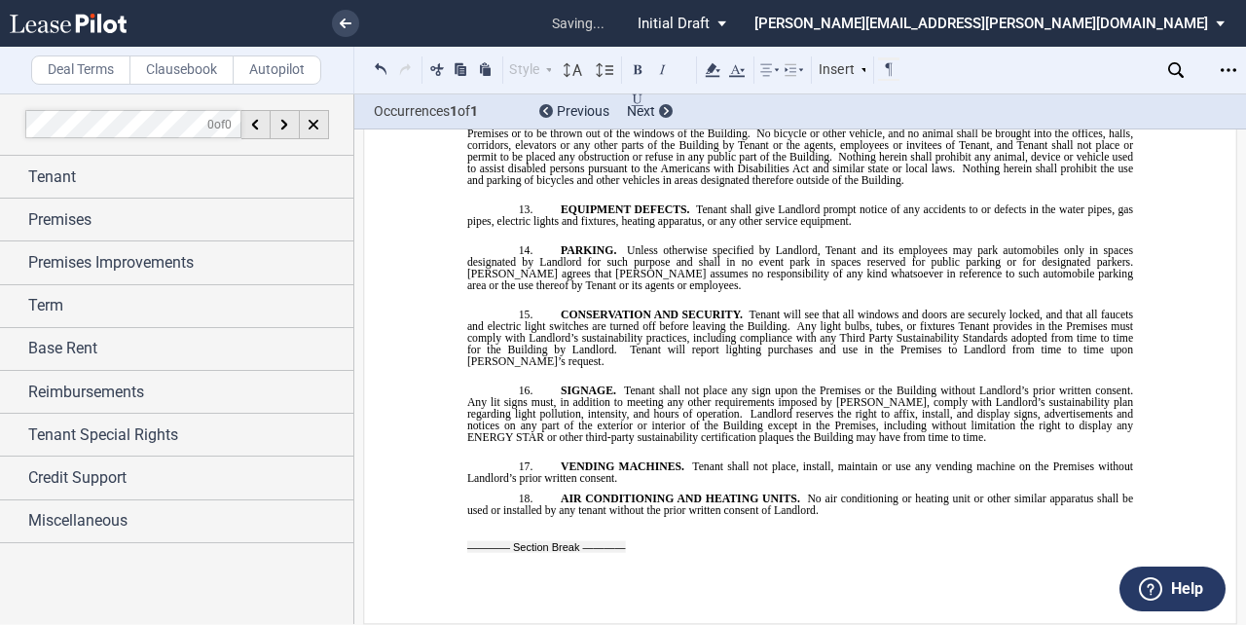
scroll to position [20173, 0]
click at [861, 513] on p "18. AIR CONDITIONING AND HEATING UNITS. No air conditioning or heating unit or …" at bounding box center [800, 504] width 666 height 23
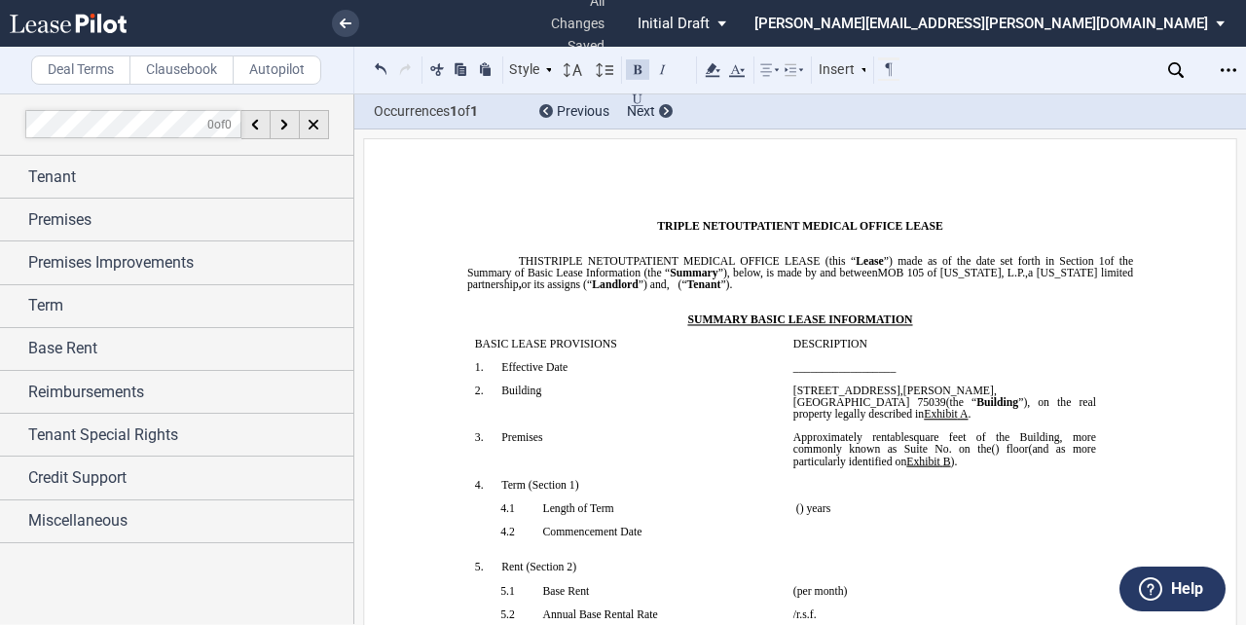
scroll to position [0, 0]
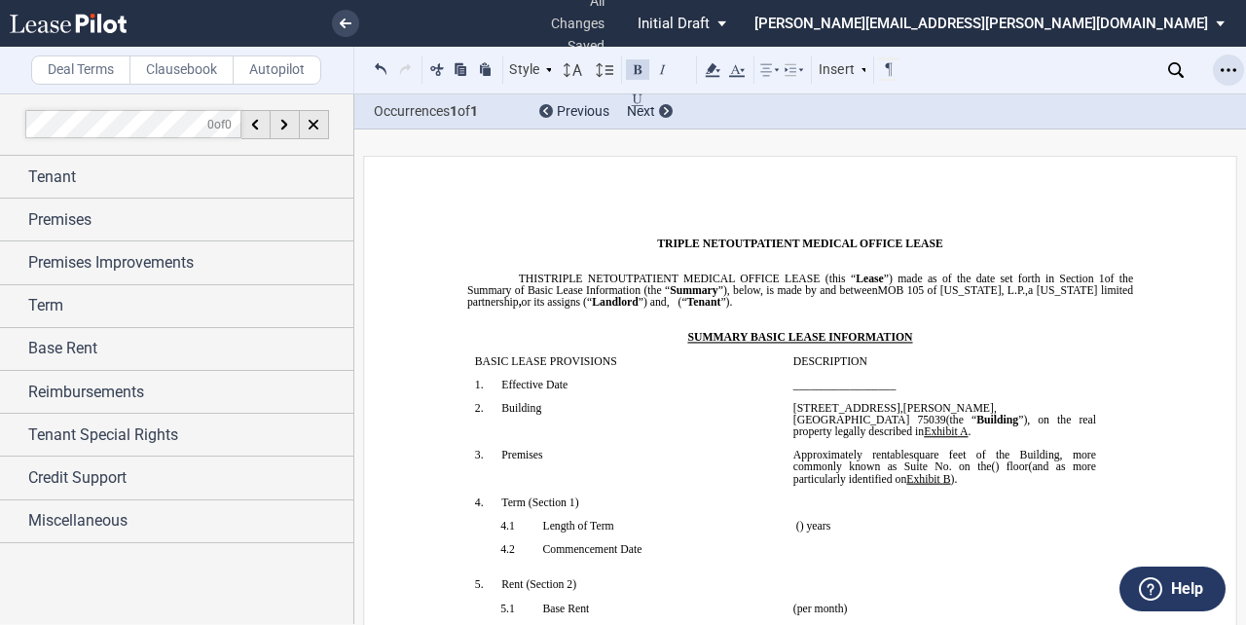
click at [1222, 72] on icon "Open Lease options menu" at bounding box center [1229, 70] width 16 height 16
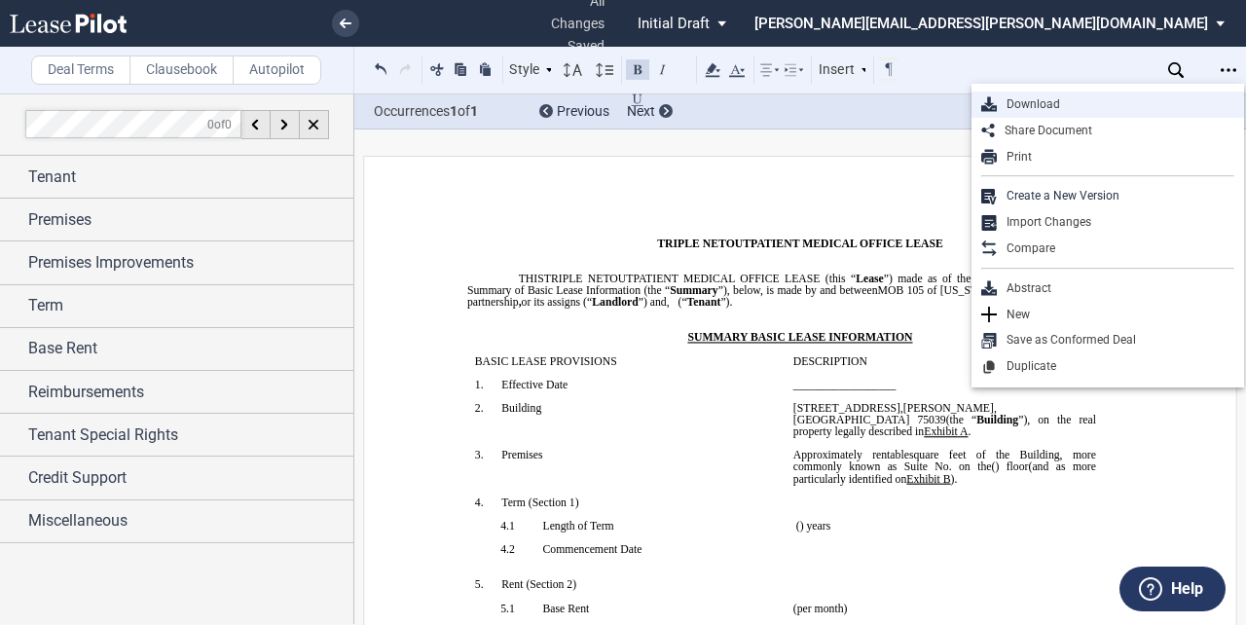
click at [1036, 102] on div "Download" at bounding box center [1116, 104] width 238 height 17
